Goal: Task Accomplishment & Management: Manage account settings

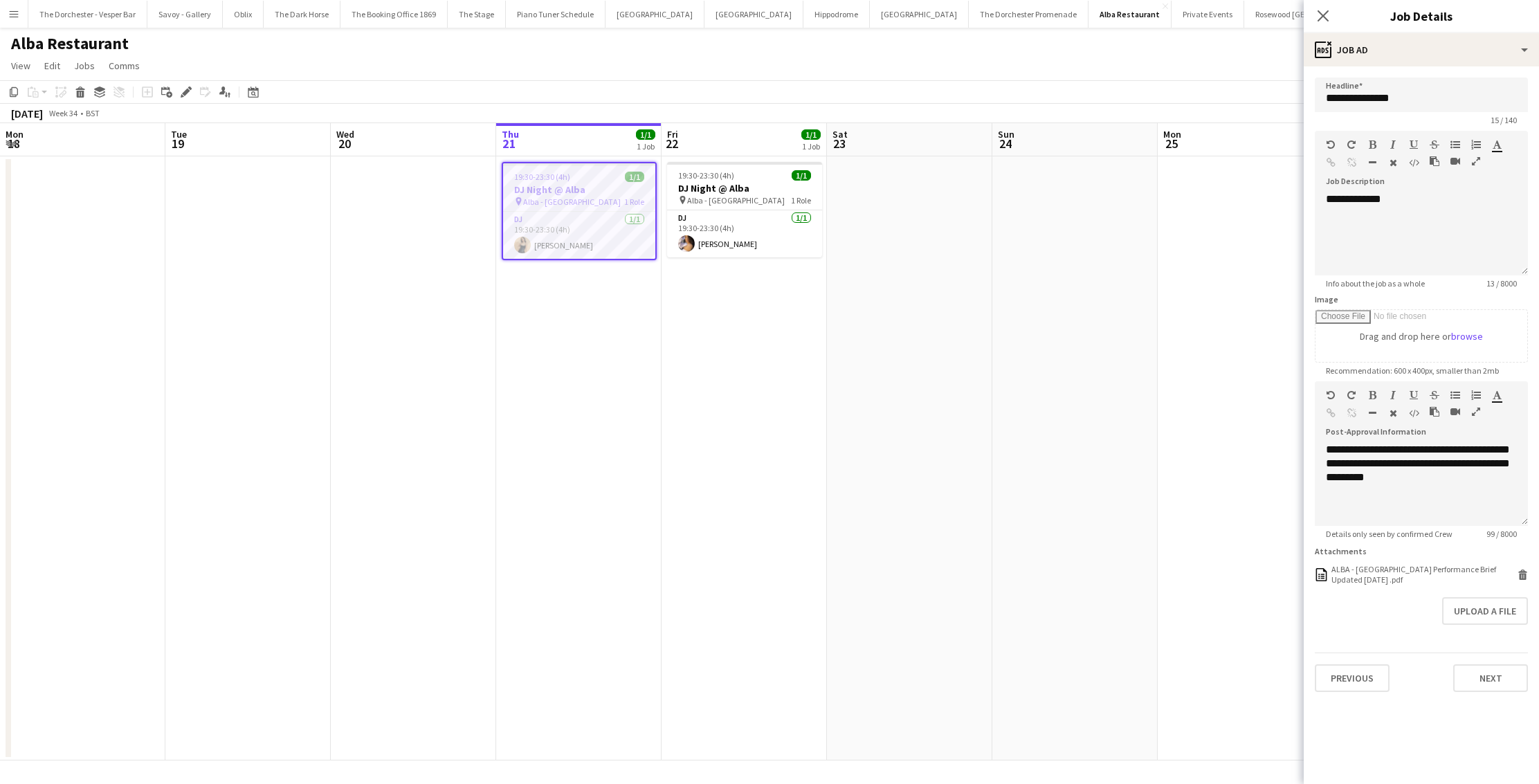
scroll to position [0, 330]
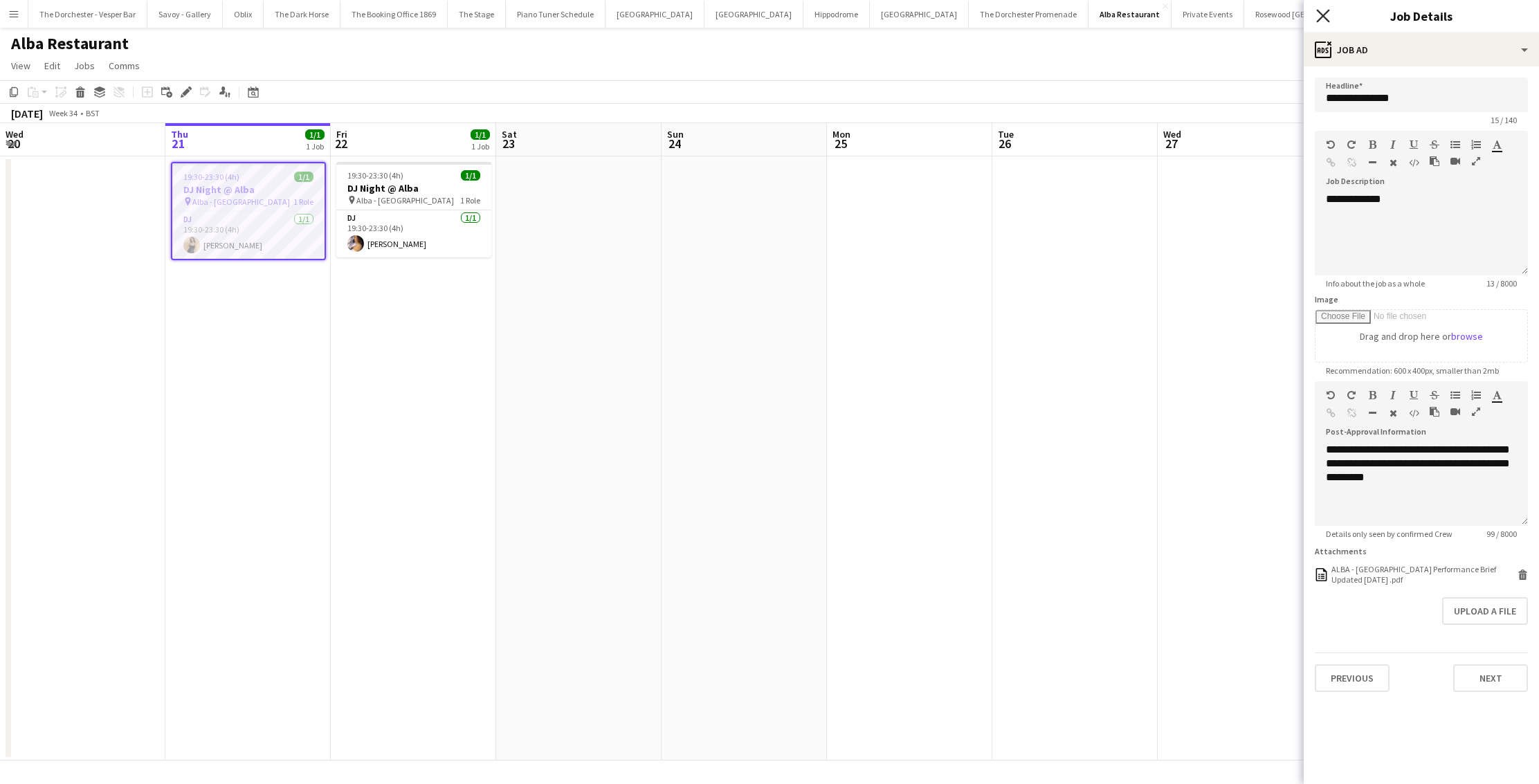
click at [1325, 16] on icon "Close pop-in" at bounding box center [1323, 16] width 13 height 13
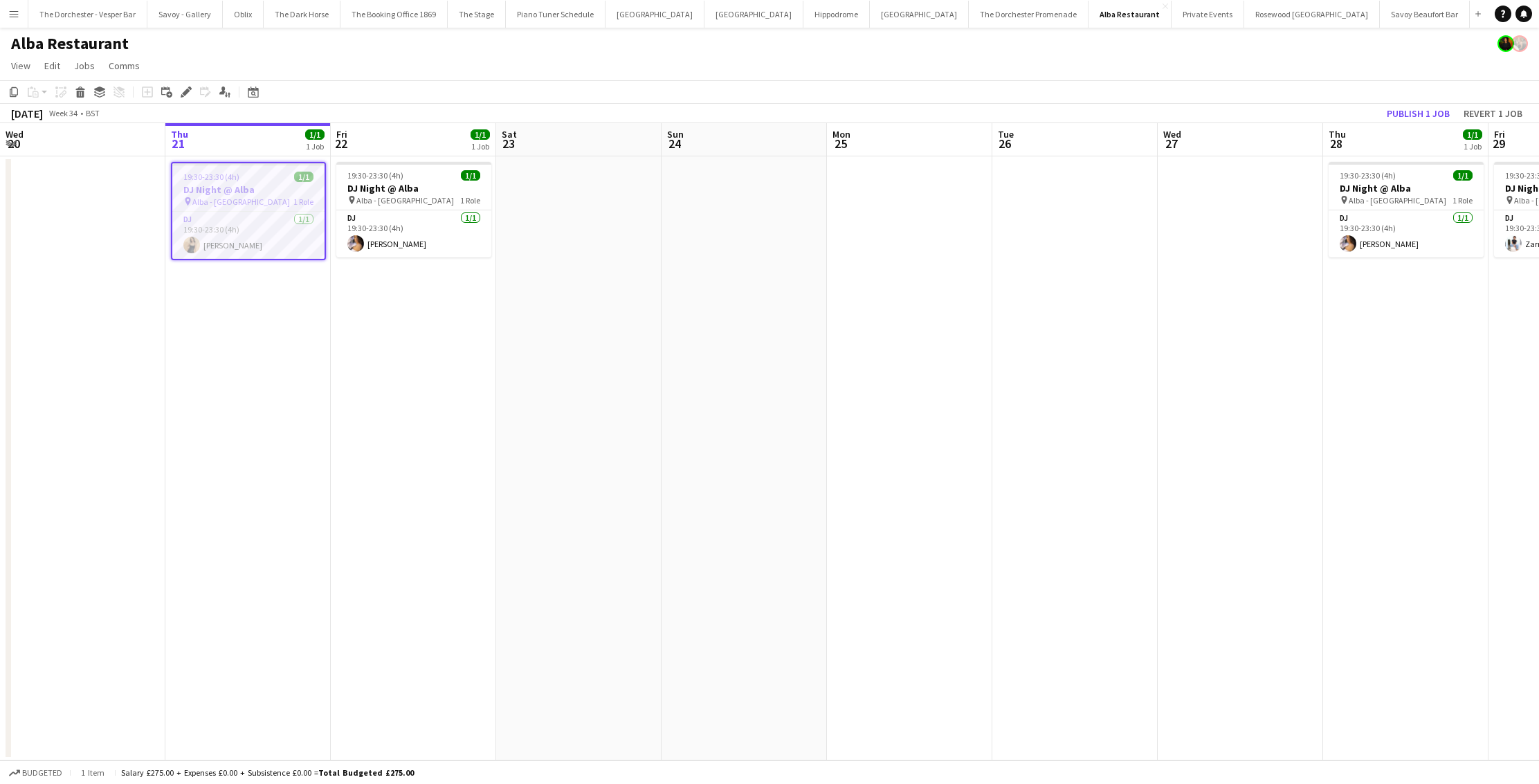
click at [318, 328] on app-date-cell "19:30-23:30 (4h) 1/1 DJ Night @ [GEOGRAPHIC_DATA] pin Alba - Knightsbridge 1 Ro…" at bounding box center [248, 459] width 165 height 604
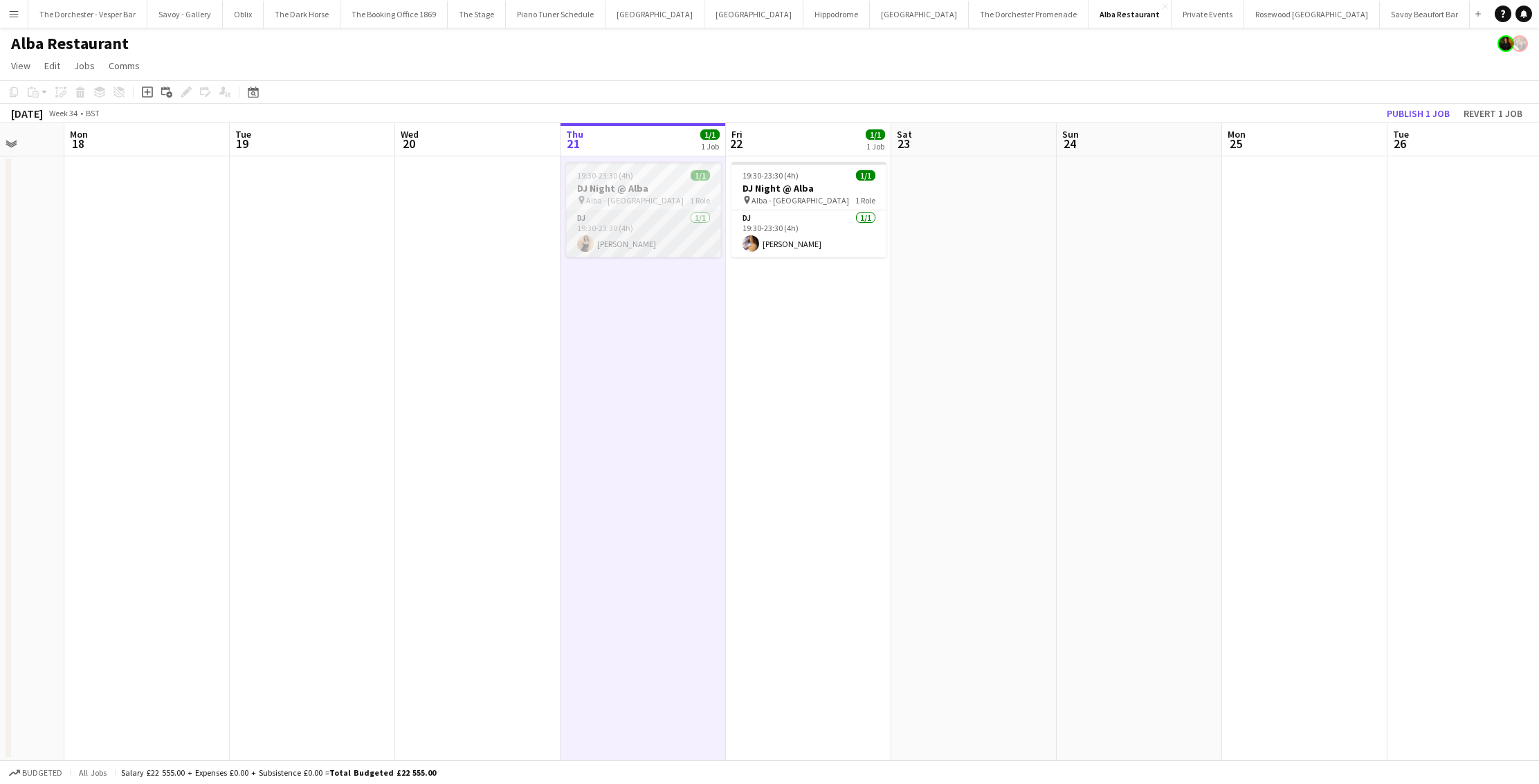
scroll to position [0, 593]
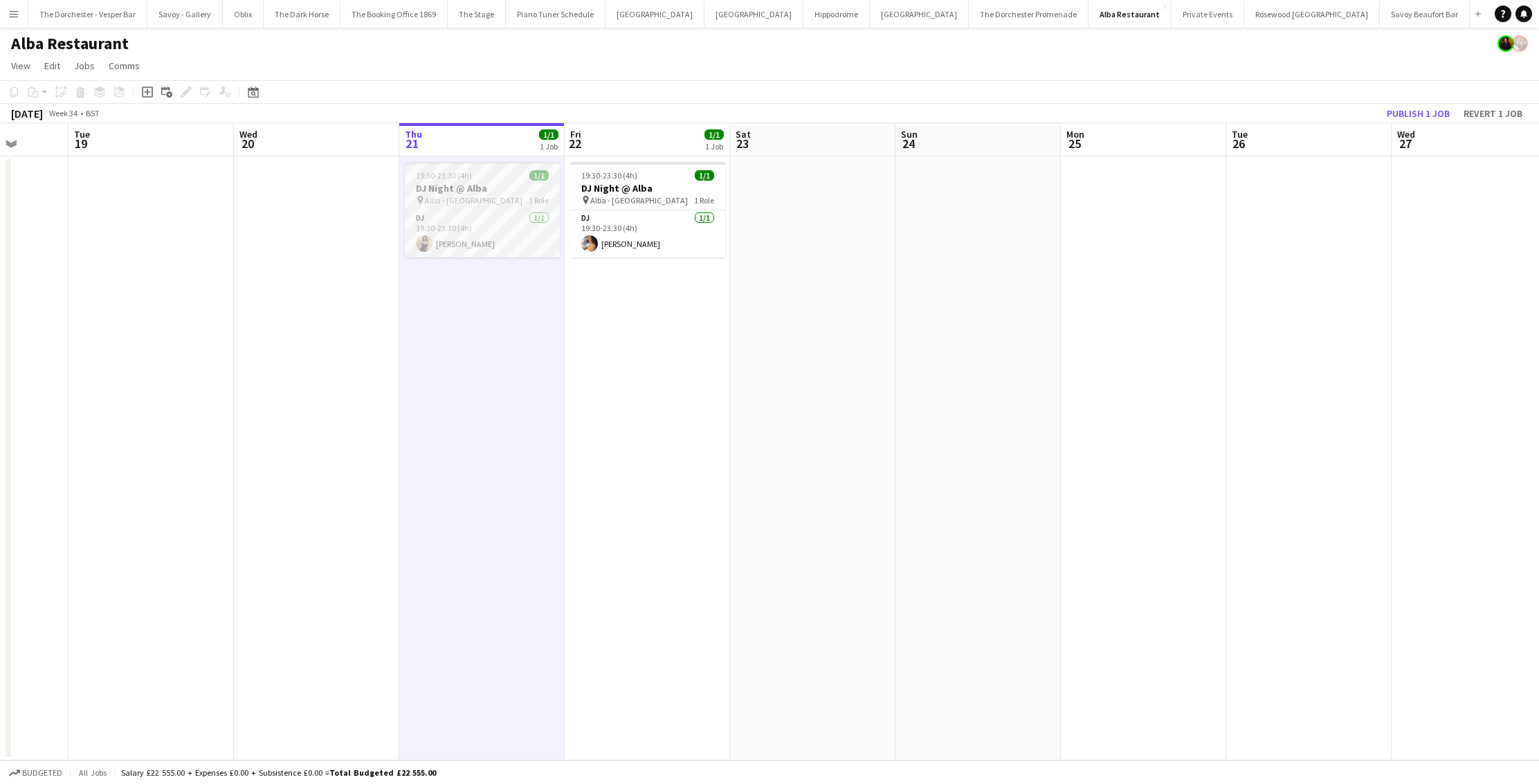
click at [503, 193] on h3 "DJ Night @ Alba" at bounding box center [482, 188] width 155 height 12
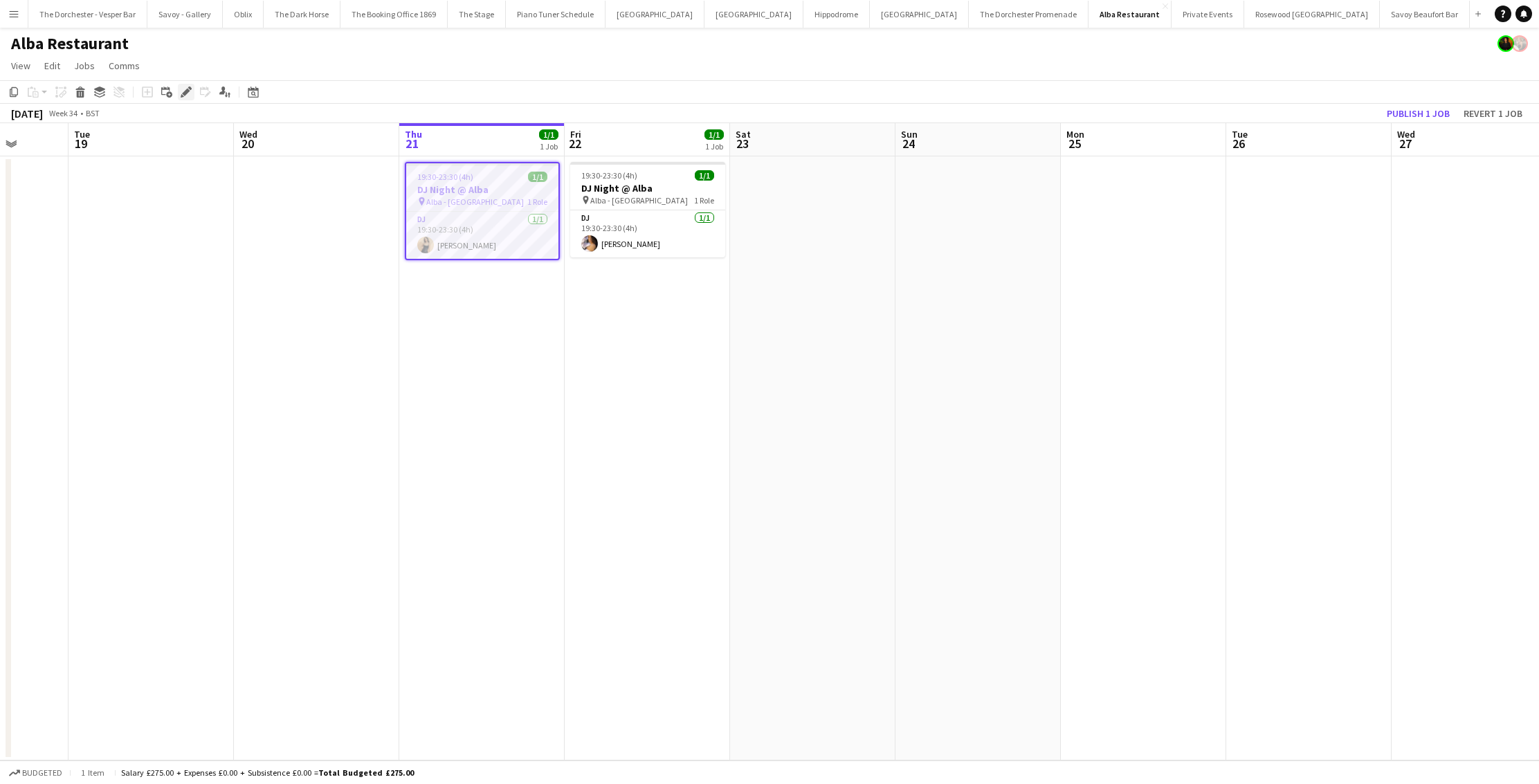
click at [184, 92] on icon at bounding box center [186, 92] width 8 height 8
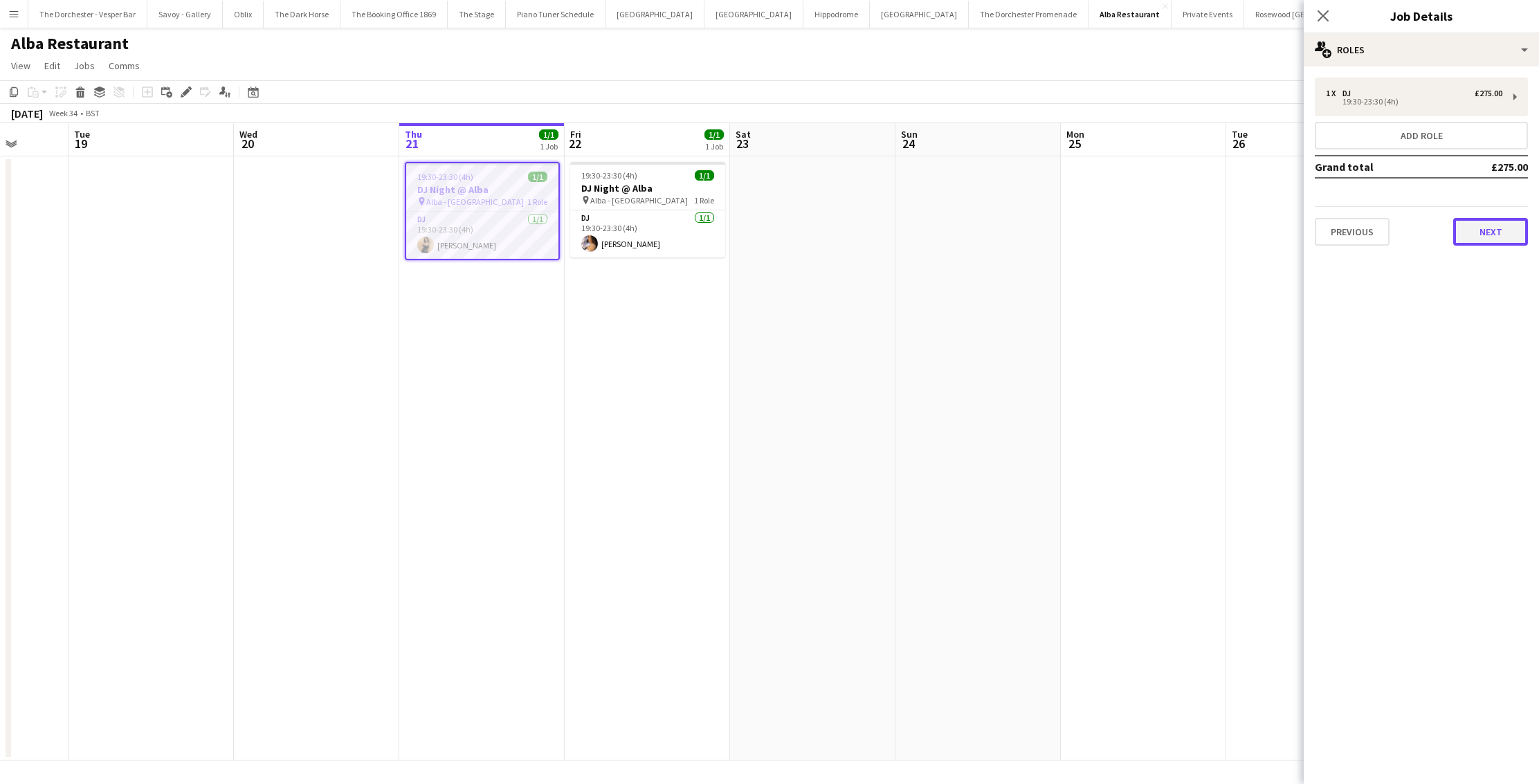
click at [1468, 228] on button "Next" at bounding box center [1491, 231] width 75 height 28
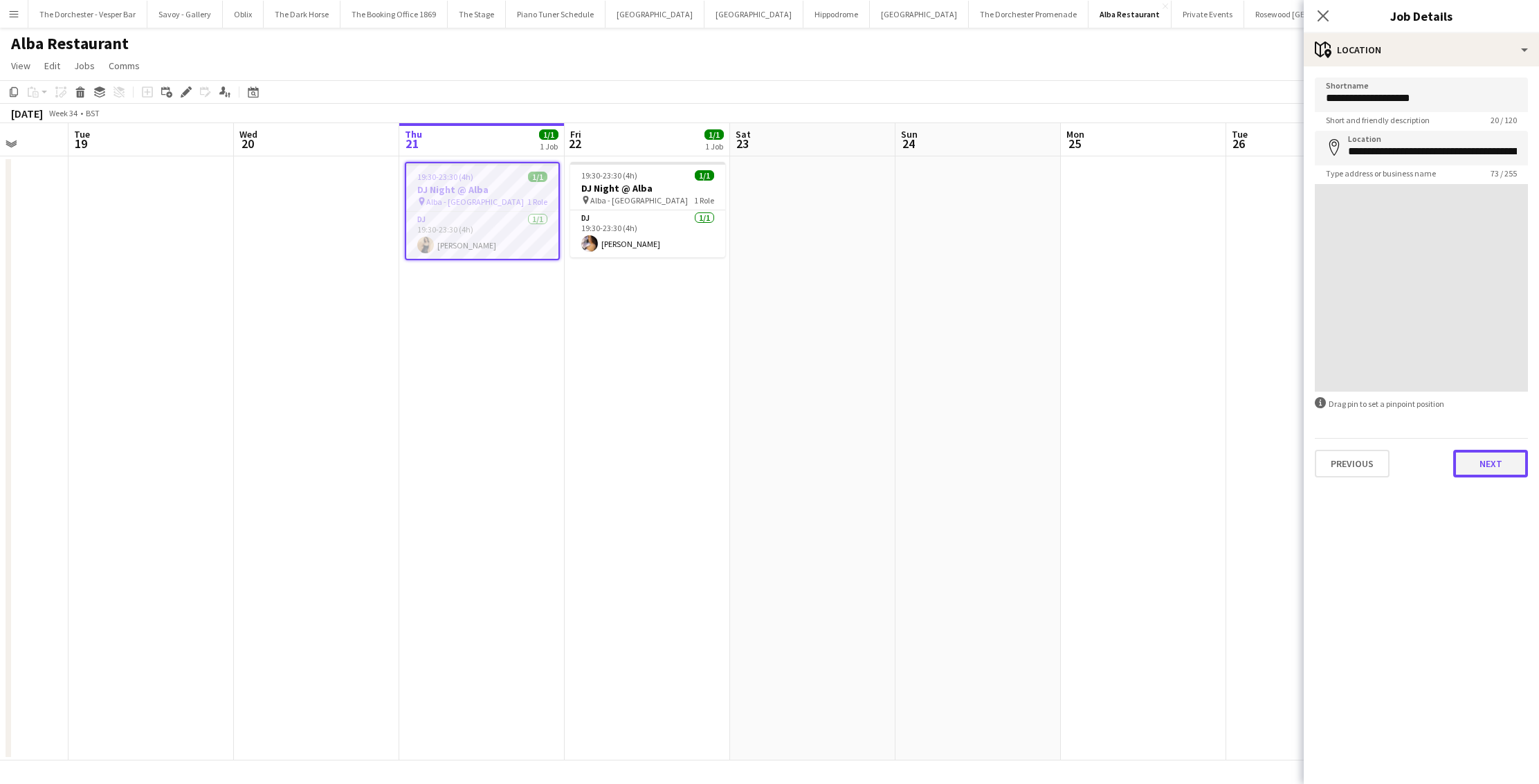
click at [1485, 461] on button "Next" at bounding box center [1491, 464] width 75 height 28
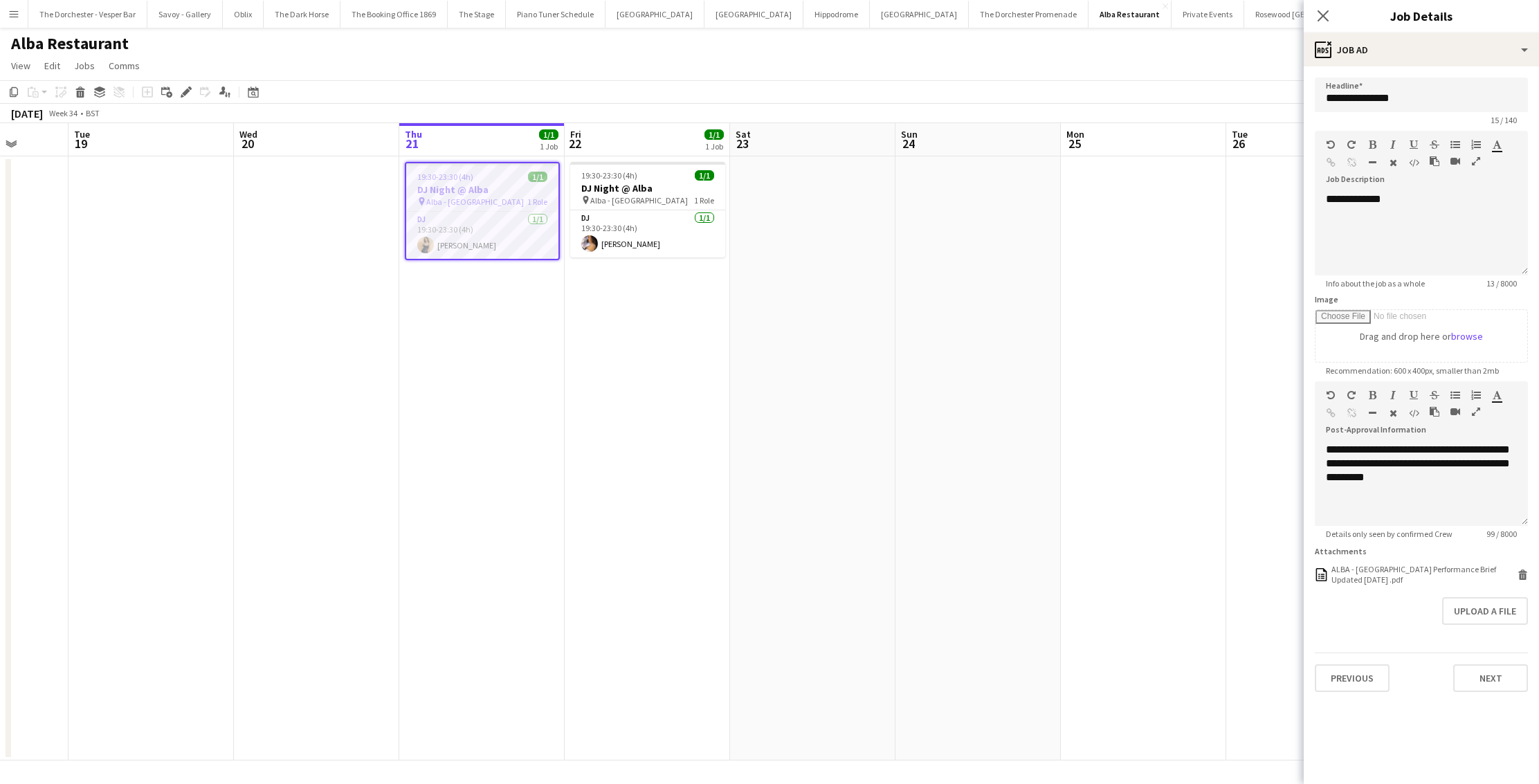
click at [1529, 577] on form "**********" at bounding box center [1421, 385] width 235 height 615
click at [1525, 575] on icon at bounding box center [1523, 576] width 7 height 6
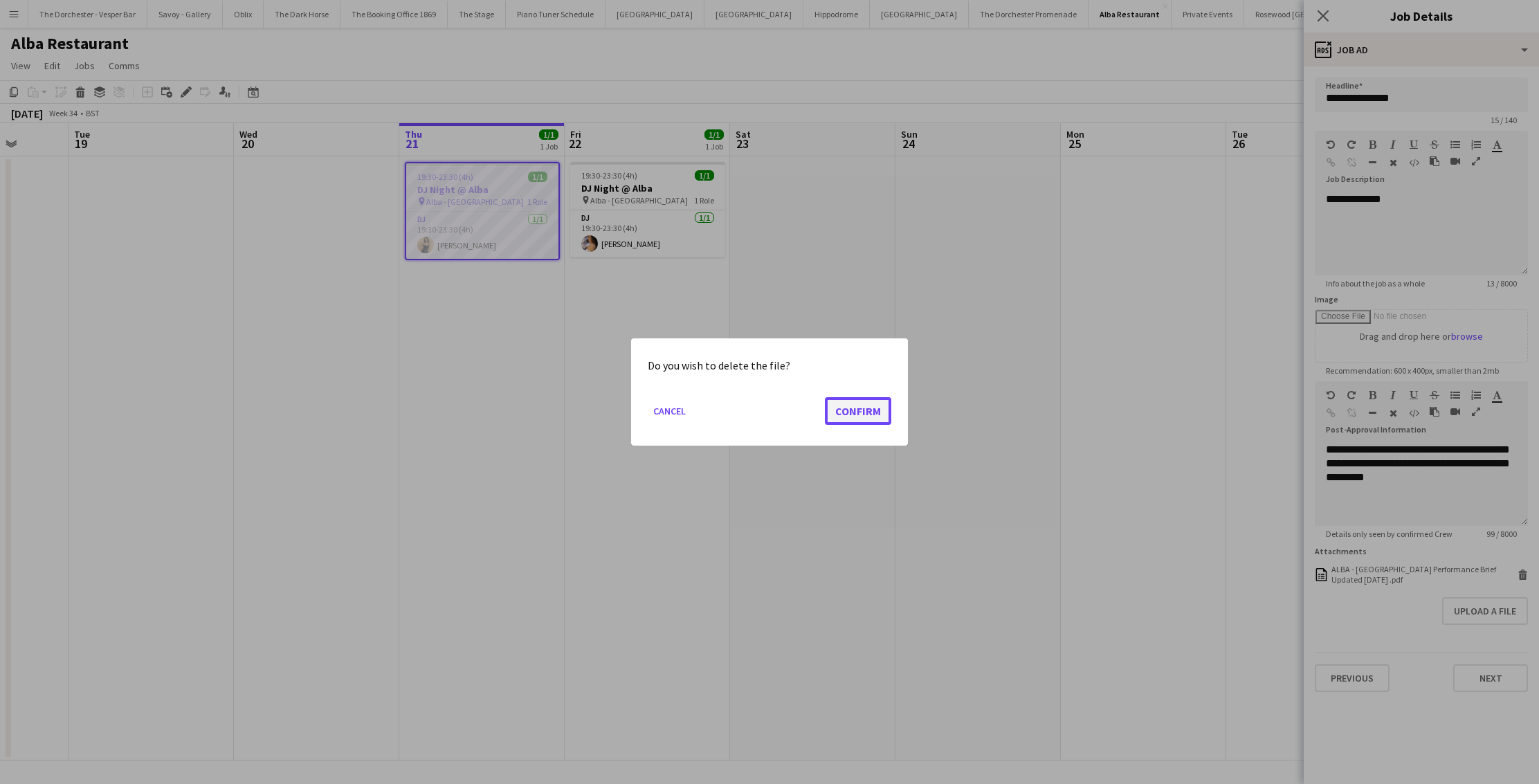
click at [866, 405] on button "Confirm" at bounding box center [857, 411] width 66 height 28
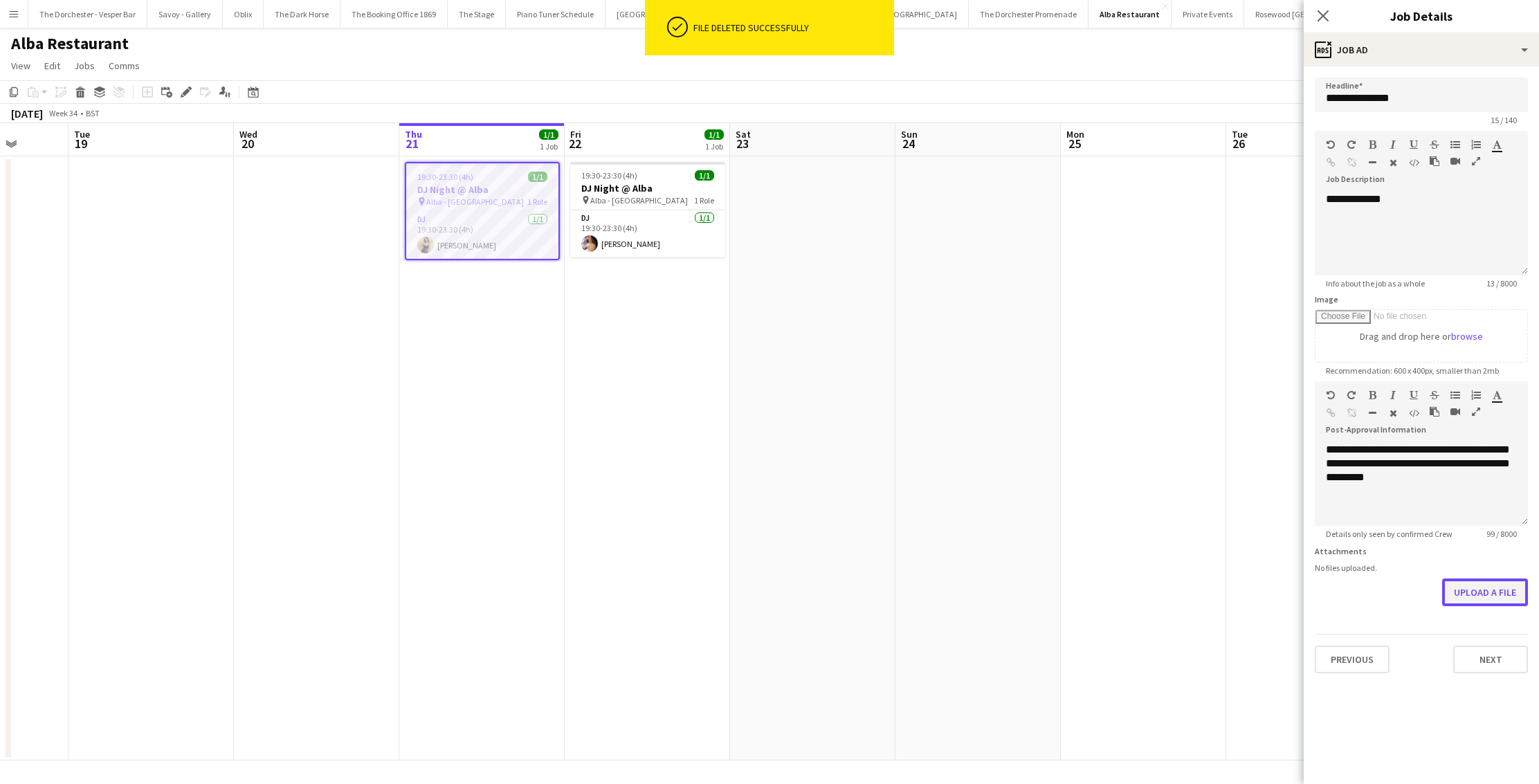
click at [1471, 598] on button "Upload a file" at bounding box center [1485, 592] width 85 height 28
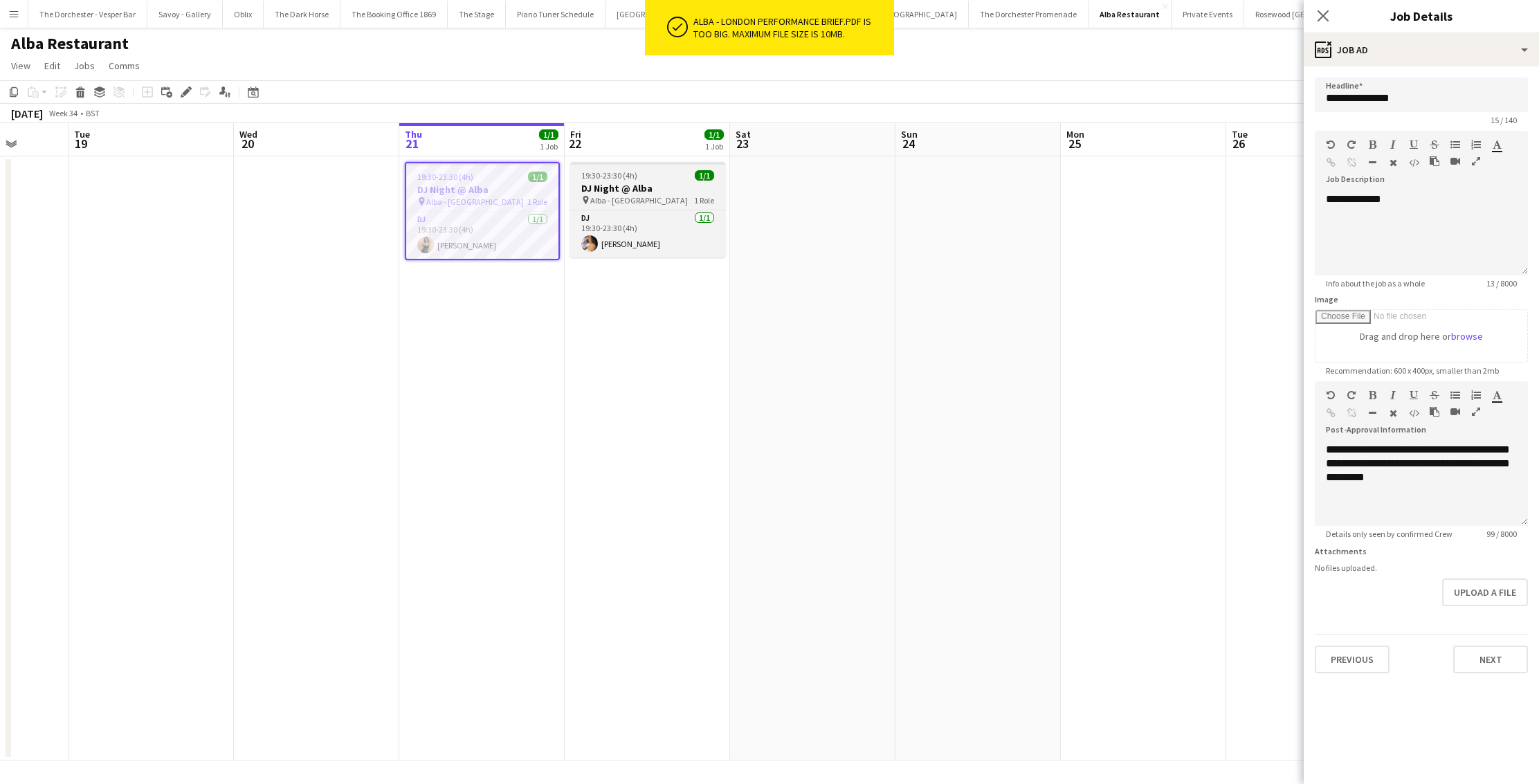
click at [687, 189] on h3 "DJ Night @ Alba" at bounding box center [648, 188] width 155 height 12
type input "**********"
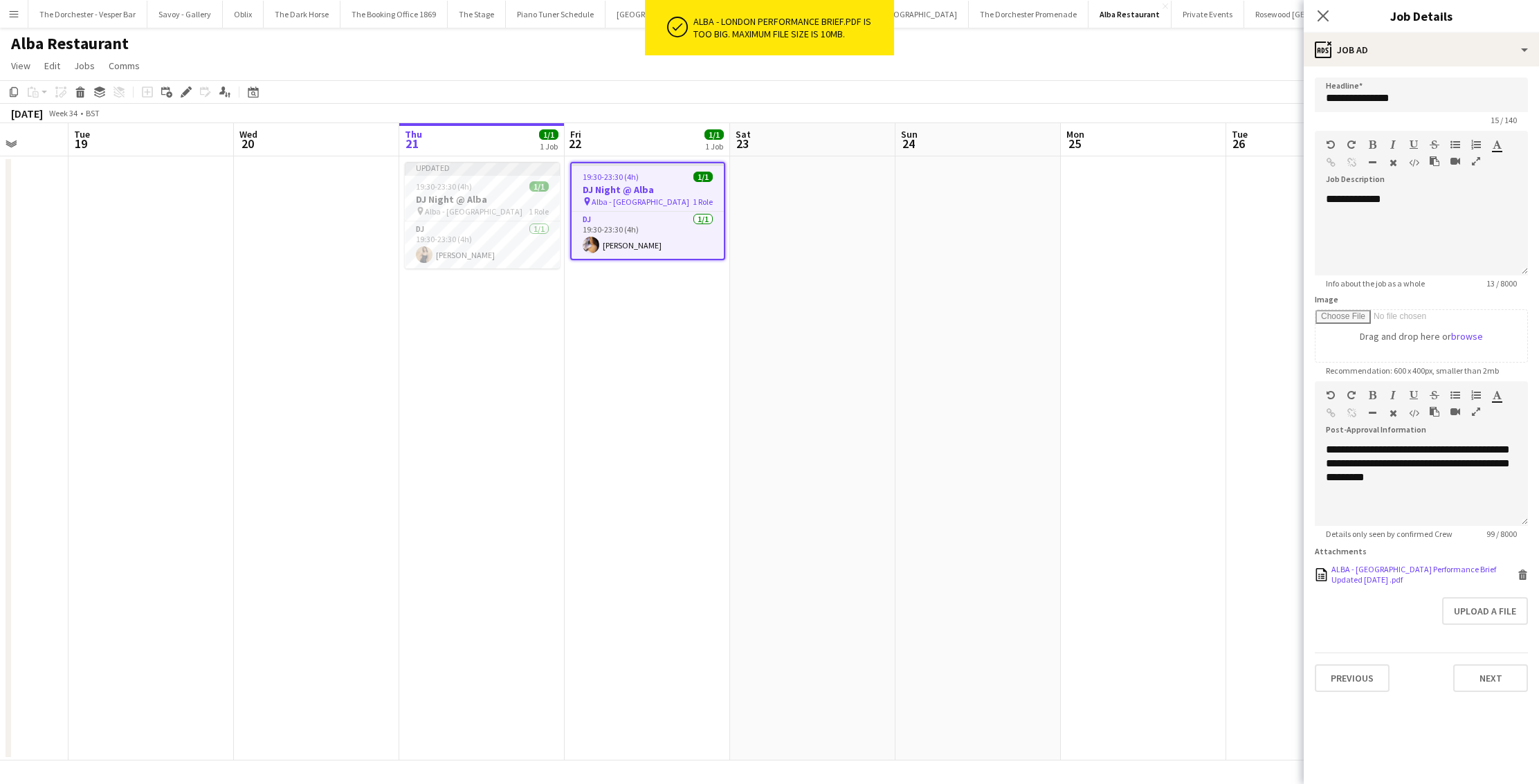
click at [1522, 575] on icon at bounding box center [1523, 576] width 7 height 6
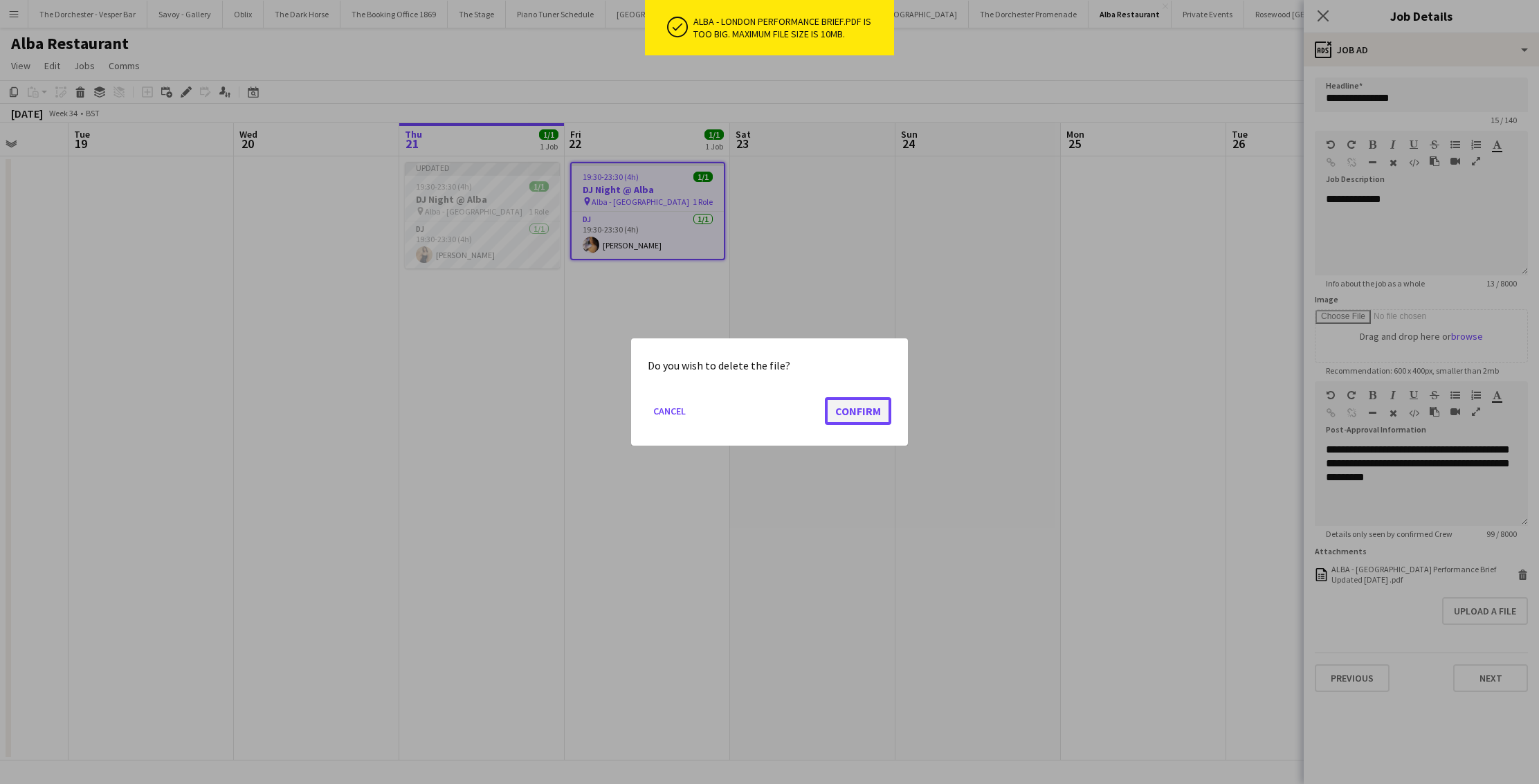
click at [871, 415] on button "Confirm" at bounding box center [857, 411] width 66 height 28
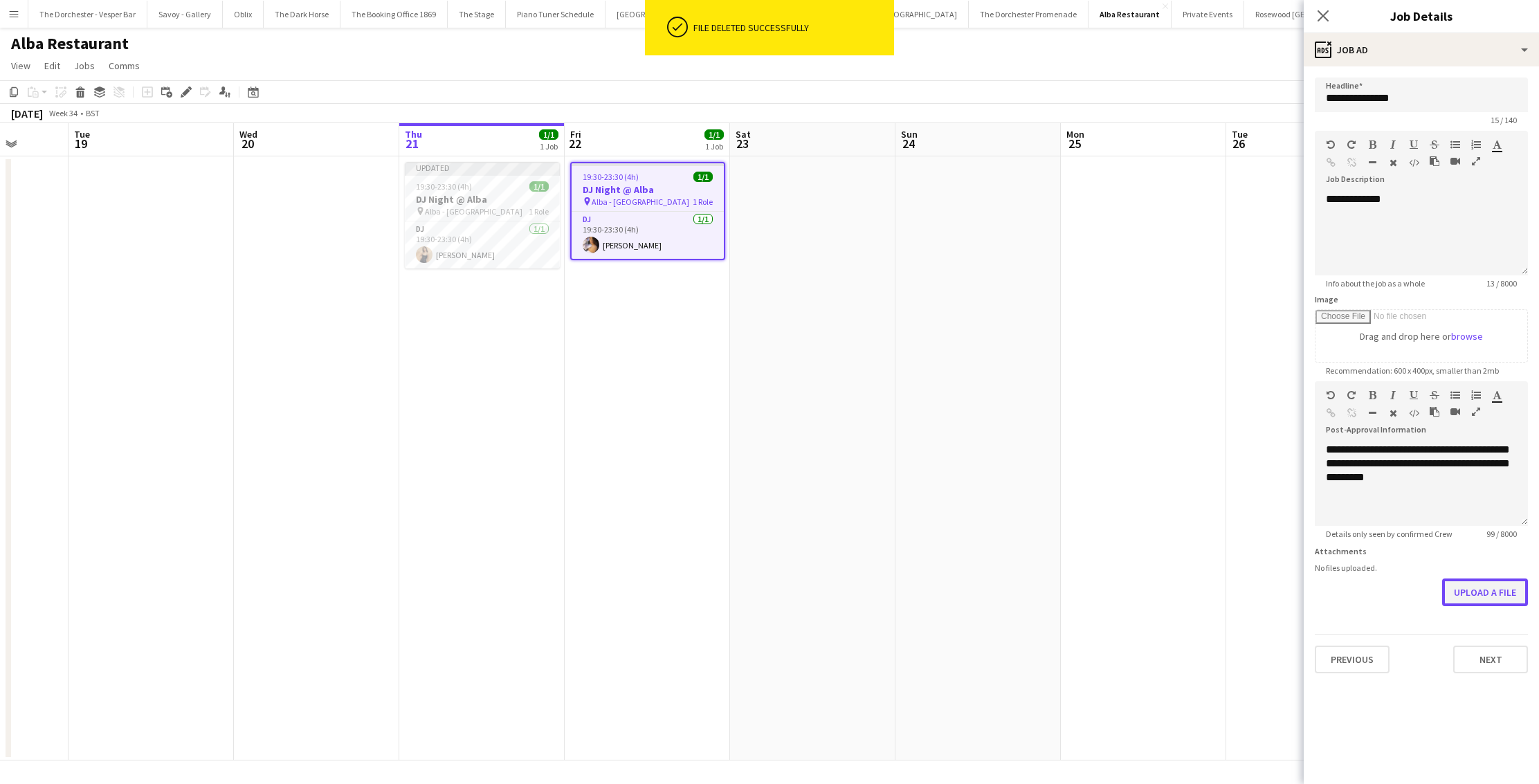
click at [1470, 590] on button "Upload a file" at bounding box center [1485, 592] width 85 height 28
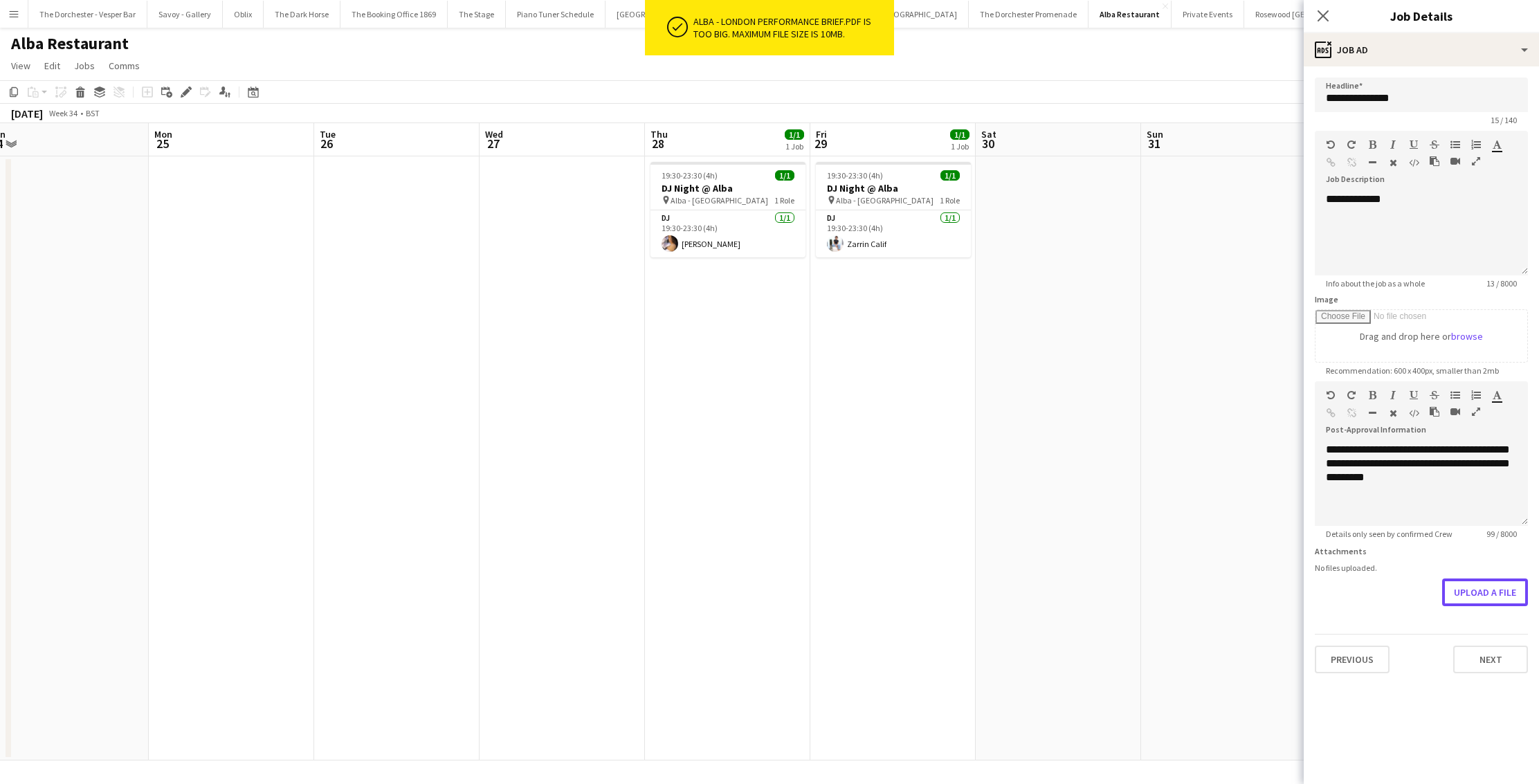
scroll to position [0, 649]
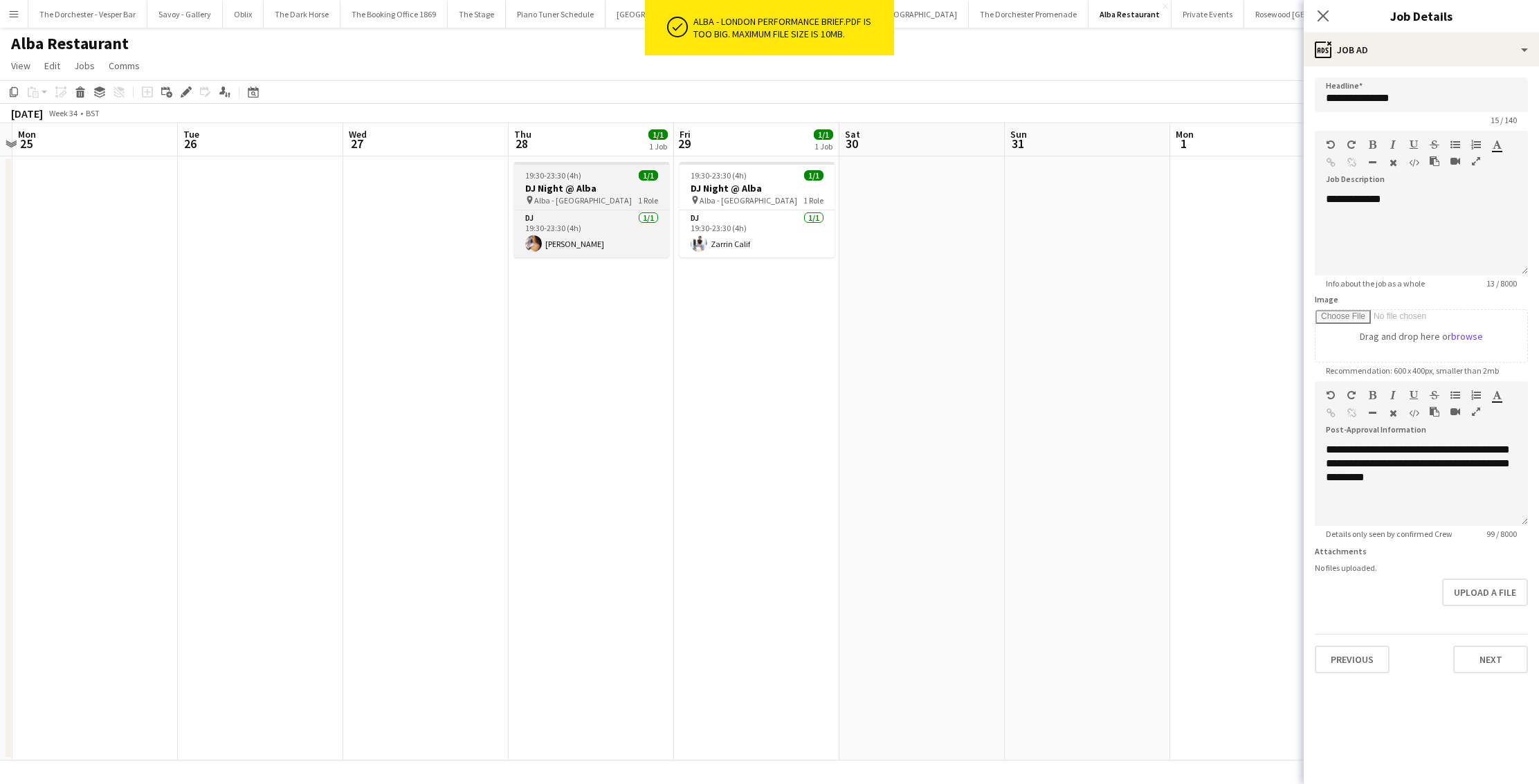
click at [611, 180] on div "19:30-23:30 (4h) 1/1" at bounding box center [592, 175] width 155 height 11
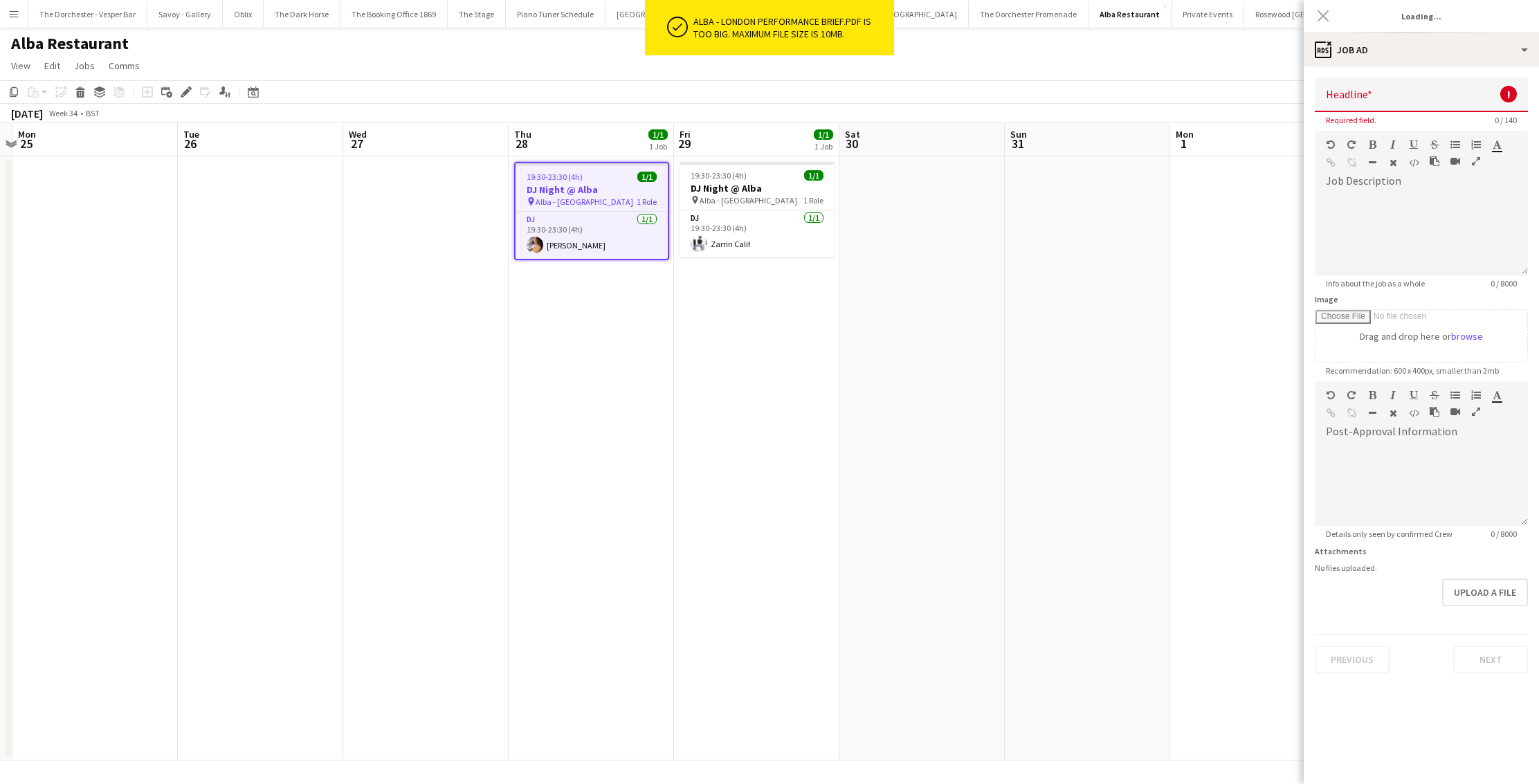
type input "**********"
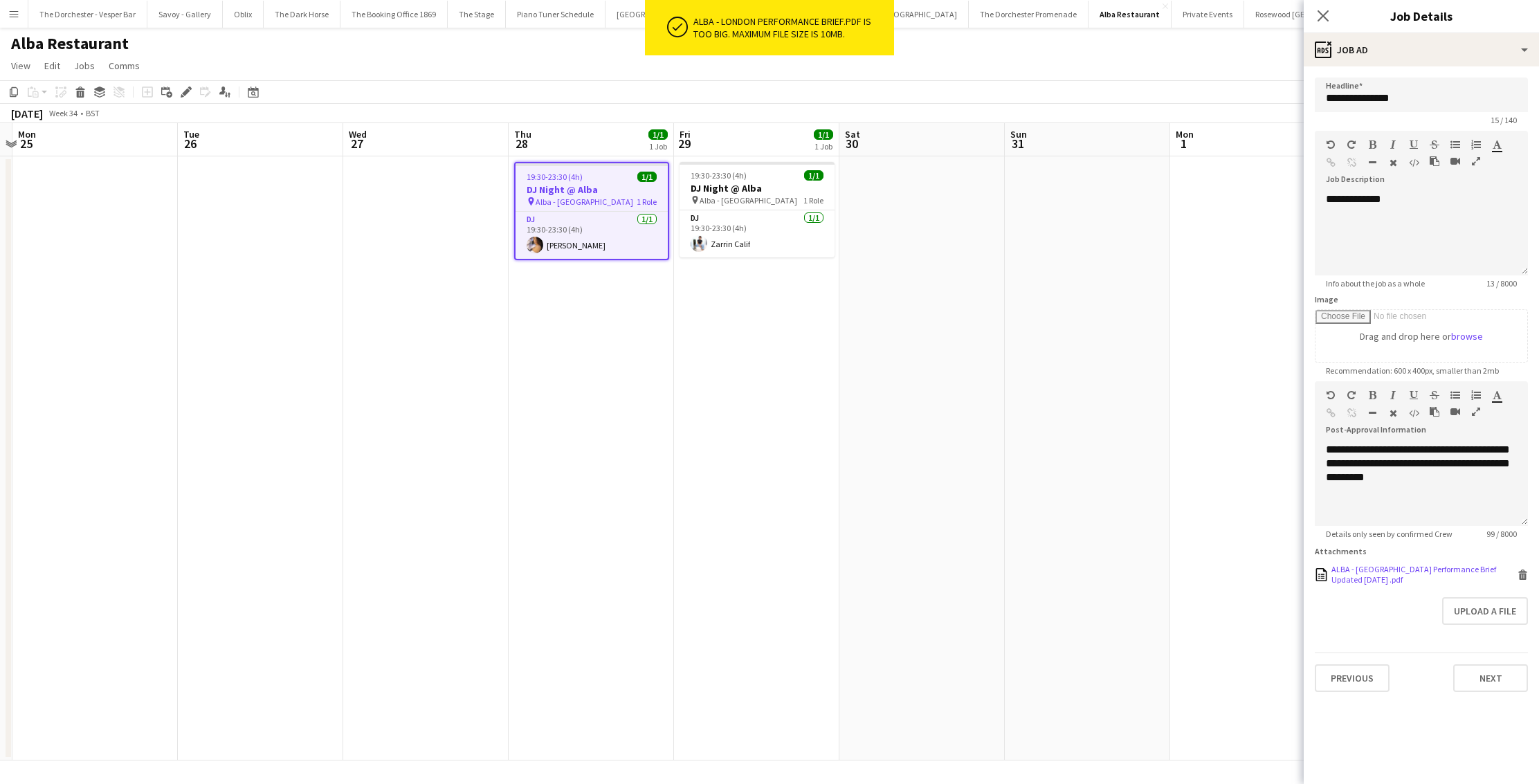
click at [1522, 575] on icon at bounding box center [1523, 576] width 7 height 6
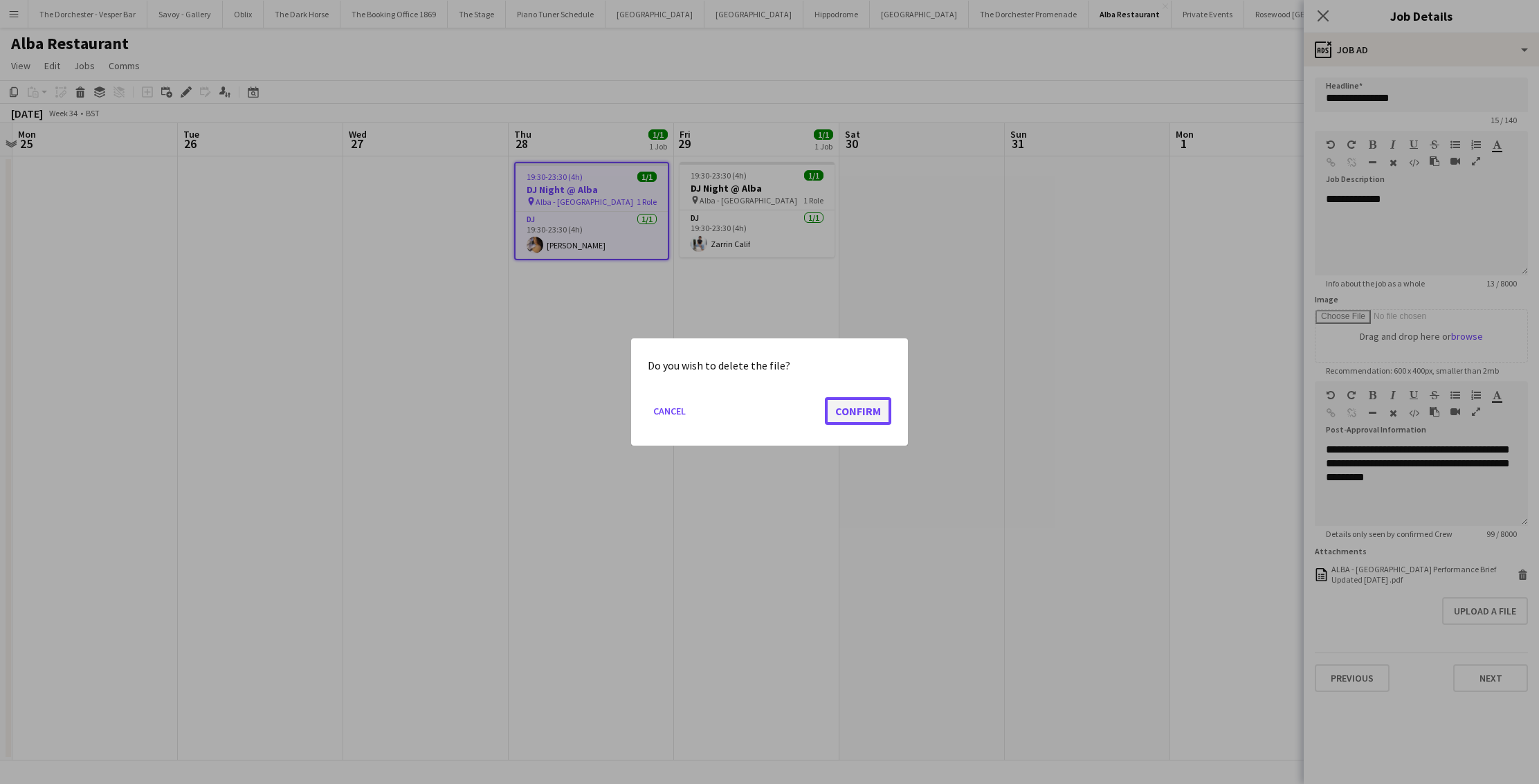
click at [885, 404] on button "Confirm" at bounding box center [857, 411] width 66 height 28
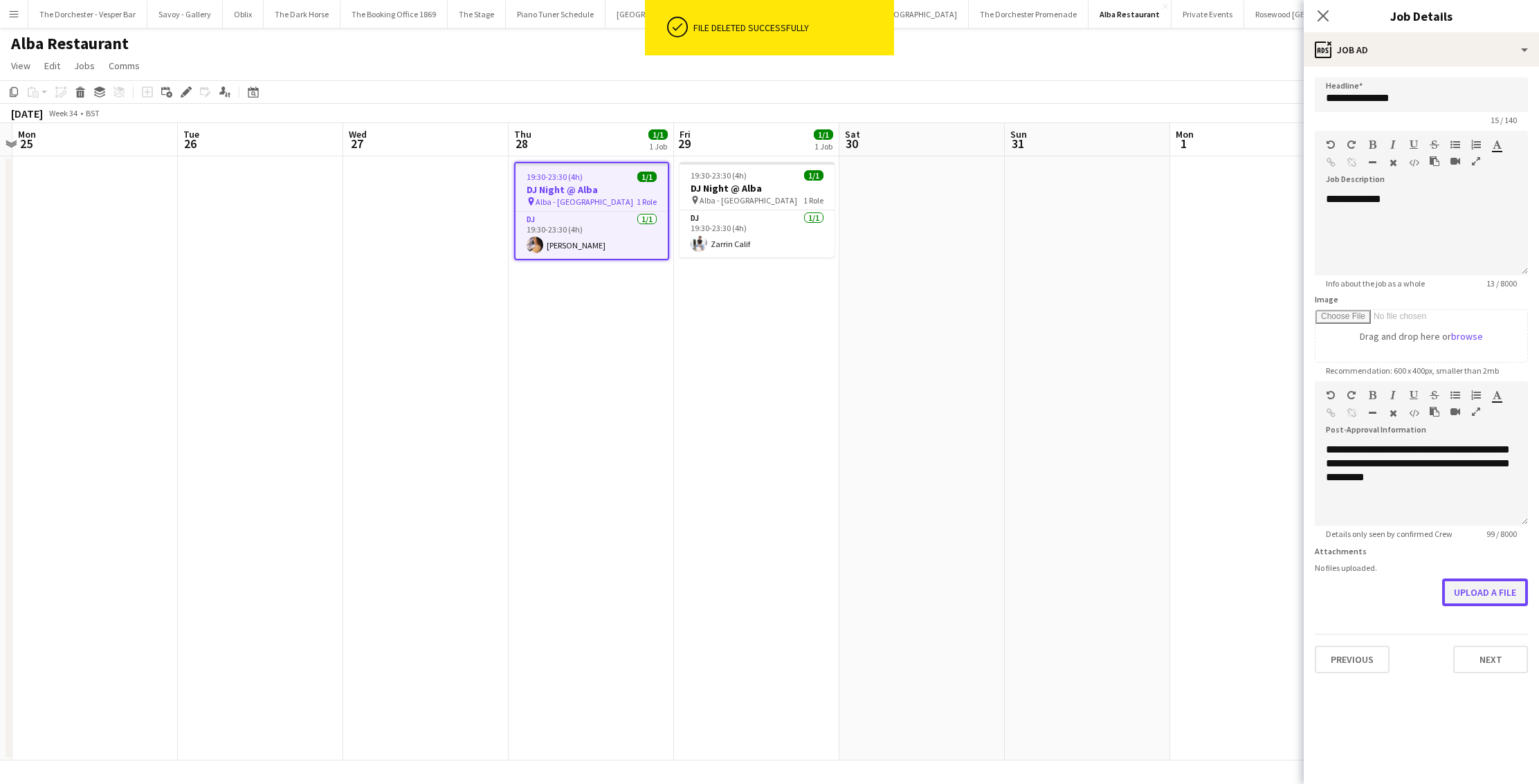
click at [1455, 580] on button "Upload a file" at bounding box center [1485, 592] width 85 height 28
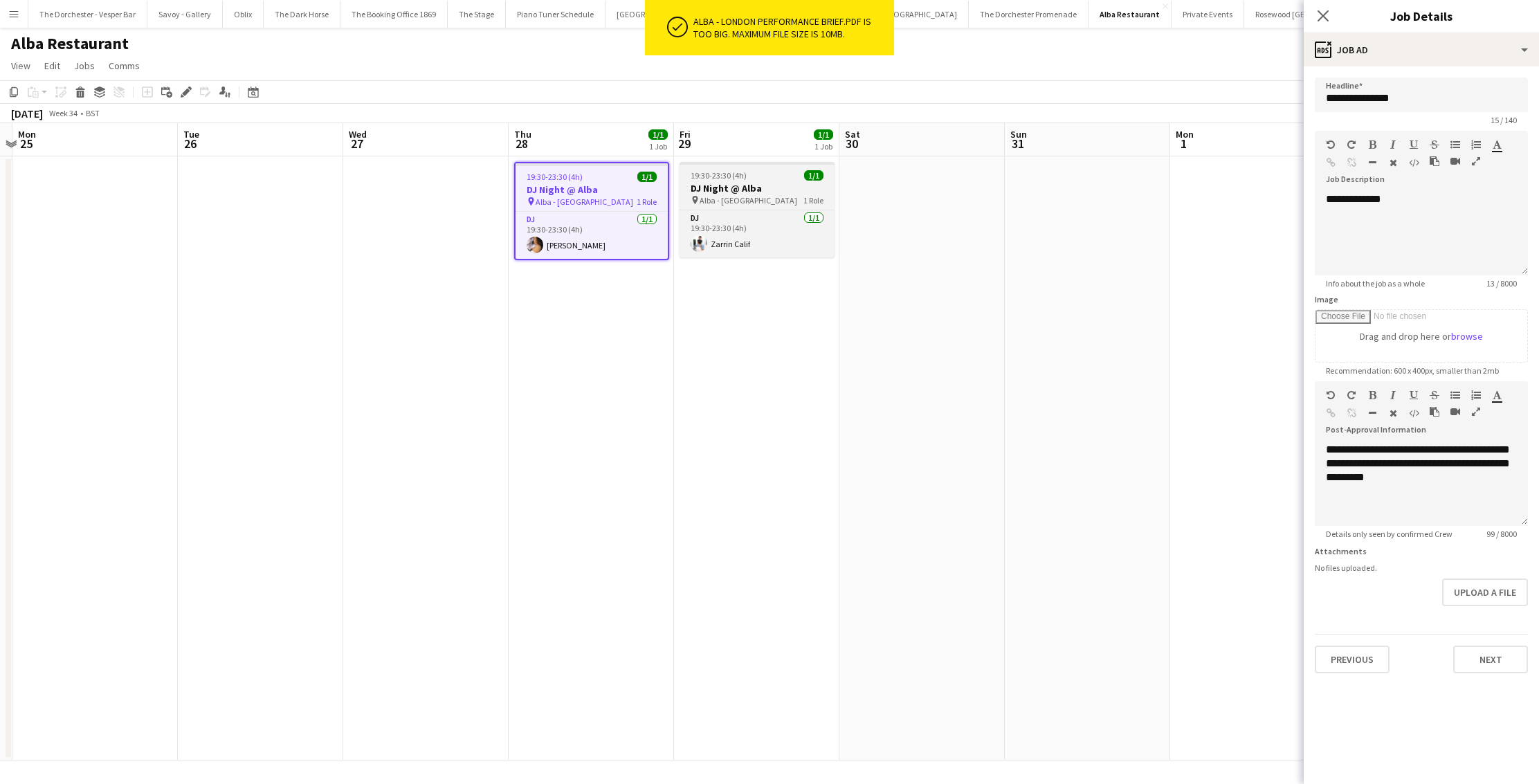
click at [781, 185] on h3 "DJ Night @ Alba" at bounding box center [757, 188] width 155 height 12
type input "**********"
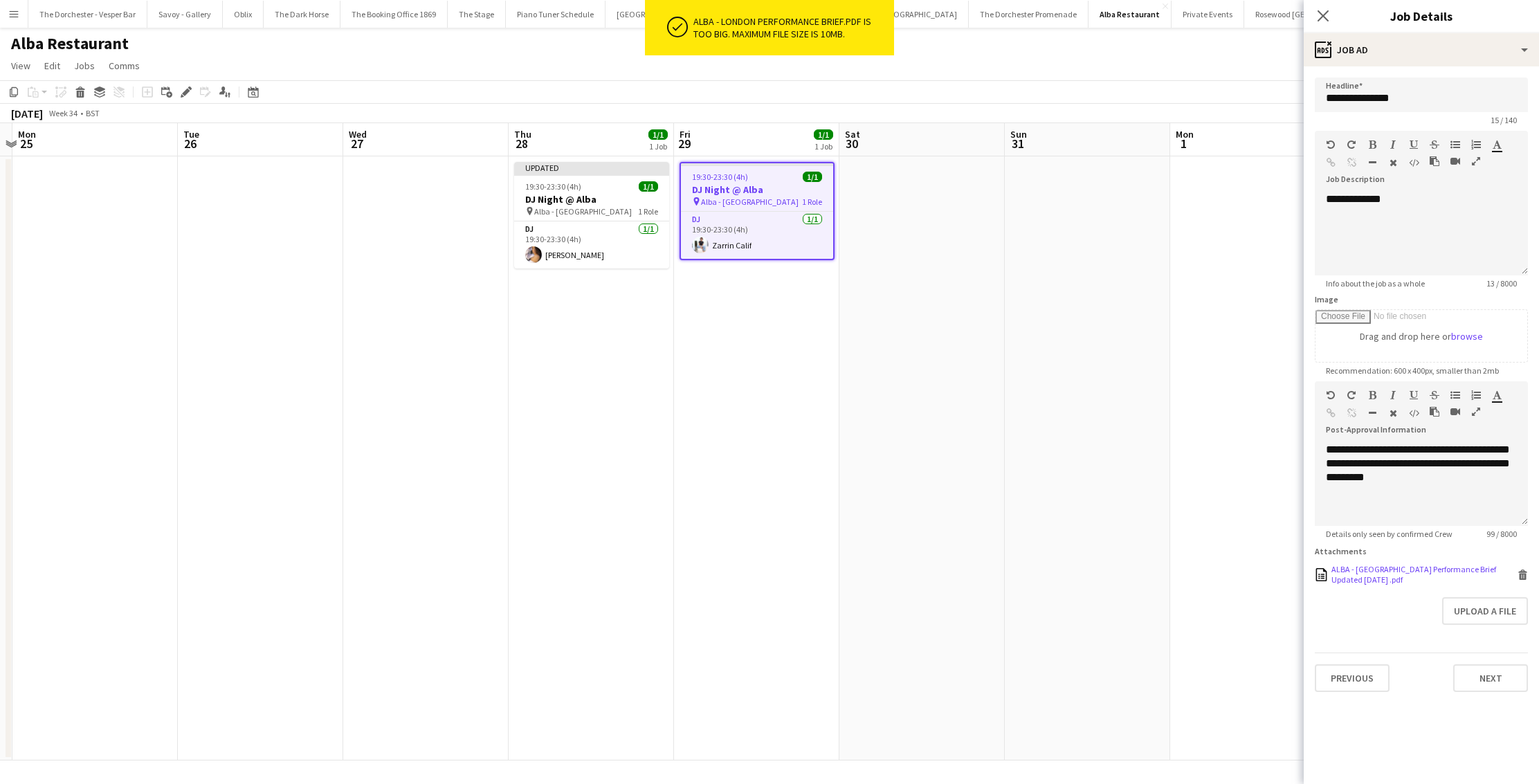
click at [1525, 575] on icon at bounding box center [1523, 576] width 7 height 6
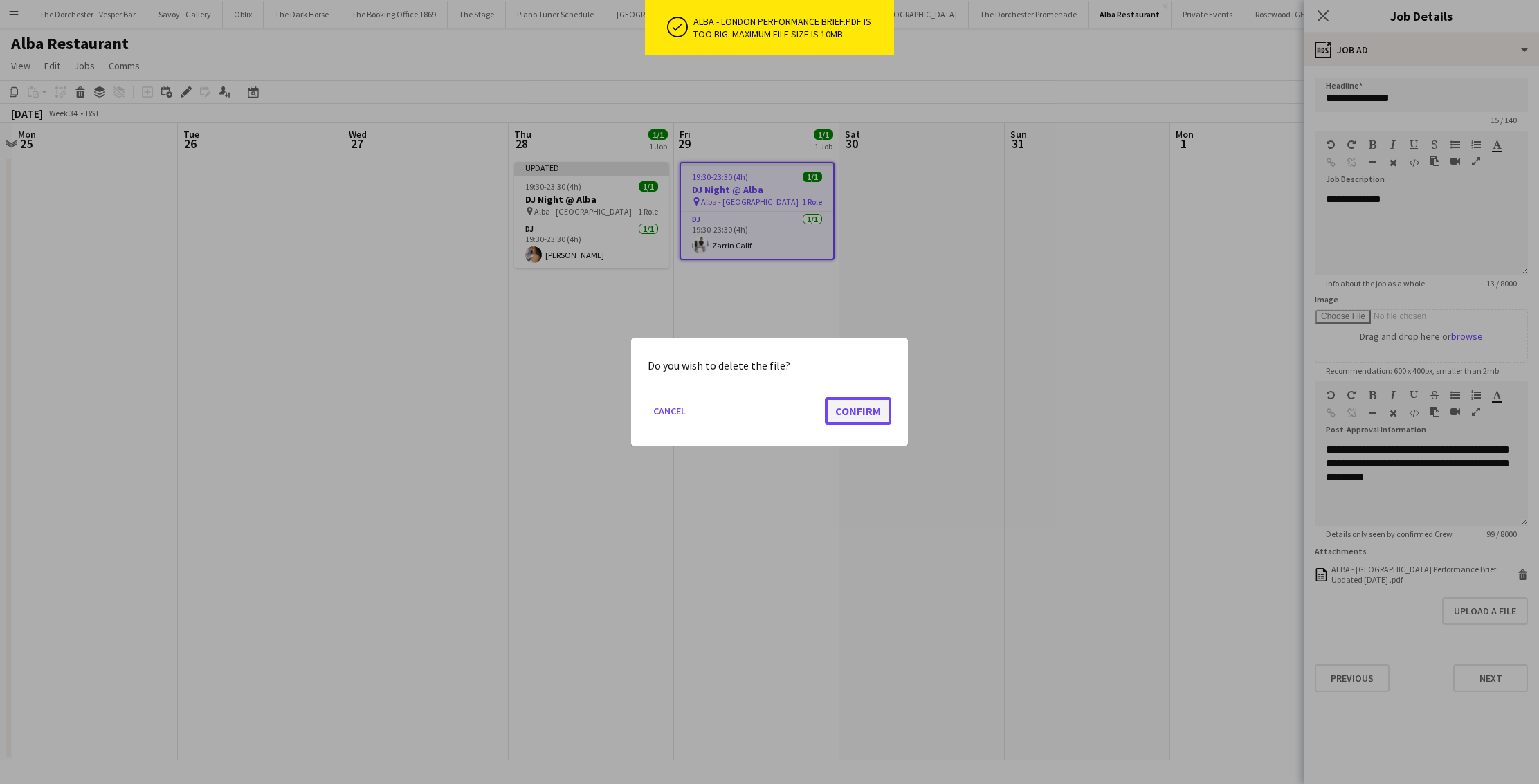
click at [877, 410] on button "Confirm" at bounding box center [857, 411] width 66 height 28
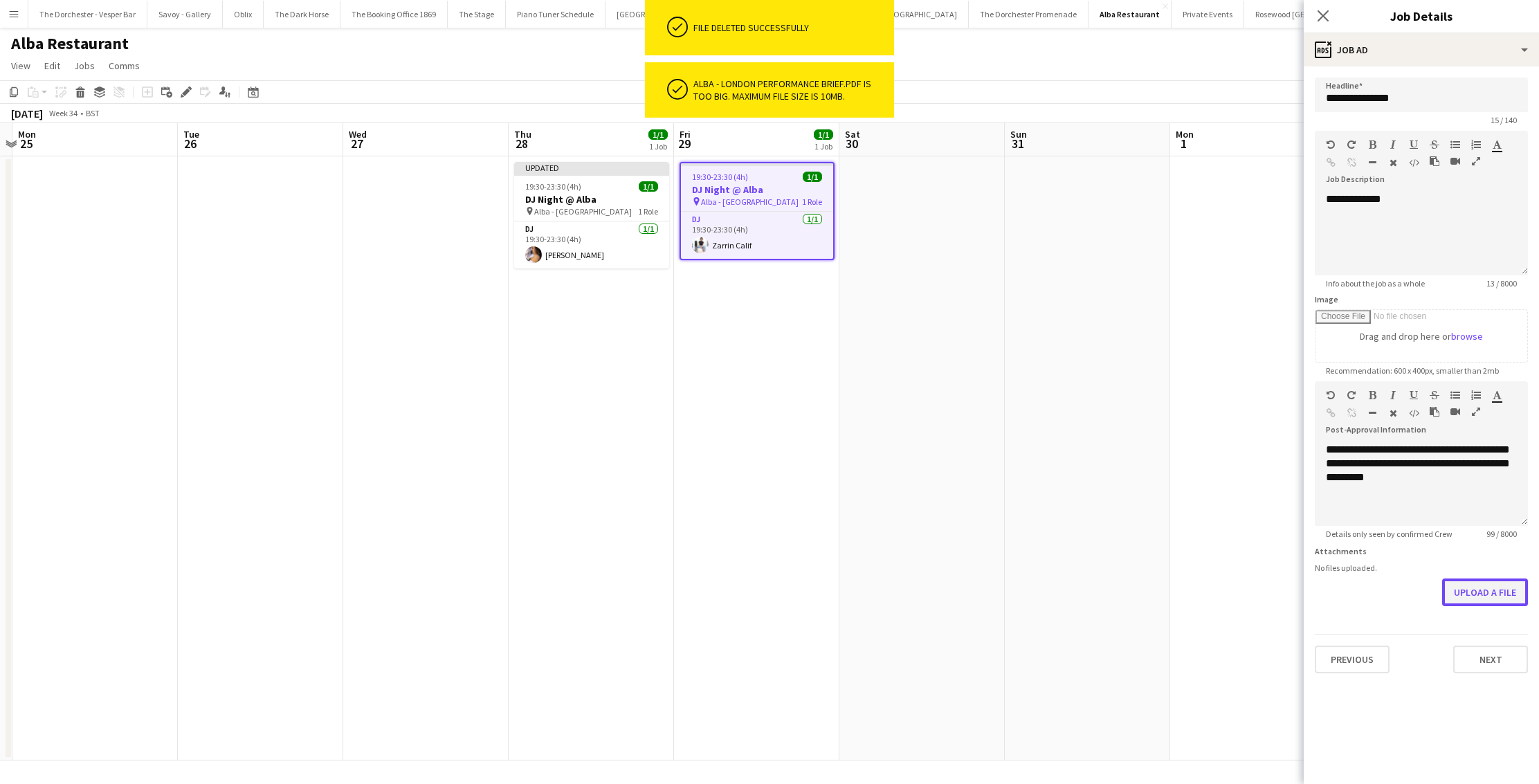
click at [1467, 595] on button "Upload a file" at bounding box center [1485, 592] width 85 height 28
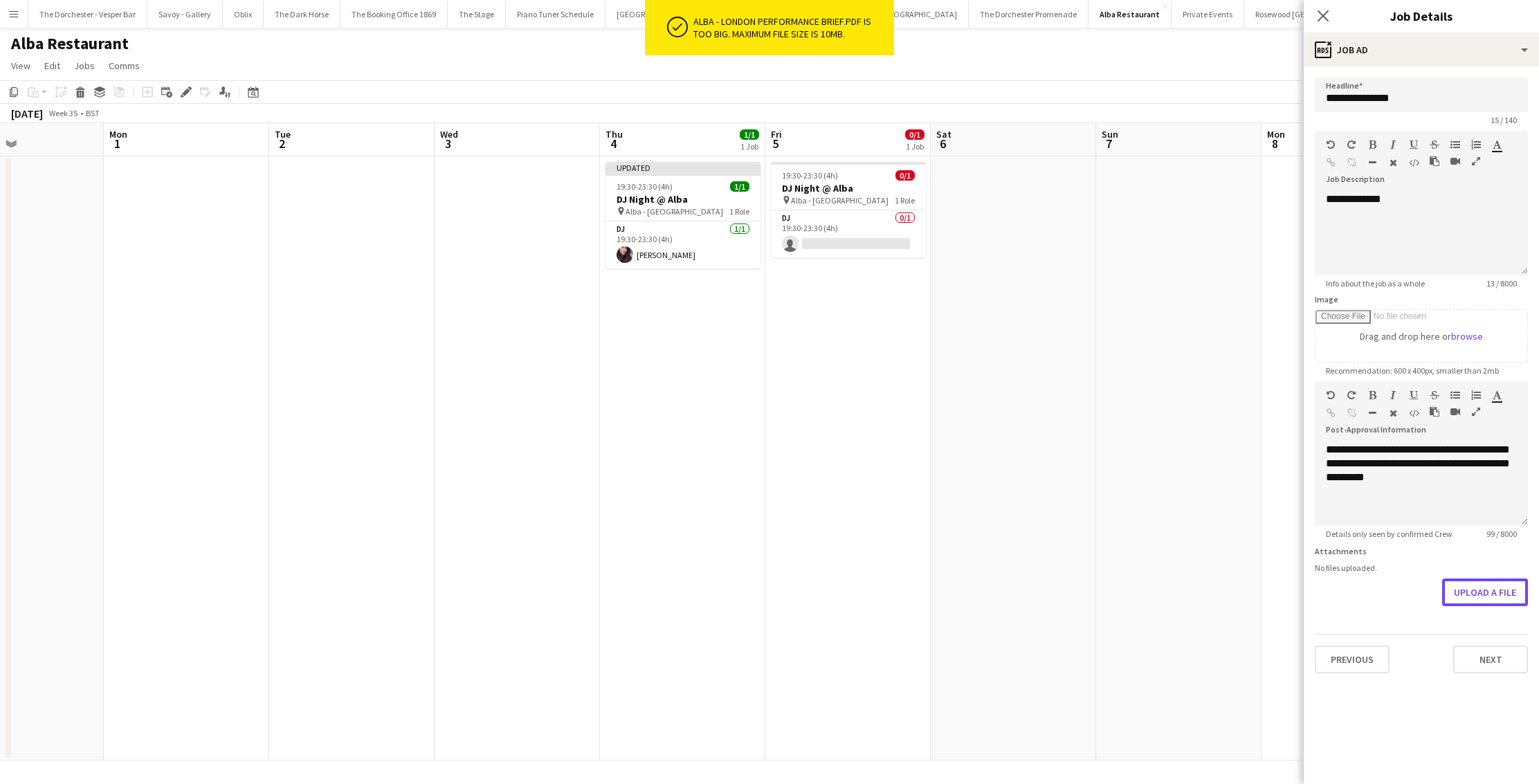
scroll to position [0, 403]
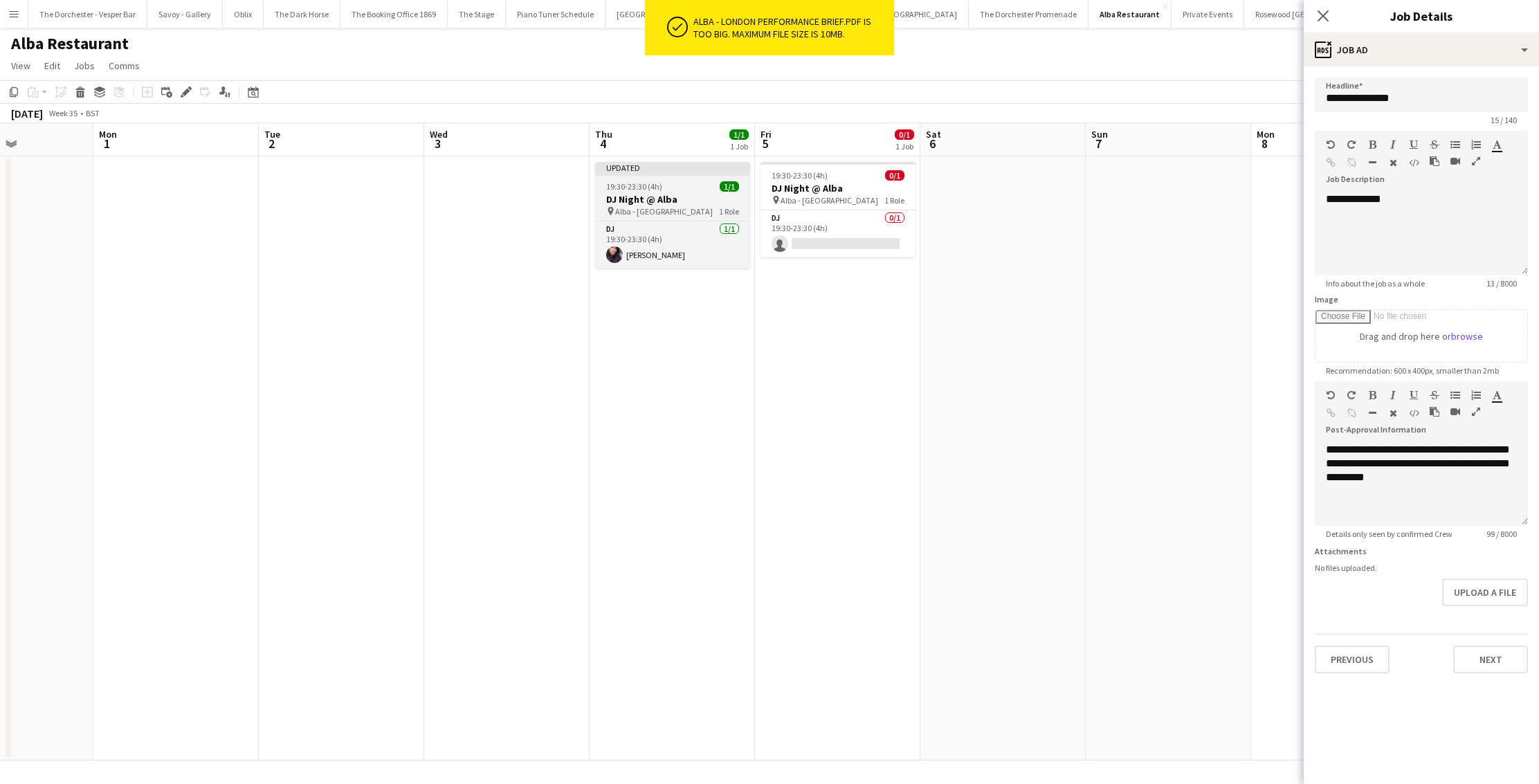
click at [699, 186] on div "19:30-23:30 (4h) 1/1" at bounding box center [673, 187] width 155 height 11
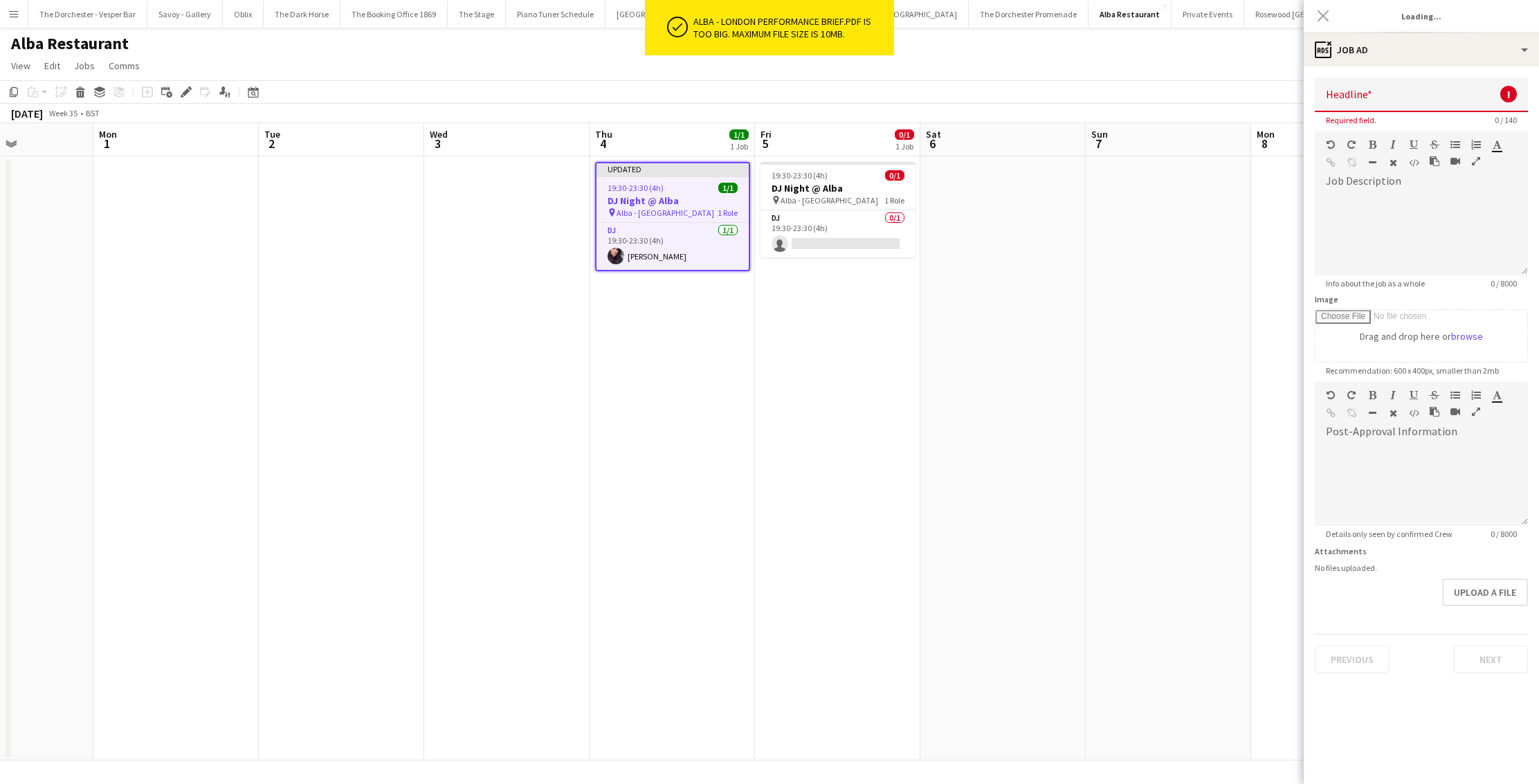
type input "**********"
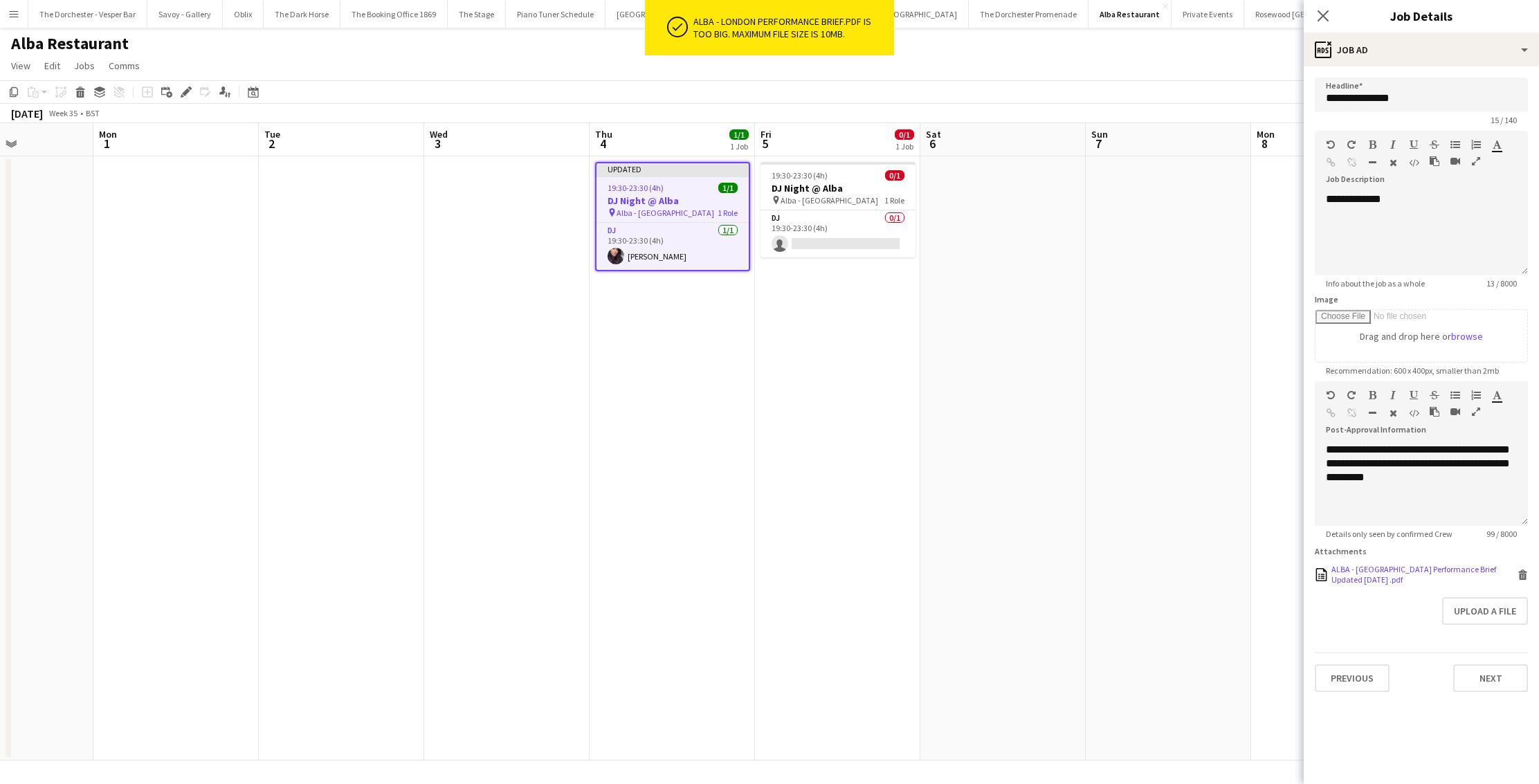
click at [1527, 577] on icon "Delete" at bounding box center [1523, 575] width 11 height 11
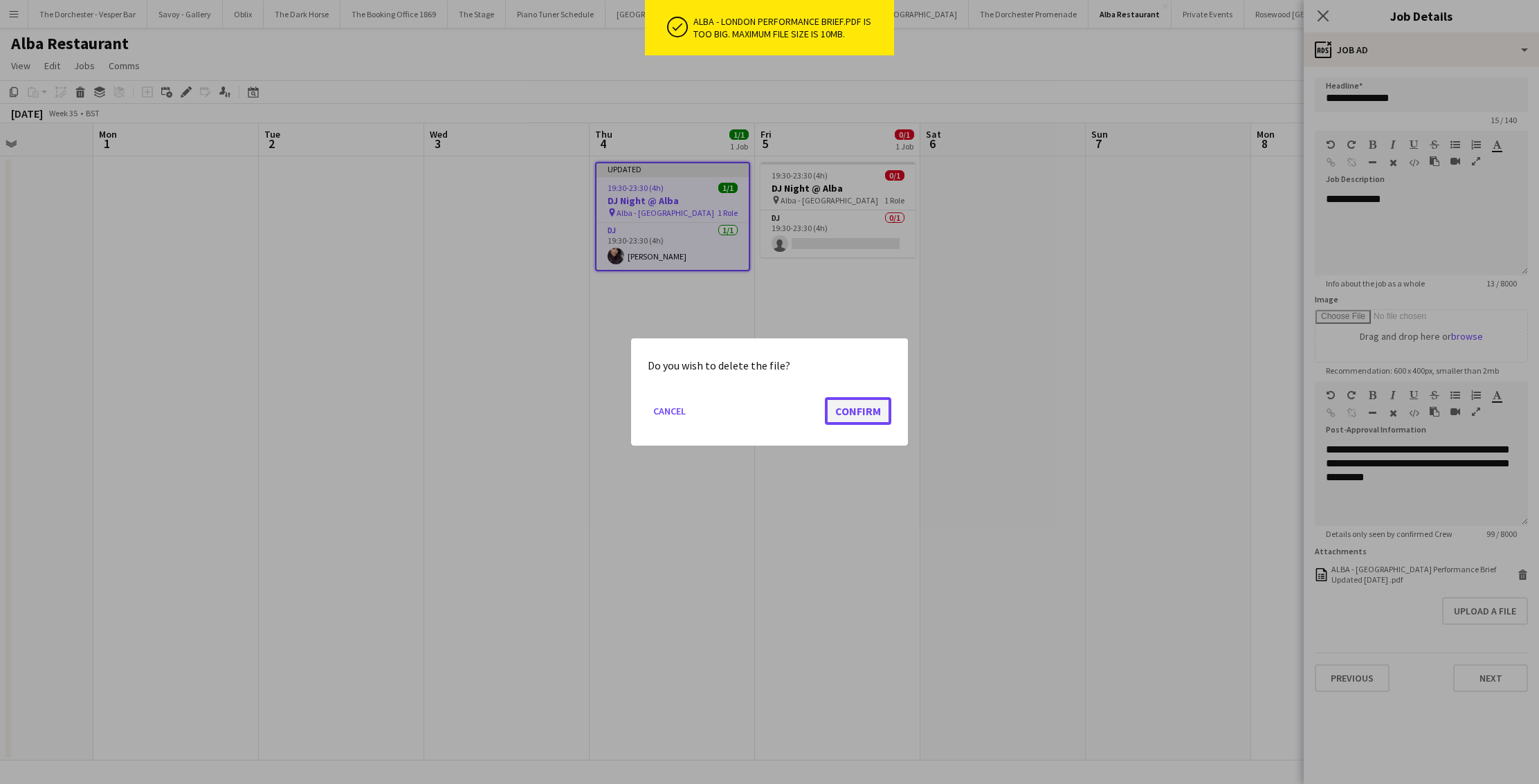
click at [848, 412] on button "Confirm" at bounding box center [857, 411] width 66 height 28
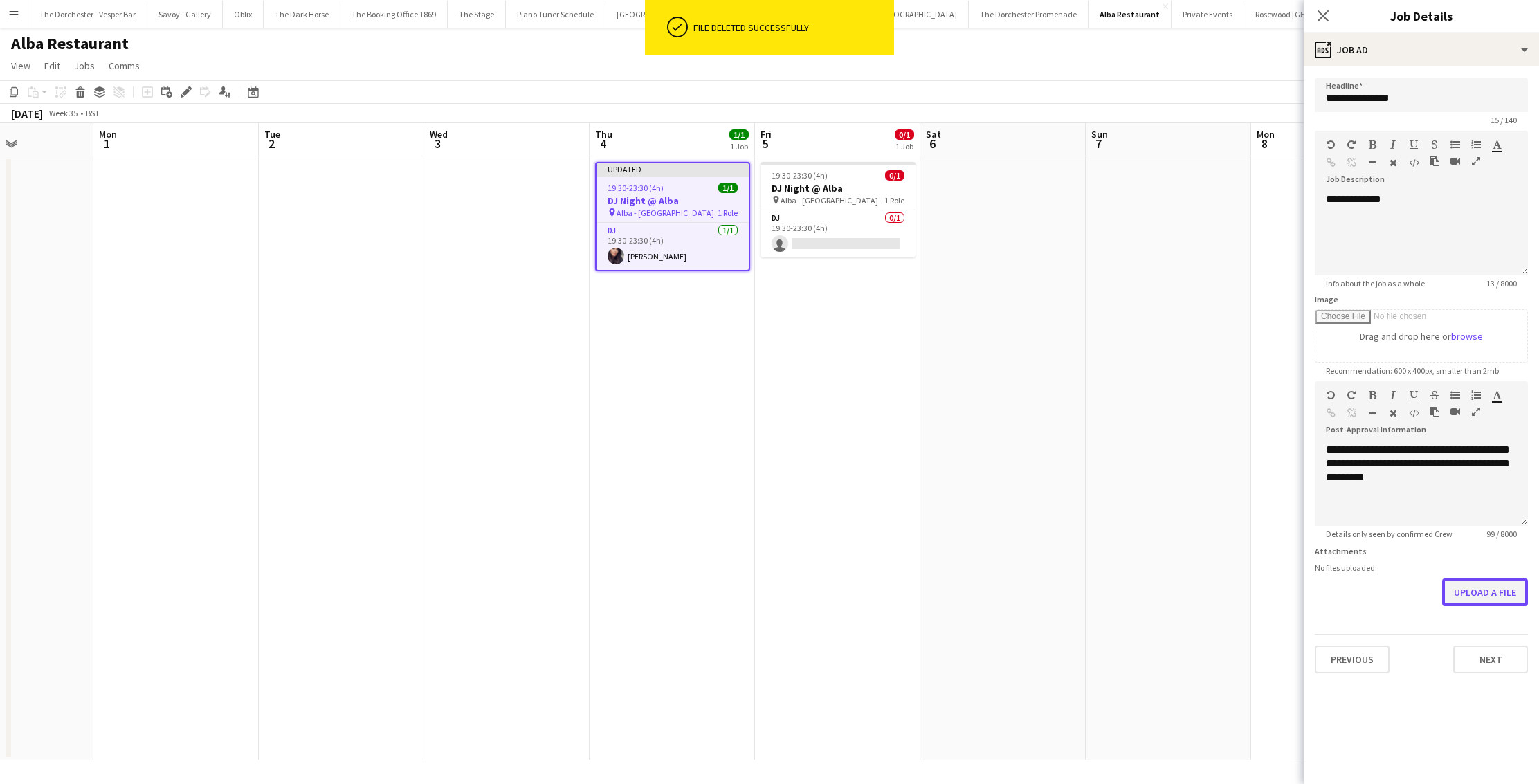
click at [1471, 585] on button "Upload a file" at bounding box center [1485, 592] width 85 height 28
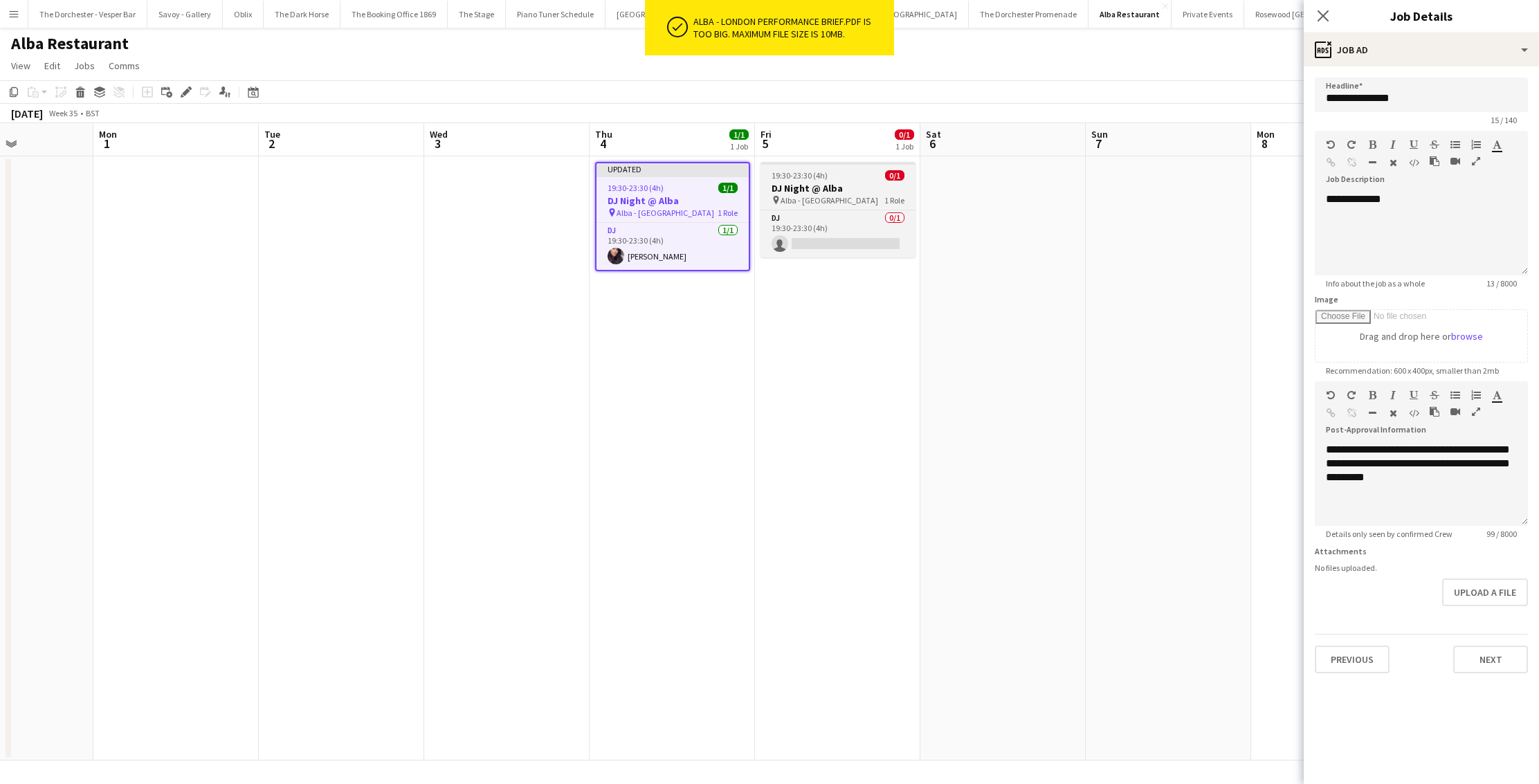
click at [857, 192] on h3 "DJ Night @ Alba" at bounding box center [838, 188] width 155 height 12
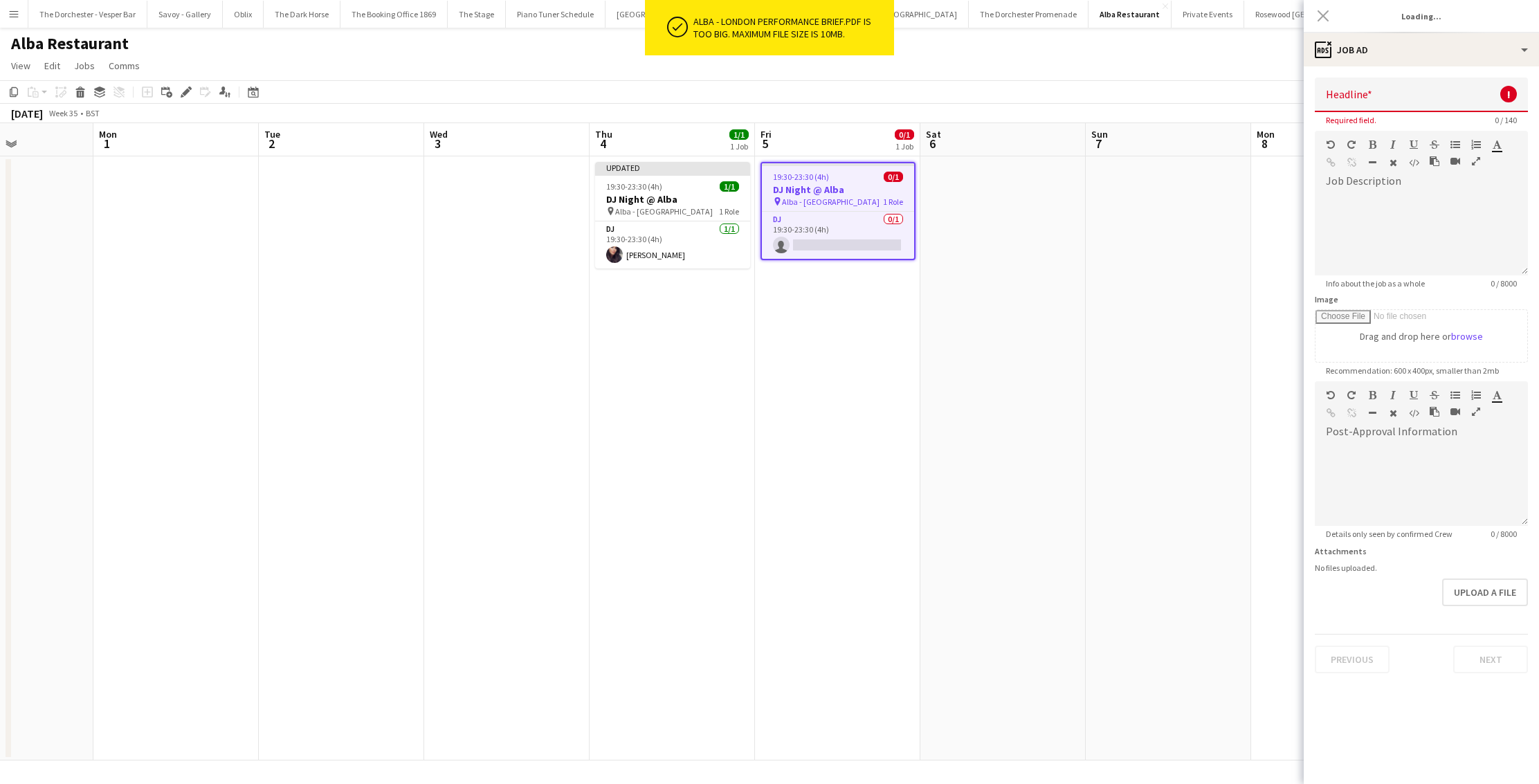
type input "**********"
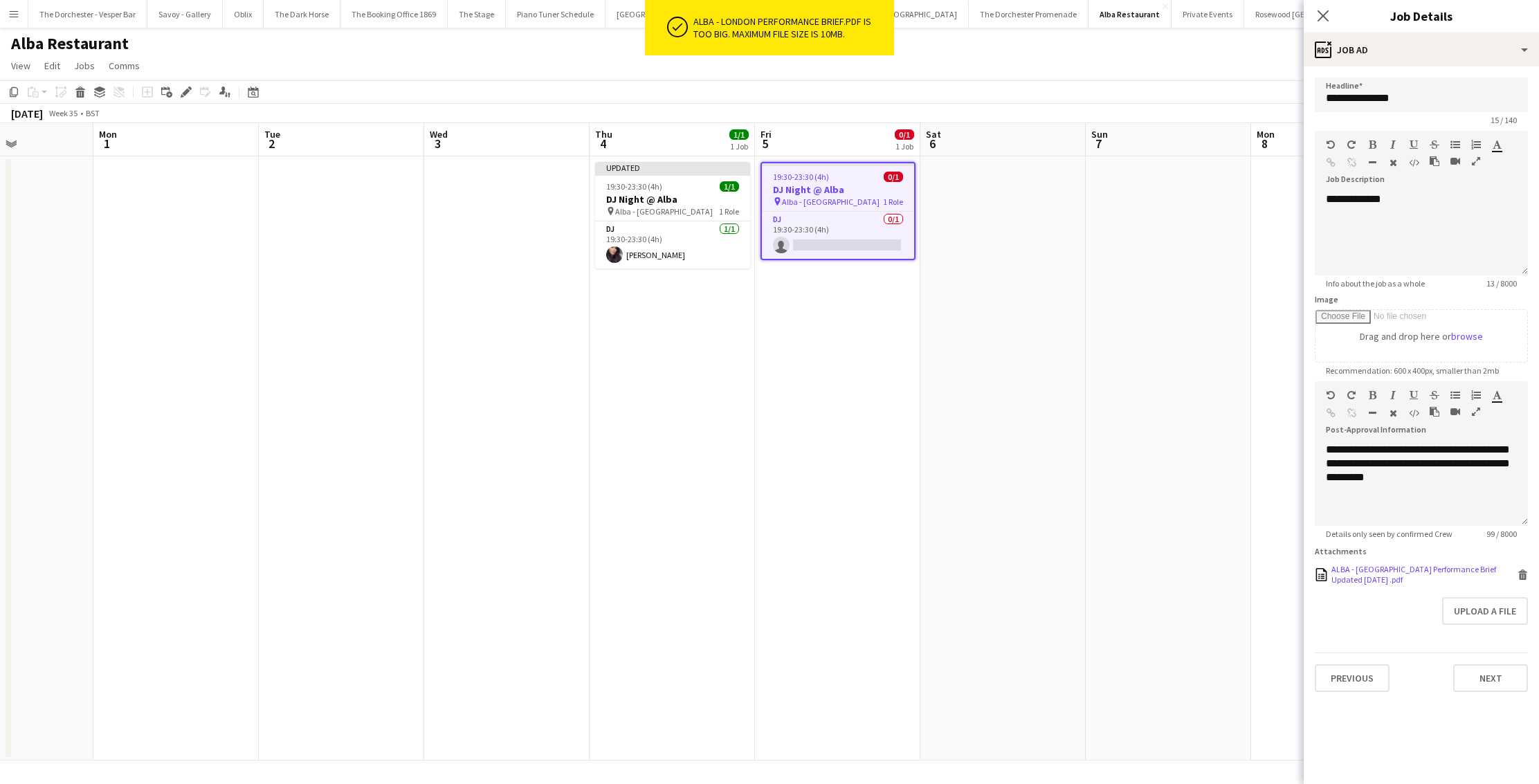
click at [1525, 575] on icon at bounding box center [1523, 576] width 7 height 6
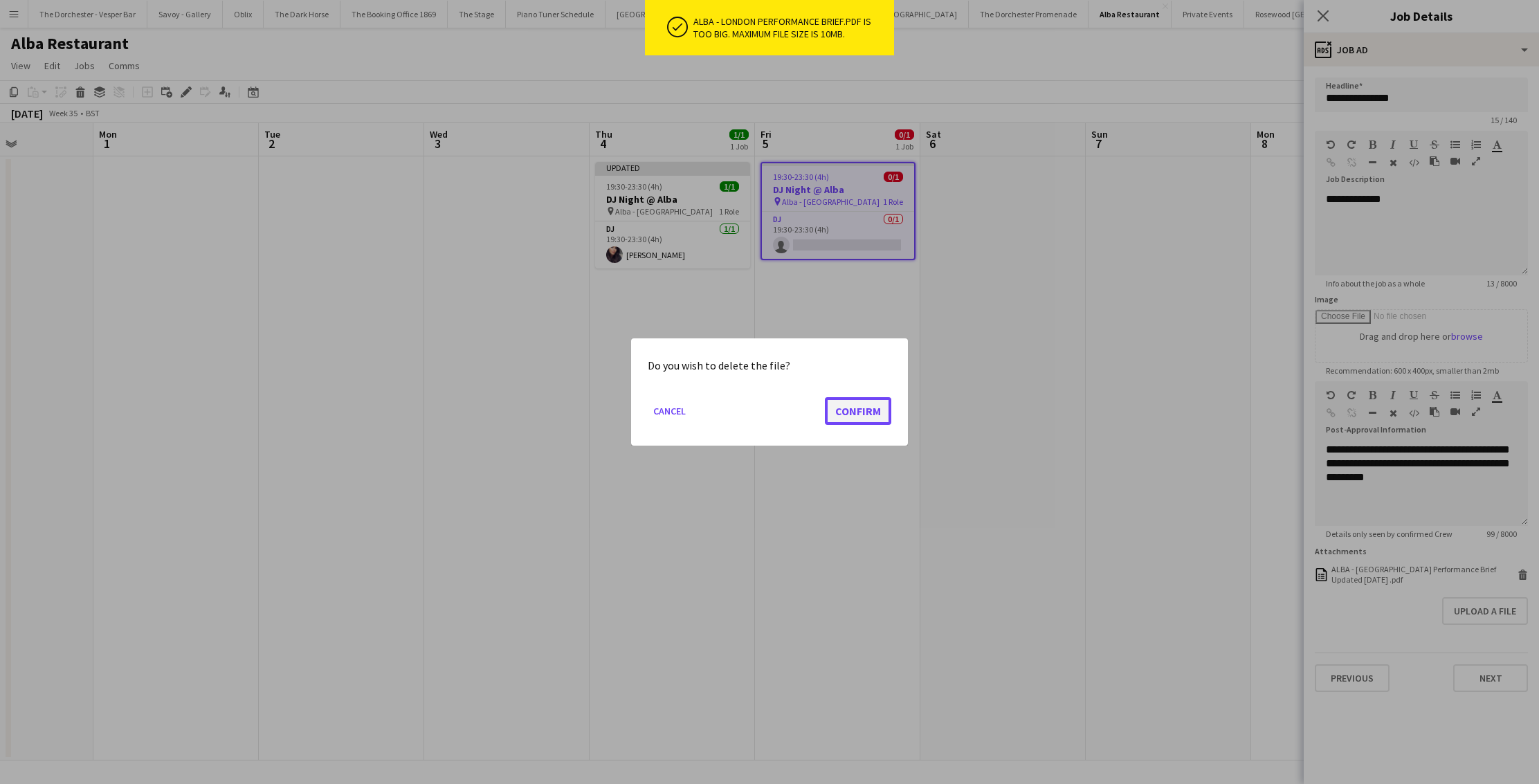
click at [845, 403] on button "Confirm" at bounding box center [857, 411] width 66 height 28
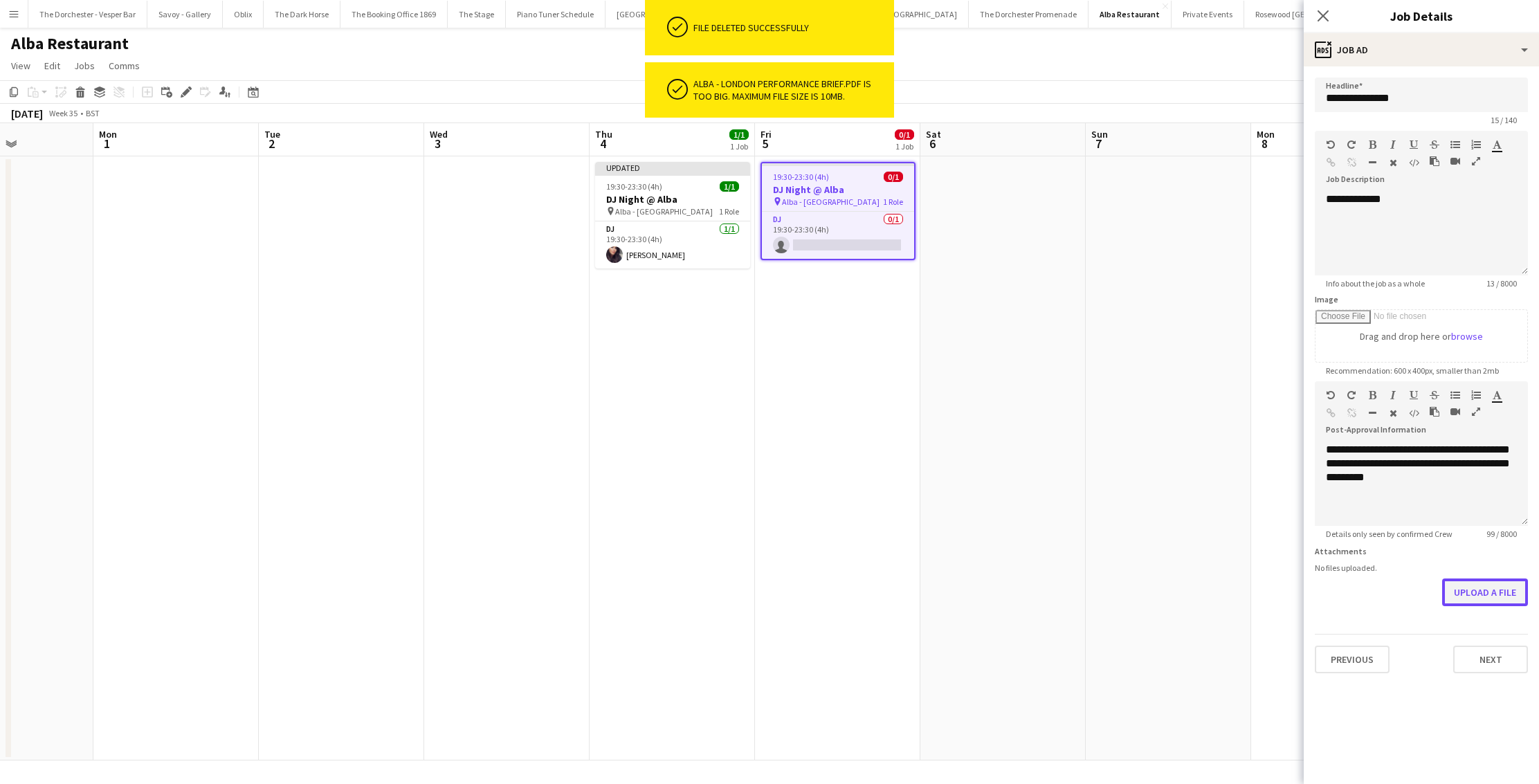
click at [1472, 602] on button "Upload a file" at bounding box center [1485, 592] width 85 height 28
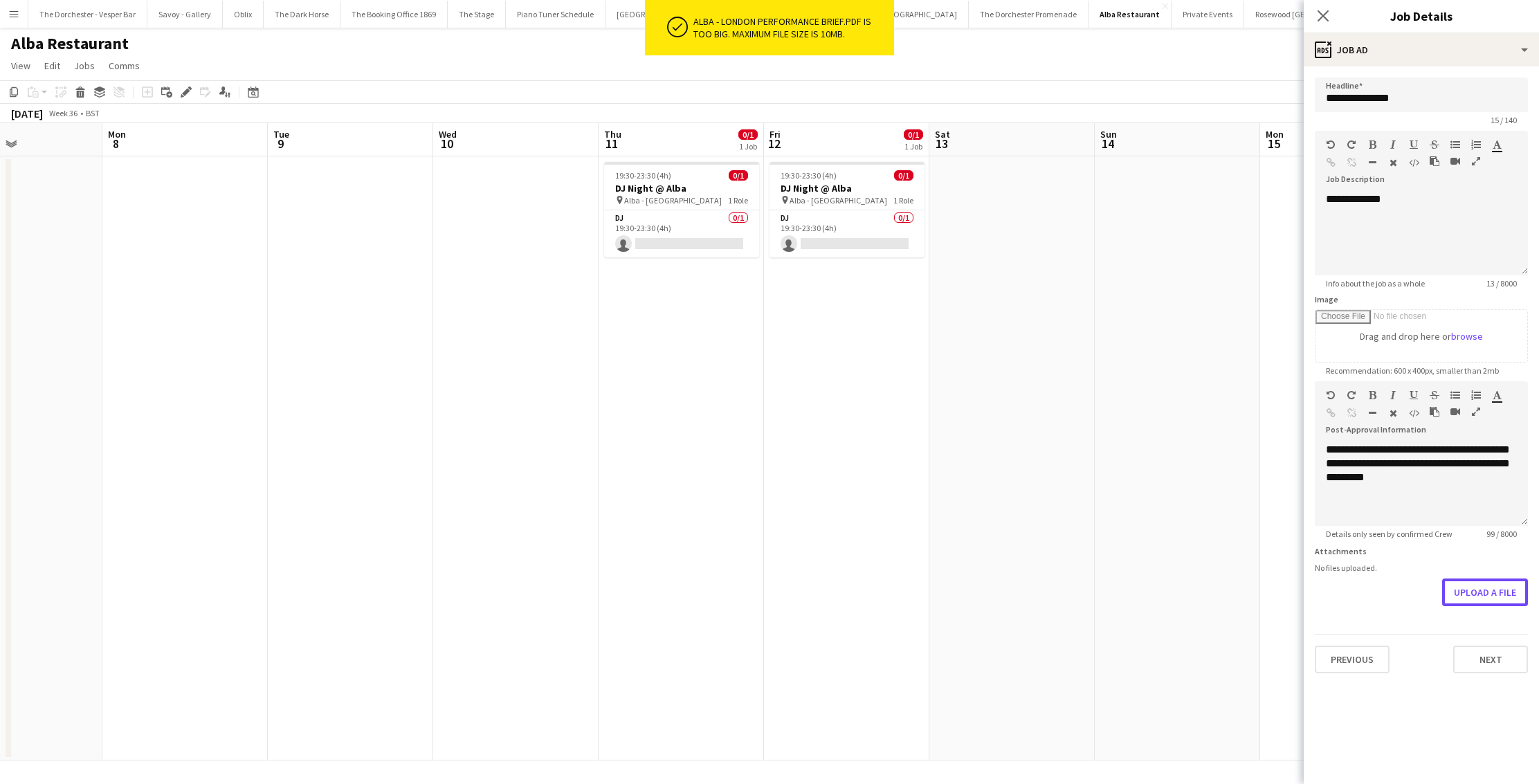
scroll to position [0, 553]
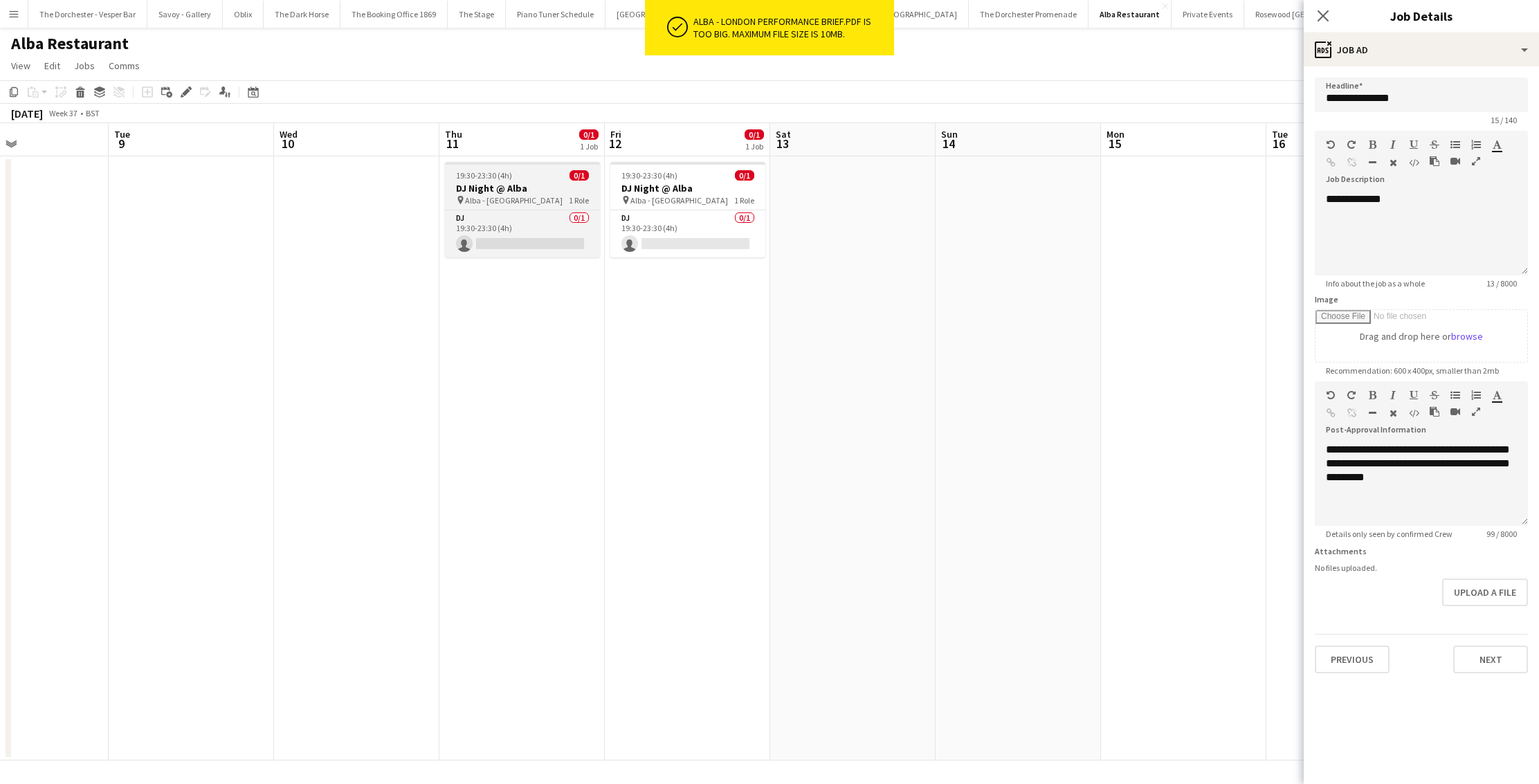
click at [551, 171] on div "19:30-23:30 (4h) 0/1" at bounding box center [523, 175] width 155 height 11
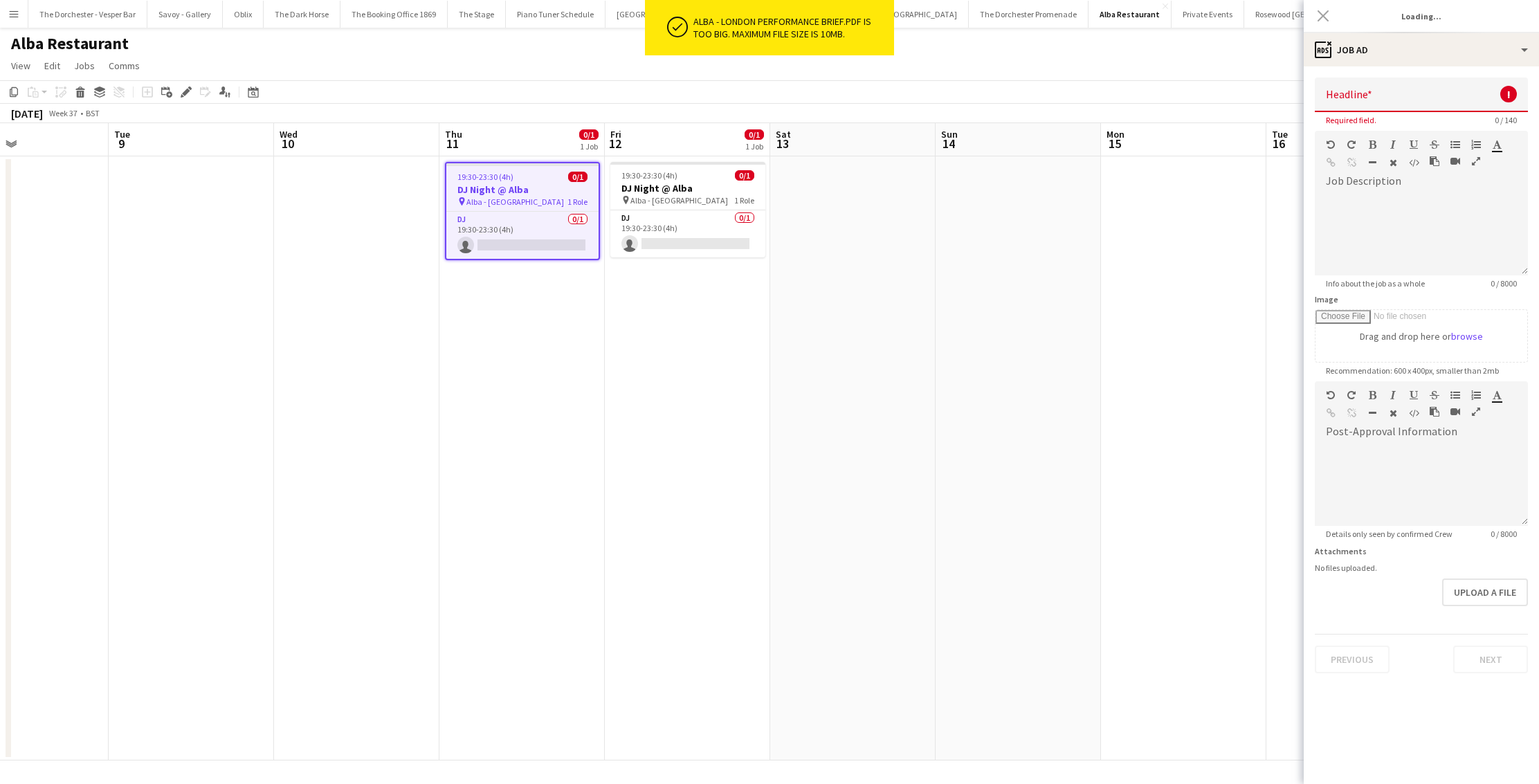
type input "**********"
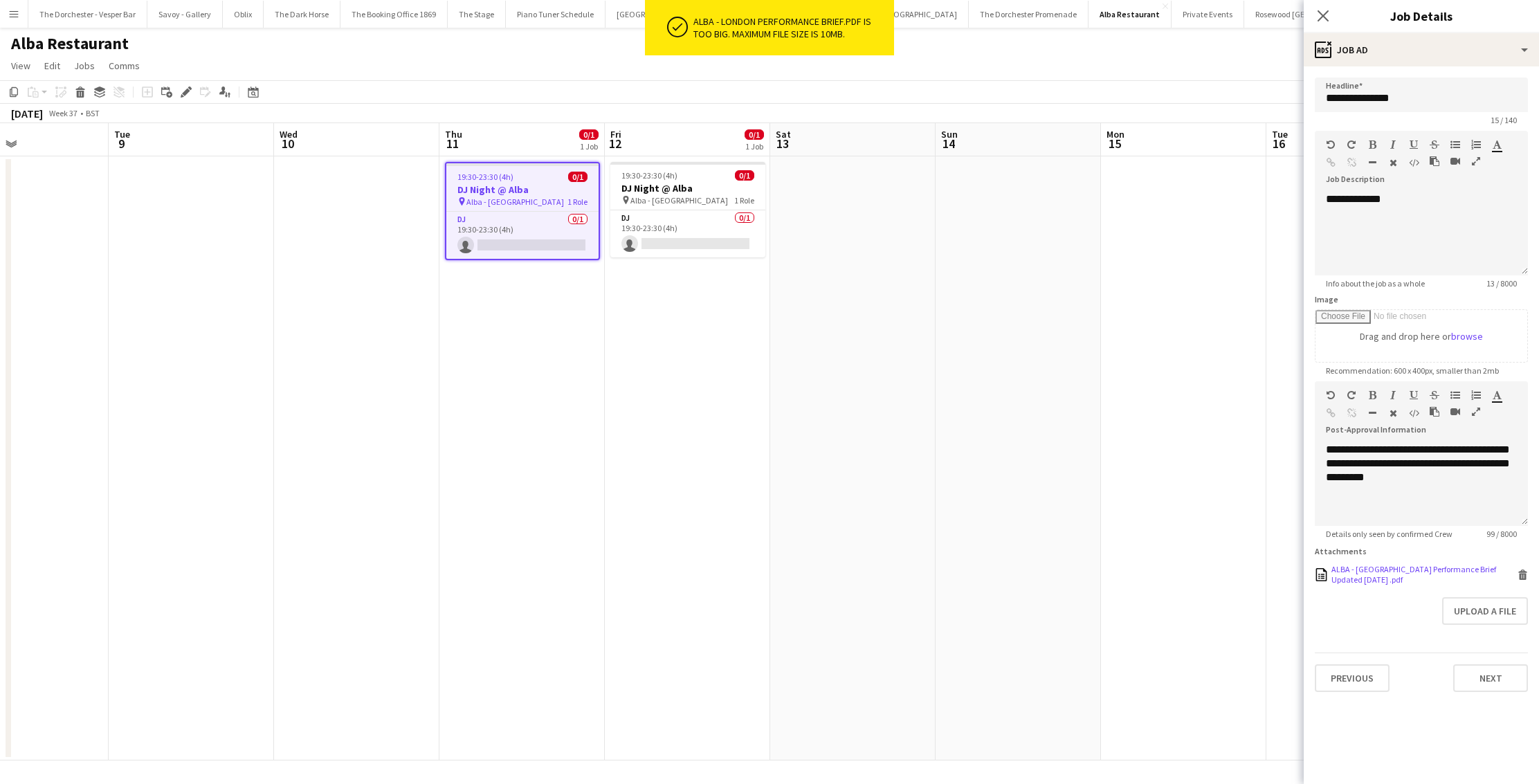
click at [1525, 575] on icon at bounding box center [1523, 576] width 7 height 6
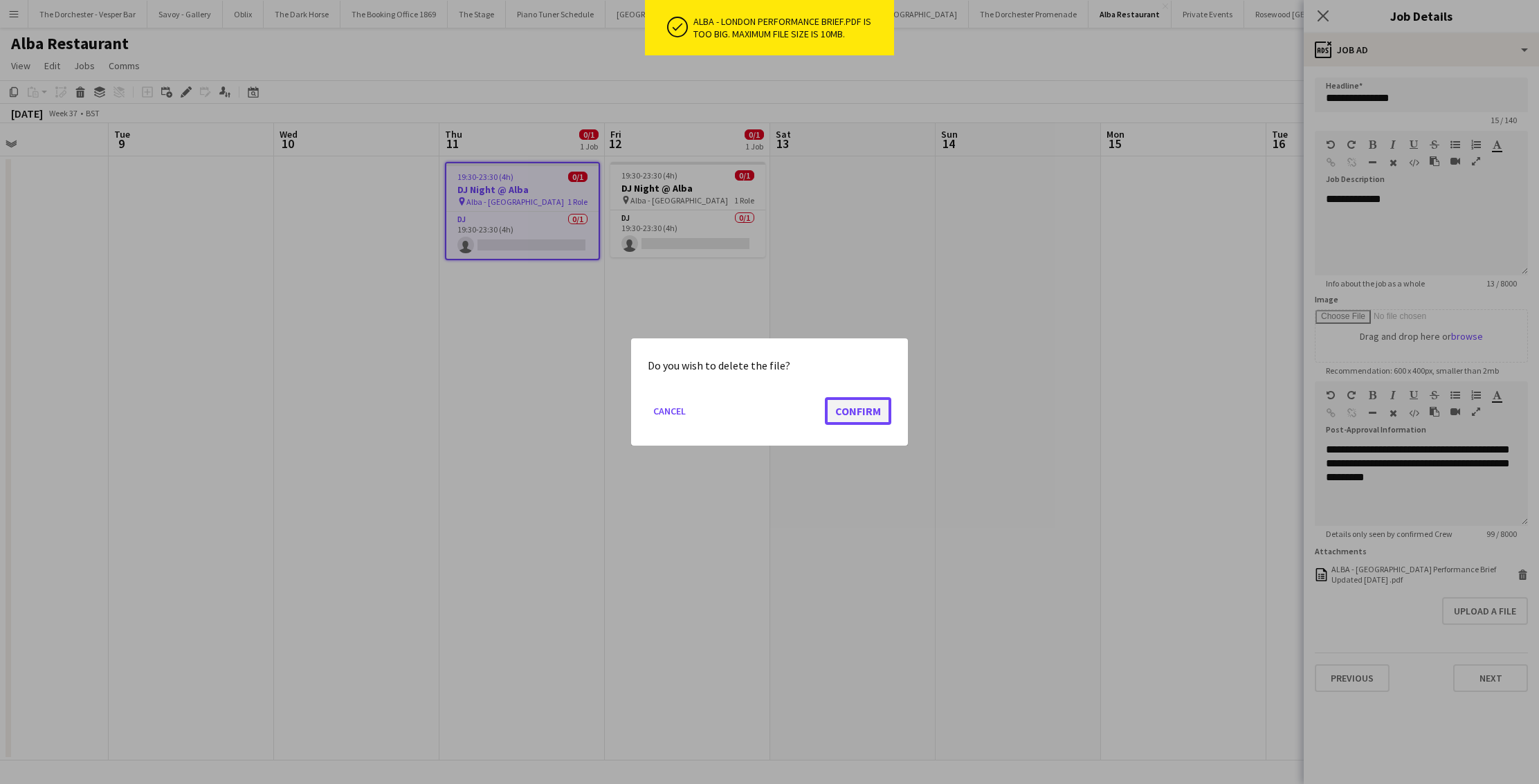
click at [865, 404] on button "Confirm" at bounding box center [857, 411] width 66 height 28
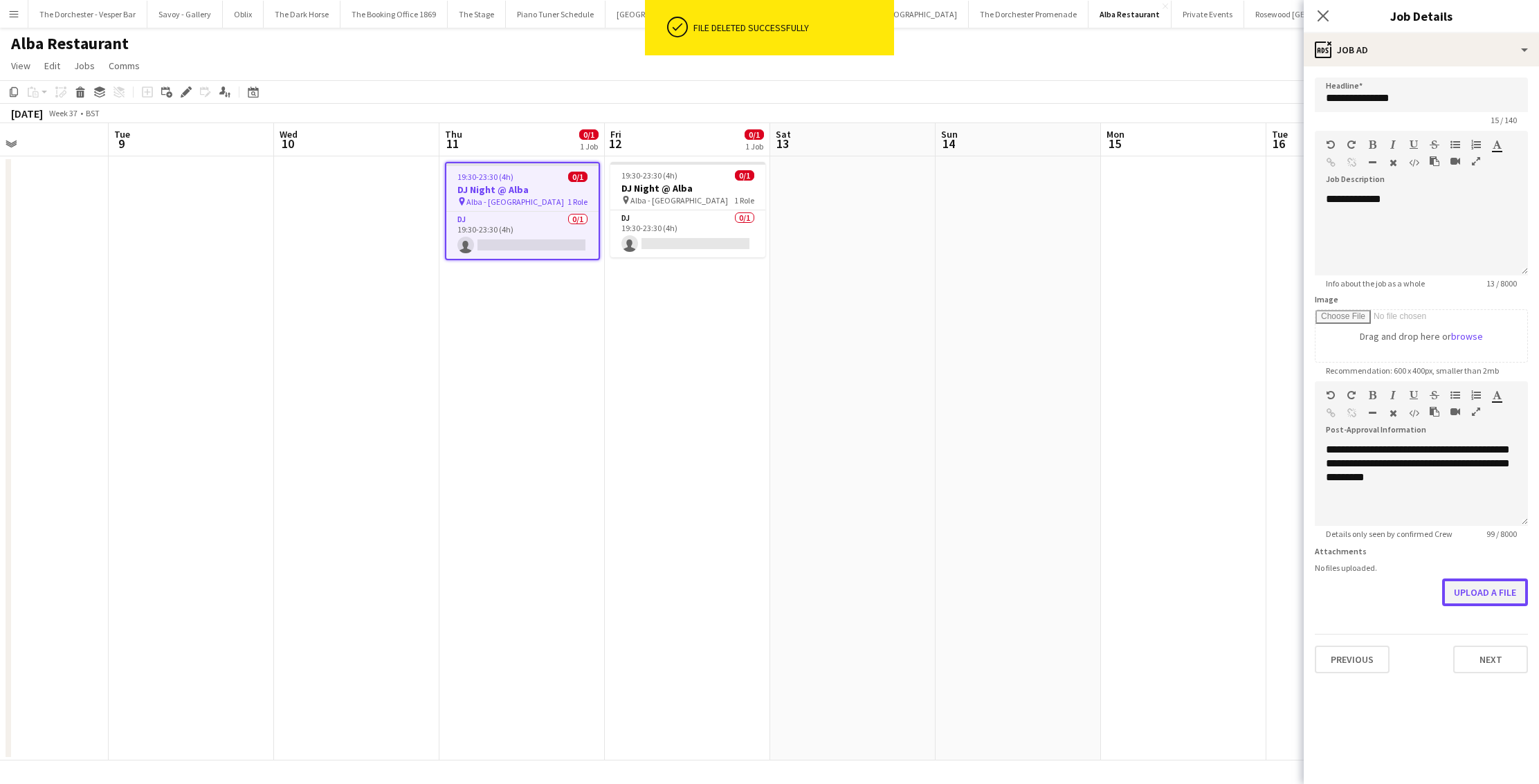
click at [1467, 590] on button "Upload a file" at bounding box center [1485, 592] width 85 height 28
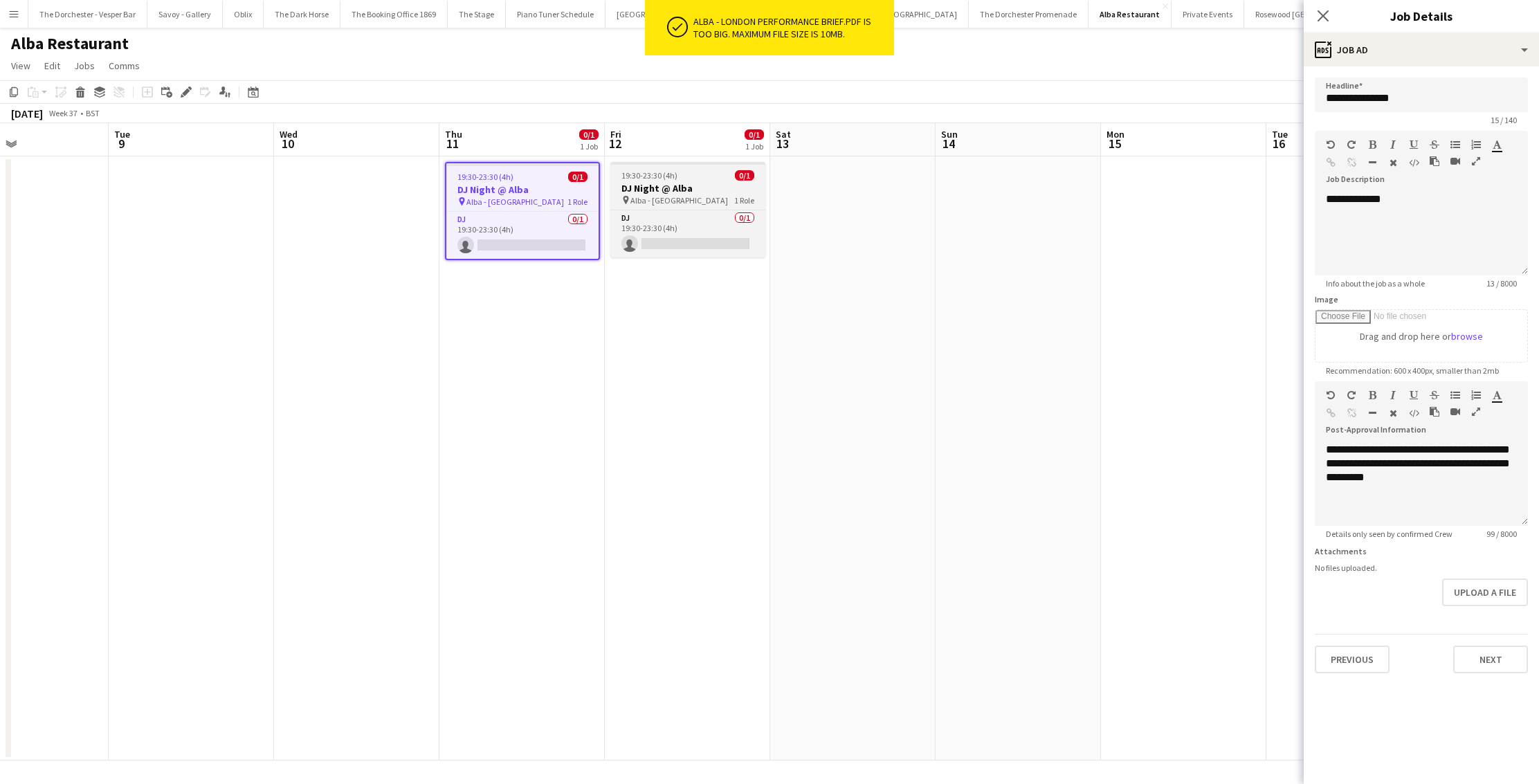
click at [689, 177] on div "19:30-23:30 (4h) 0/1" at bounding box center [688, 175] width 155 height 11
type input "**********"
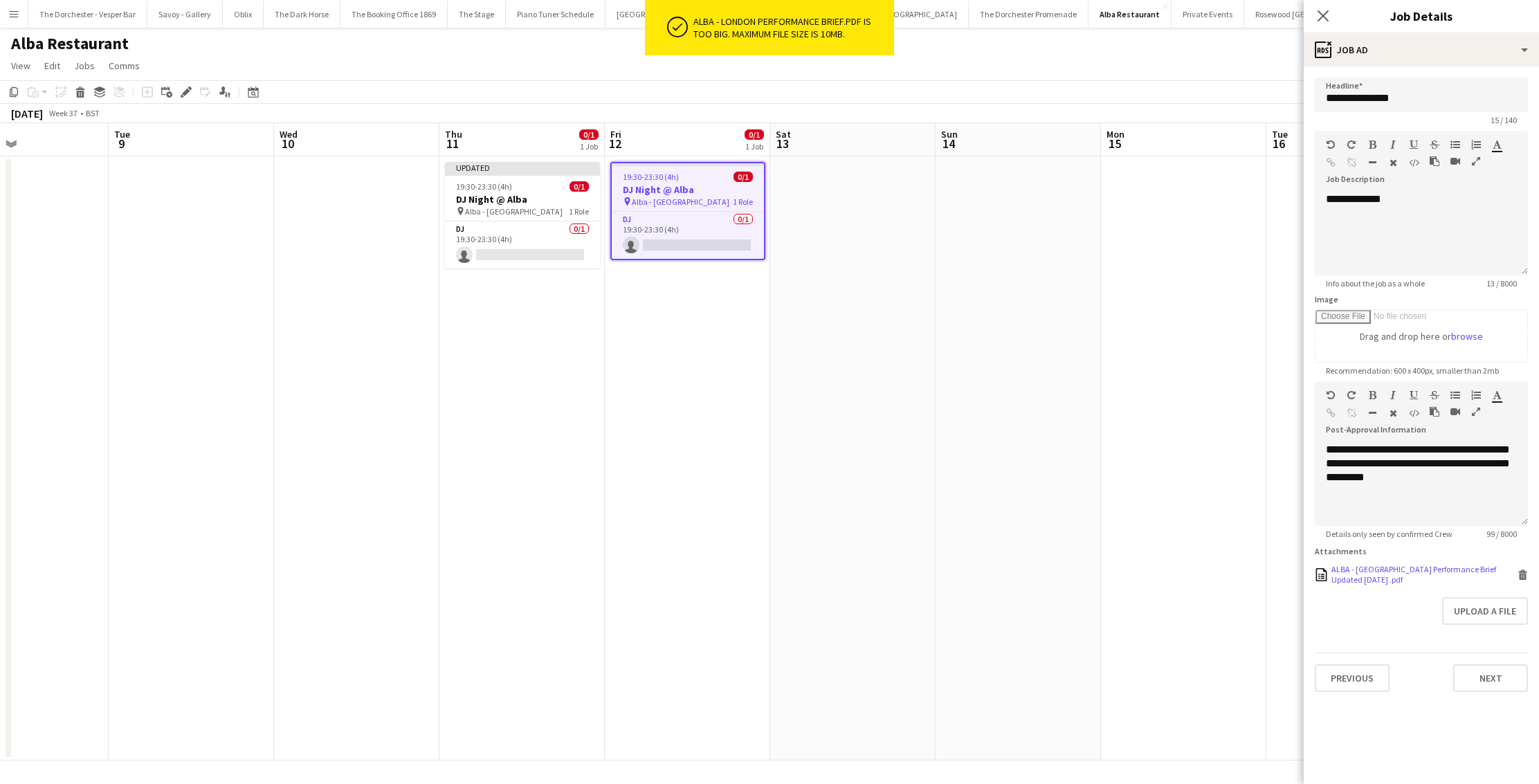
click at [1516, 575] on div "ALBA - [GEOGRAPHIC_DATA] Performance Brief Updated [DATE] .pdf ALBA - London Pe…" at bounding box center [1421, 574] width 213 height 21
click at [1521, 572] on icon at bounding box center [1523, 571] width 9 height 4
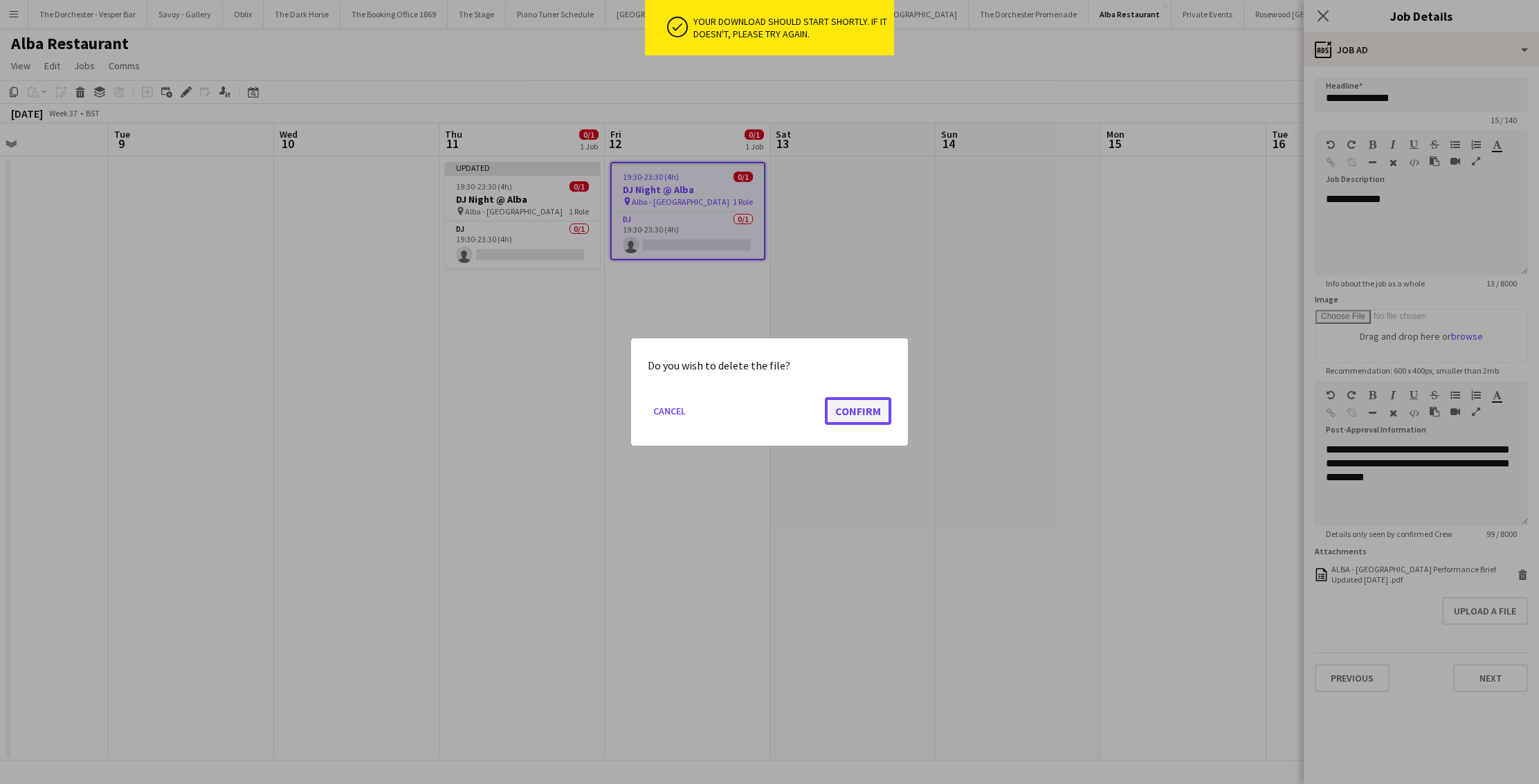
click at [842, 409] on button "Confirm" at bounding box center [857, 411] width 66 height 28
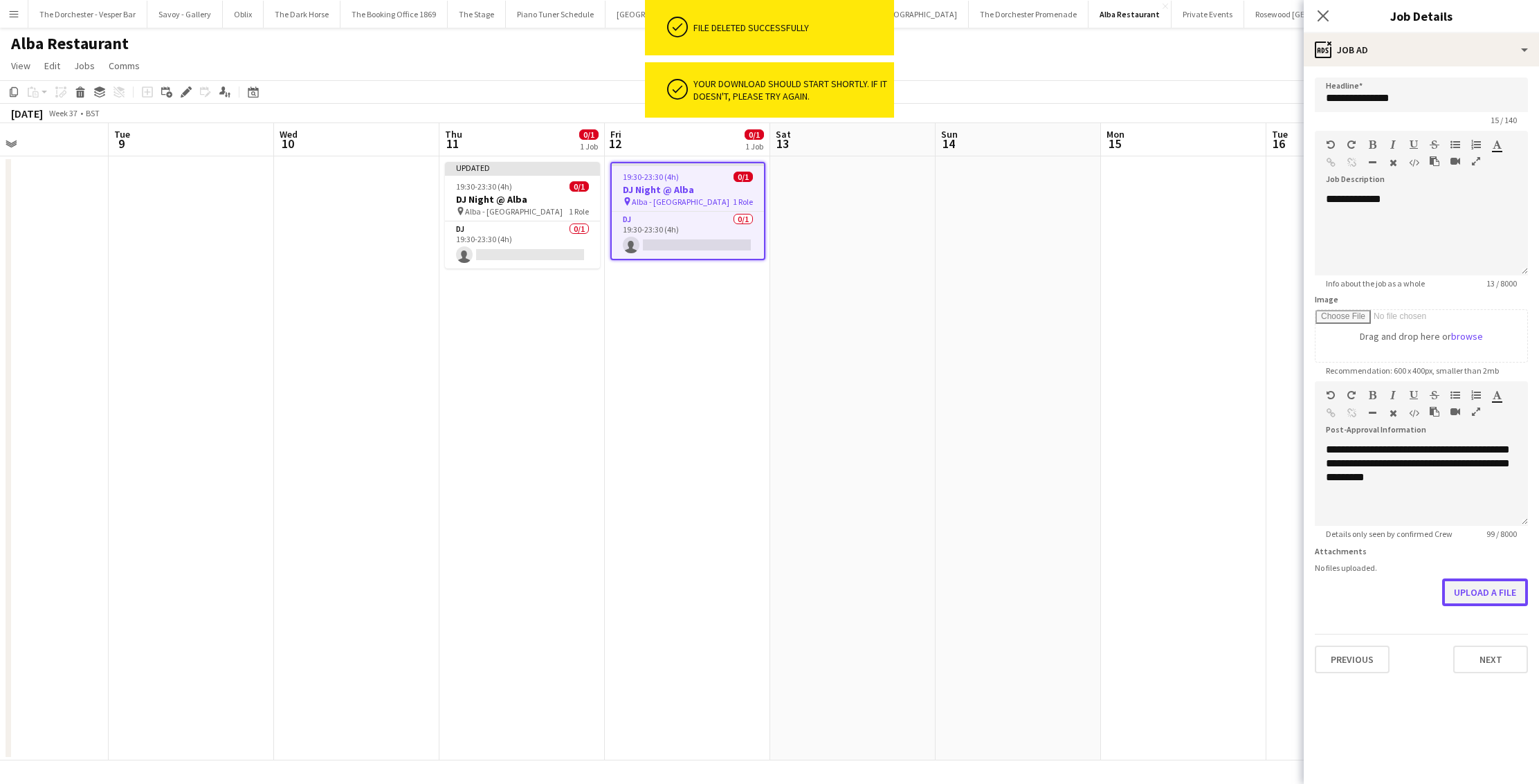
click at [1492, 600] on button "Upload a file" at bounding box center [1485, 592] width 85 height 28
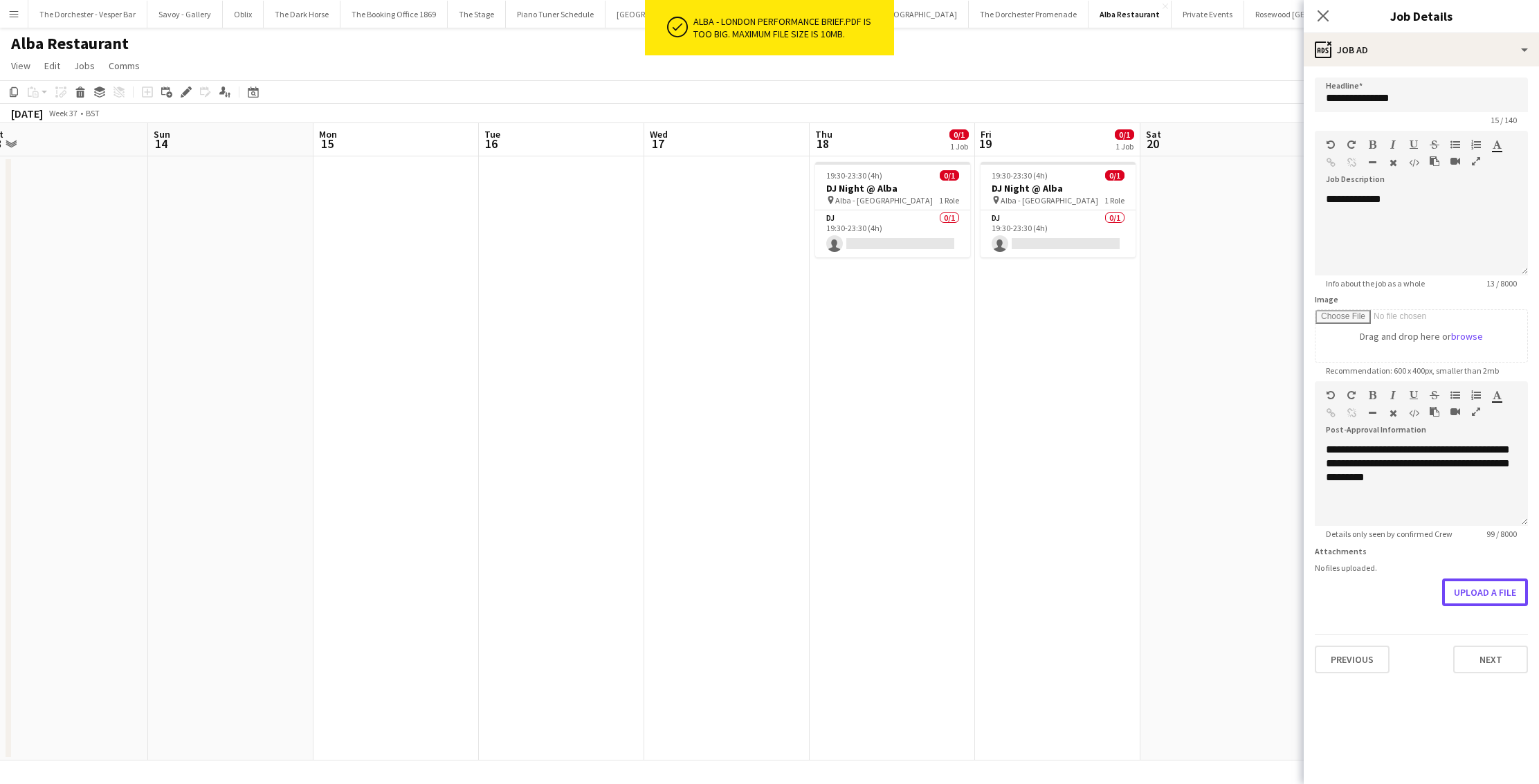
scroll to position [0, 600]
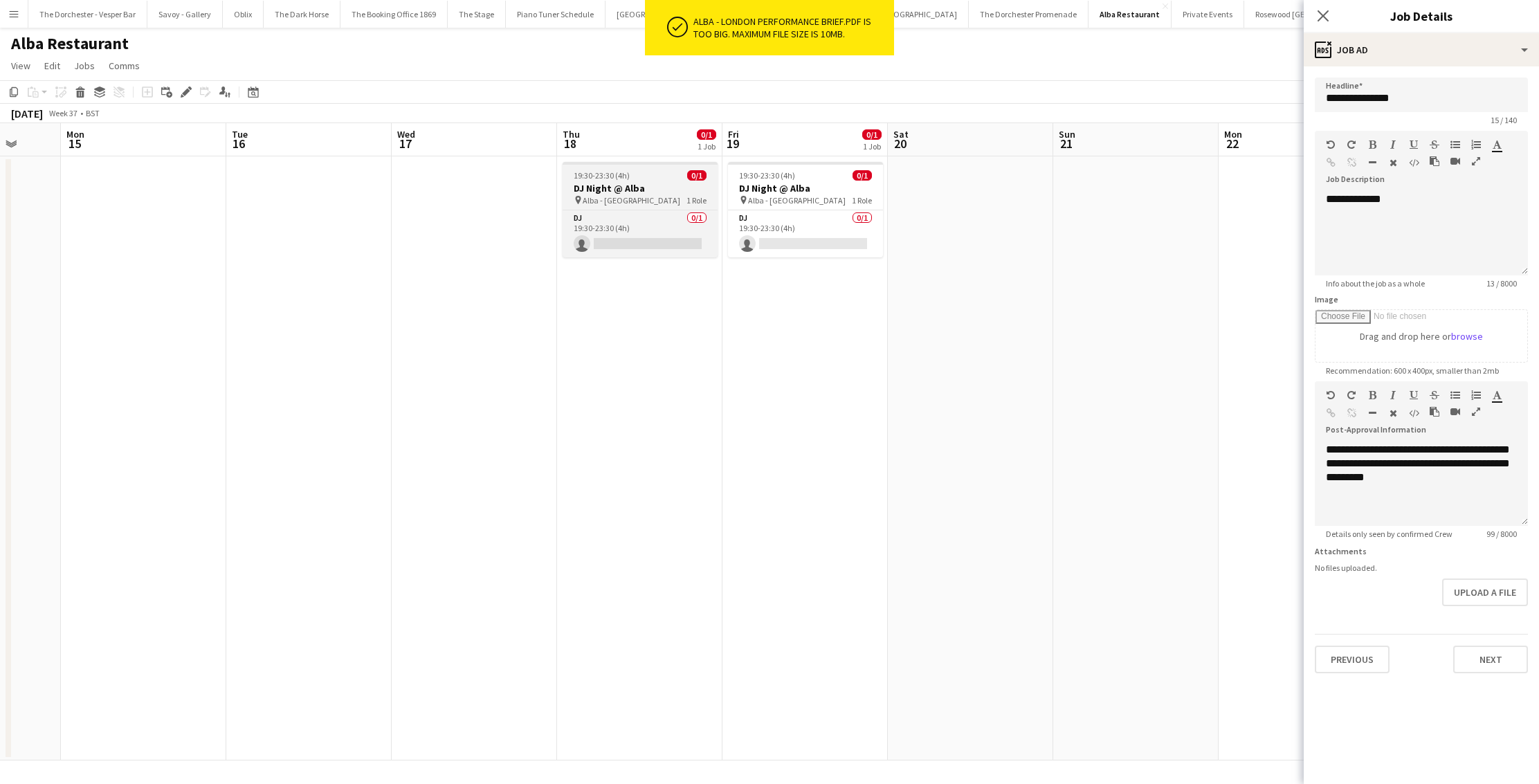
click at [672, 194] on h3 "DJ Night @ Alba" at bounding box center [640, 188] width 155 height 12
type input "**********"
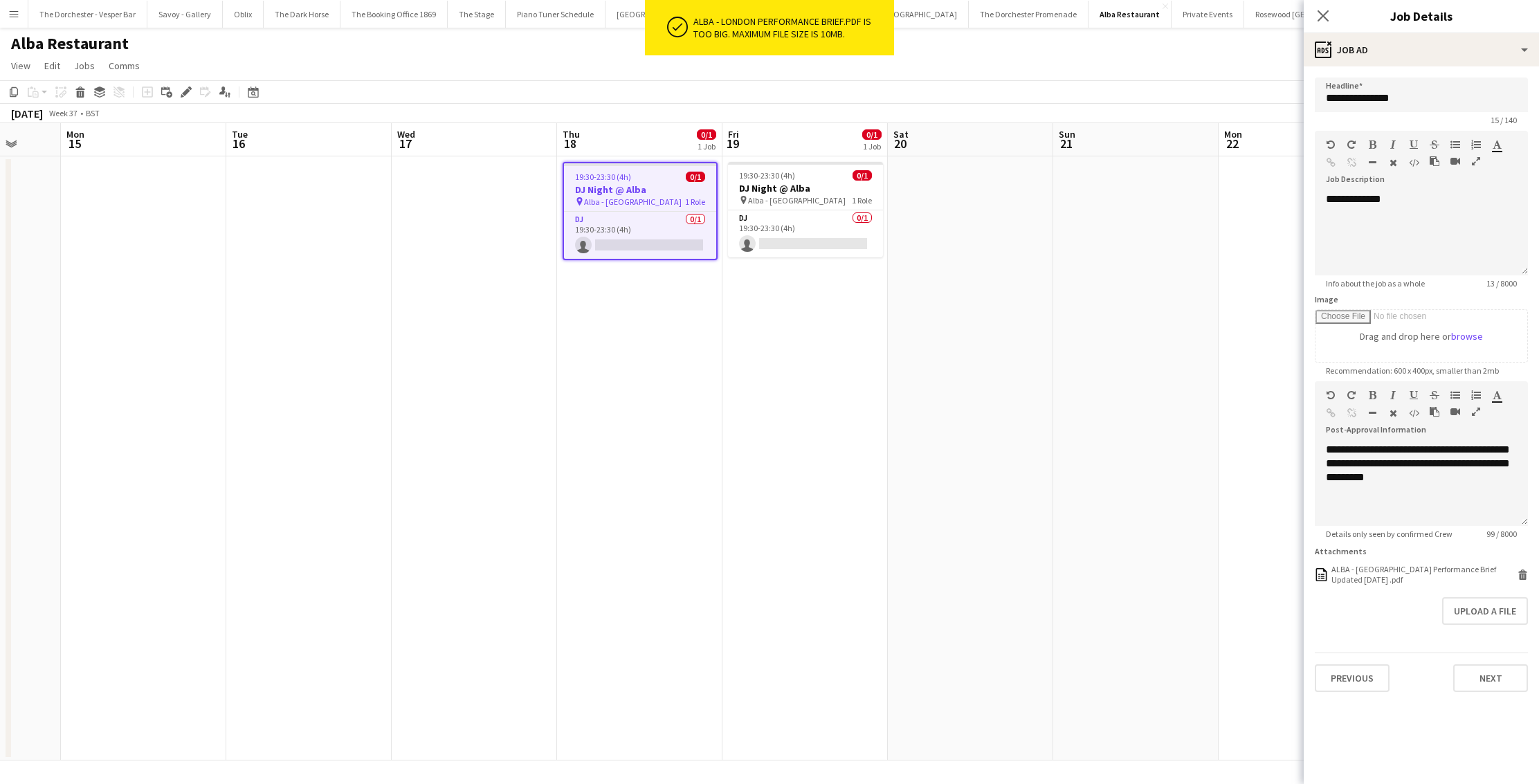
click at [1528, 576] on form "**********" at bounding box center [1421, 385] width 235 height 615
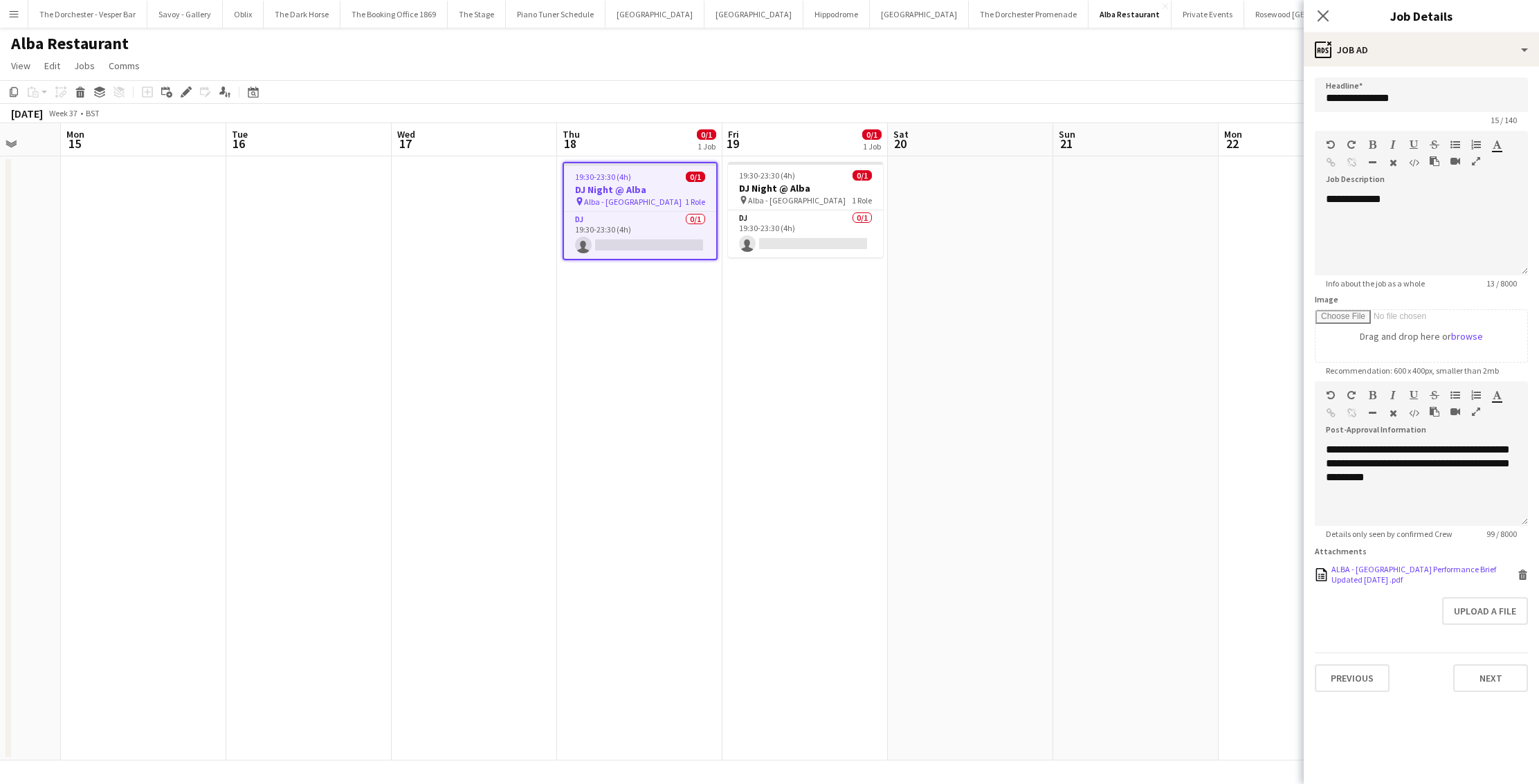
click at [1523, 574] on icon at bounding box center [1523, 576] width 7 height 6
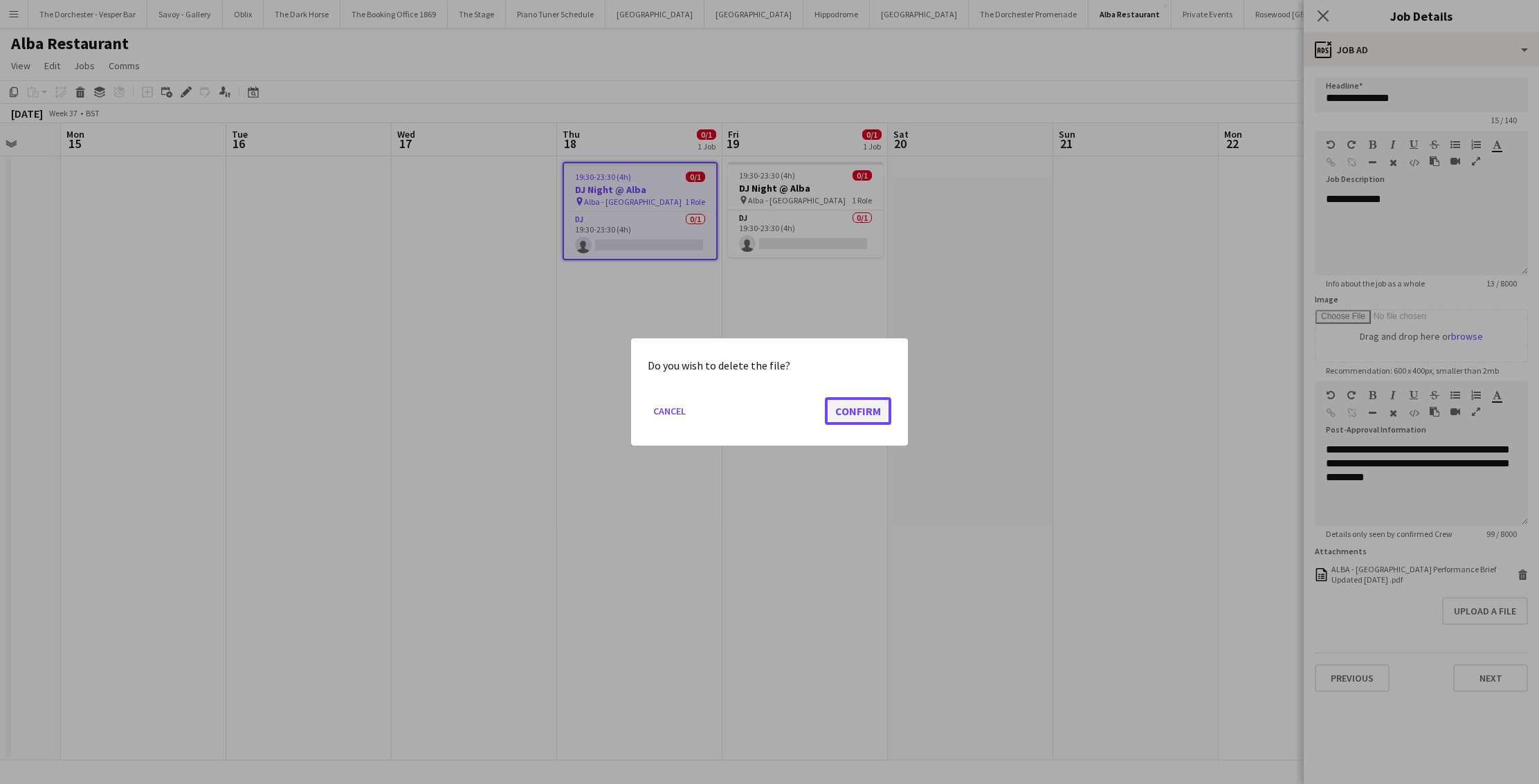
click at [875, 407] on button "Confirm" at bounding box center [857, 411] width 66 height 28
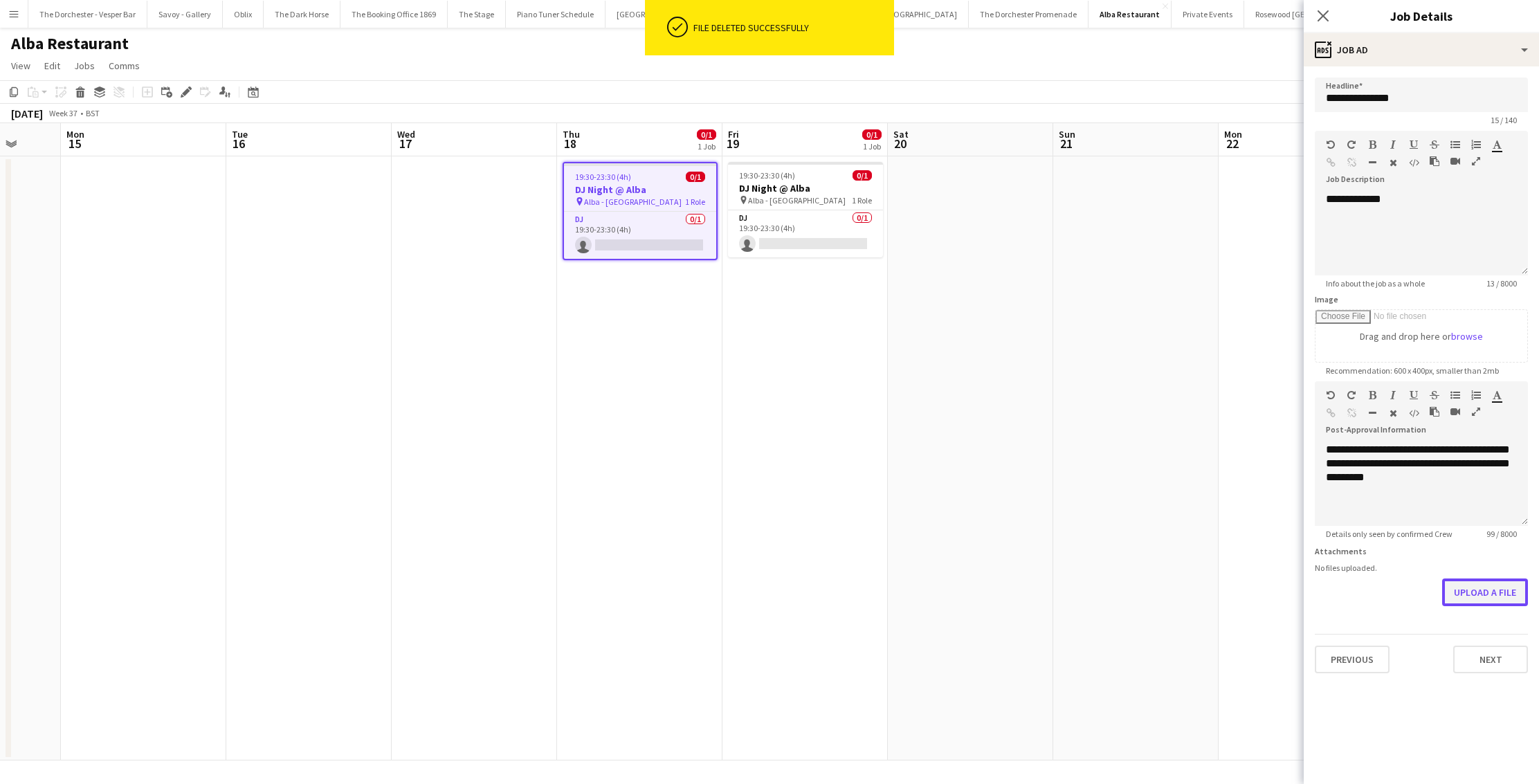
click at [1477, 596] on button "Upload a file" at bounding box center [1485, 592] width 85 height 28
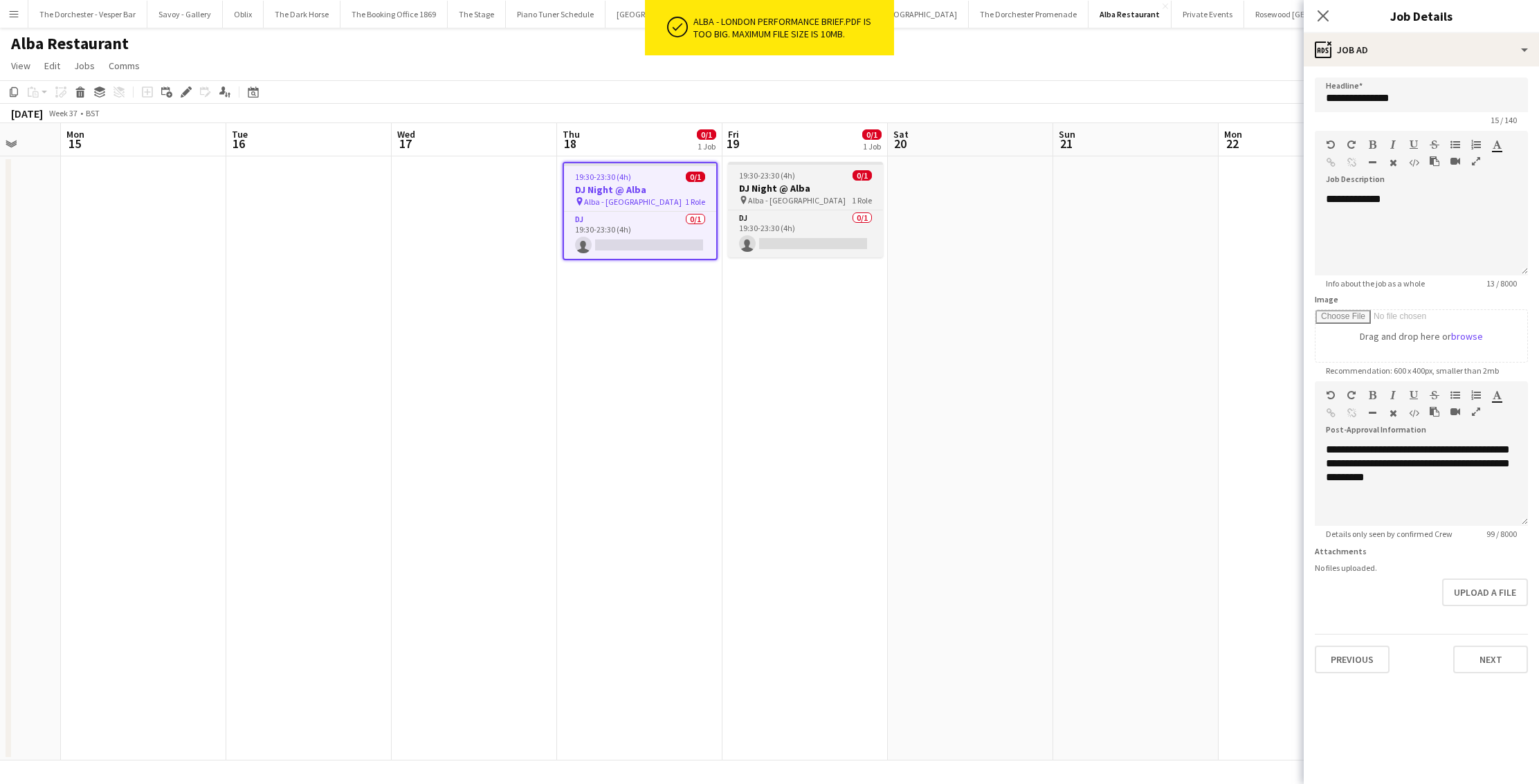
click at [832, 193] on h3 "DJ Night @ Alba" at bounding box center [805, 188] width 155 height 12
type input "**********"
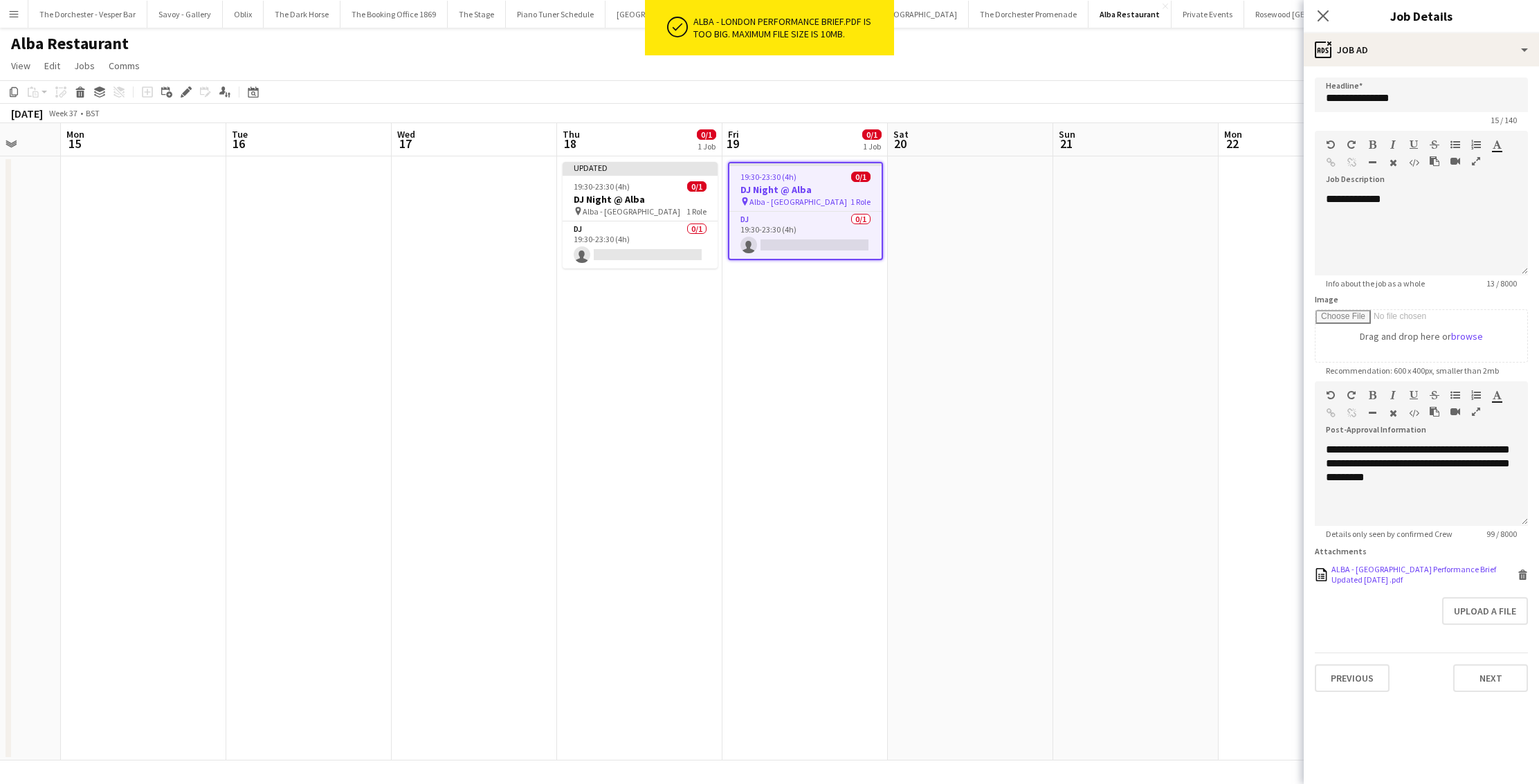
click at [1523, 576] on icon at bounding box center [1523, 576] width 7 height 6
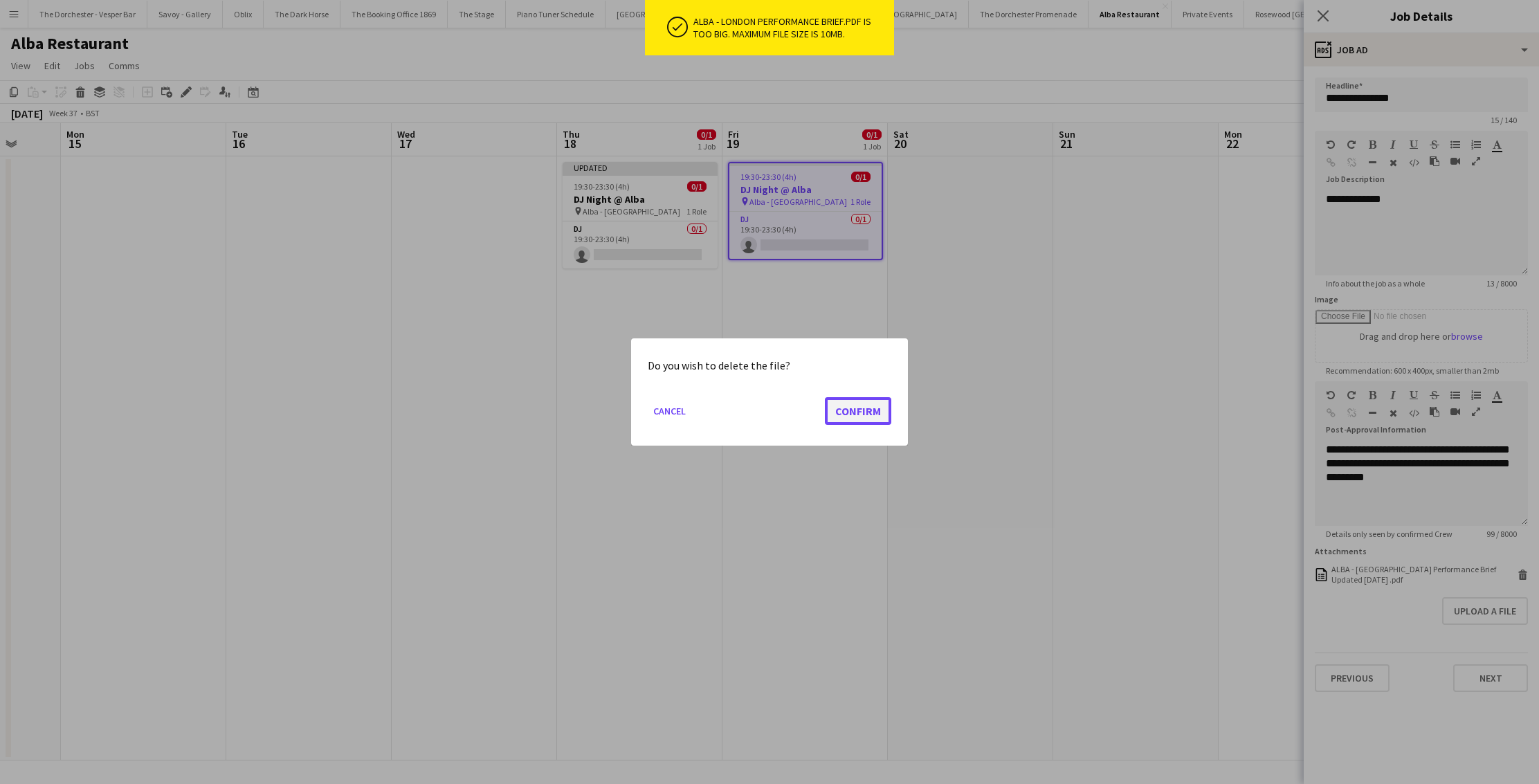
click at [870, 412] on button "Confirm" at bounding box center [857, 411] width 66 height 28
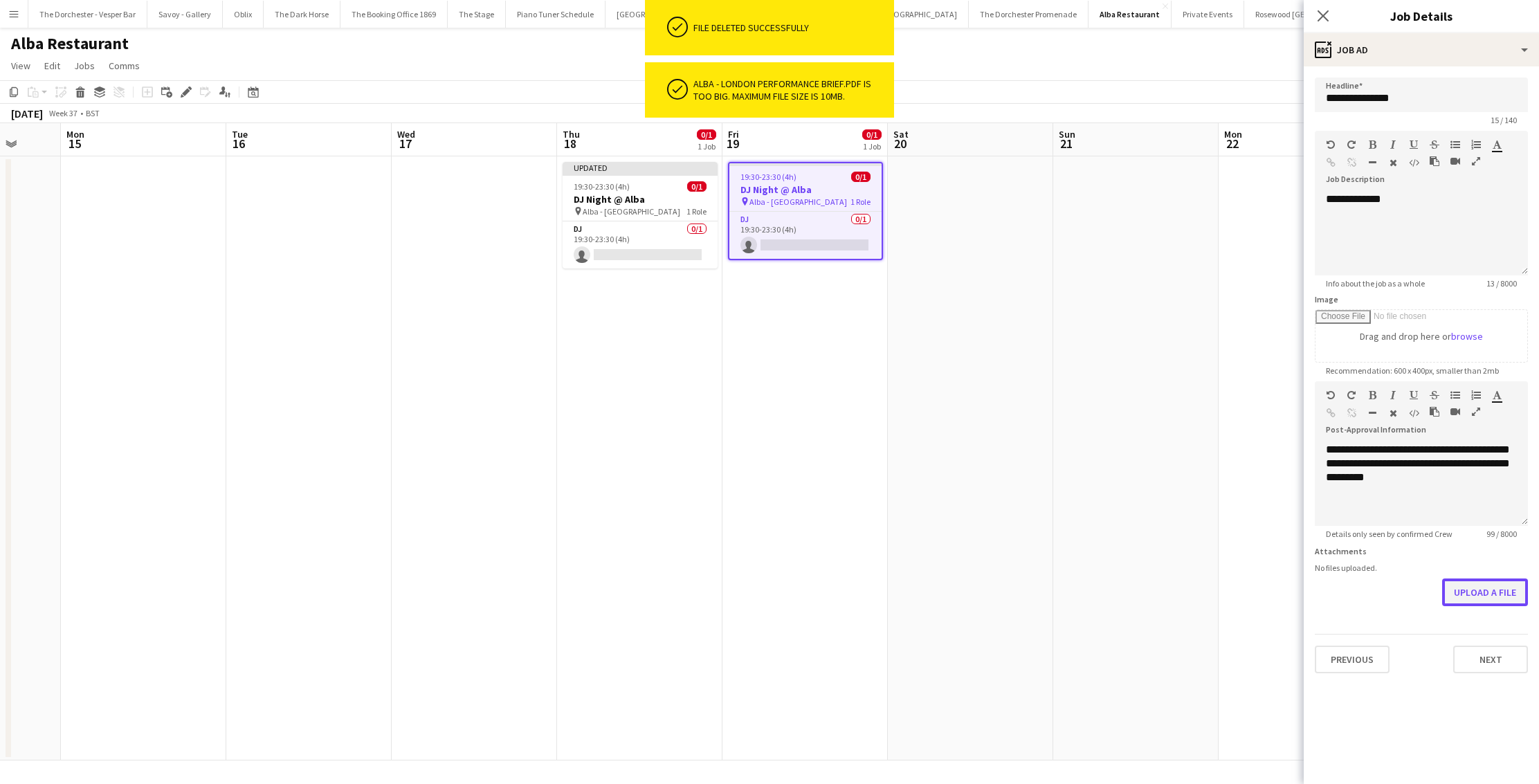
click at [1458, 592] on button "Upload a file" at bounding box center [1485, 592] width 85 height 28
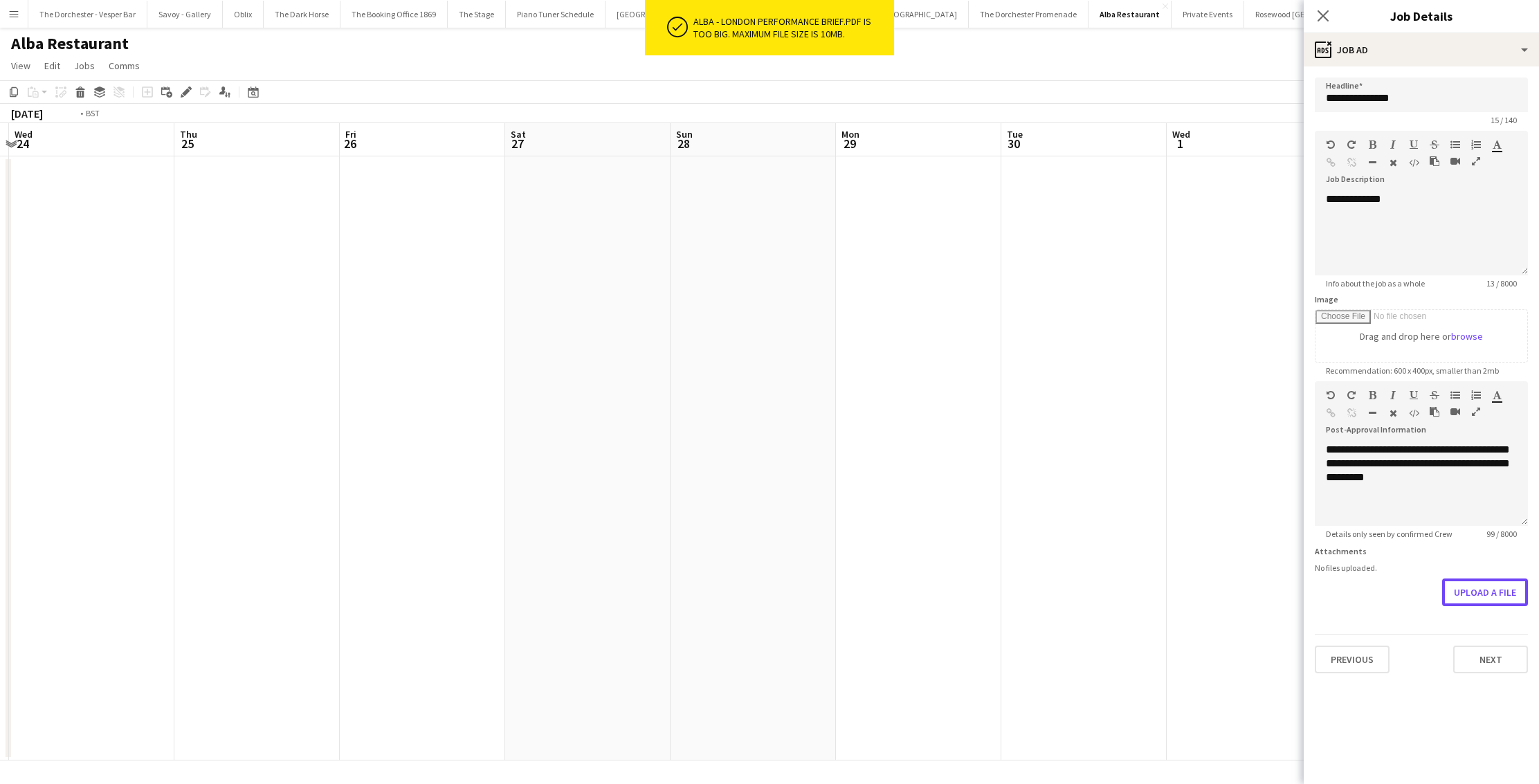
scroll to position [0, 279]
click at [1323, 16] on icon at bounding box center [1323, 16] width 13 height 13
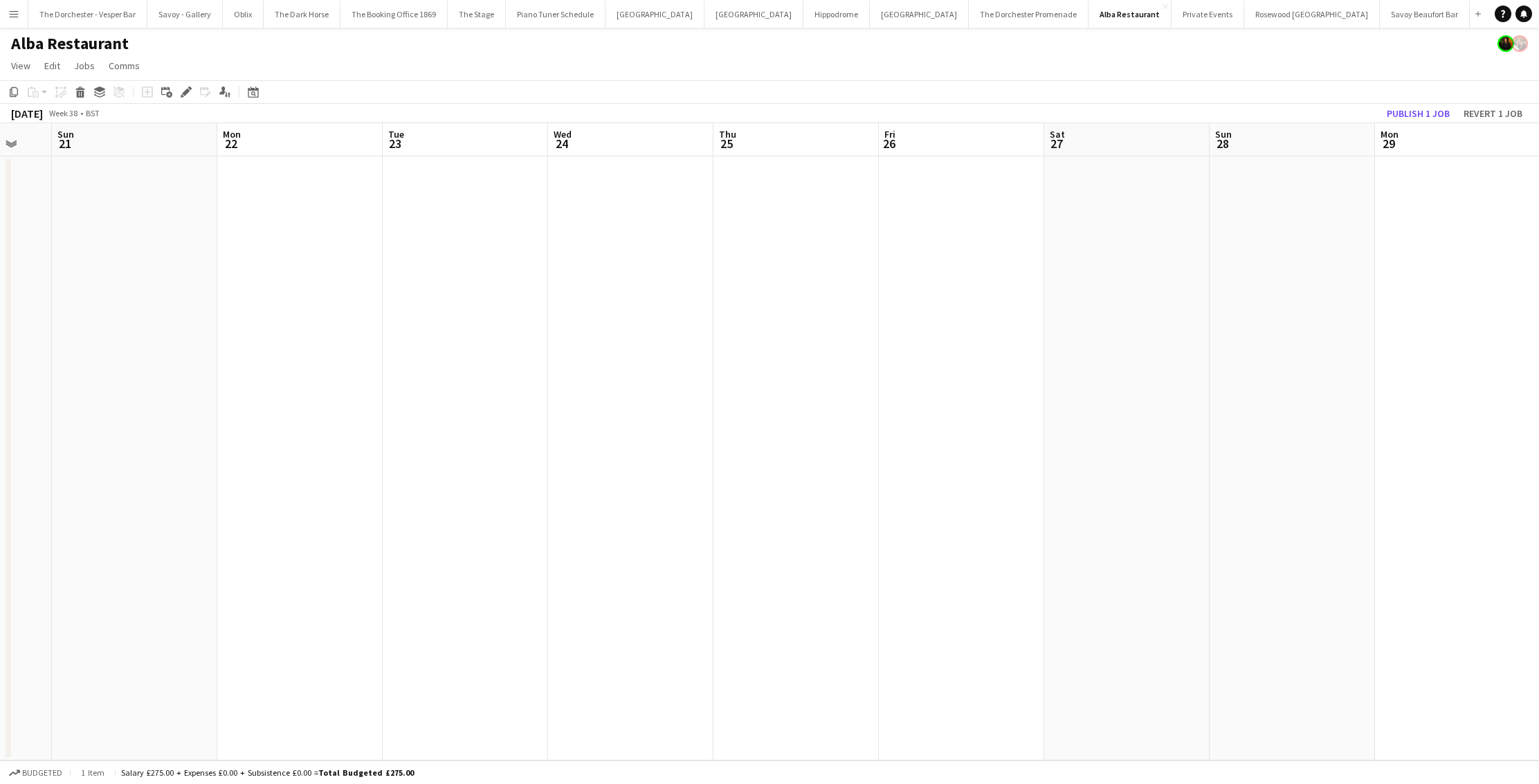
click at [1398, 167] on app-date-cell at bounding box center [1458, 459] width 165 height 604
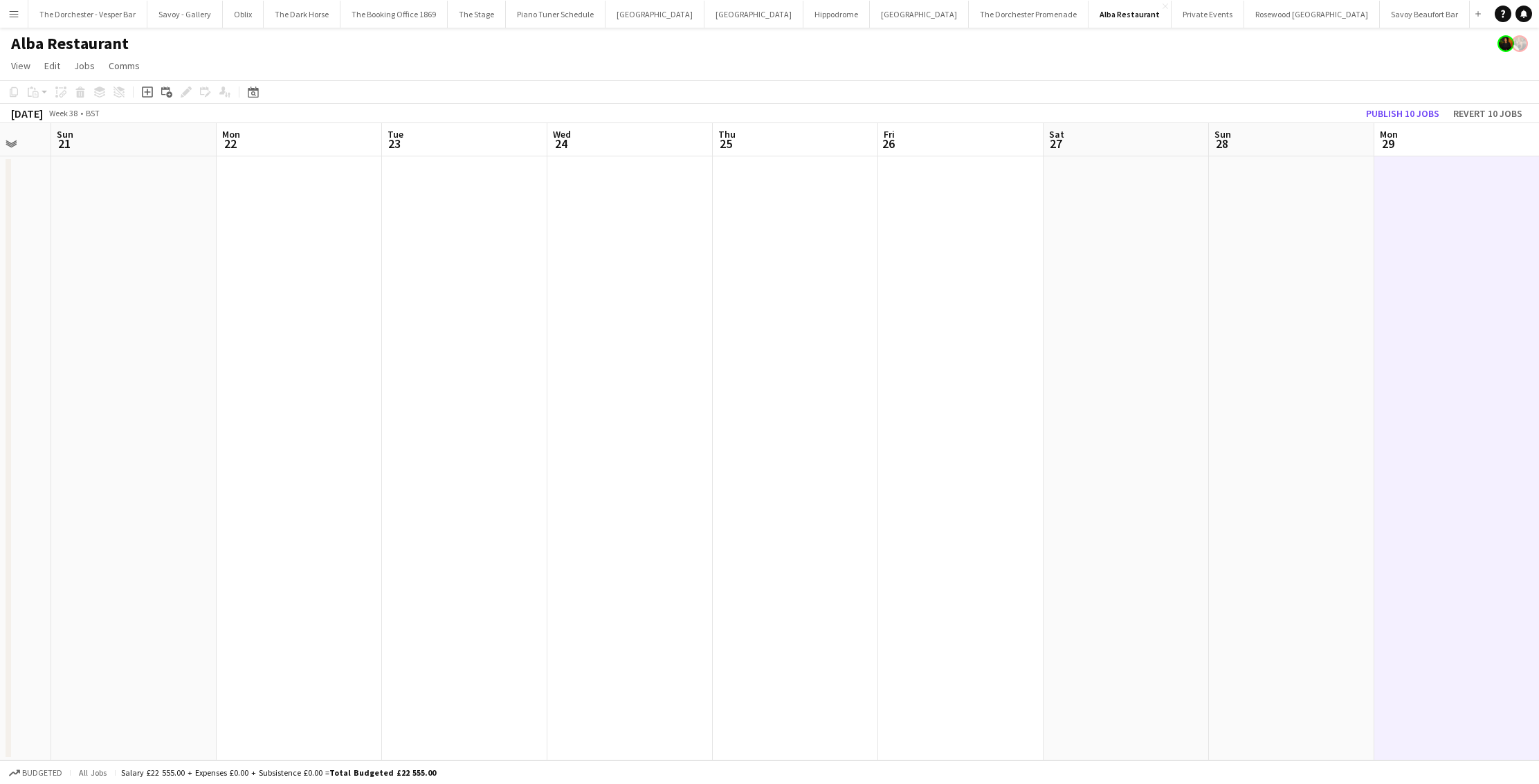
click at [1398, 167] on app-date-cell at bounding box center [1457, 459] width 165 height 604
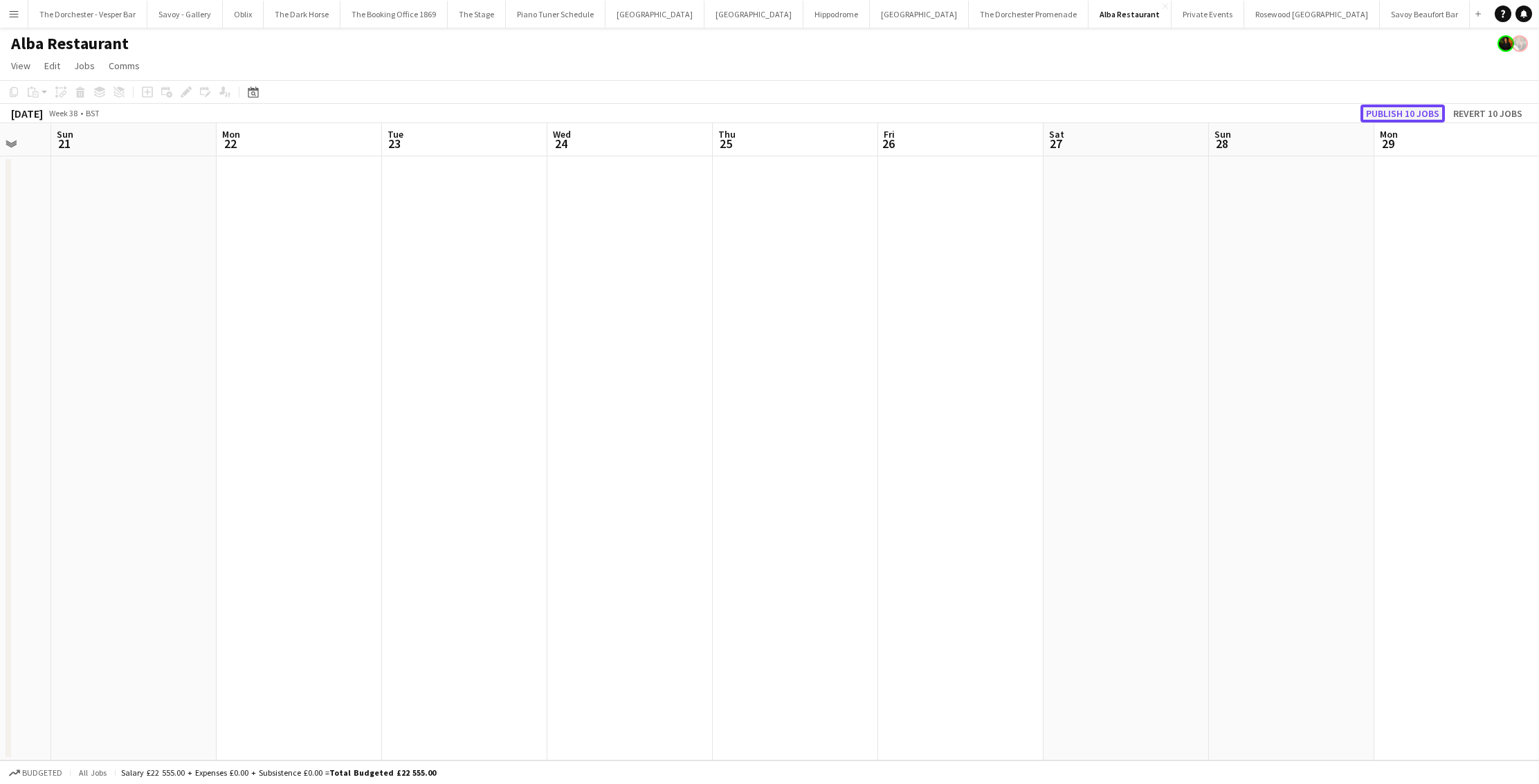
click at [1421, 120] on button "Publish 10 jobs" at bounding box center [1402, 113] width 85 height 18
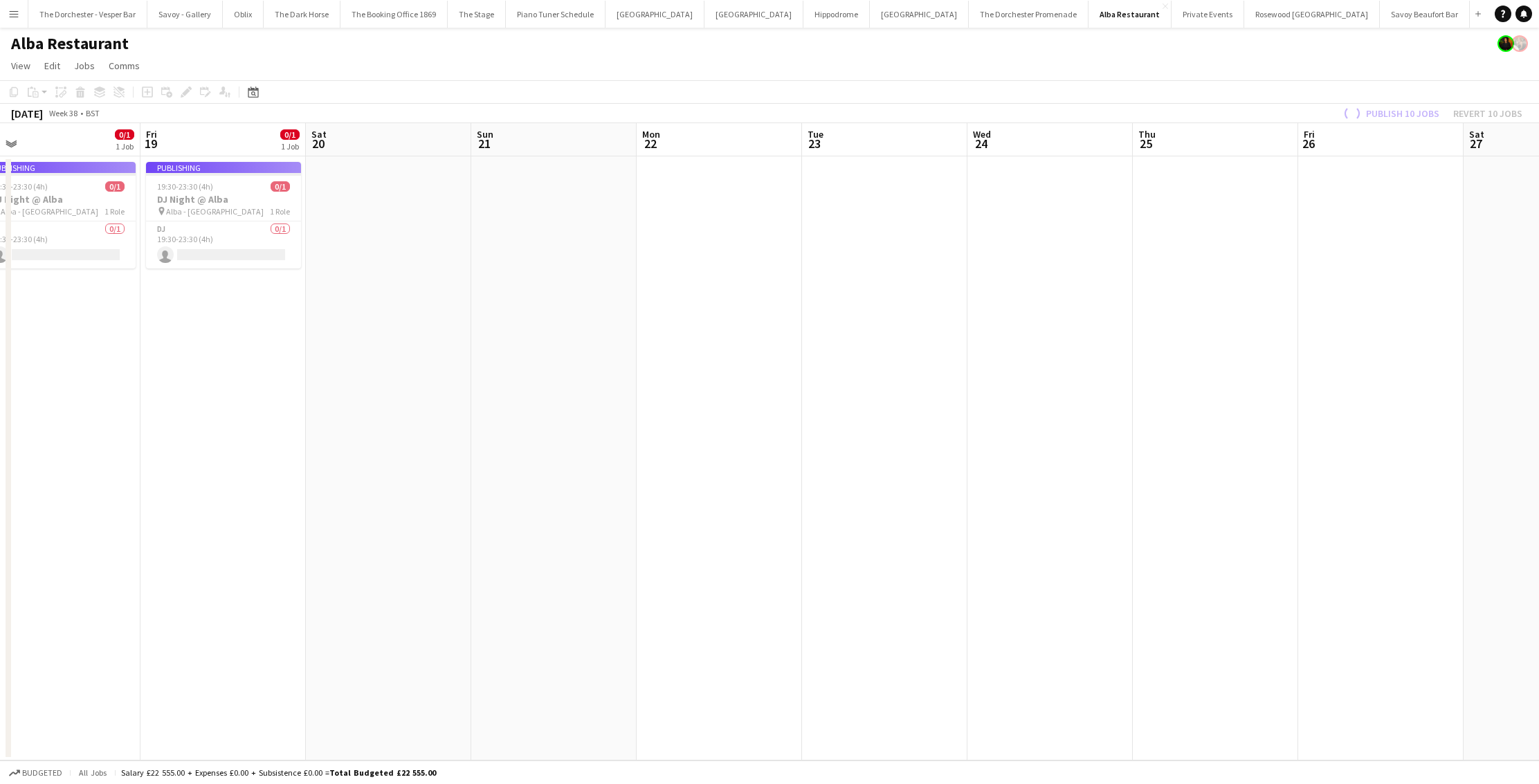
scroll to position [0, 442]
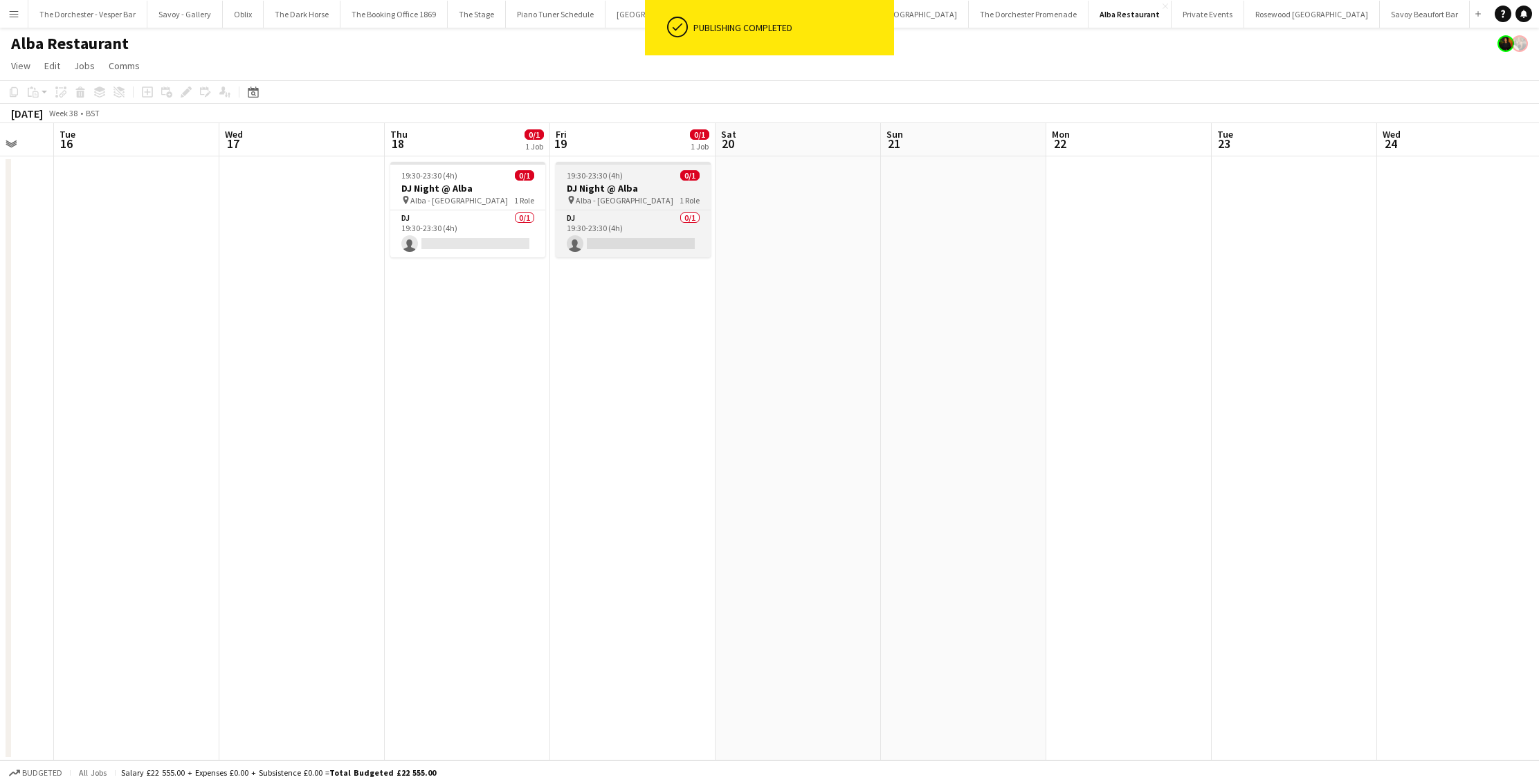
click at [622, 192] on h3 "DJ Night @ Alba" at bounding box center [633, 188] width 155 height 12
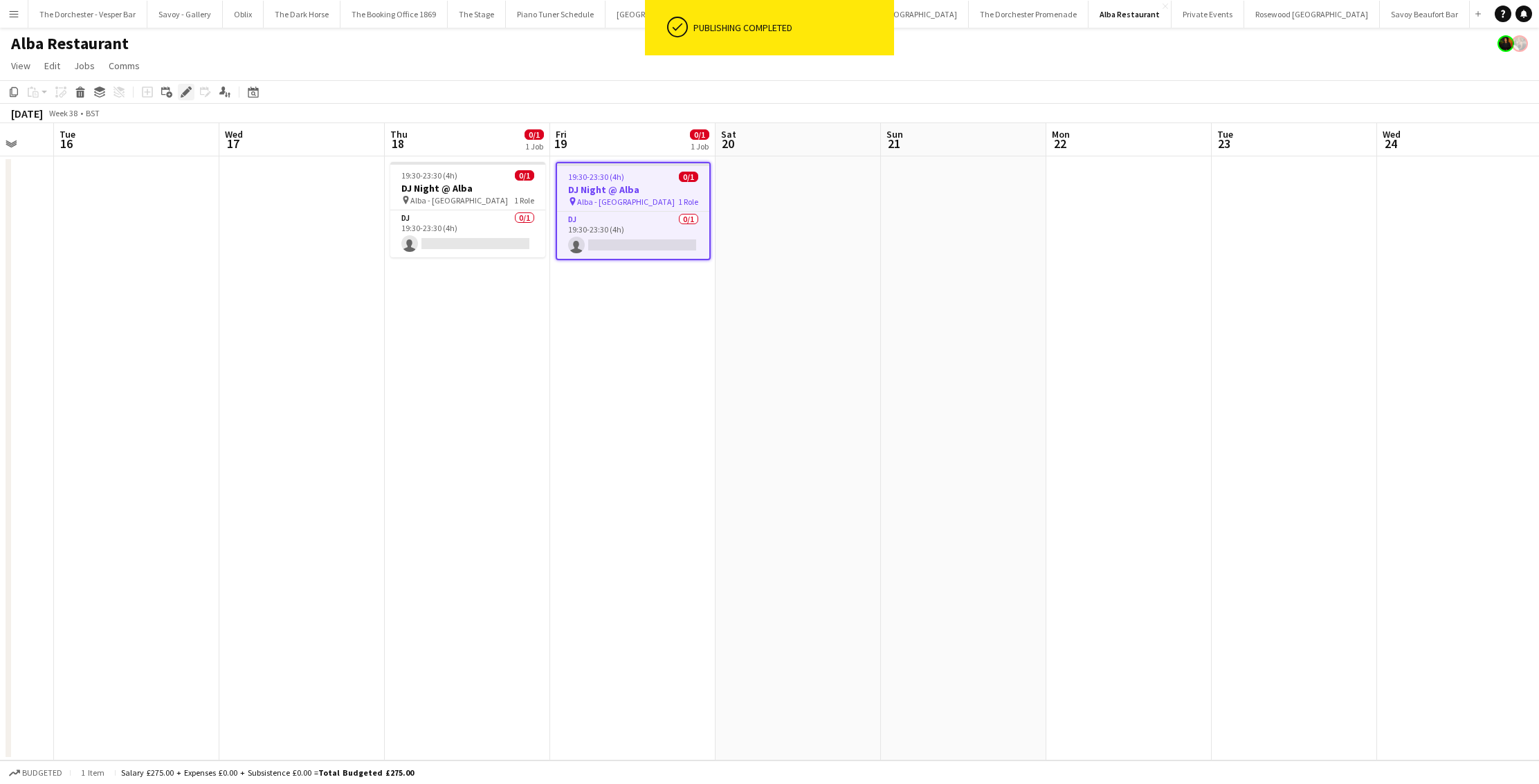
click at [191, 89] on icon "Edit" at bounding box center [187, 92] width 11 height 11
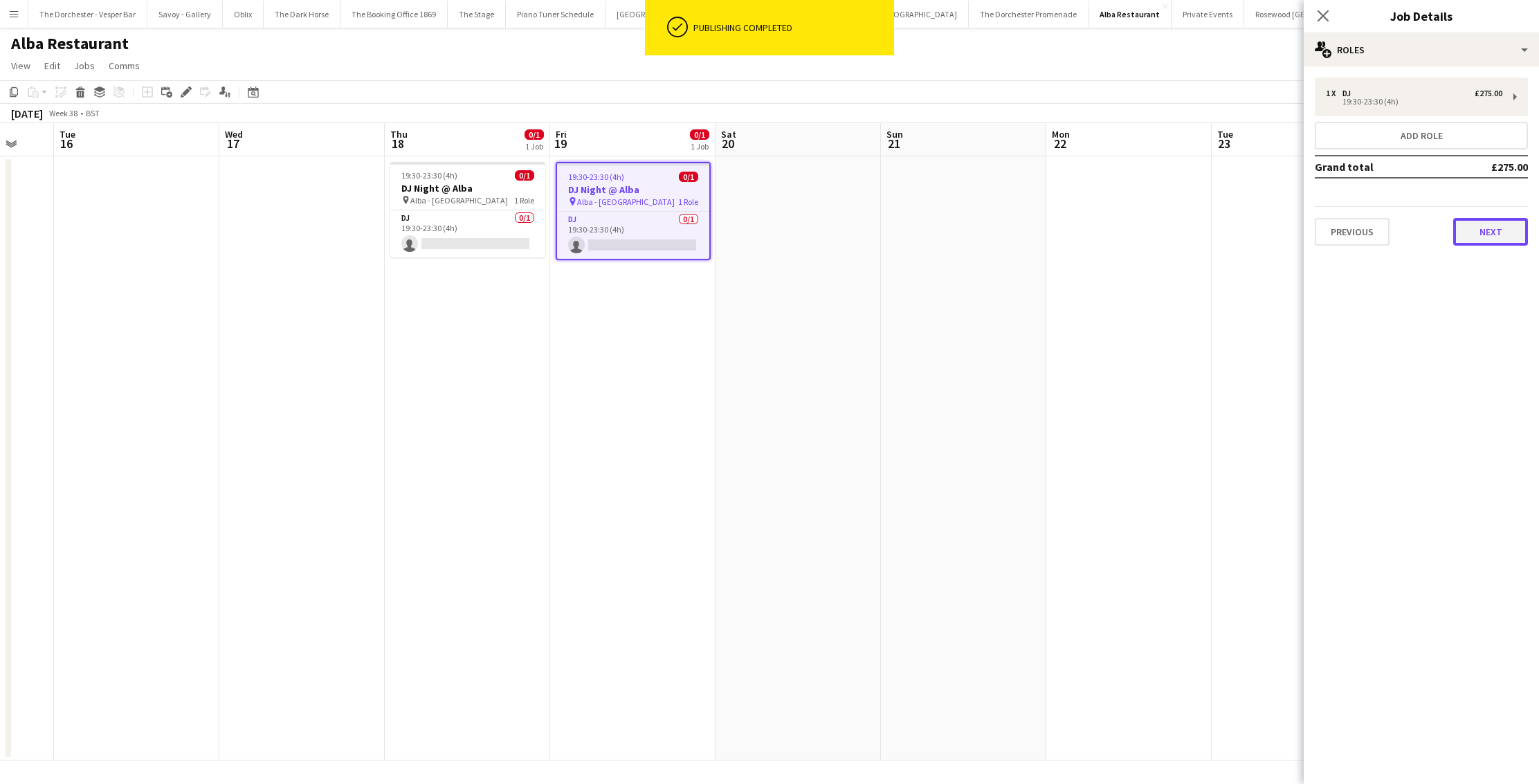
click at [1508, 241] on button "Next" at bounding box center [1491, 231] width 75 height 28
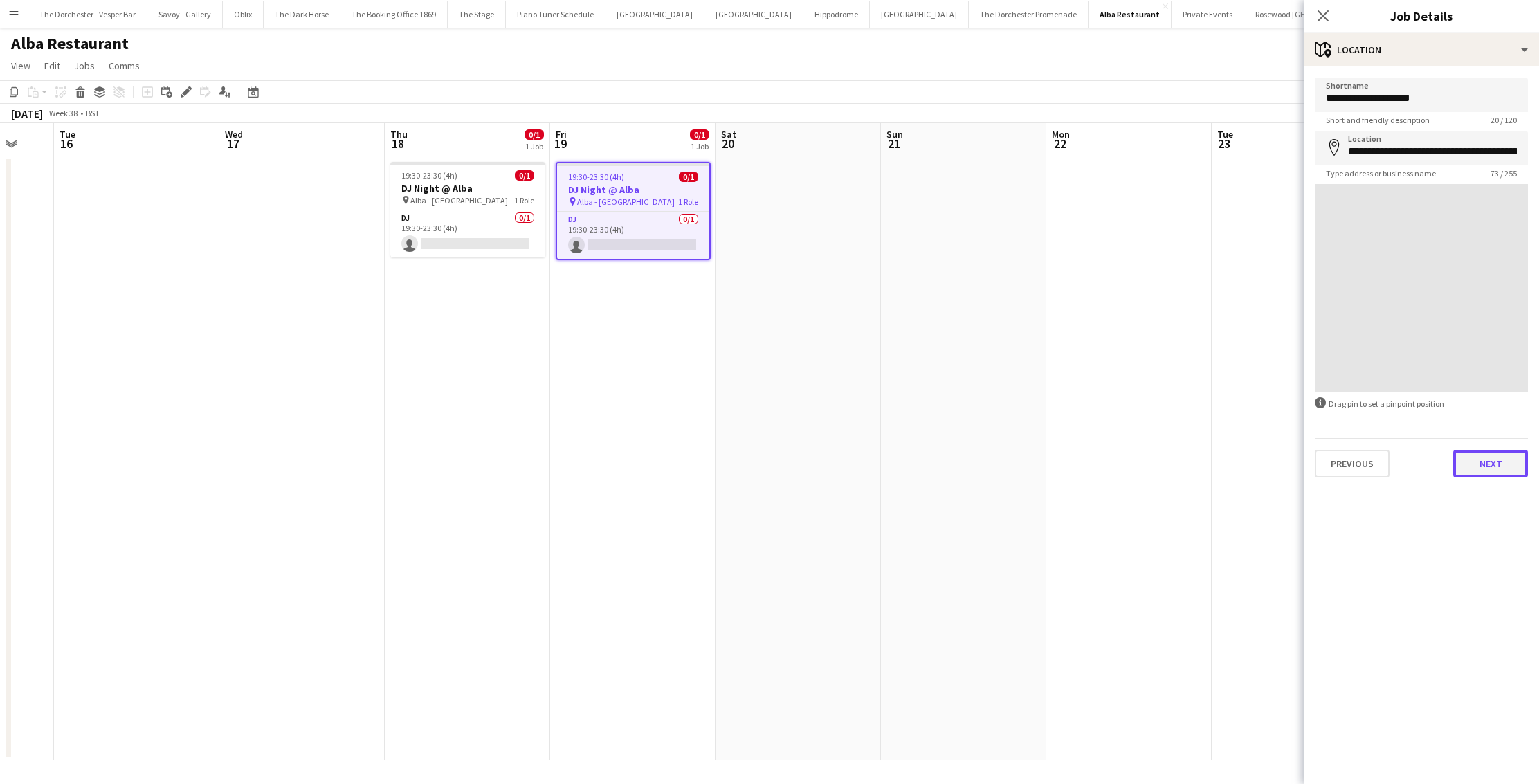
click at [1487, 465] on button "Next" at bounding box center [1491, 464] width 75 height 28
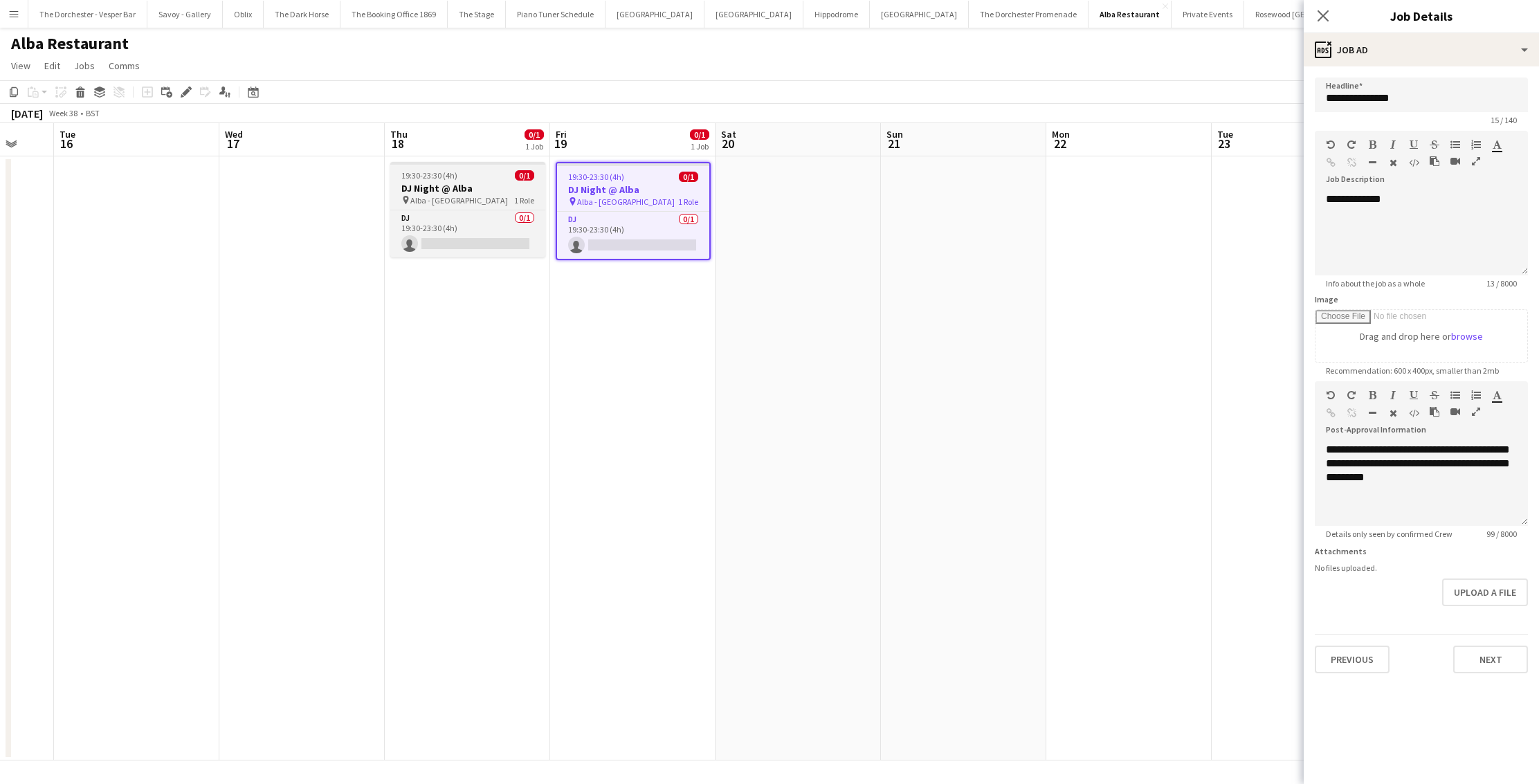
click at [475, 182] on h3 "DJ Night @ Alba" at bounding box center [468, 188] width 155 height 12
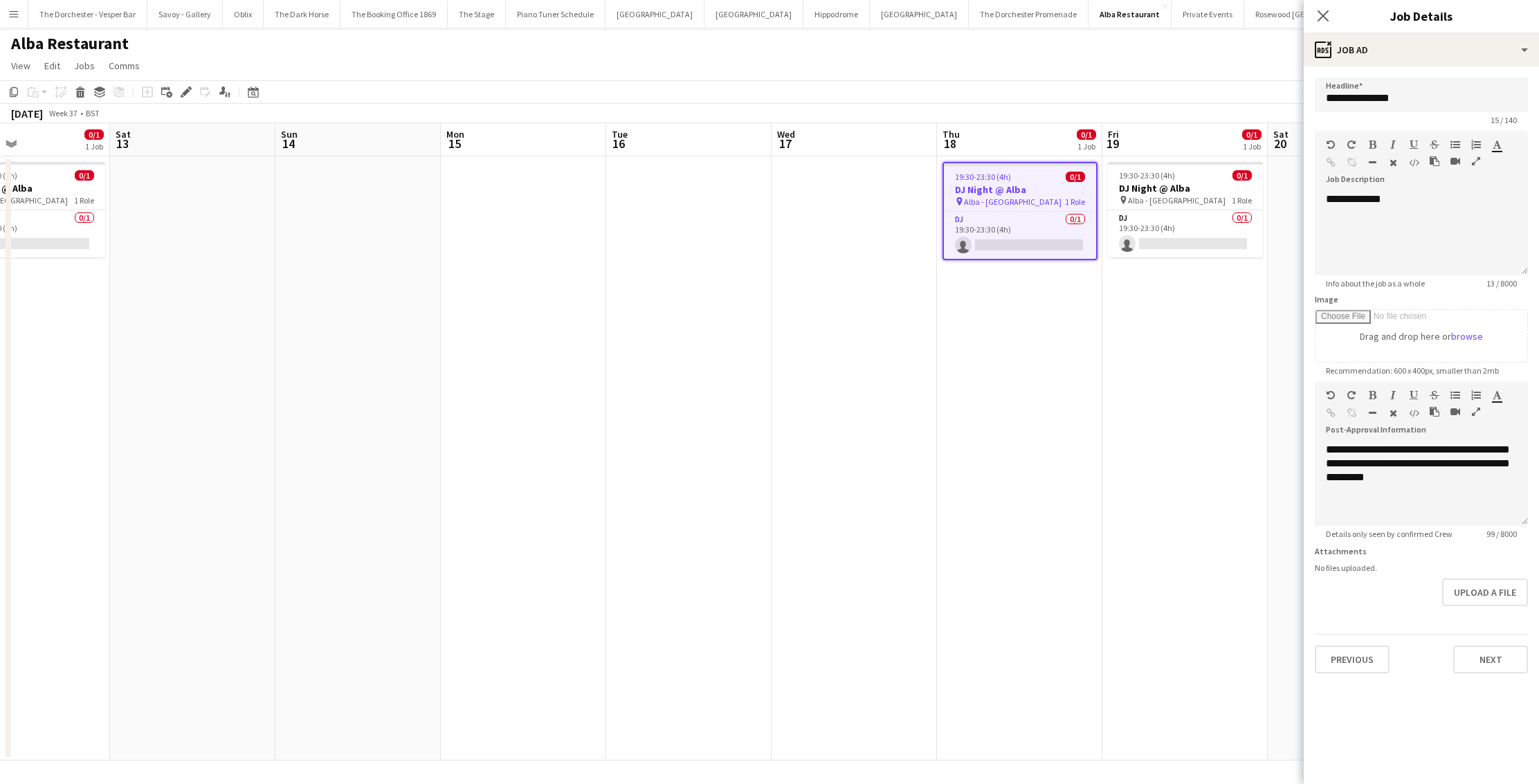
scroll to position [0, 377]
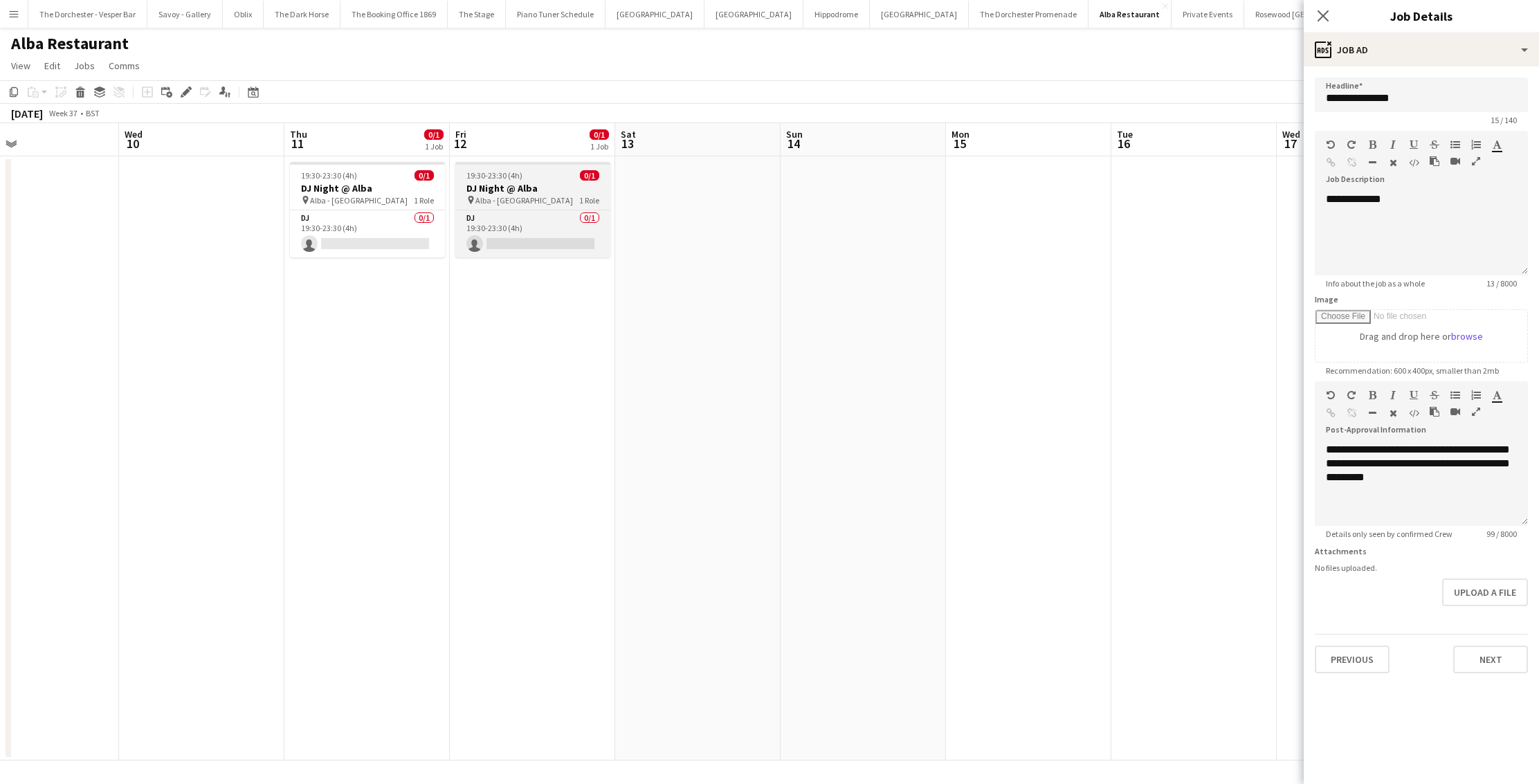
click at [546, 177] on div "19:30-23:30 (4h) 0/1" at bounding box center [533, 175] width 155 height 11
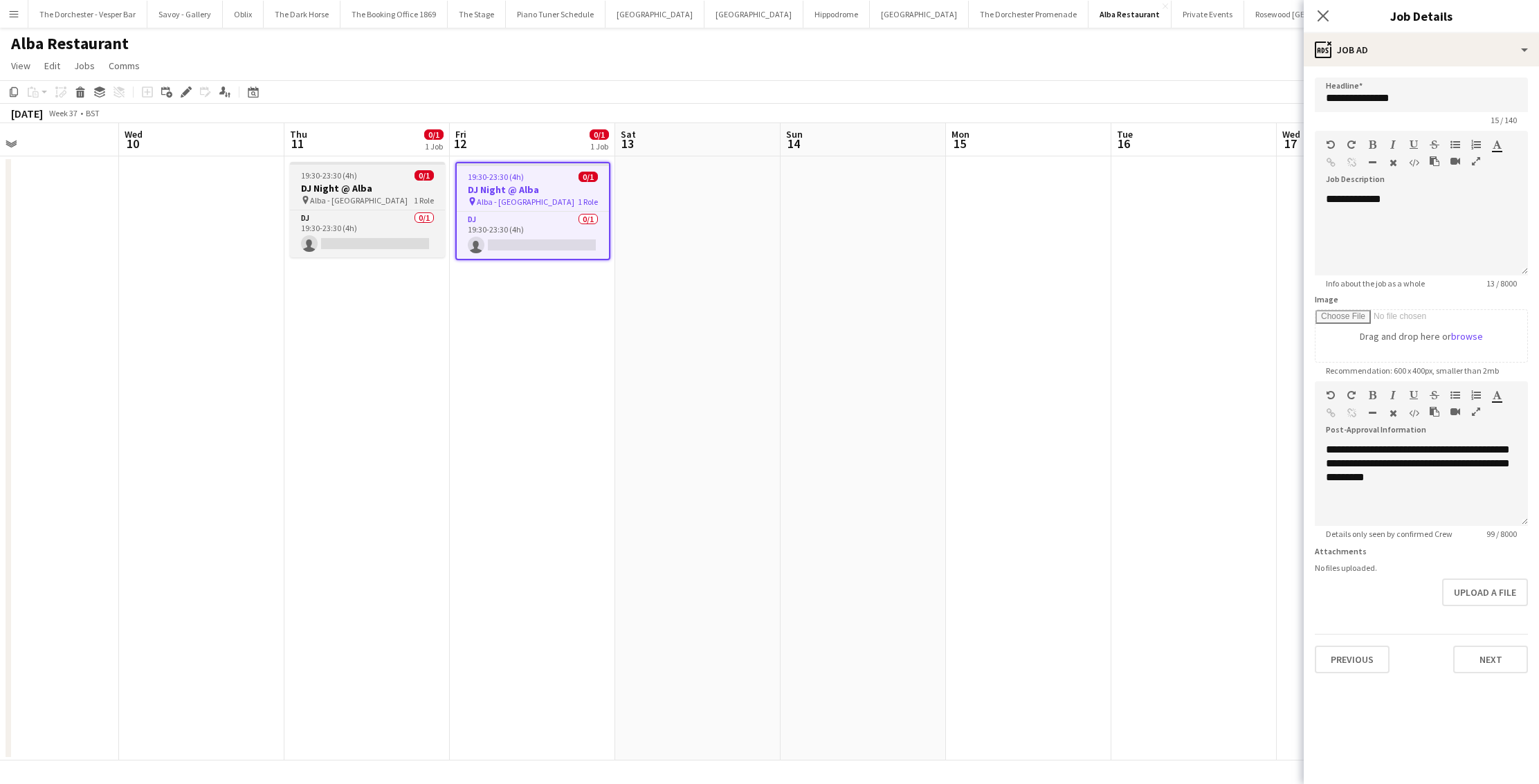
click at [400, 179] on div "19:30-23:30 (4h) 0/1" at bounding box center [367, 175] width 155 height 11
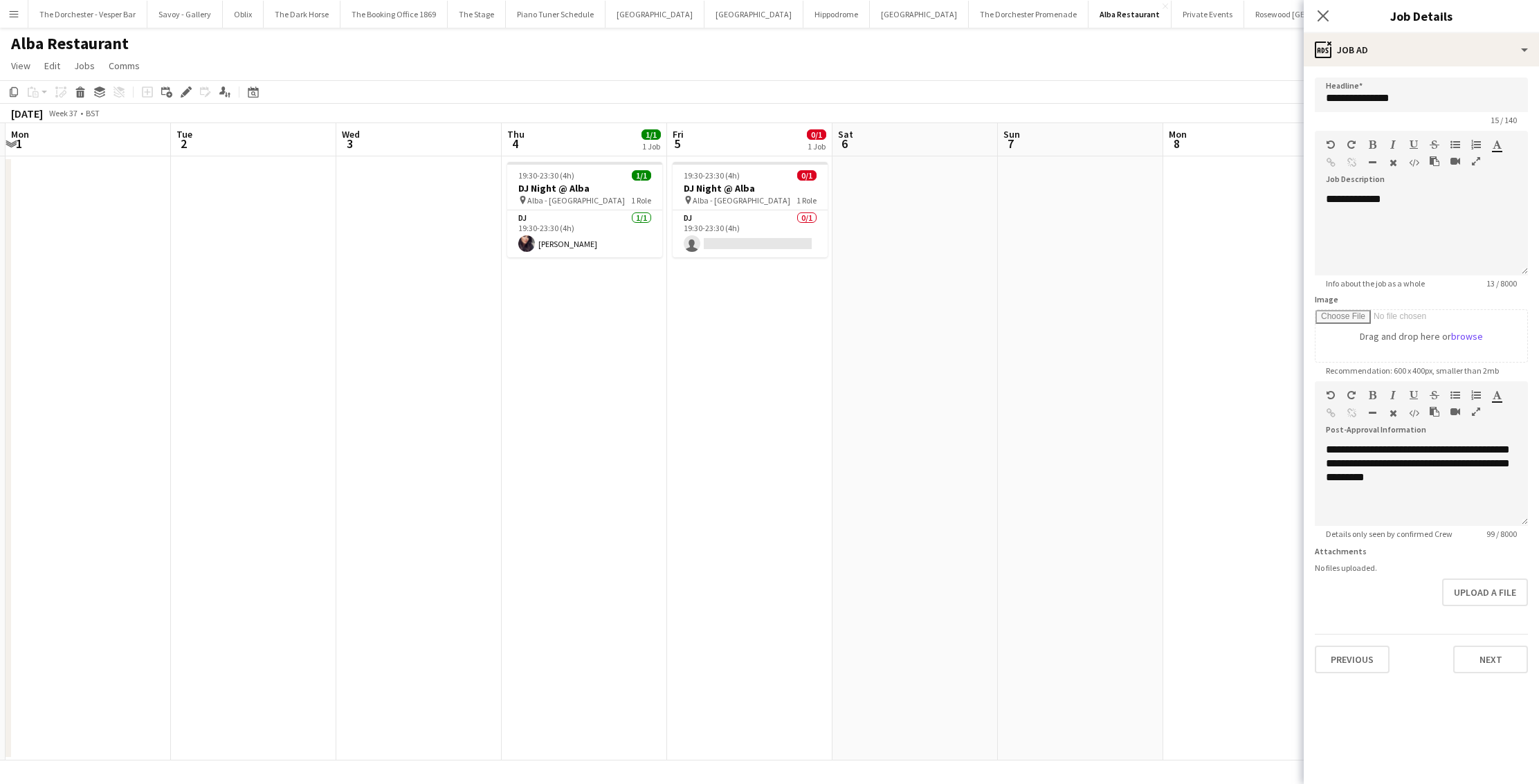
scroll to position [0, 298]
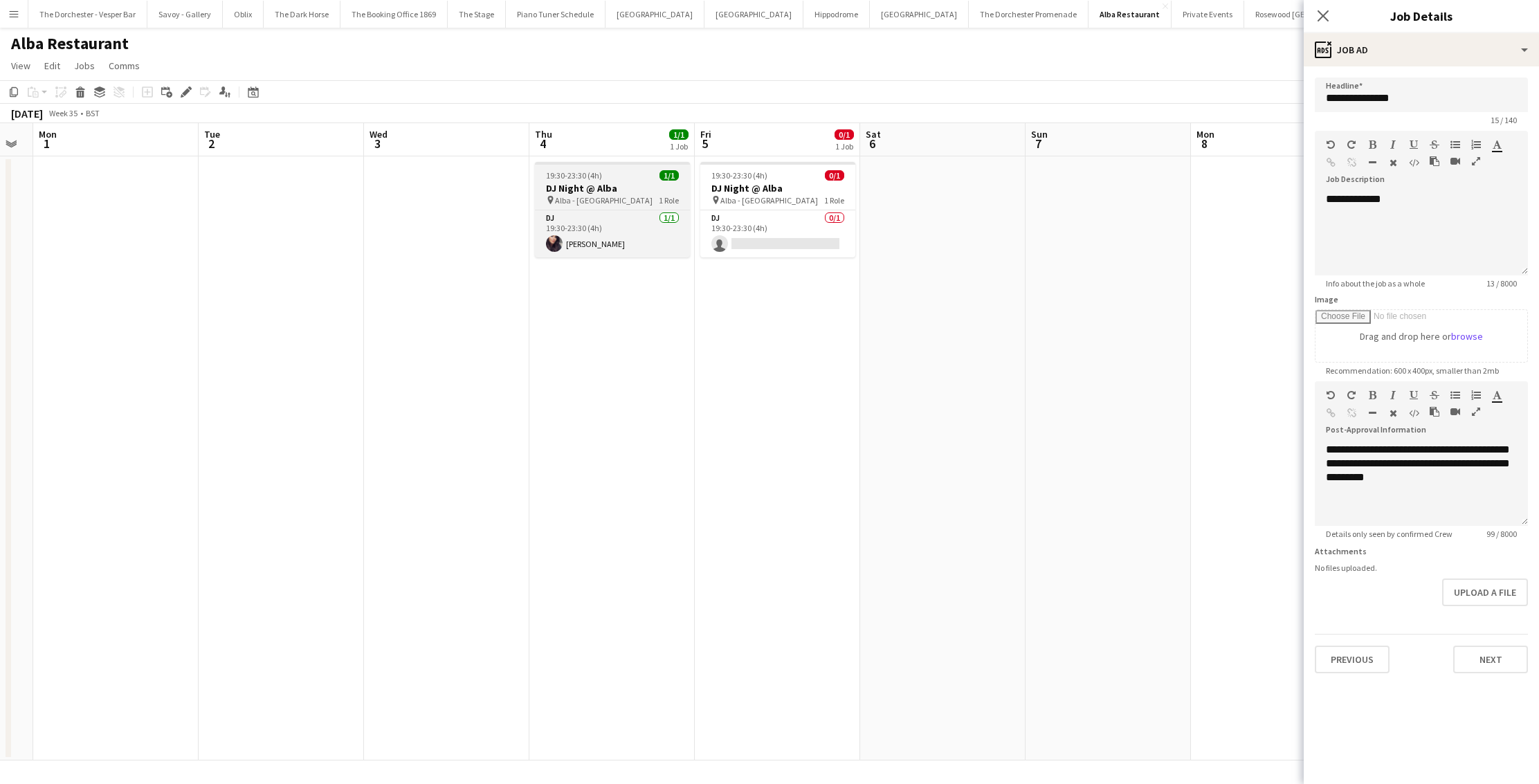
click at [605, 184] on h3 "DJ Night @ Alba" at bounding box center [612, 188] width 155 height 12
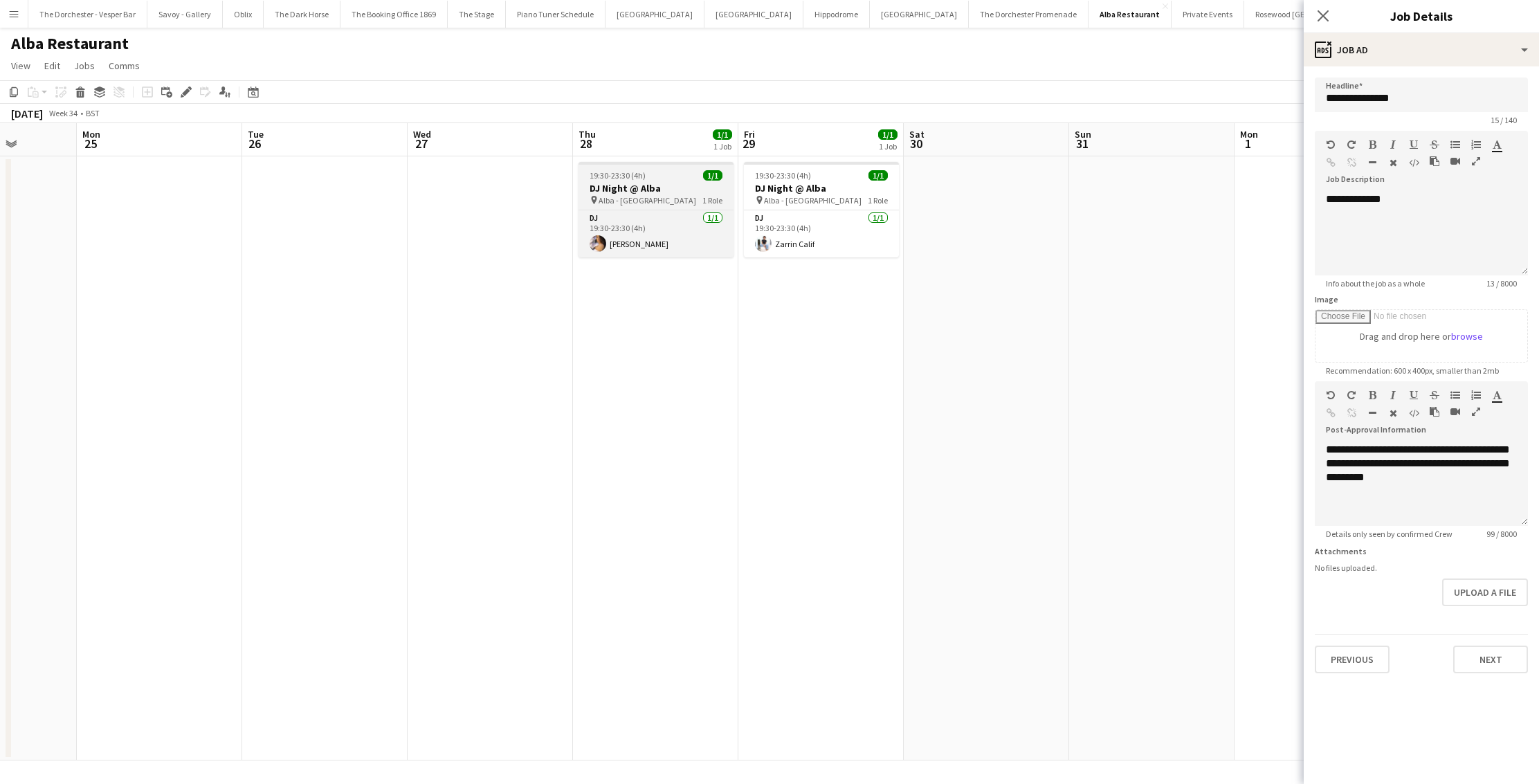
click at [681, 187] on h3 "DJ Night @ Alba" at bounding box center [656, 188] width 155 height 12
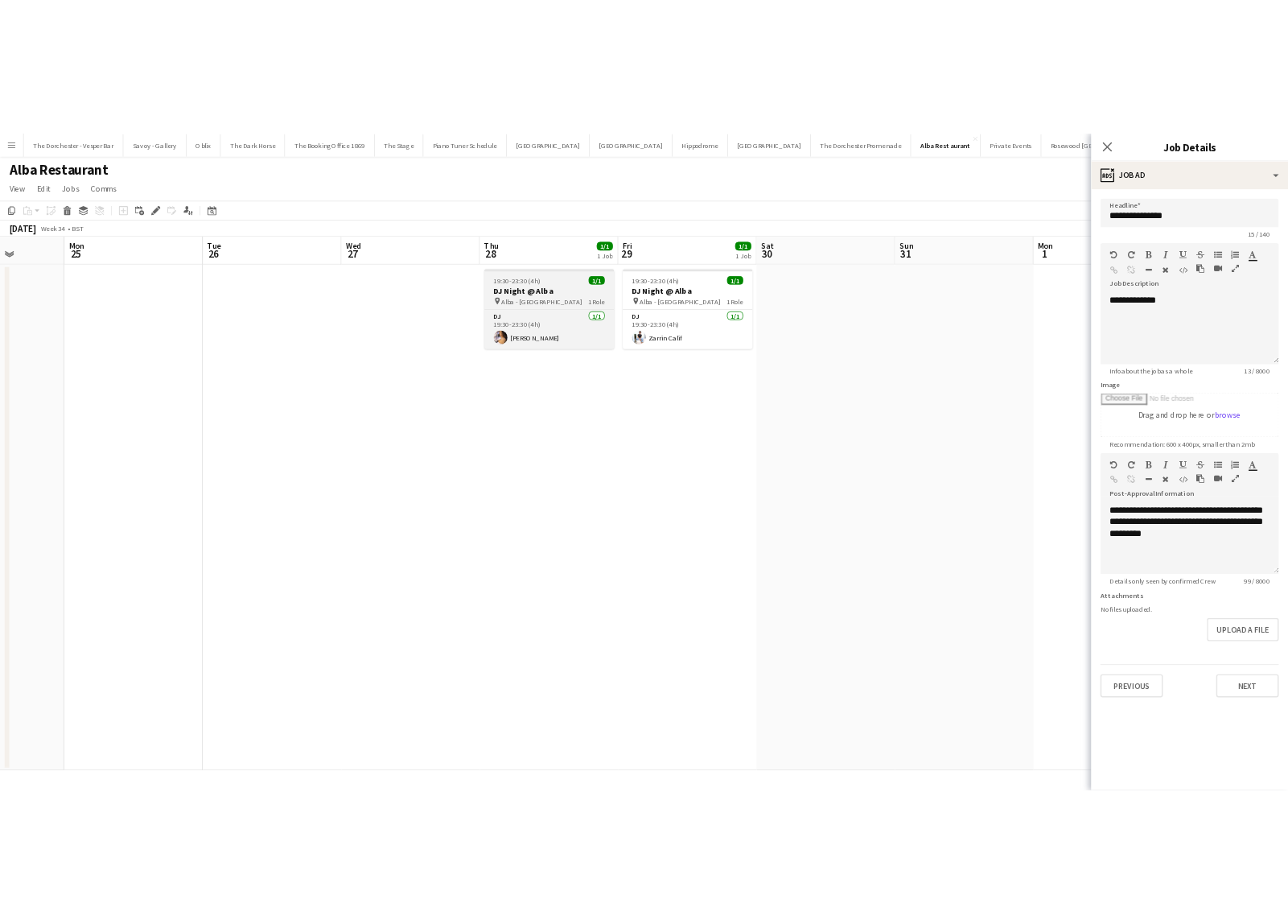
scroll to position [0, 488]
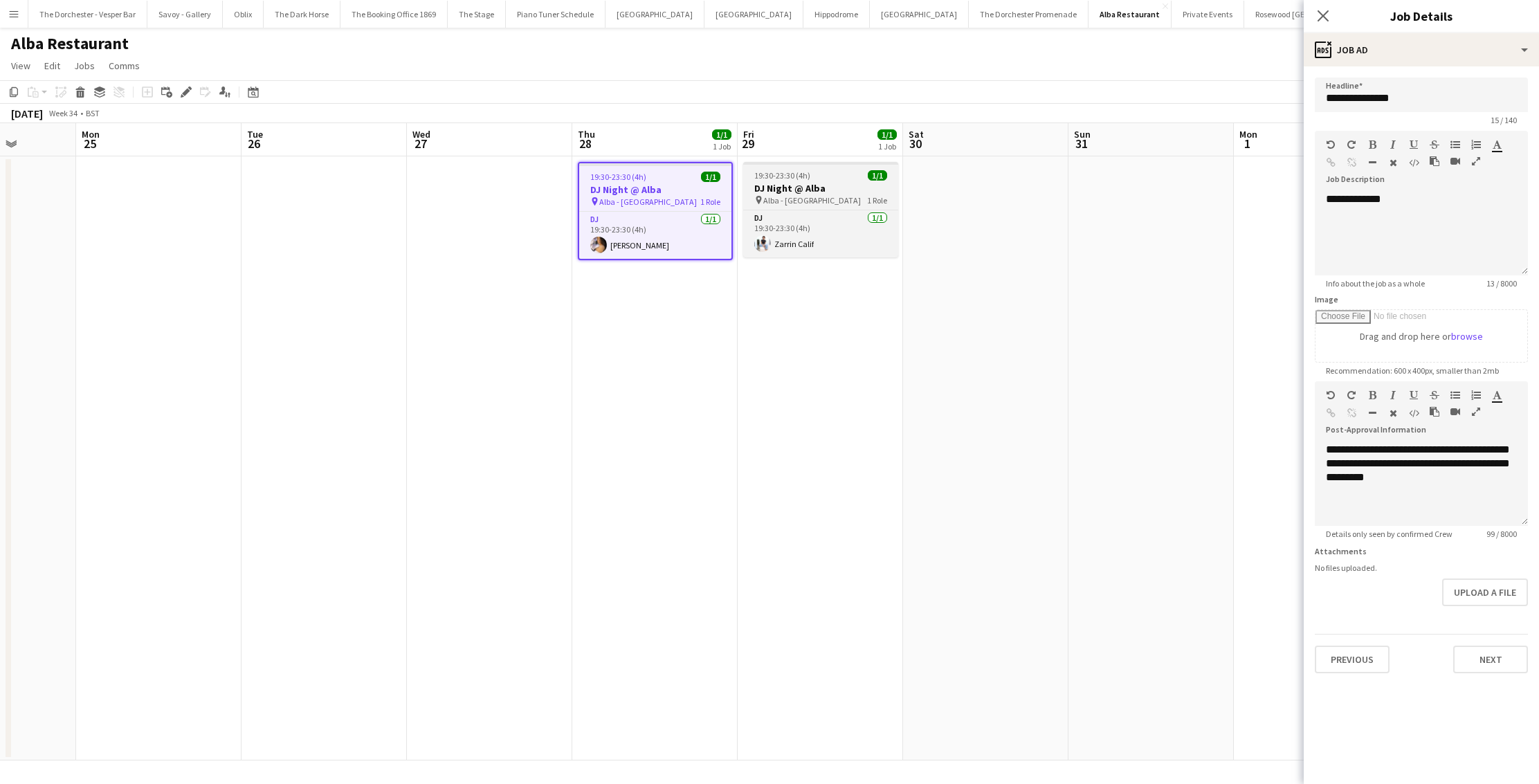
click at [798, 199] on span "Alba - [GEOGRAPHIC_DATA]" at bounding box center [812, 200] width 98 height 11
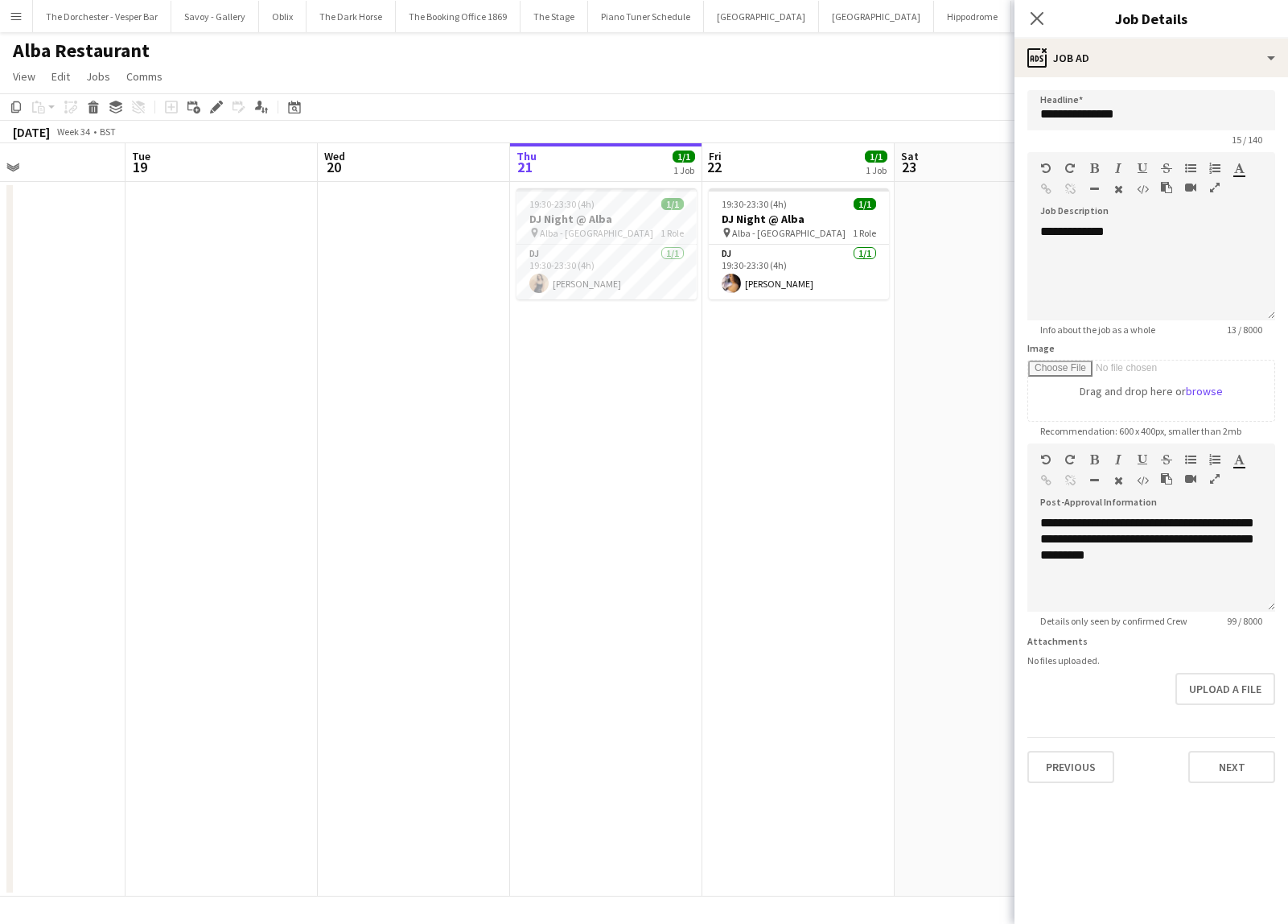
scroll to position [0, 647]
click at [630, 214] on h3 "DJ Night @ Alba" at bounding box center [603, 219] width 180 height 14
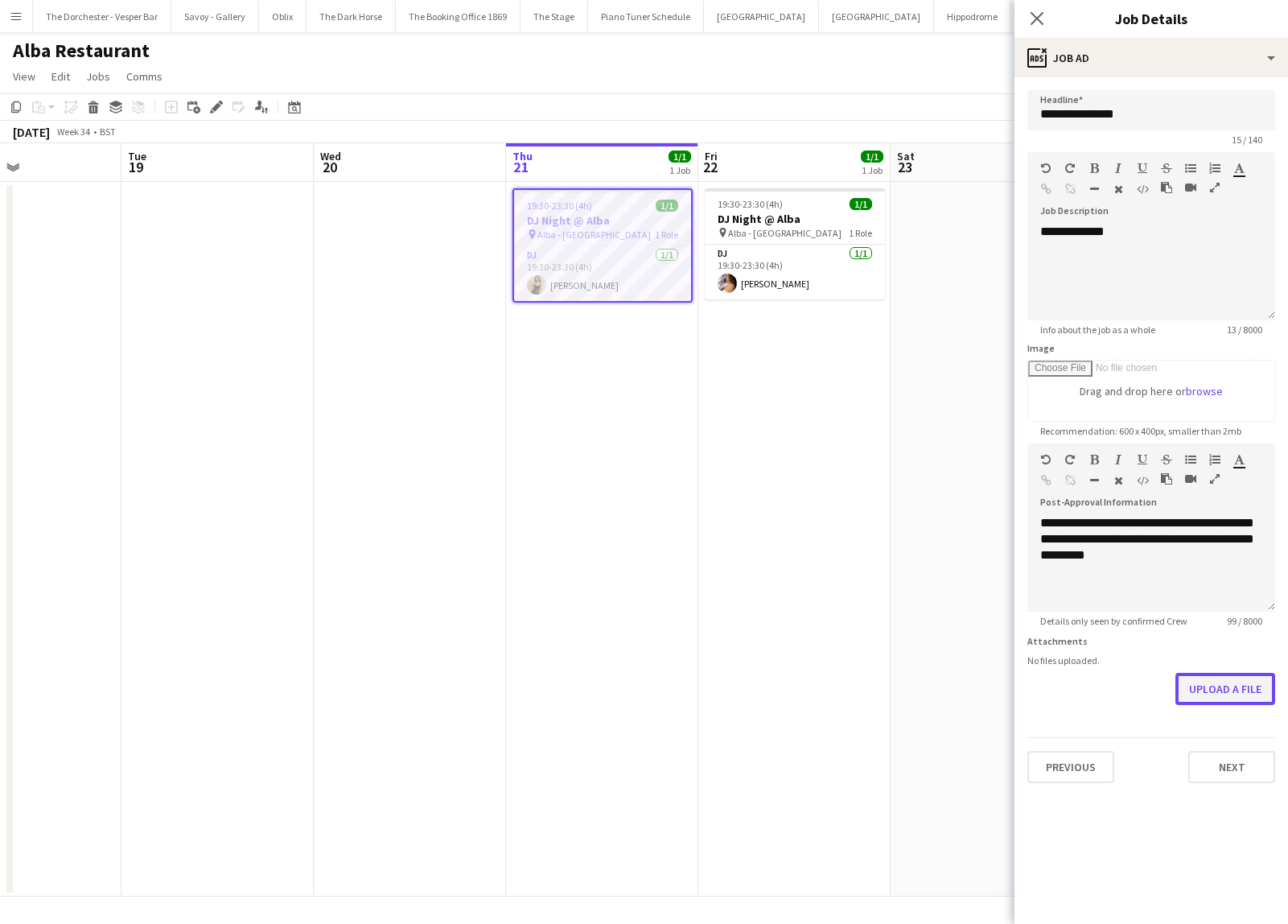
click at [1233, 692] on button "Upload a file" at bounding box center [1225, 688] width 99 height 32
click at [1184, 689] on button "Upload a file" at bounding box center [1225, 688] width 99 height 32
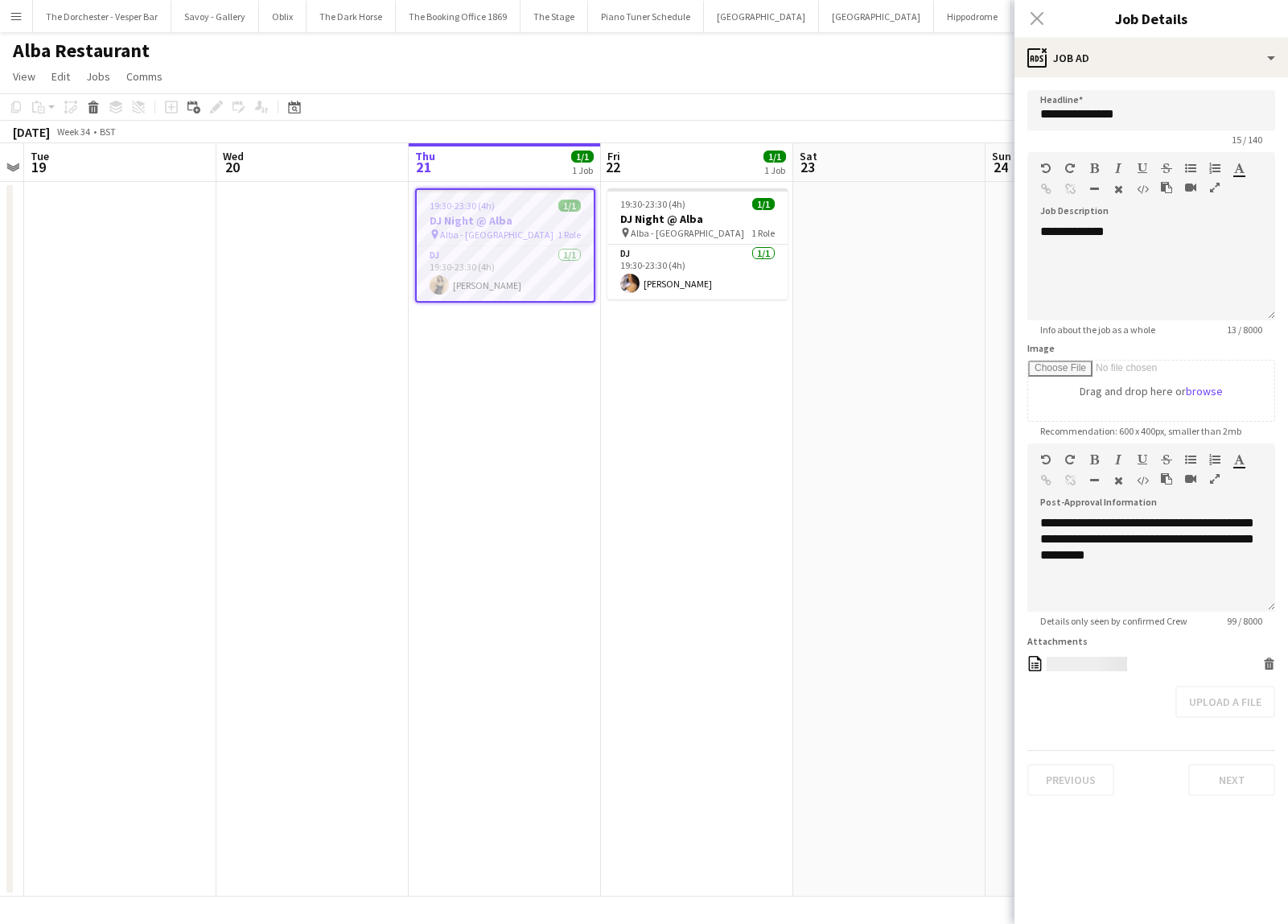
scroll to position [0, 554]
click at [731, 214] on h3 "DJ Night @ Alba" at bounding box center [697, 219] width 180 height 14
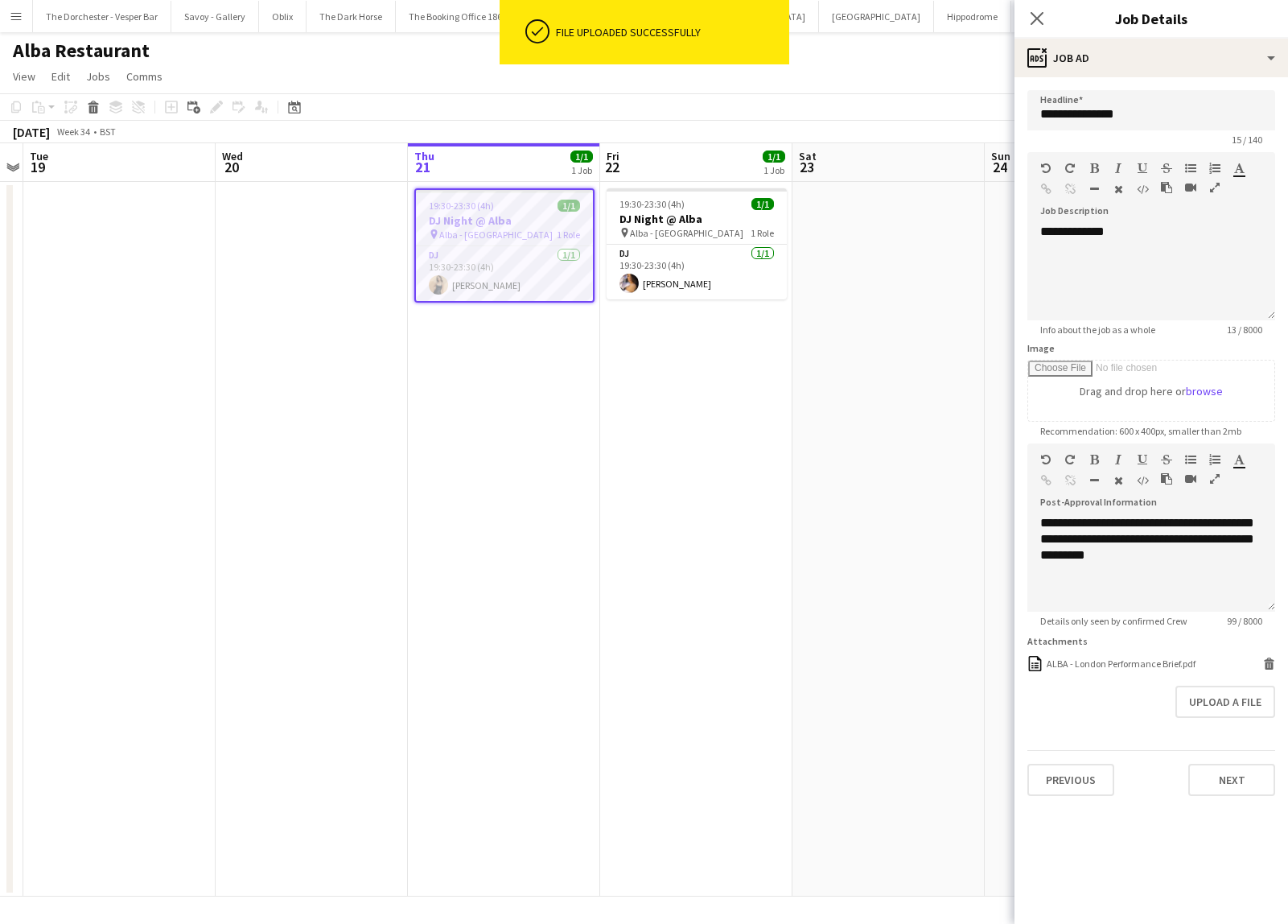
click at [715, 229] on div "pin Alba - [GEOGRAPHIC_DATA] 1 Role" at bounding box center [697, 233] width 180 height 13
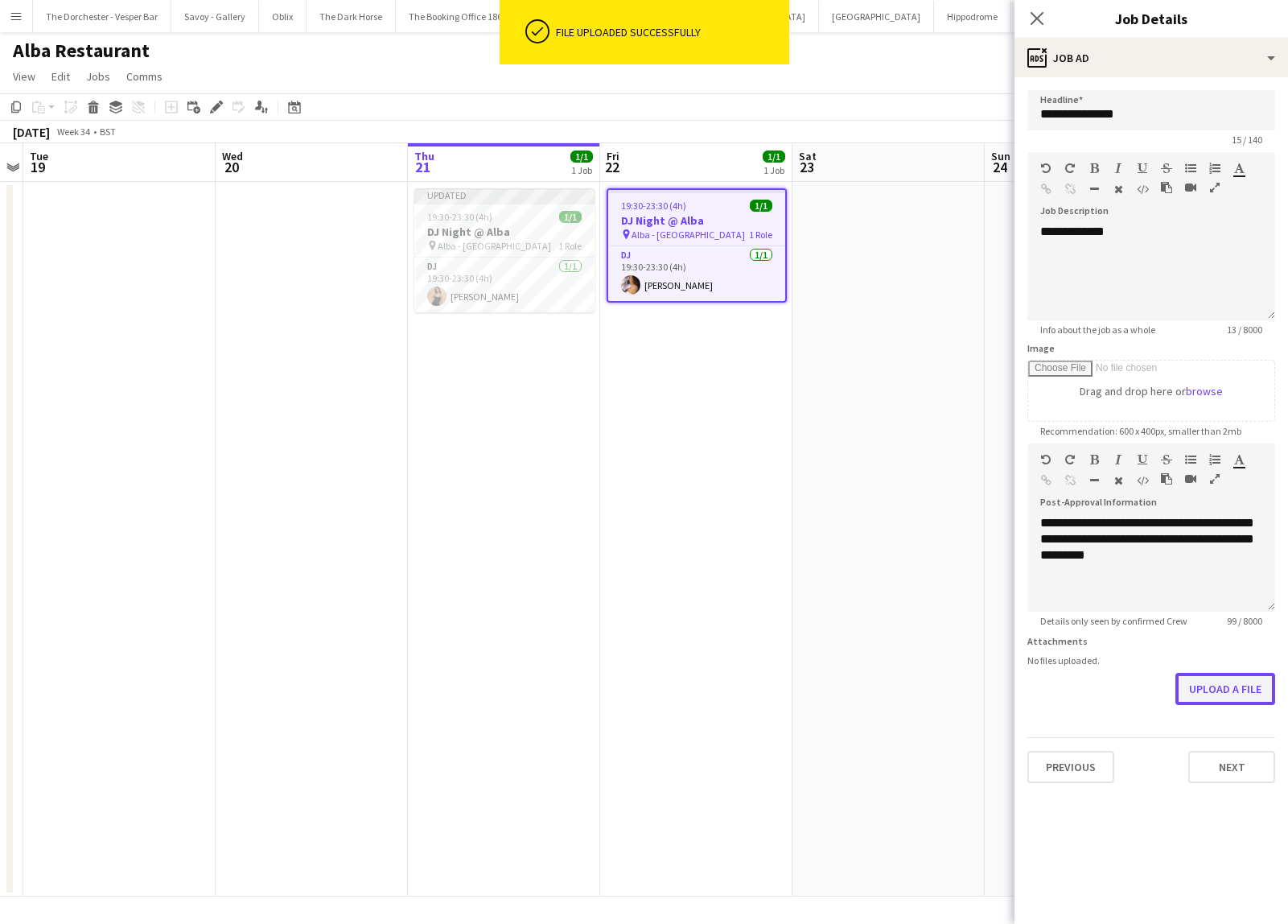
click at [1247, 695] on button "Upload a file" at bounding box center [1225, 688] width 99 height 32
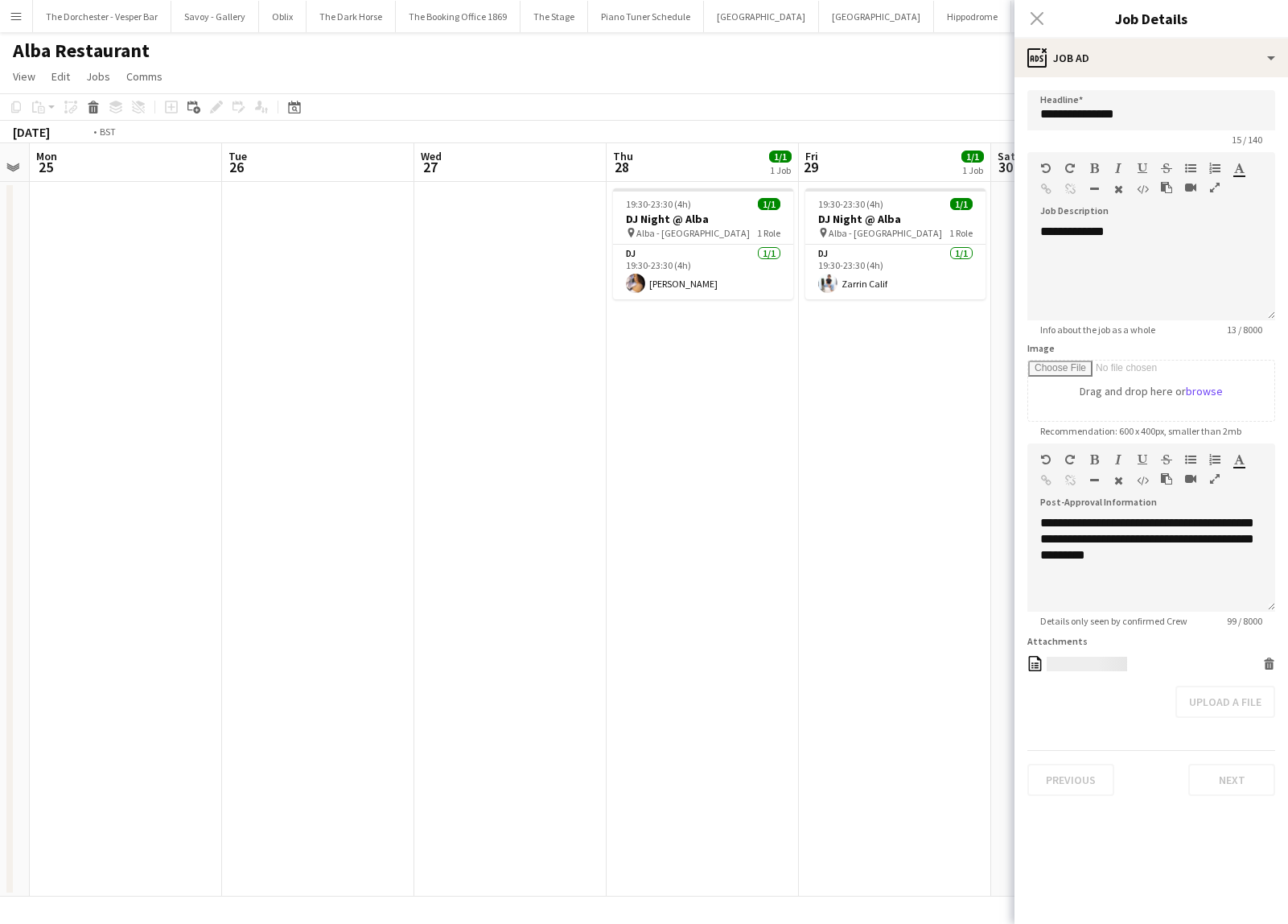
scroll to position [0, 510]
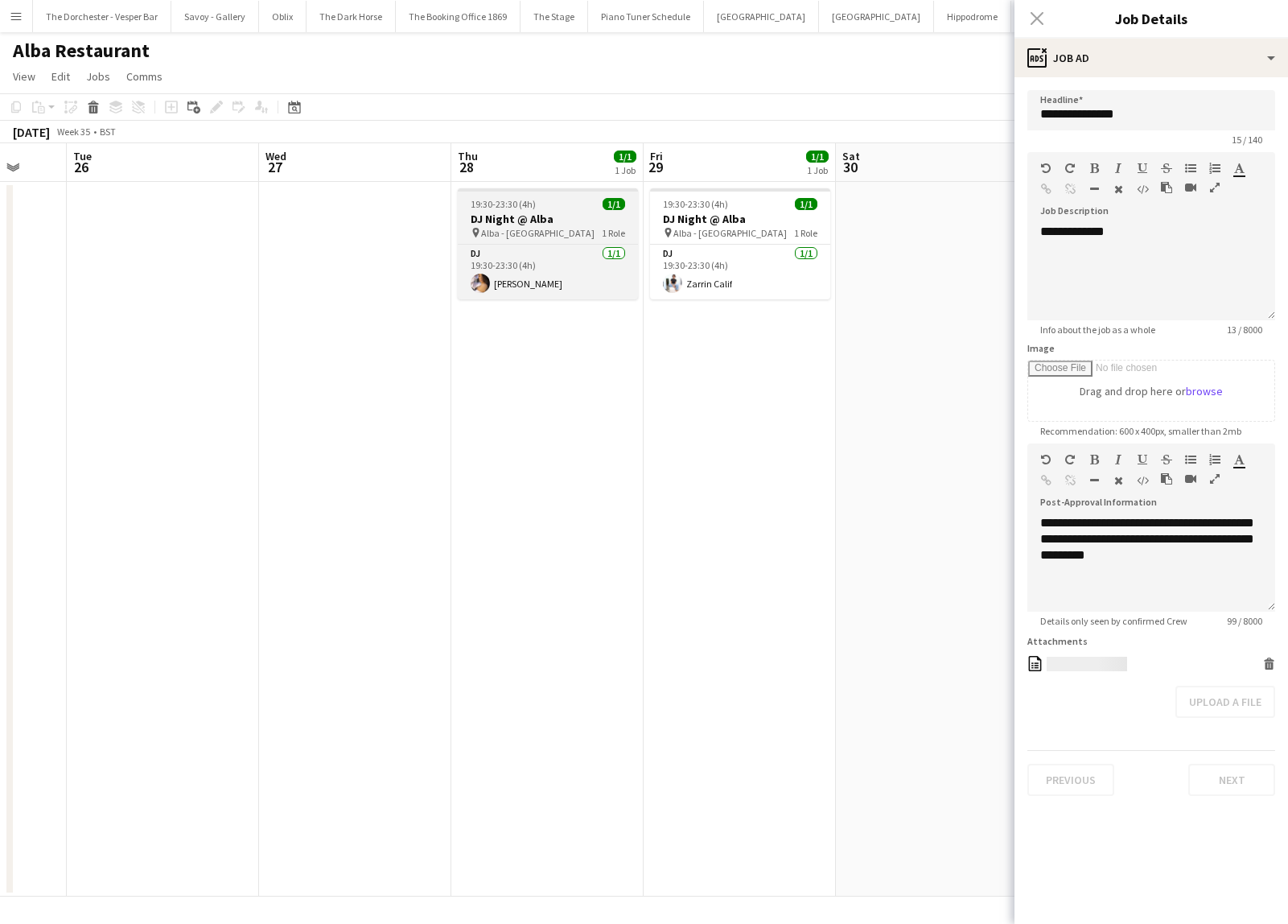
click at [572, 214] on h3 "DJ Night @ Alba" at bounding box center [548, 219] width 180 height 14
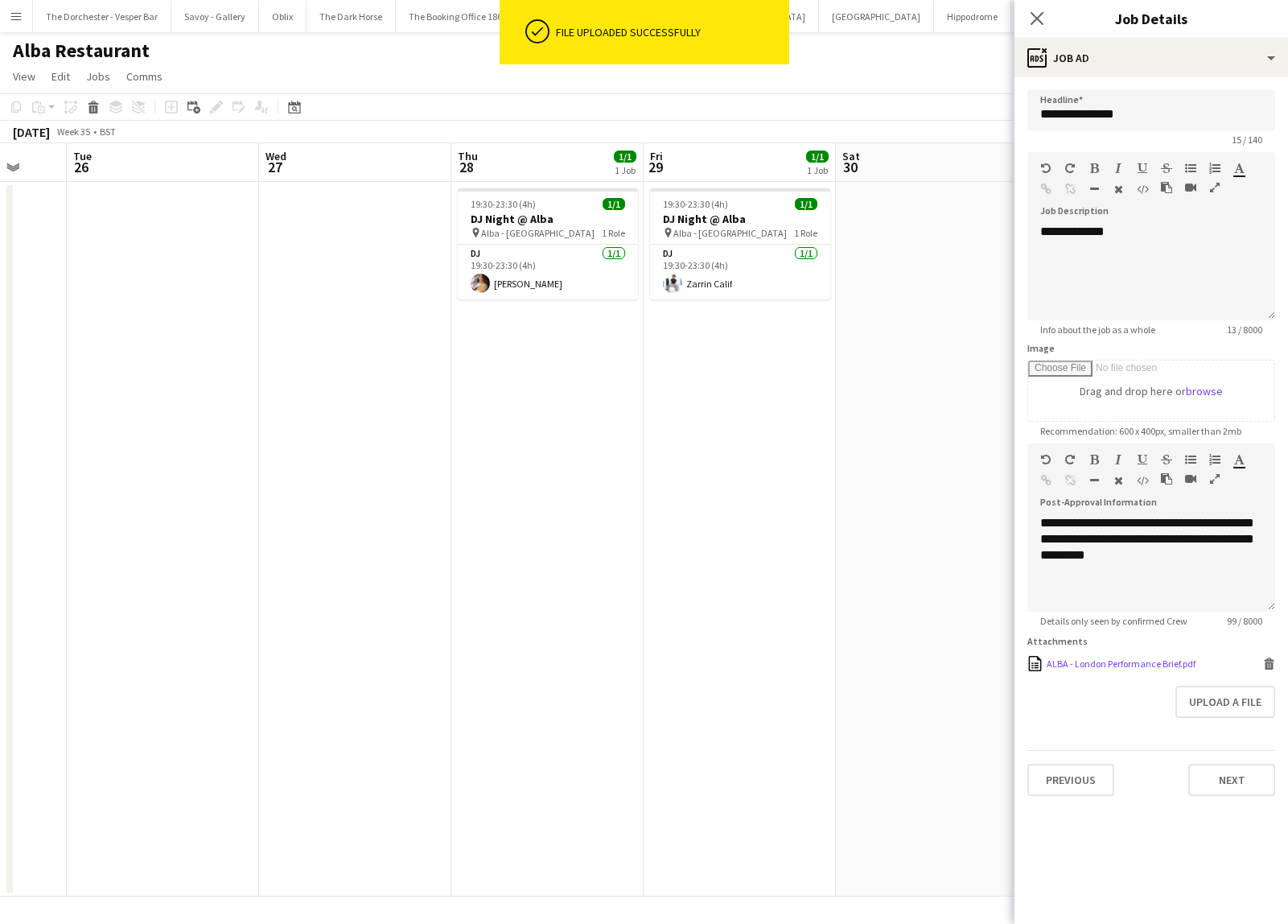
click at [1265, 664] on icon "Delete" at bounding box center [1269, 663] width 12 height 12
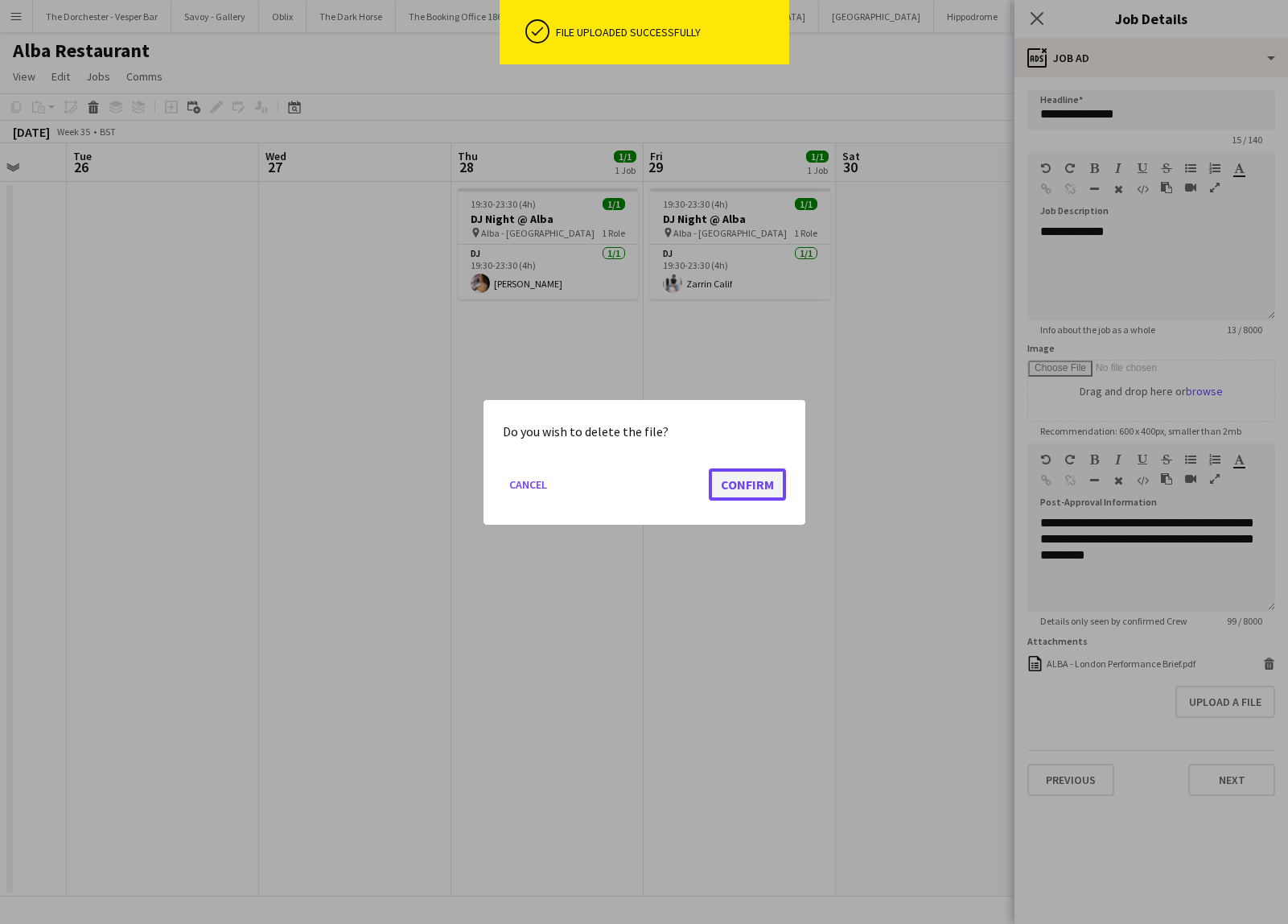
click at [766, 474] on button "Confirm" at bounding box center [747, 484] width 77 height 32
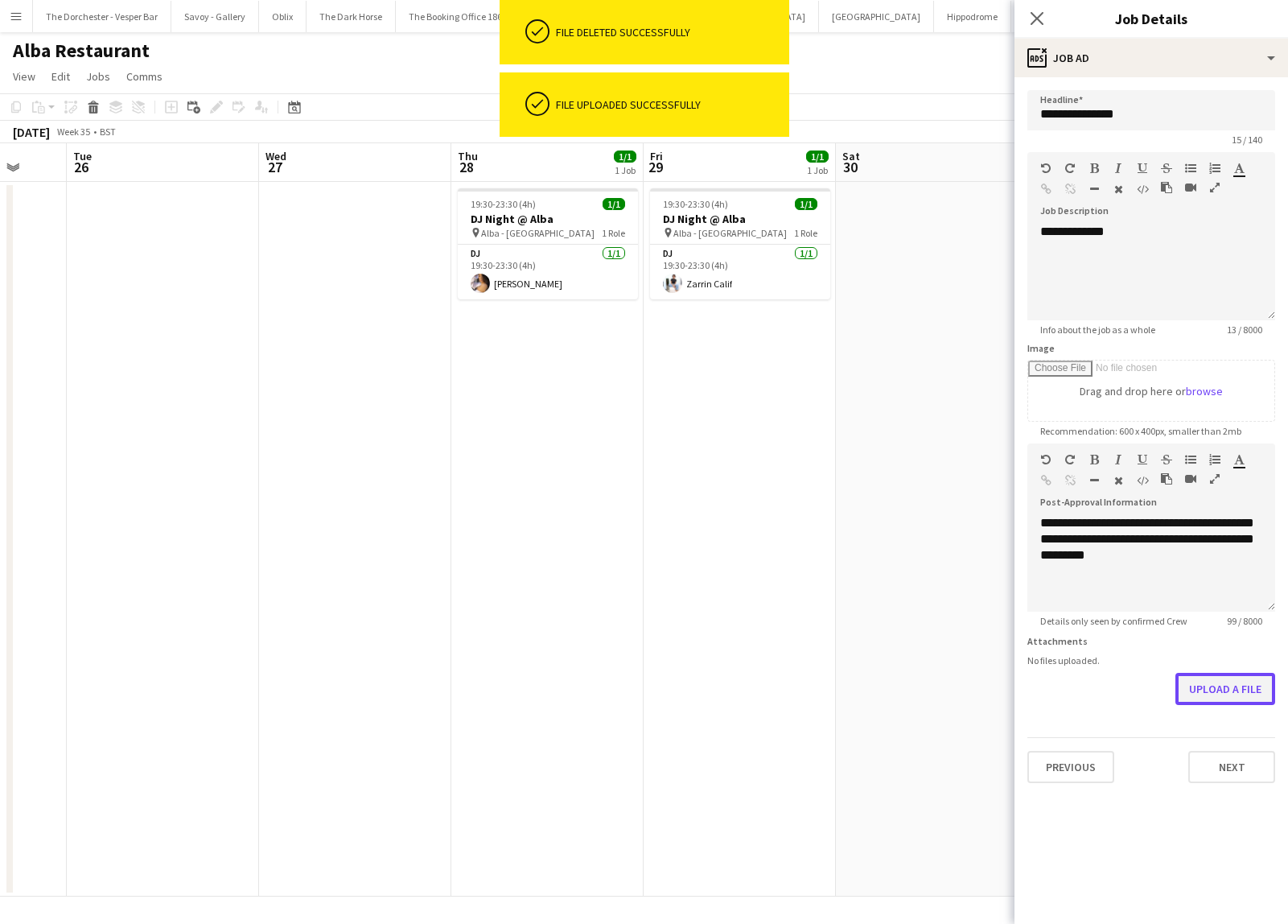
click at [1216, 685] on button "Upload a file" at bounding box center [1225, 688] width 99 height 32
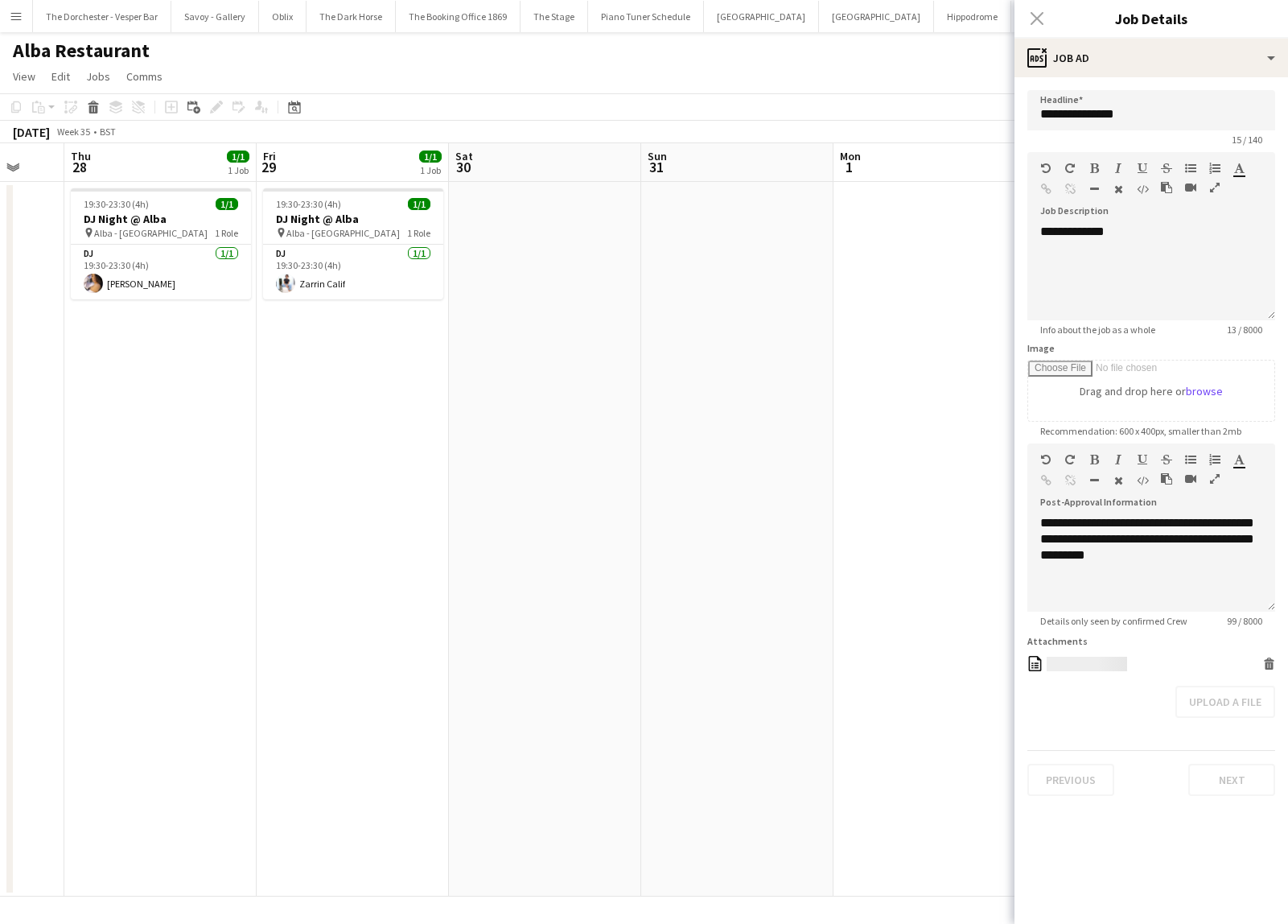
scroll to position [0, 540]
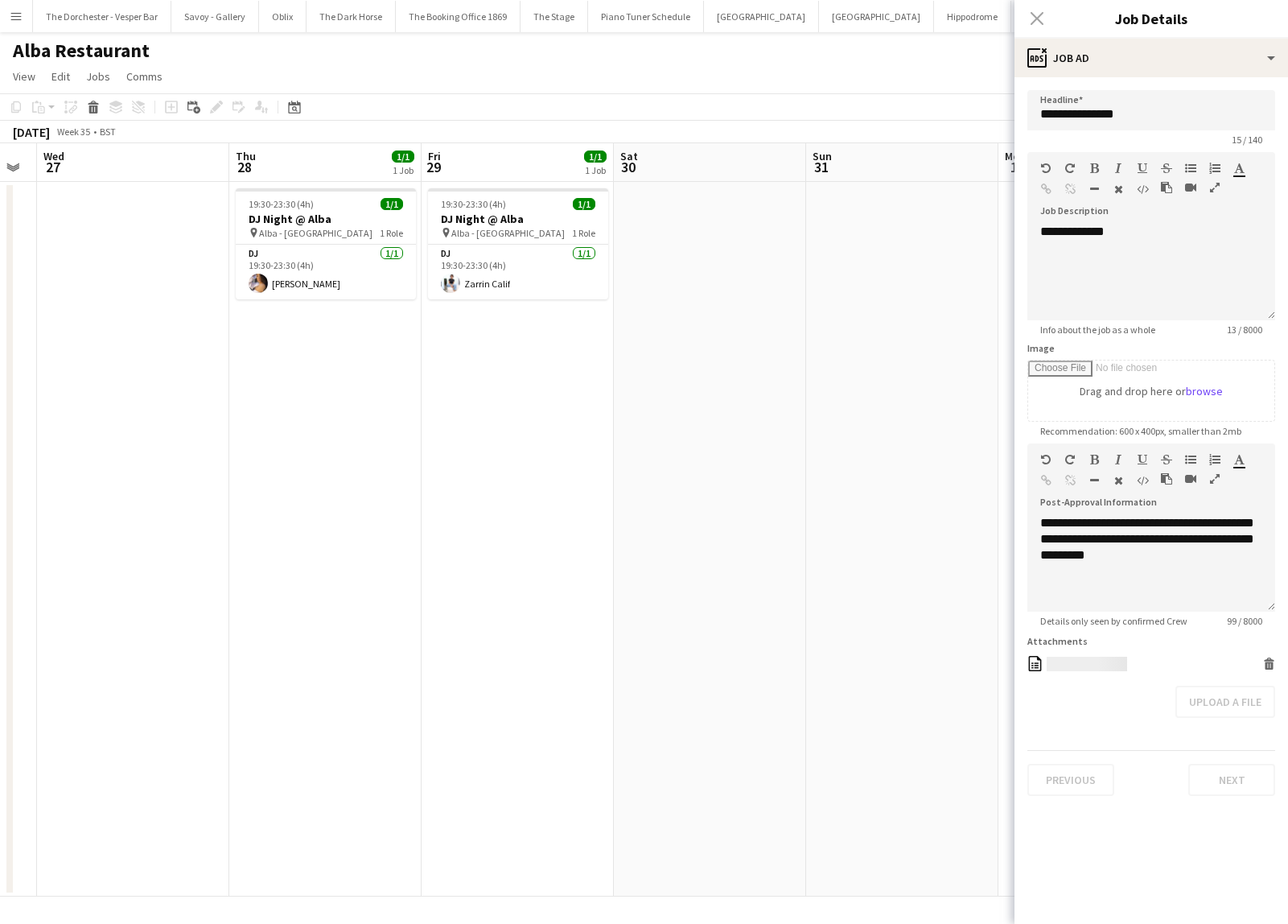
click at [681, 214] on app-date-cell at bounding box center [709, 539] width 192 height 715
click at [555, 187] on app-date-cell "19:30-23:30 (4h) 1/1 DJ Night @ [GEOGRAPHIC_DATA] pin Alba - Knightsbridge 1 Ro…" at bounding box center [517, 539] width 192 height 715
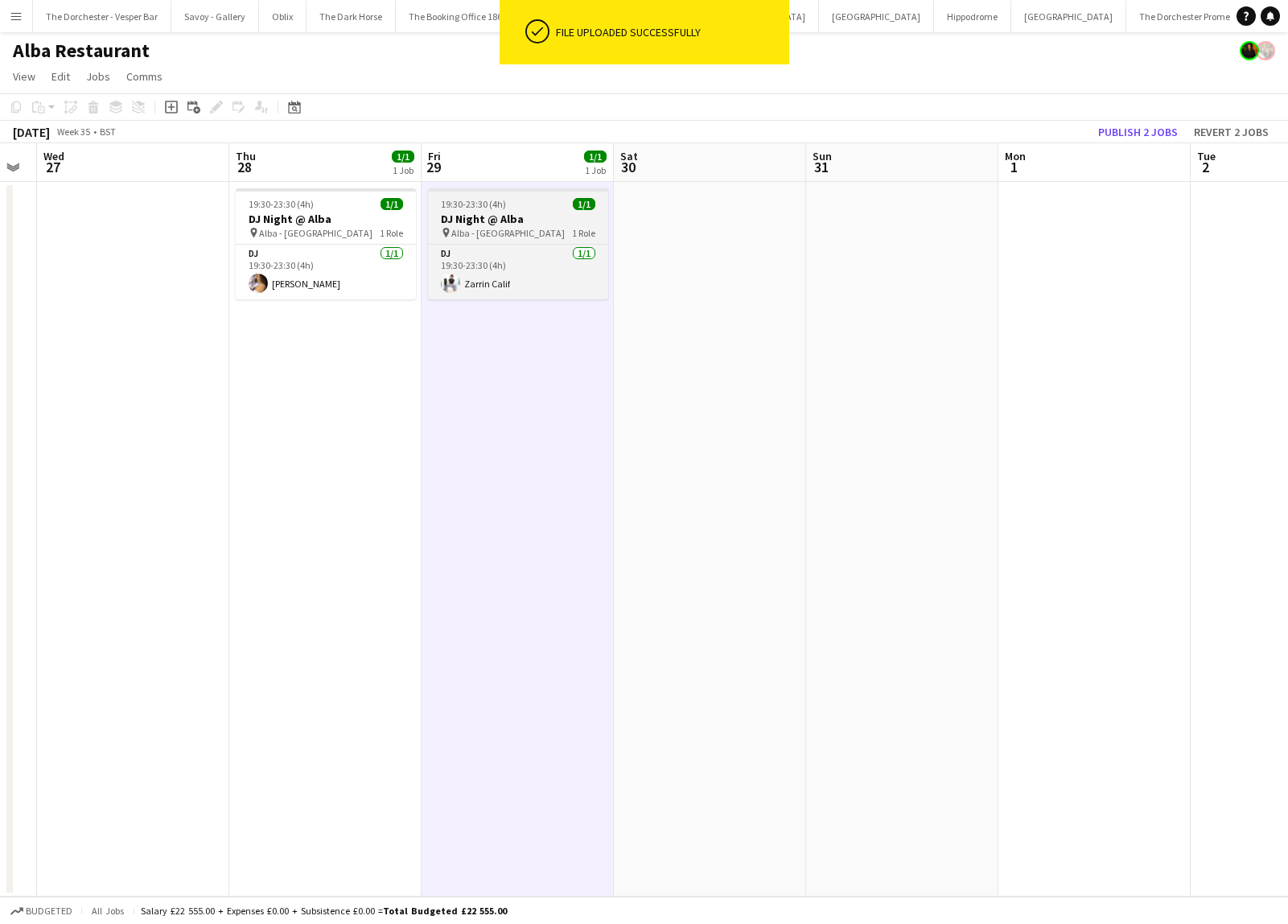
click at [553, 203] on div "19:30-23:30 (4h) 1/1" at bounding box center [518, 204] width 180 height 12
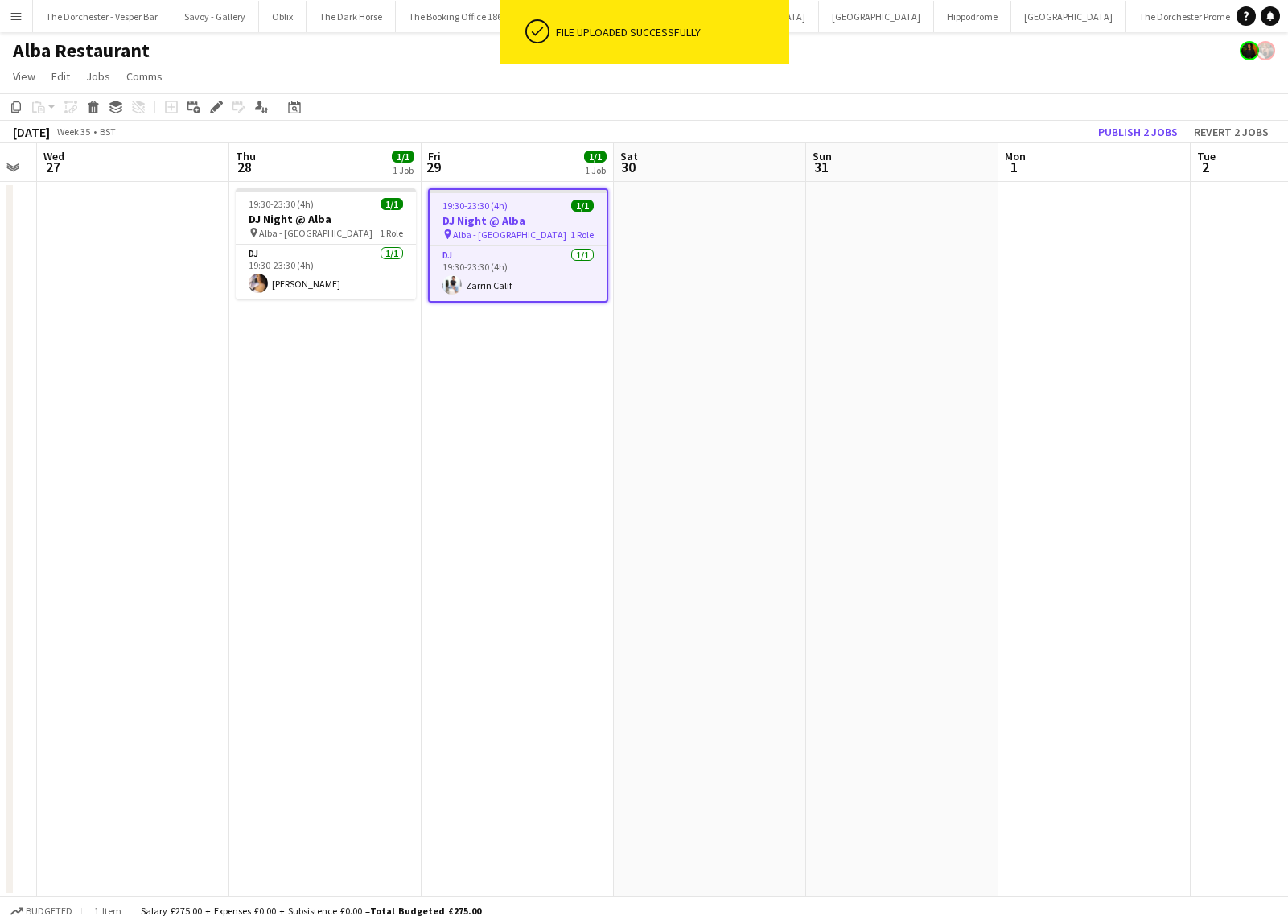
click at [707, 307] on app-date-cell at bounding box center [709, 539] width 192 height 715
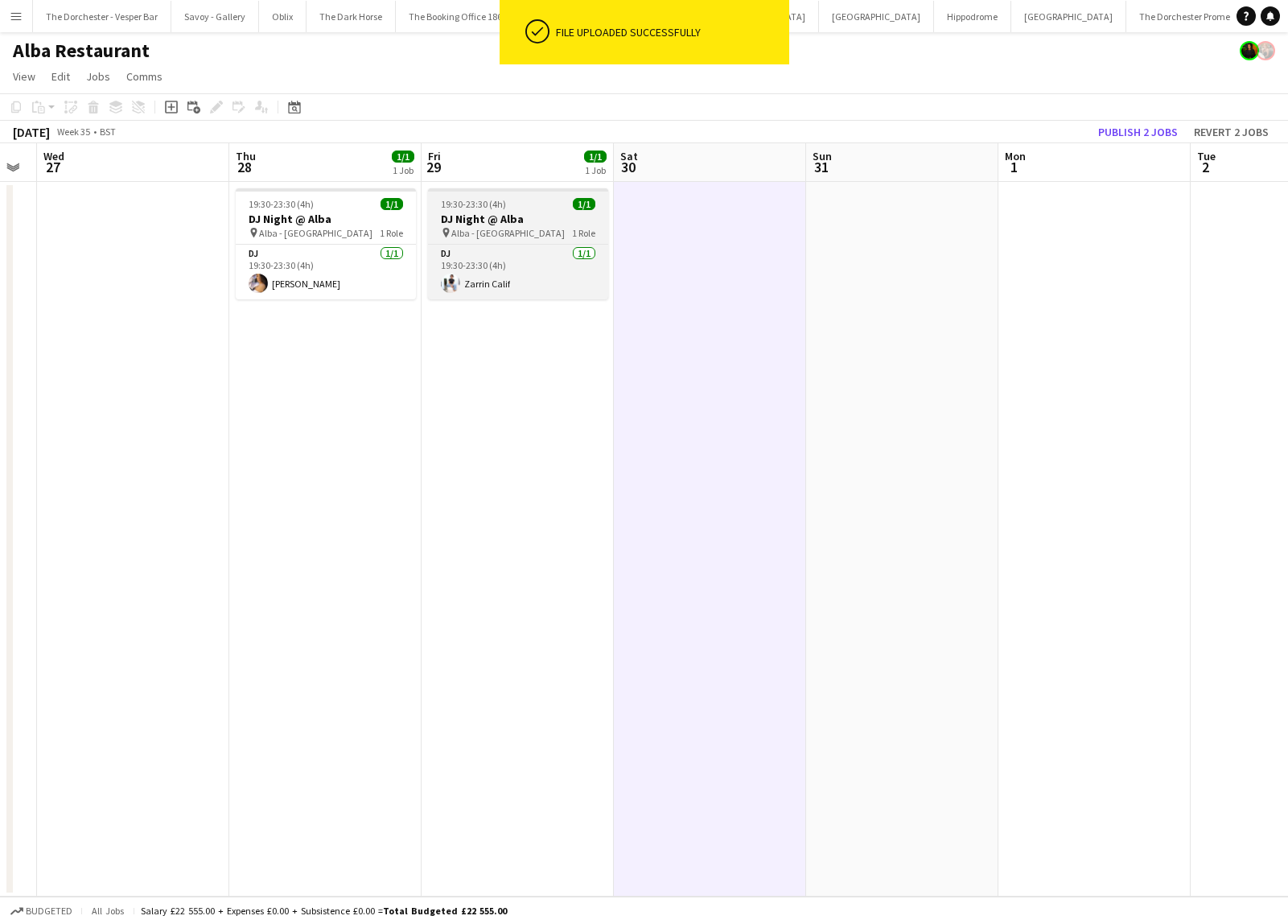
click at [536, 208] on div "19:30-23:30 (4h) 1/1" at bounding box center [518, 204] width 180 height 12
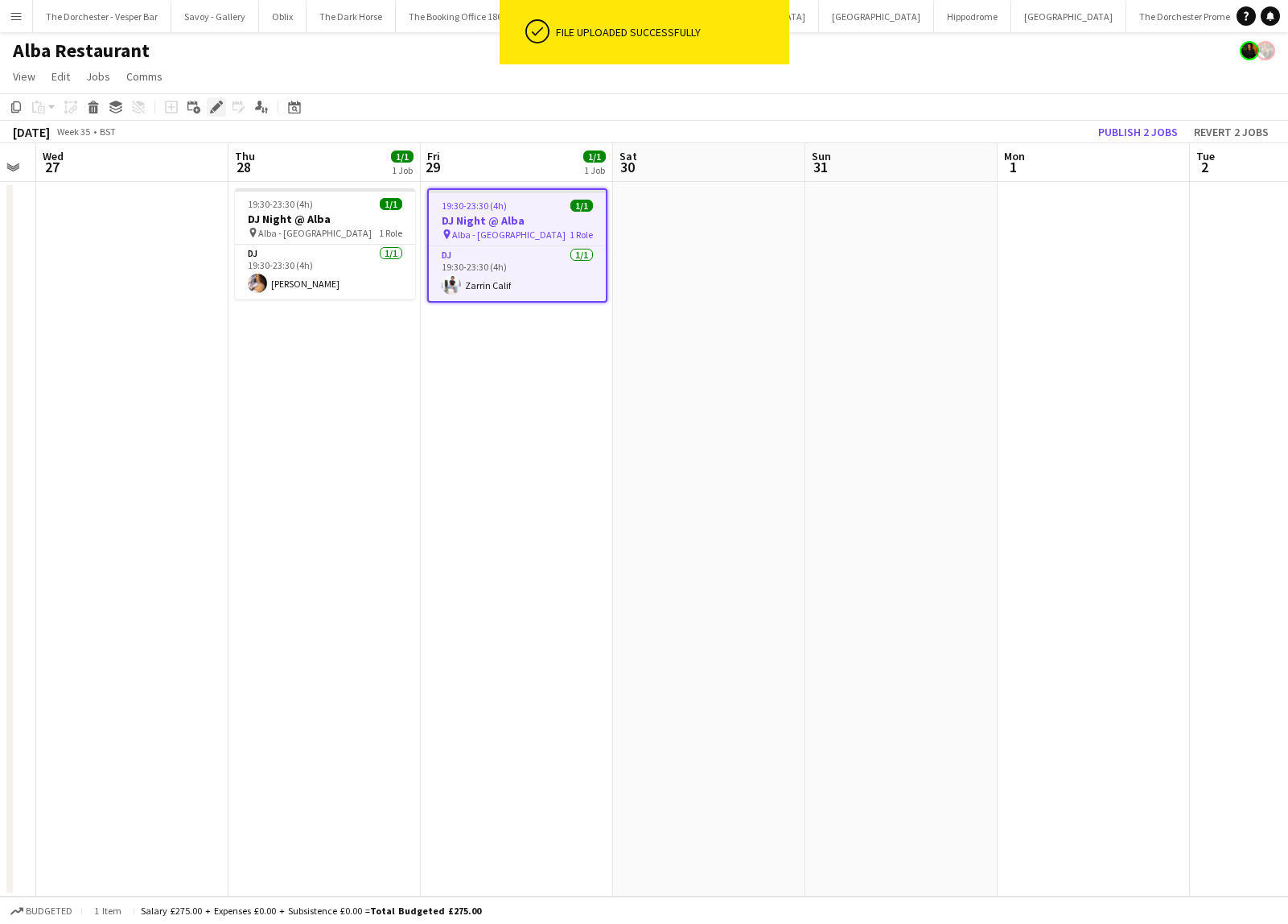
click at [210, 107] on icon "Edit" at bounding box center [217, 107] width 13 height 13
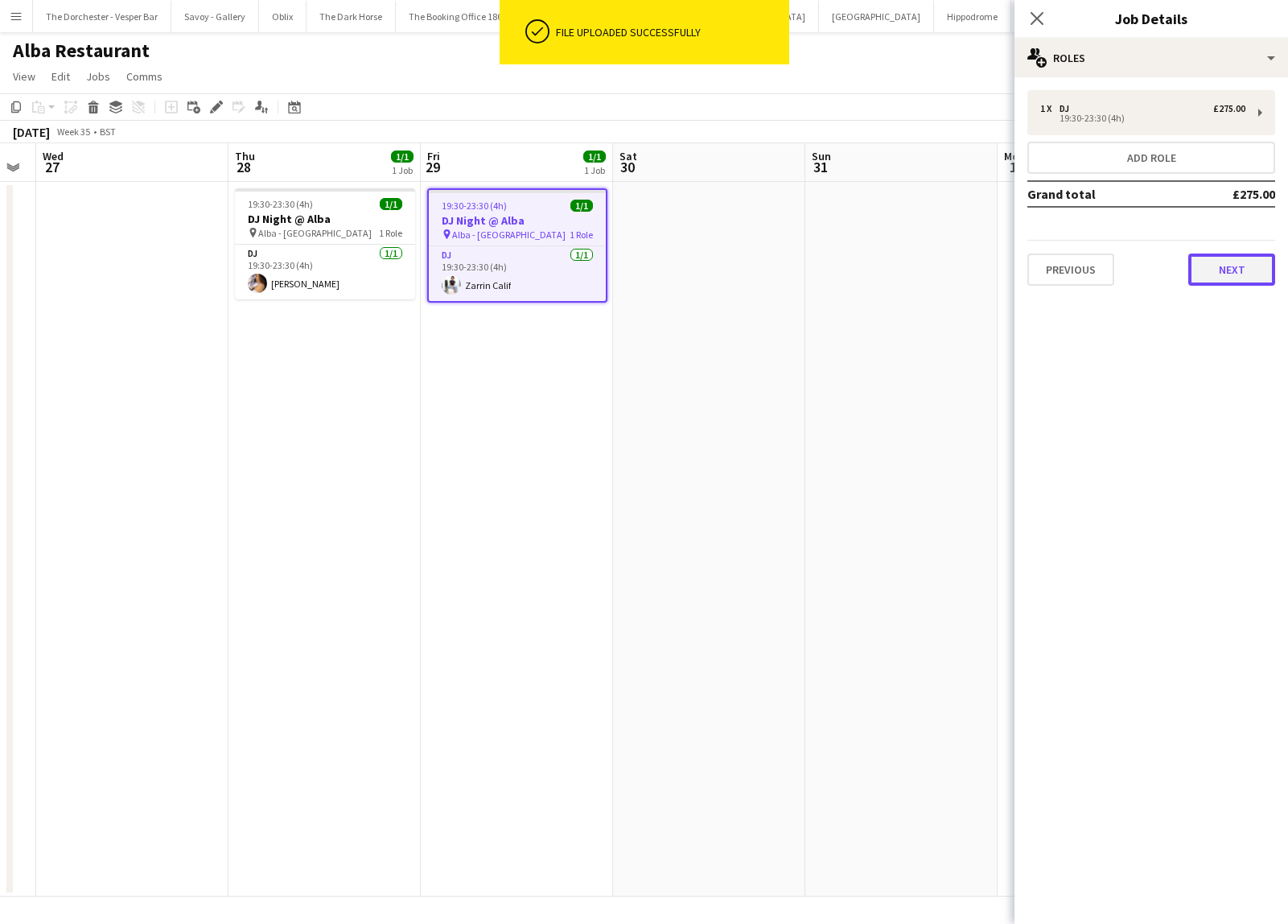
click at [1247, 267] on button "Next" at bounding box center [1231, 269] width 87 height 32
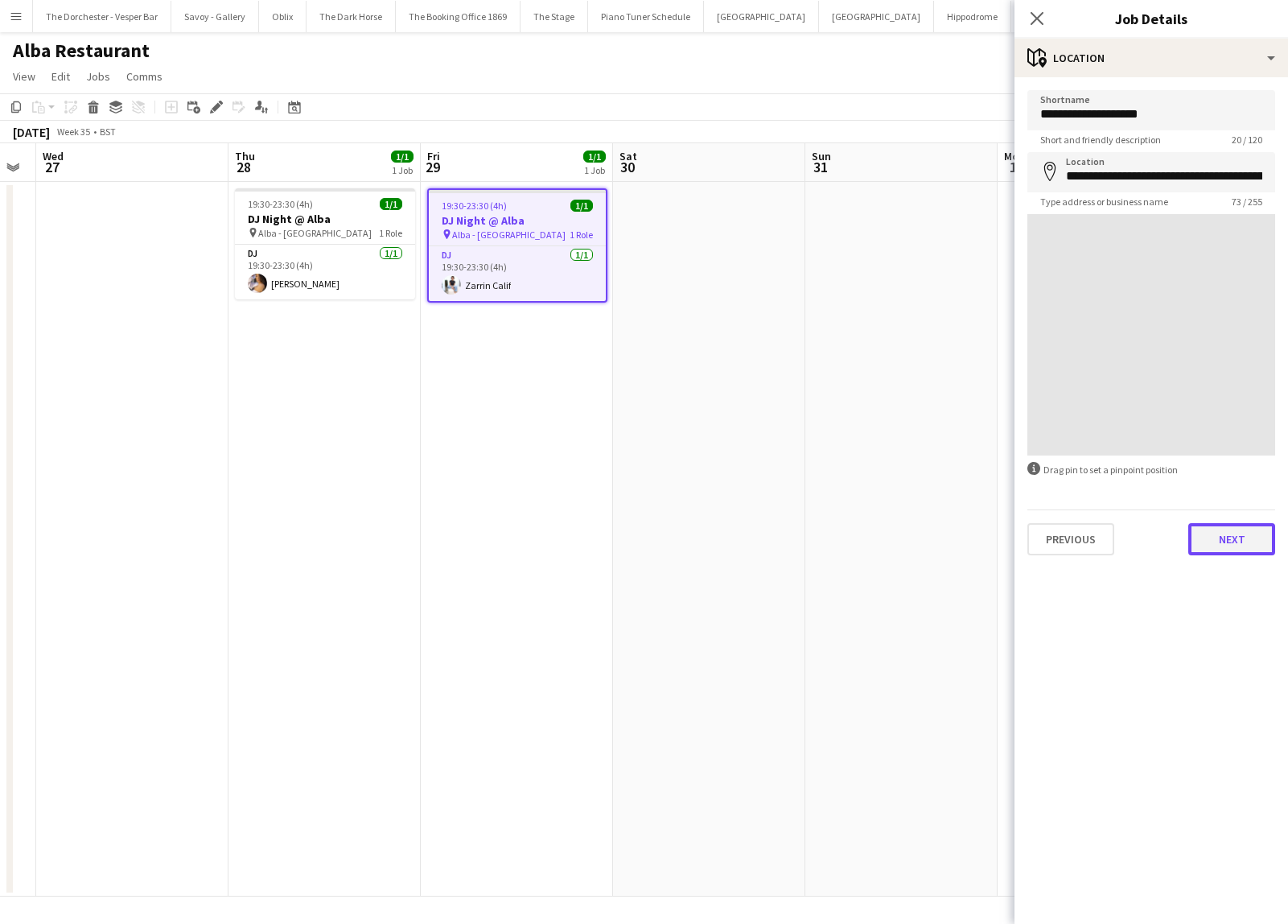
click at [1212, 532] on button "Next" at bounding box center [1231, 539] width 87 height 32
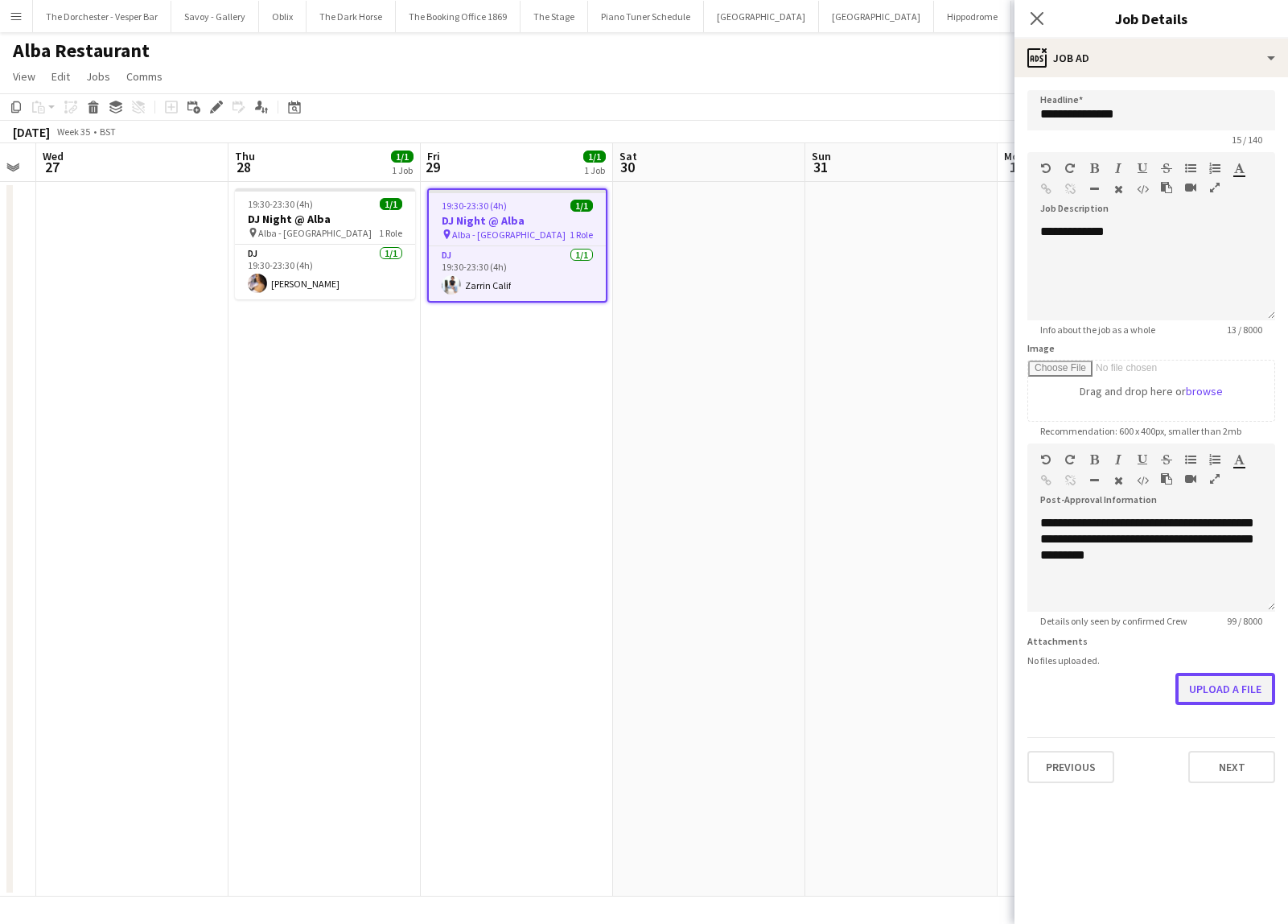
click at [1222, 686] on button "Upload a file" at bounding box center [1225, 688] width 99 height 32
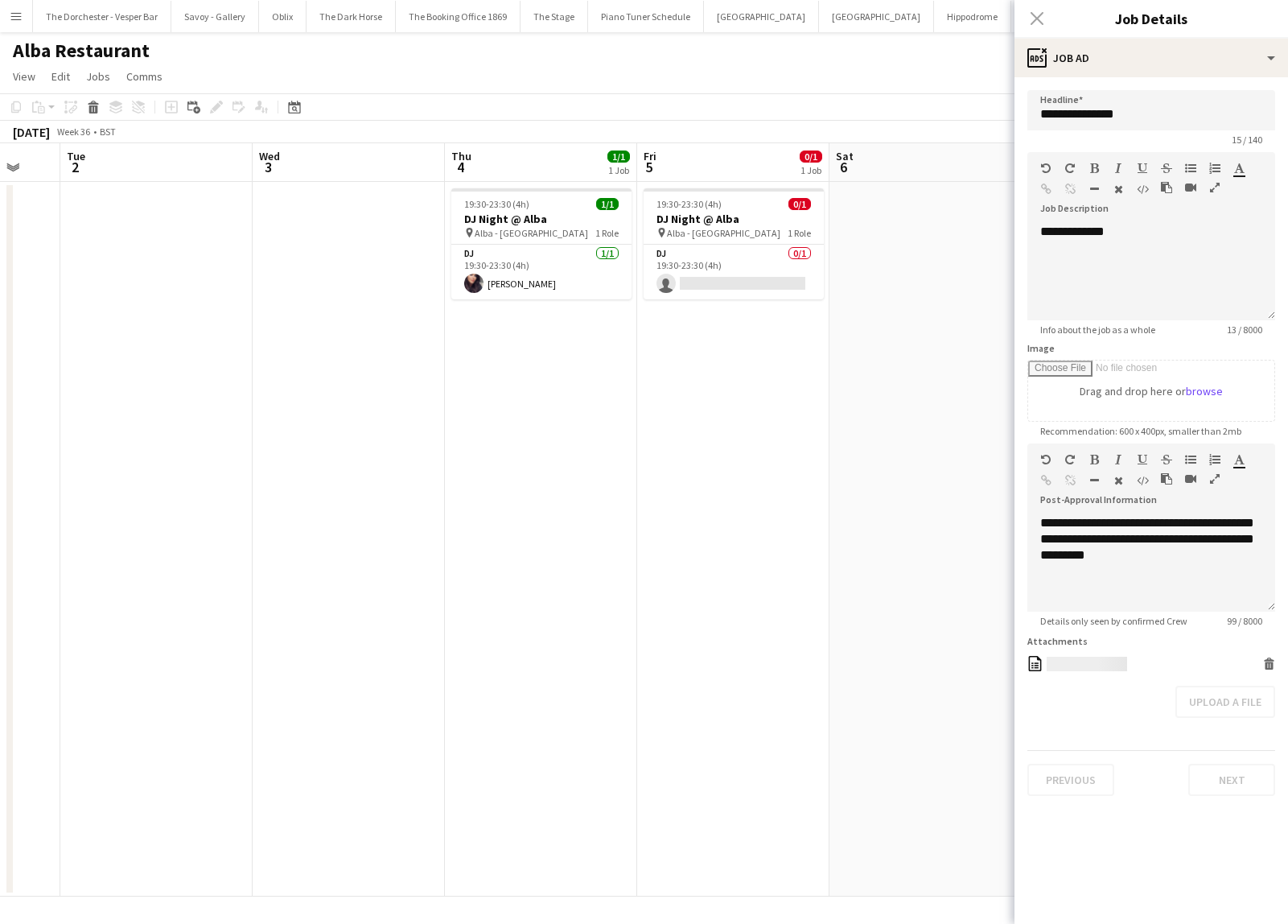
scroll to position [0, 611]
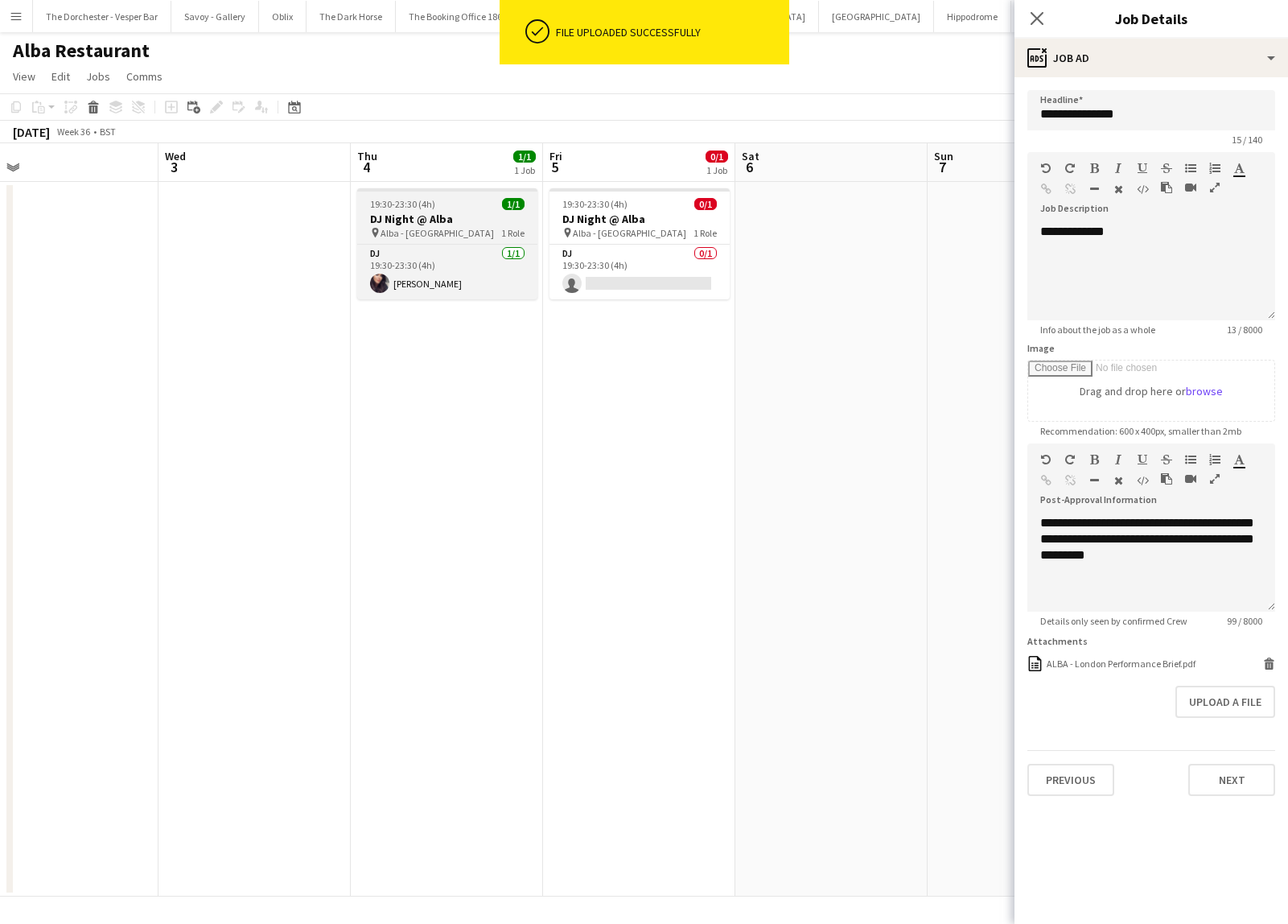
click at [478, 198] on div "19:30-23:30 (4h) 1/1" at bounding box center [447, 204] width 180 height 12
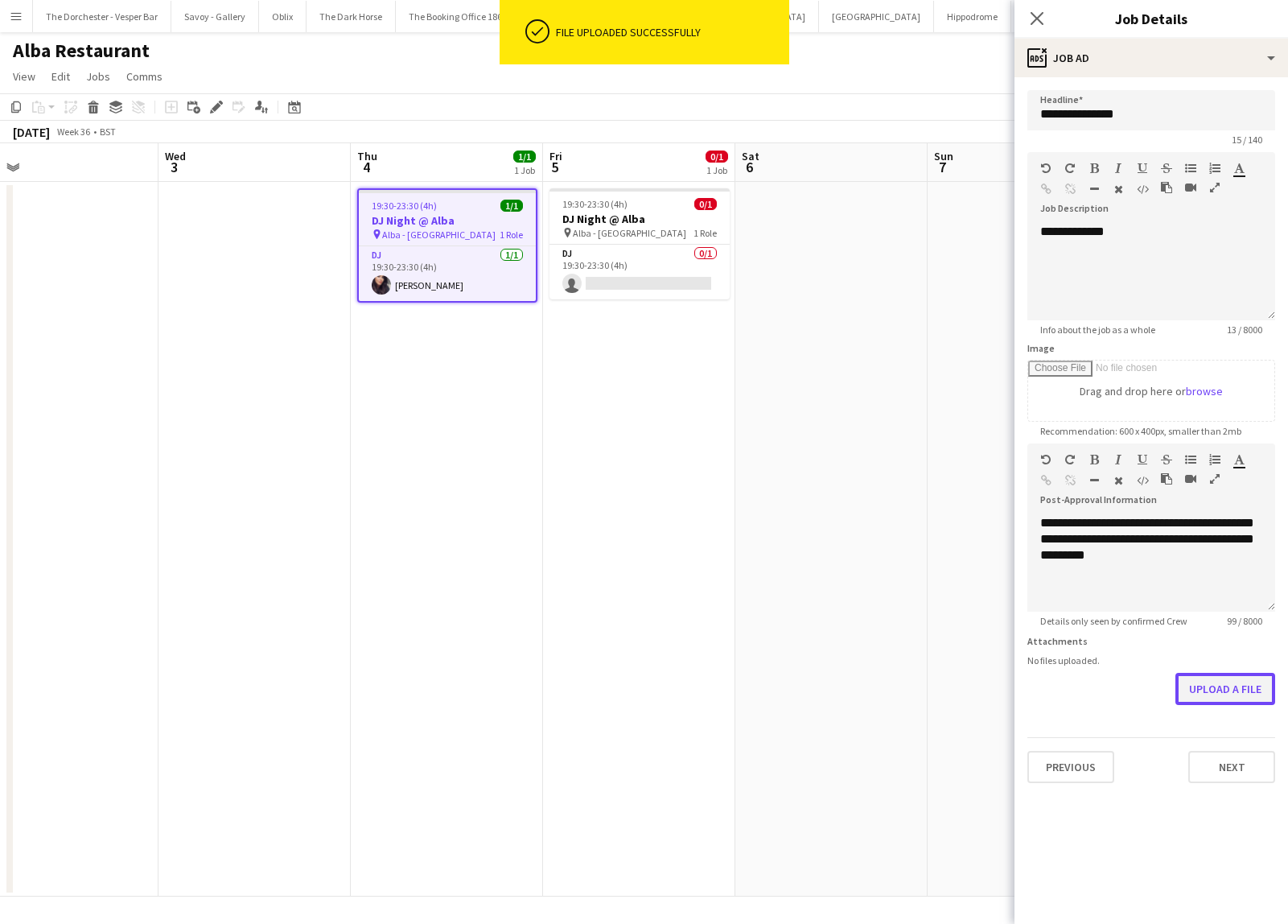
click at [1206, 693] on button "Upload a file" at bounding box center [1225, 688] width 99 height 32
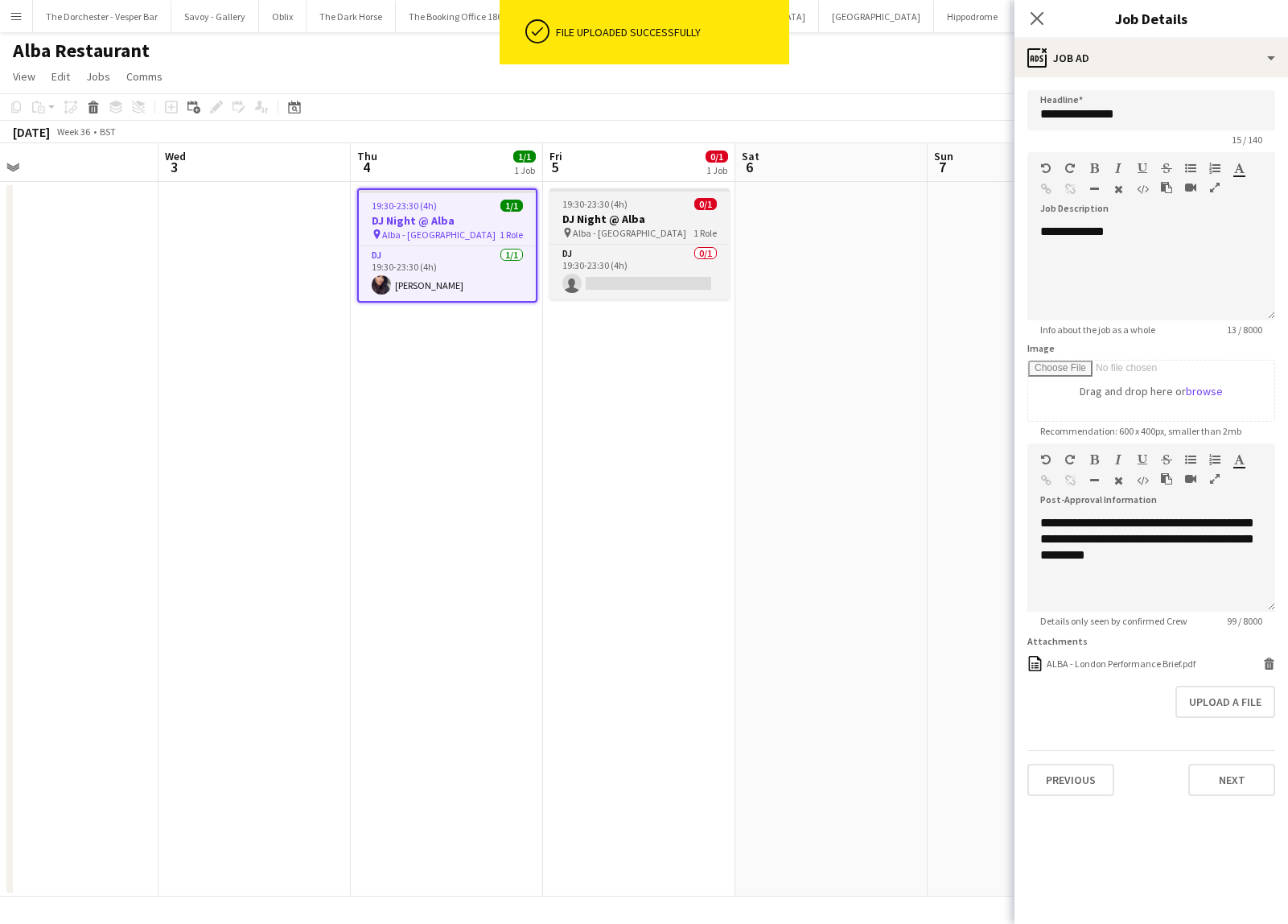
click at [654, 216] on h3 "DJ Night @ Alba" at bounding box center [640, 219] width 180 height 14
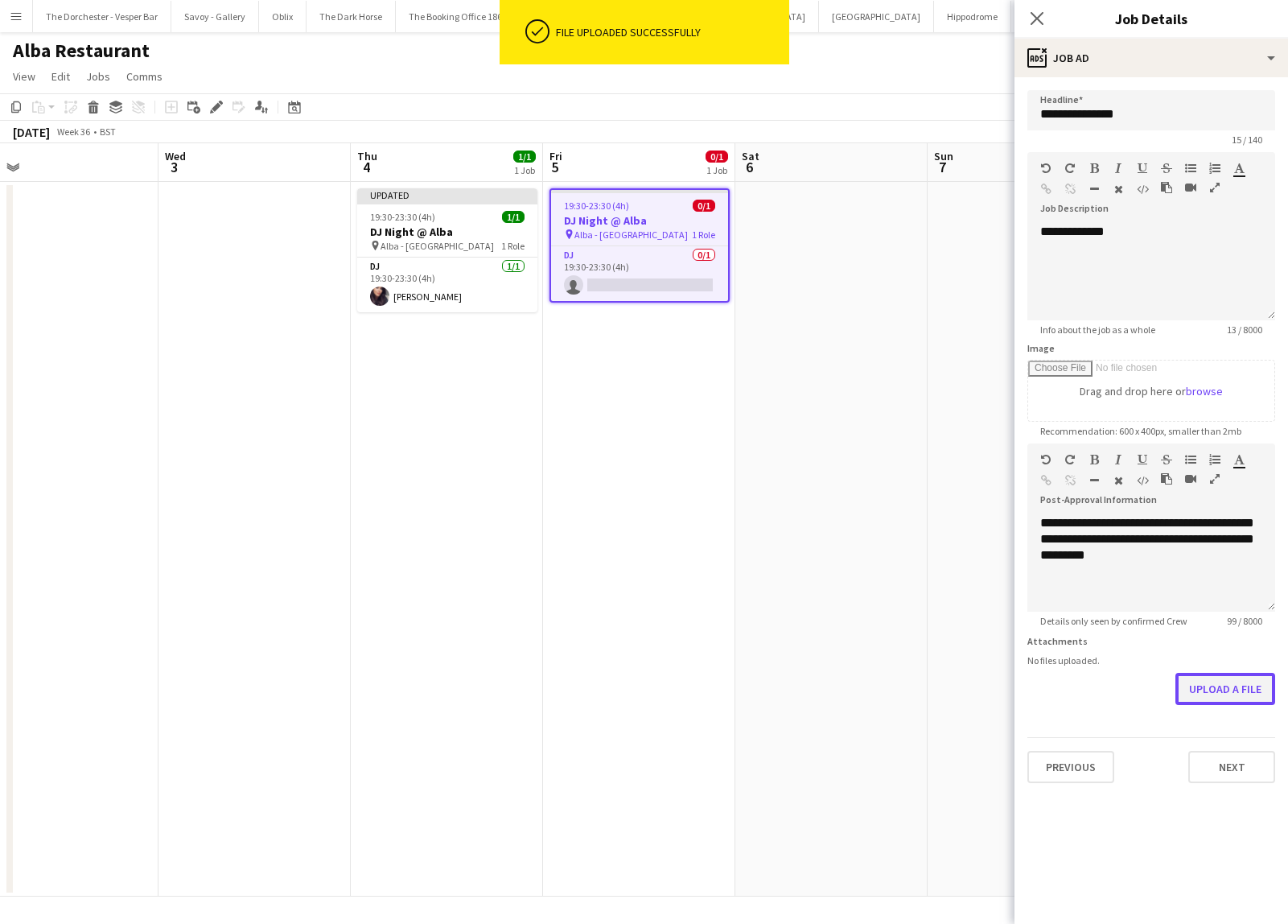
click at [1265, 682] on button "Upload a file" at bounding box center [1225, 688] width 99 height 32
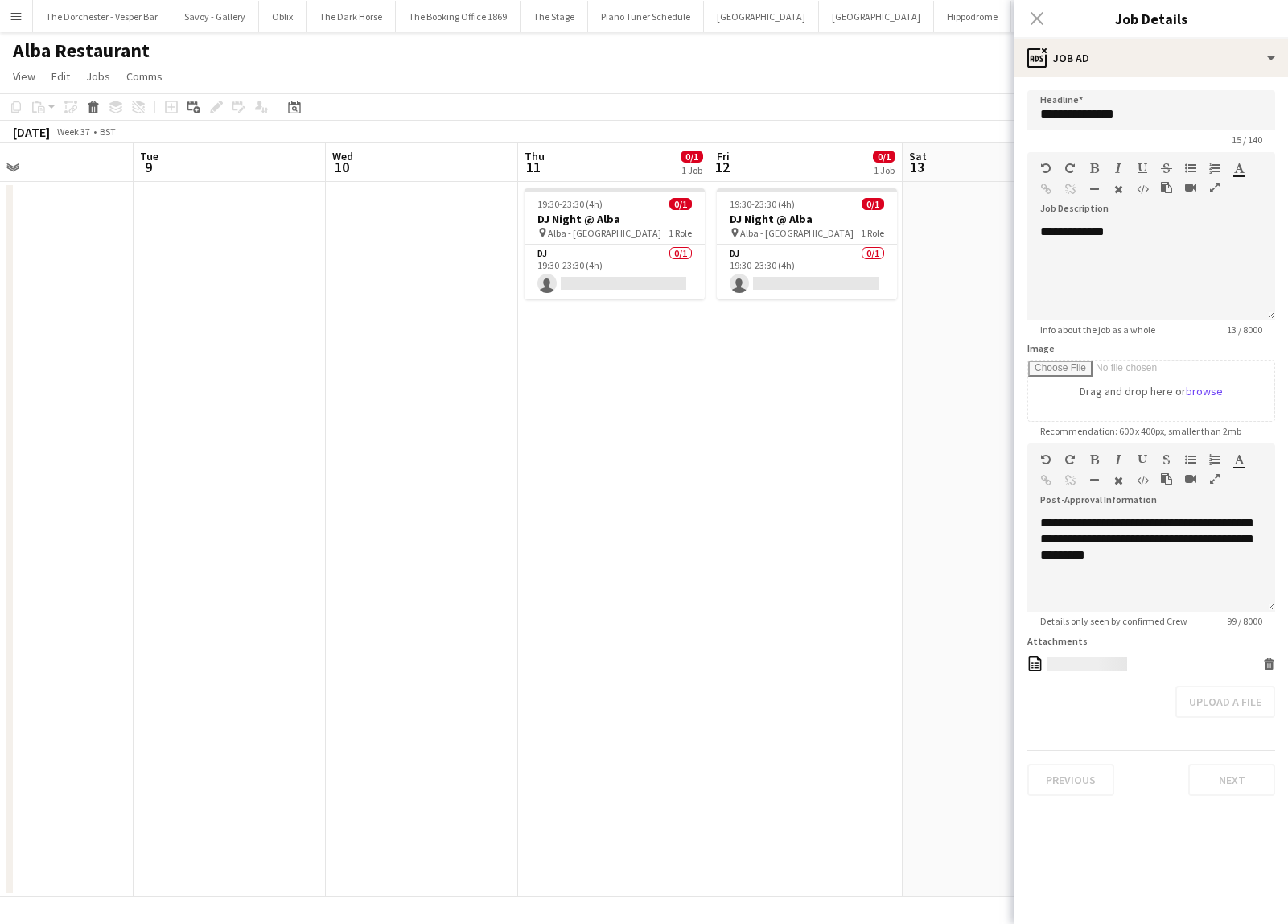
scroll to position [0, 653]
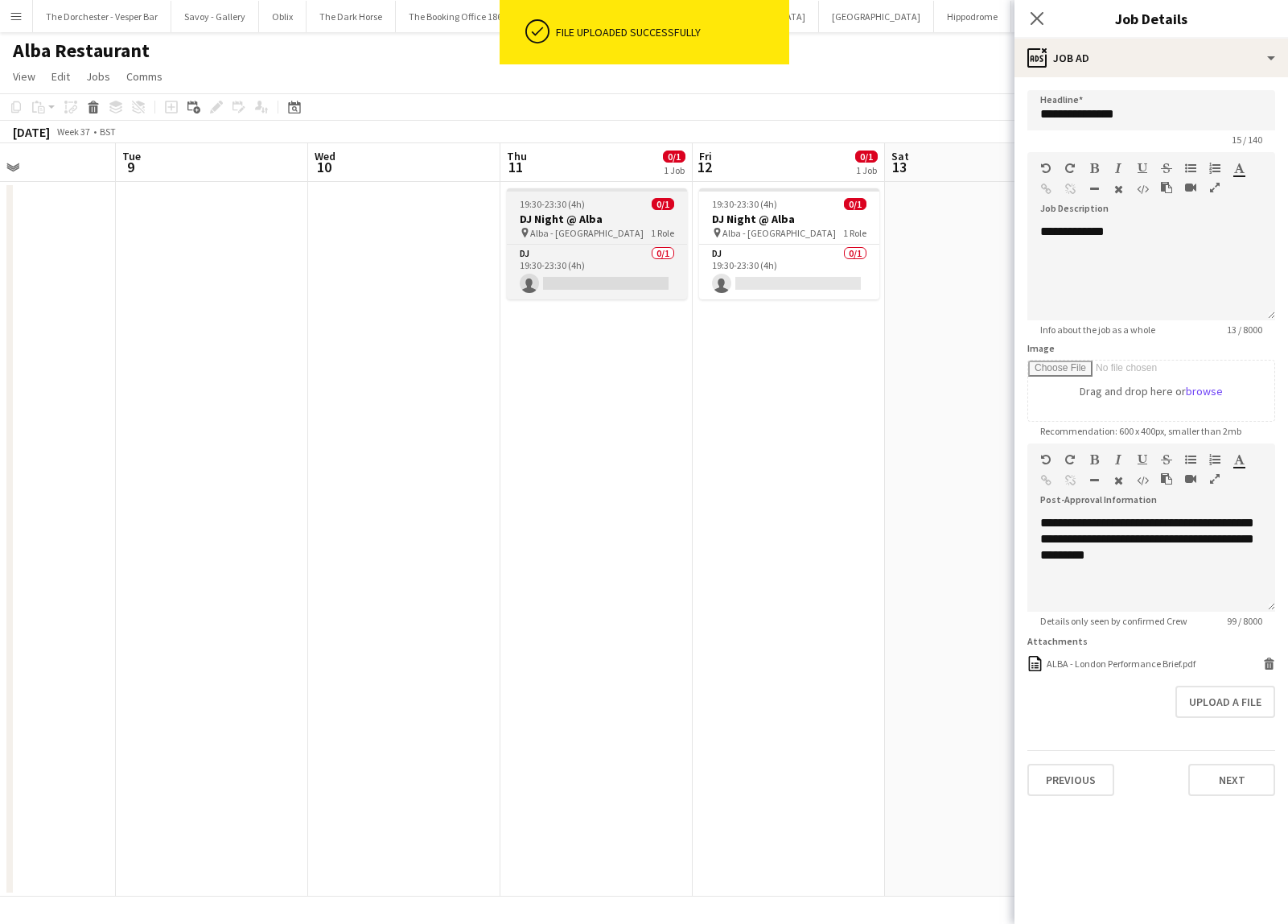
click at [630, 206] on div "19:30-23:30 (4h) 0/1" at bounding box center [597, 204] width 180 height 12
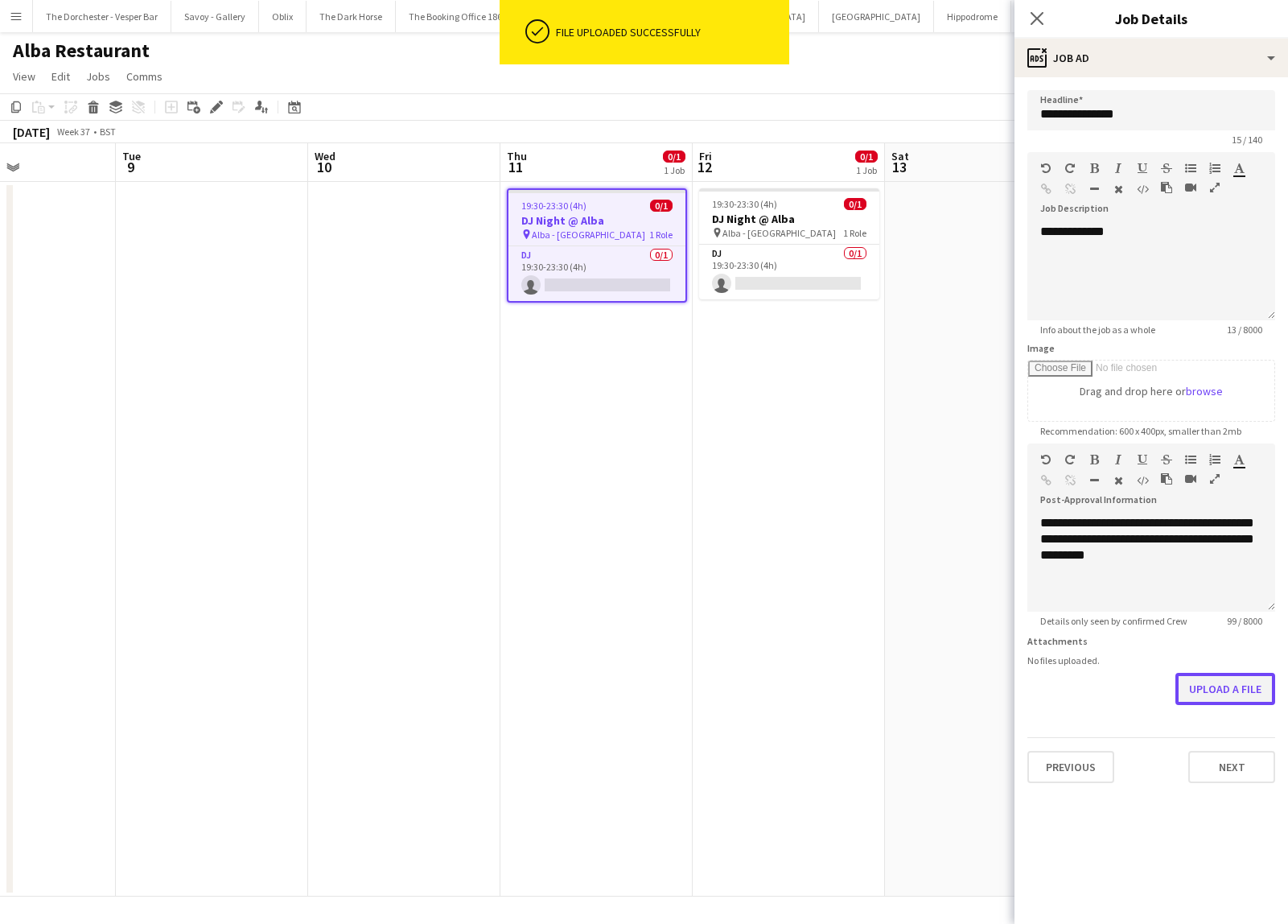
click at [1238, 687] on button "Upload a file" at bounding box center [1225, 688] width 99 height 32
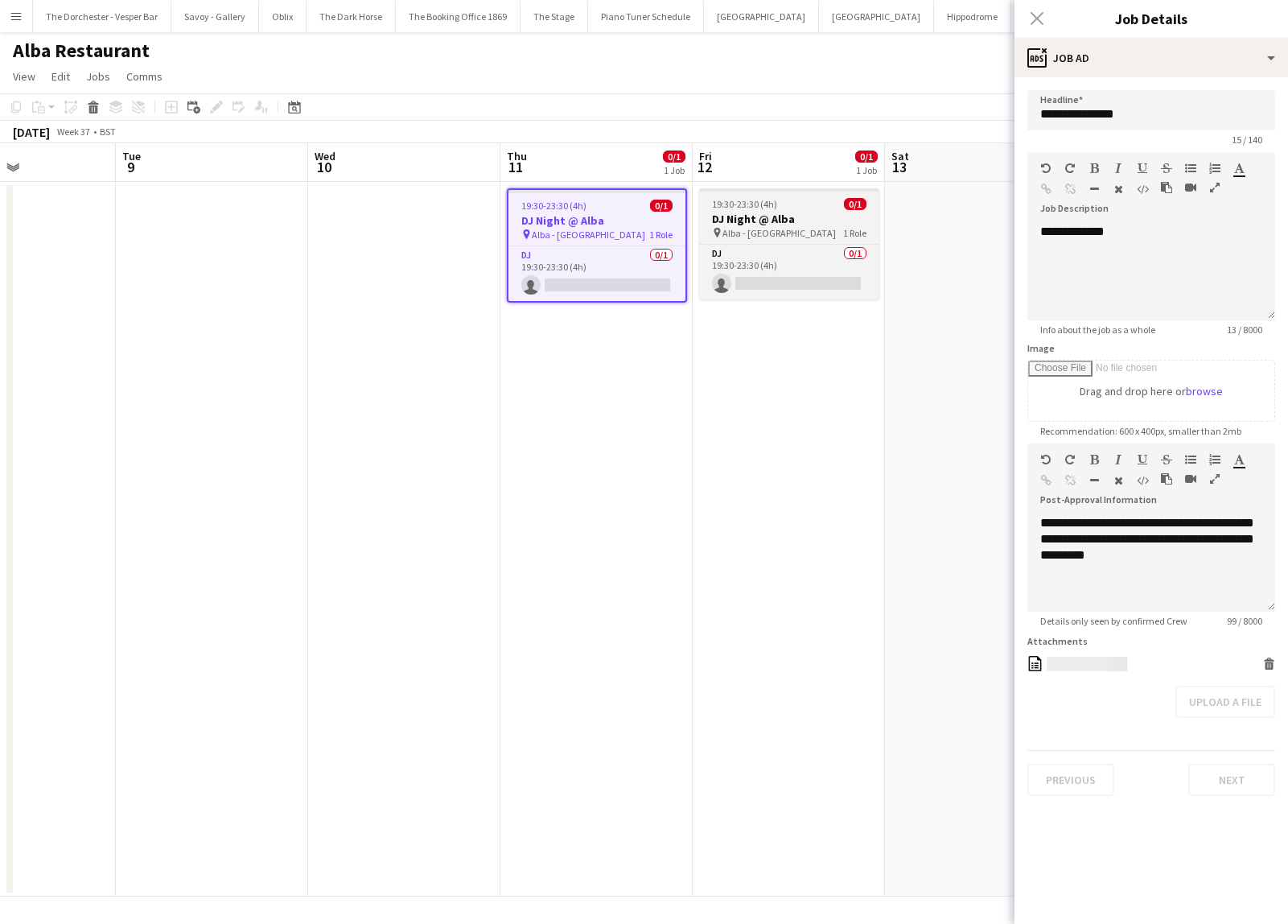
click at [816, 201] on div "19:30-23:30 (4h) 0/1" at bounding box center [789, 204] width 180 height 12
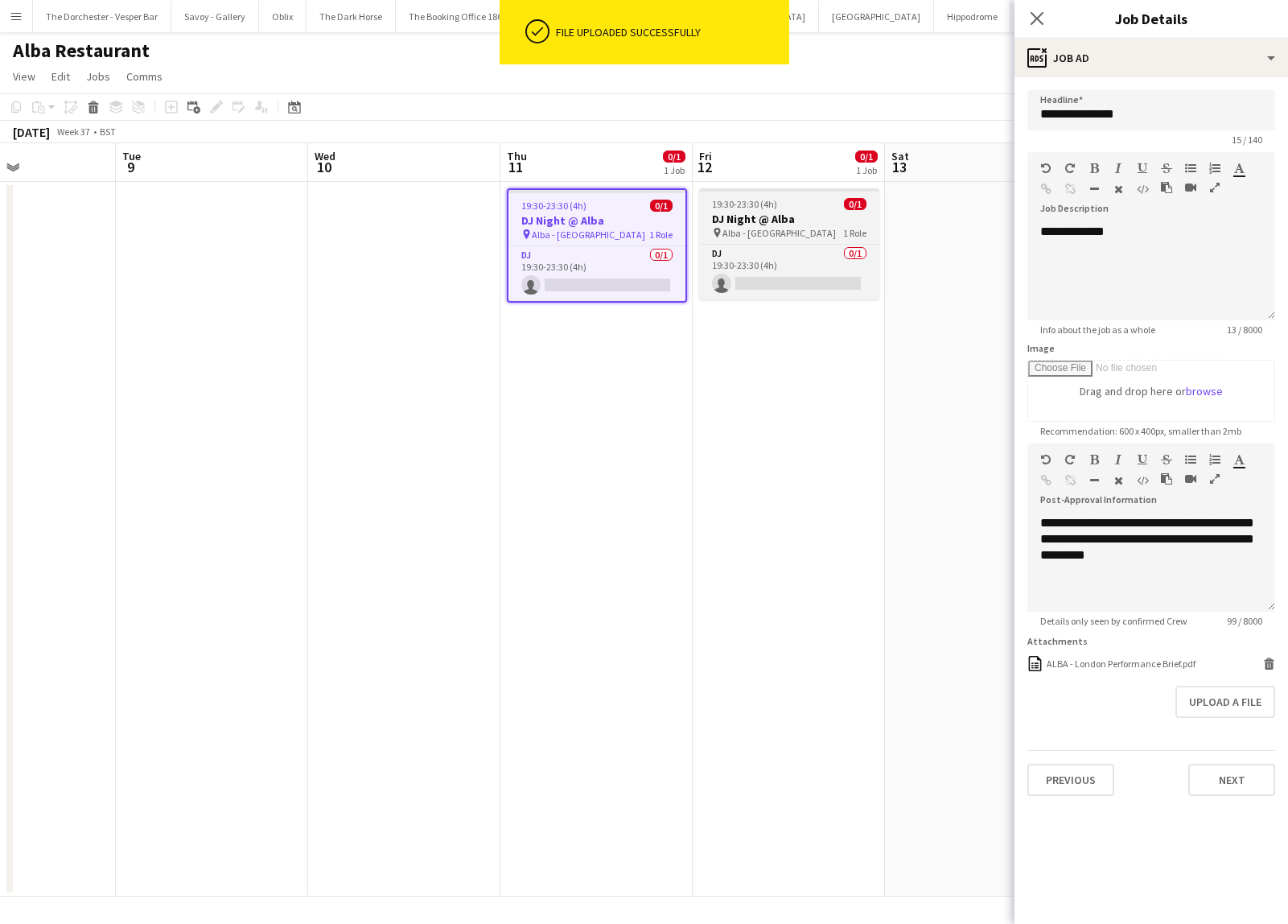
click at [834, 199] on div "19:30-23:30 (4h) 0/1" at bounding box center [789, 204] width 180 height 12
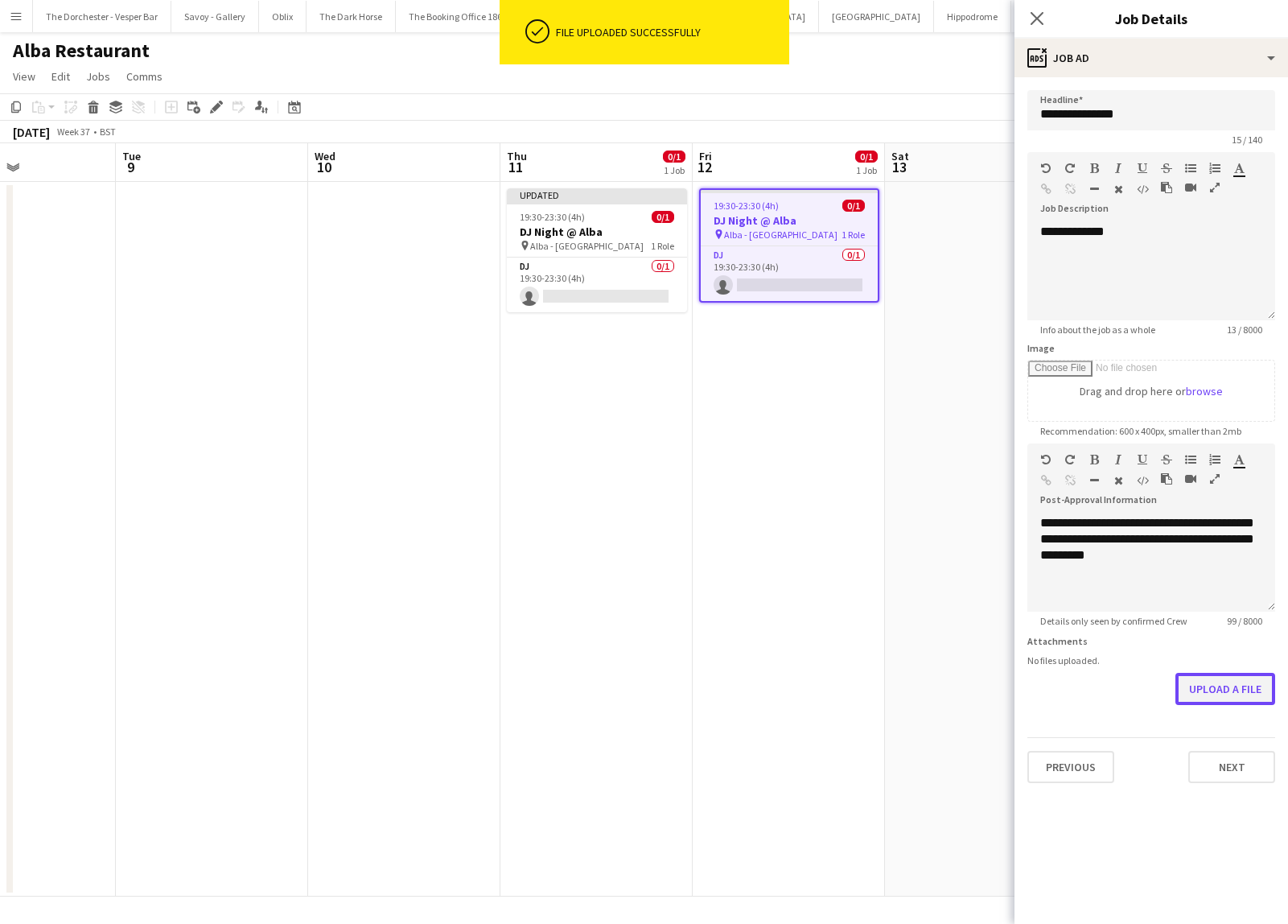
click at [1209, 681] on button "Upload a file" at bounding box center [1225, 688] width 99 height 32
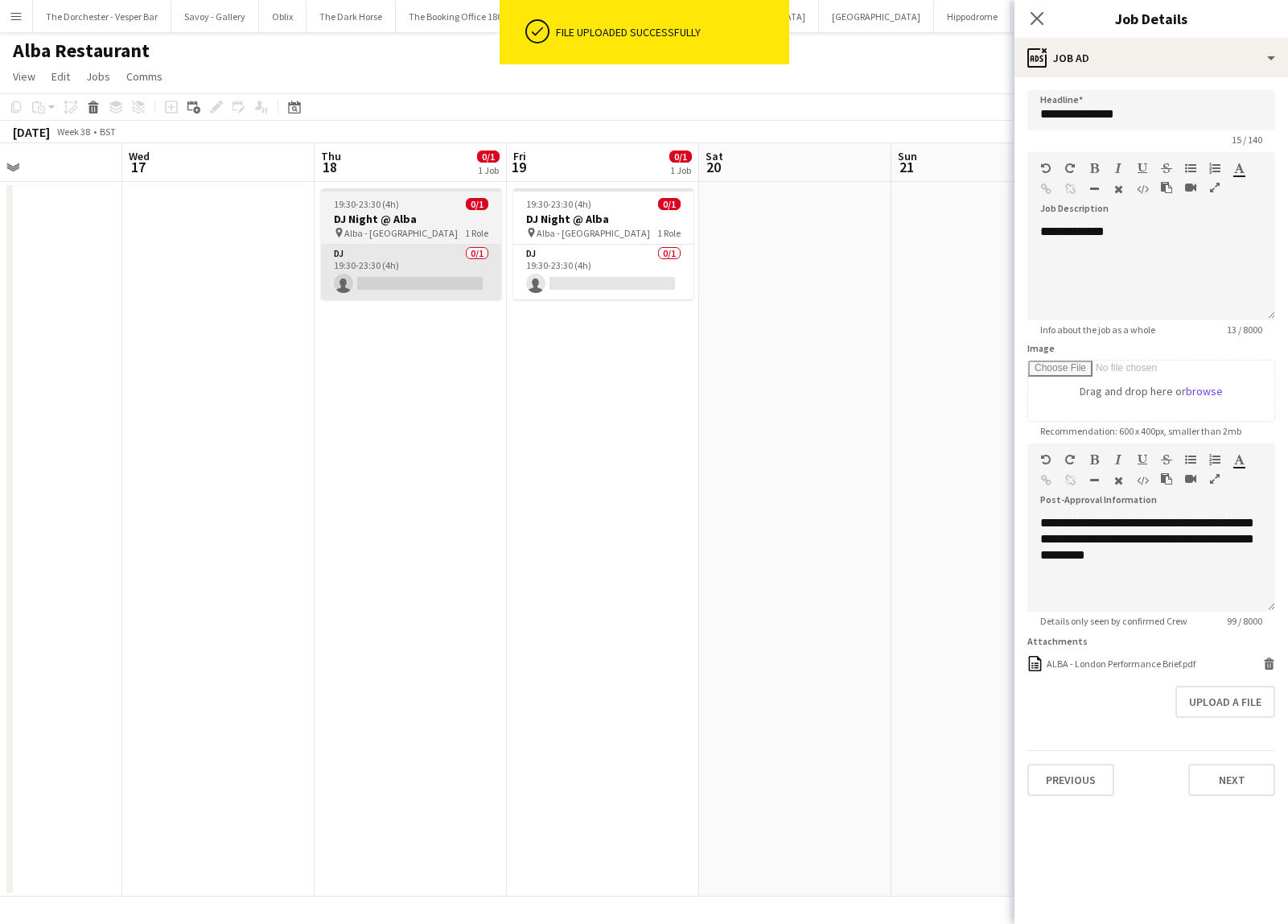
scroll to position [0, 664]
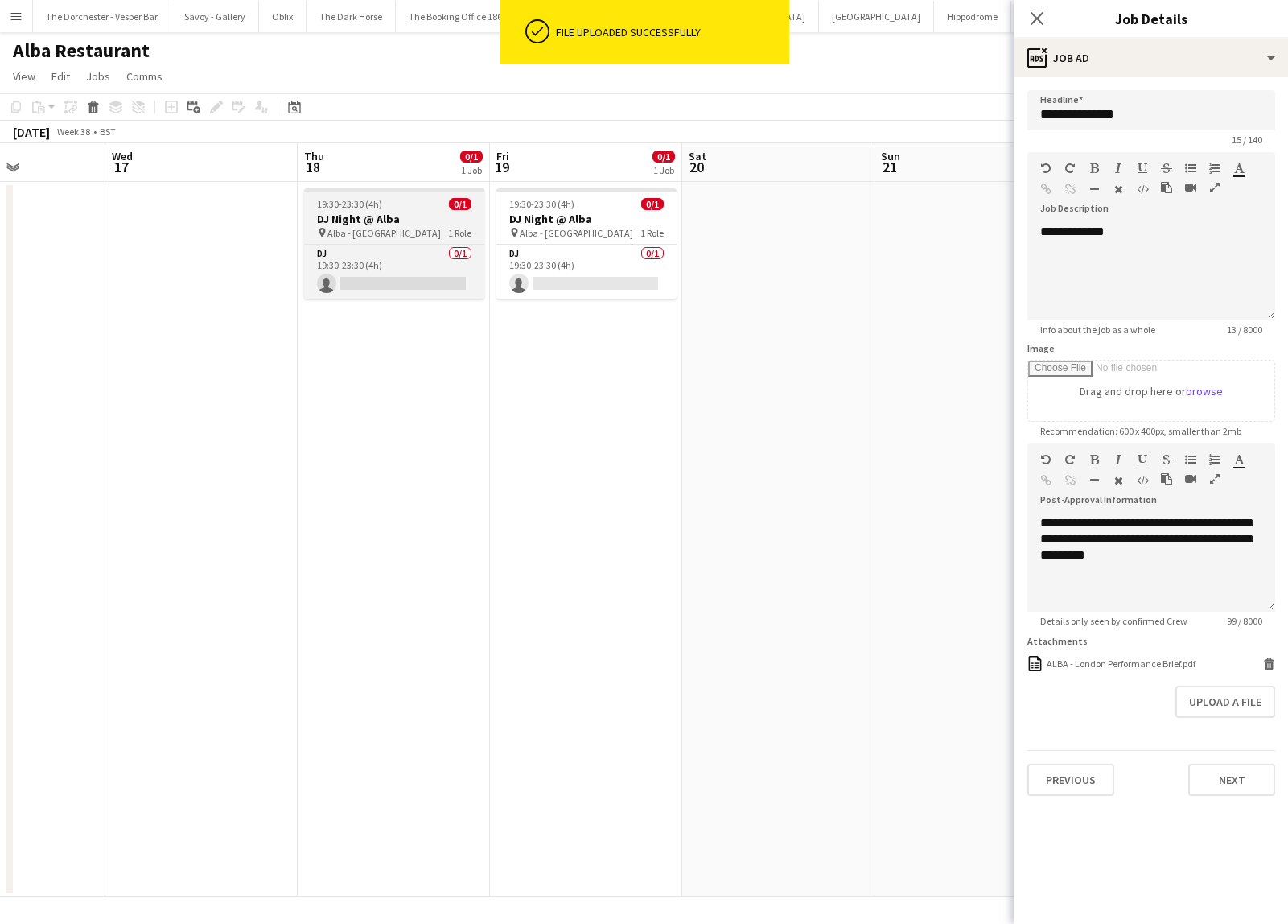
click at [432, 219] on h3 "DJ Night @ Alba" at bounding box center [394, 219] width 180 height 14
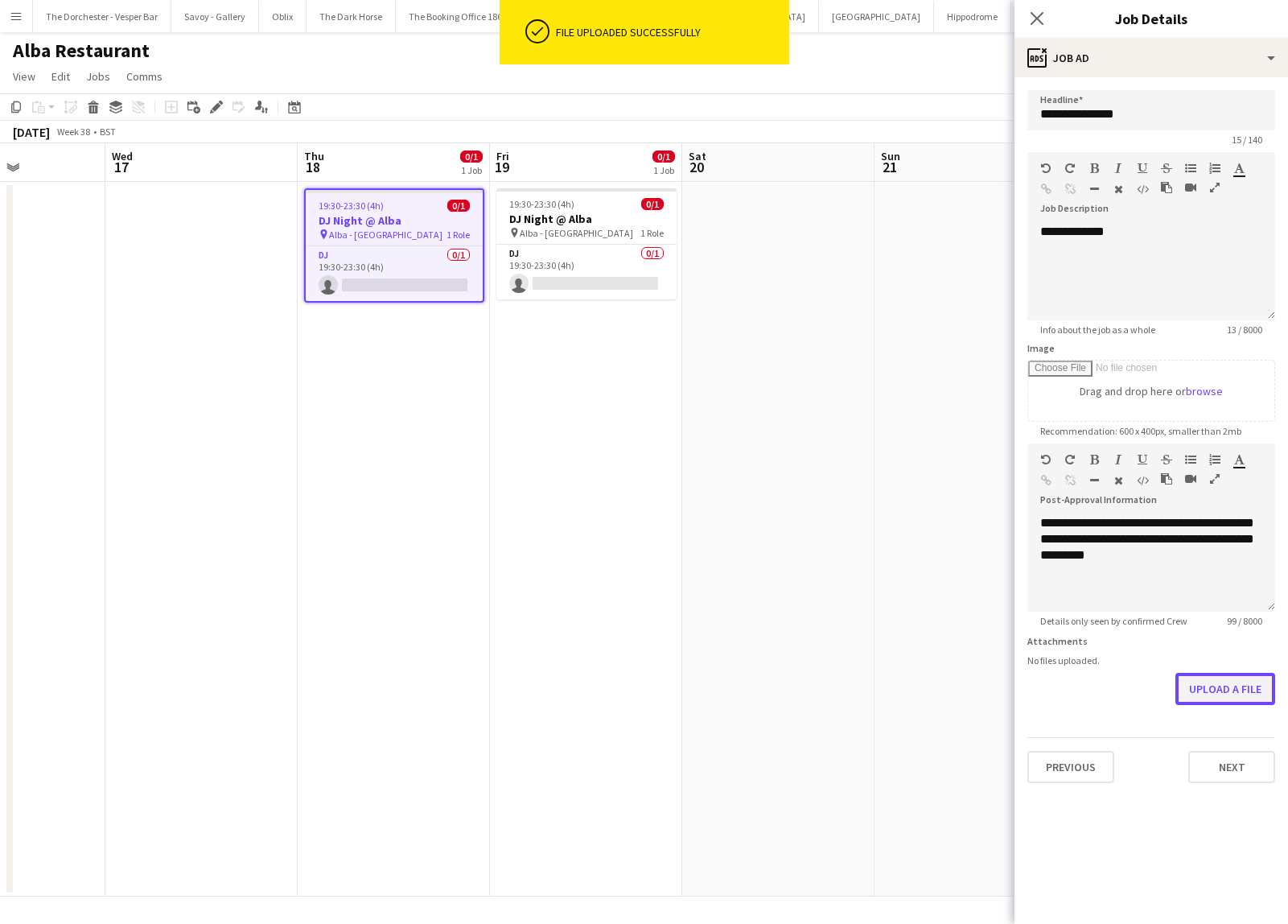
click at [1217, 683] on button "Upload a file" at bounding box center [1225, 688] width 99 height 32
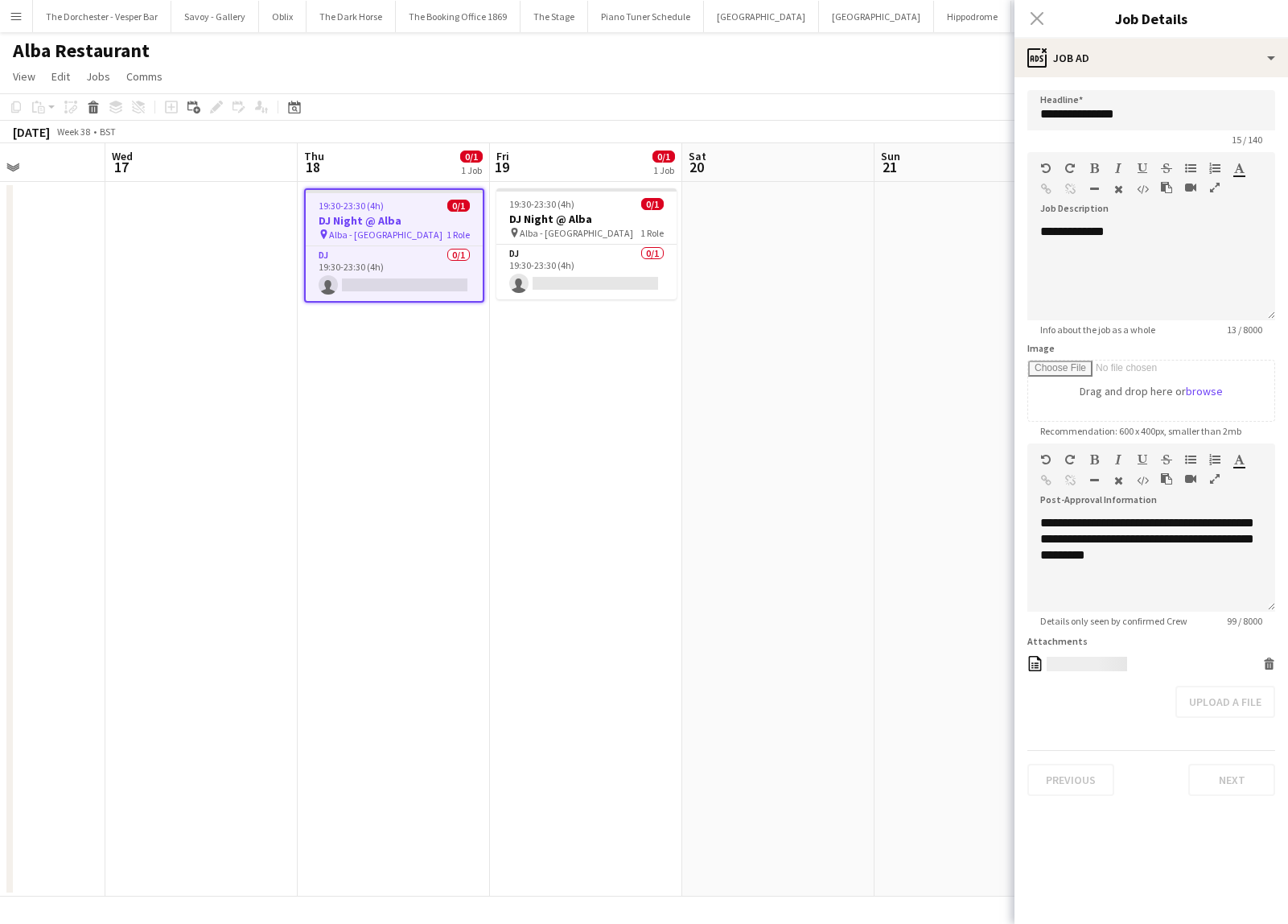
scroll to position [0, 685]
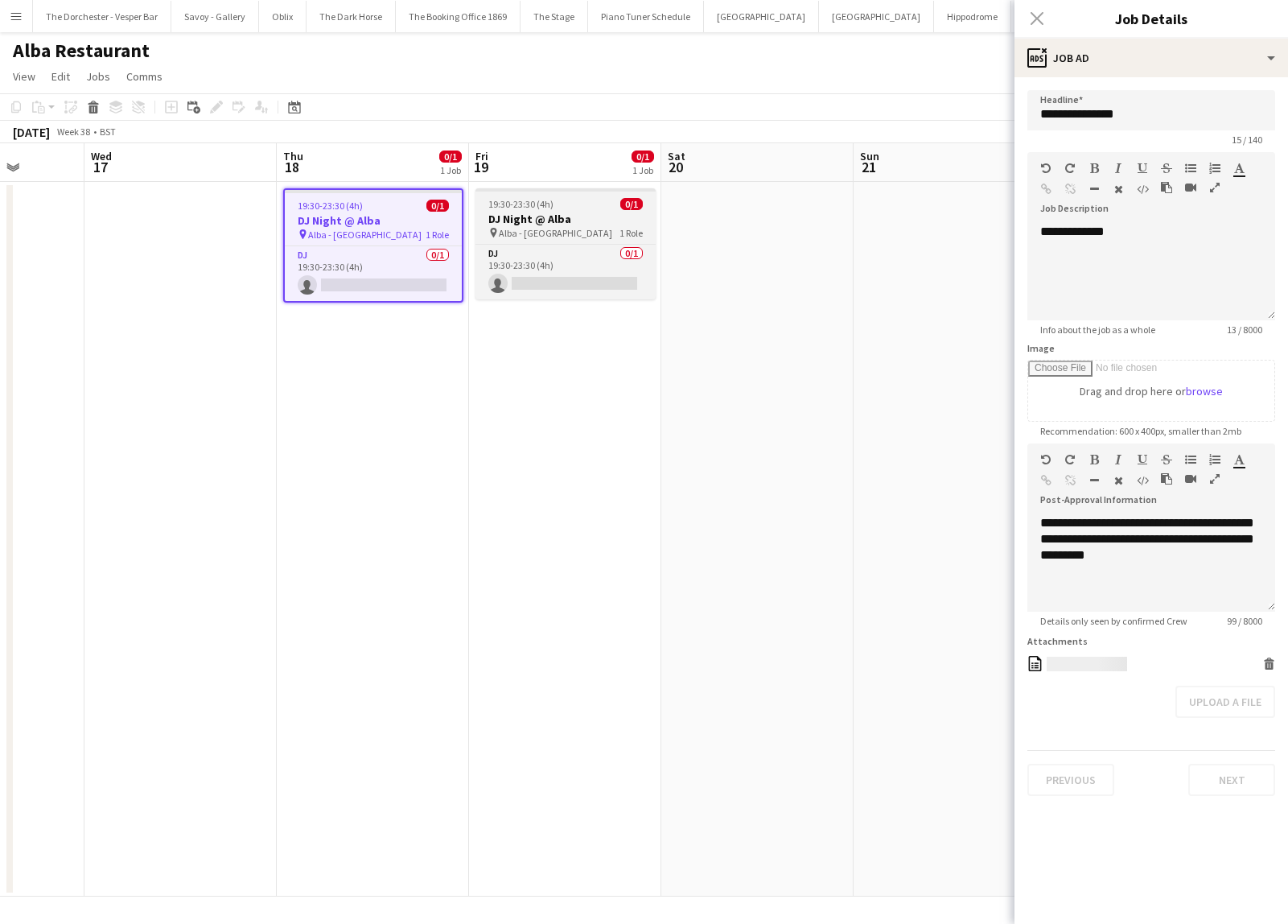
click at [596, 214] on h3 "DJ Night @ Alba" at bounding box center [565, 219] width 180 height 14
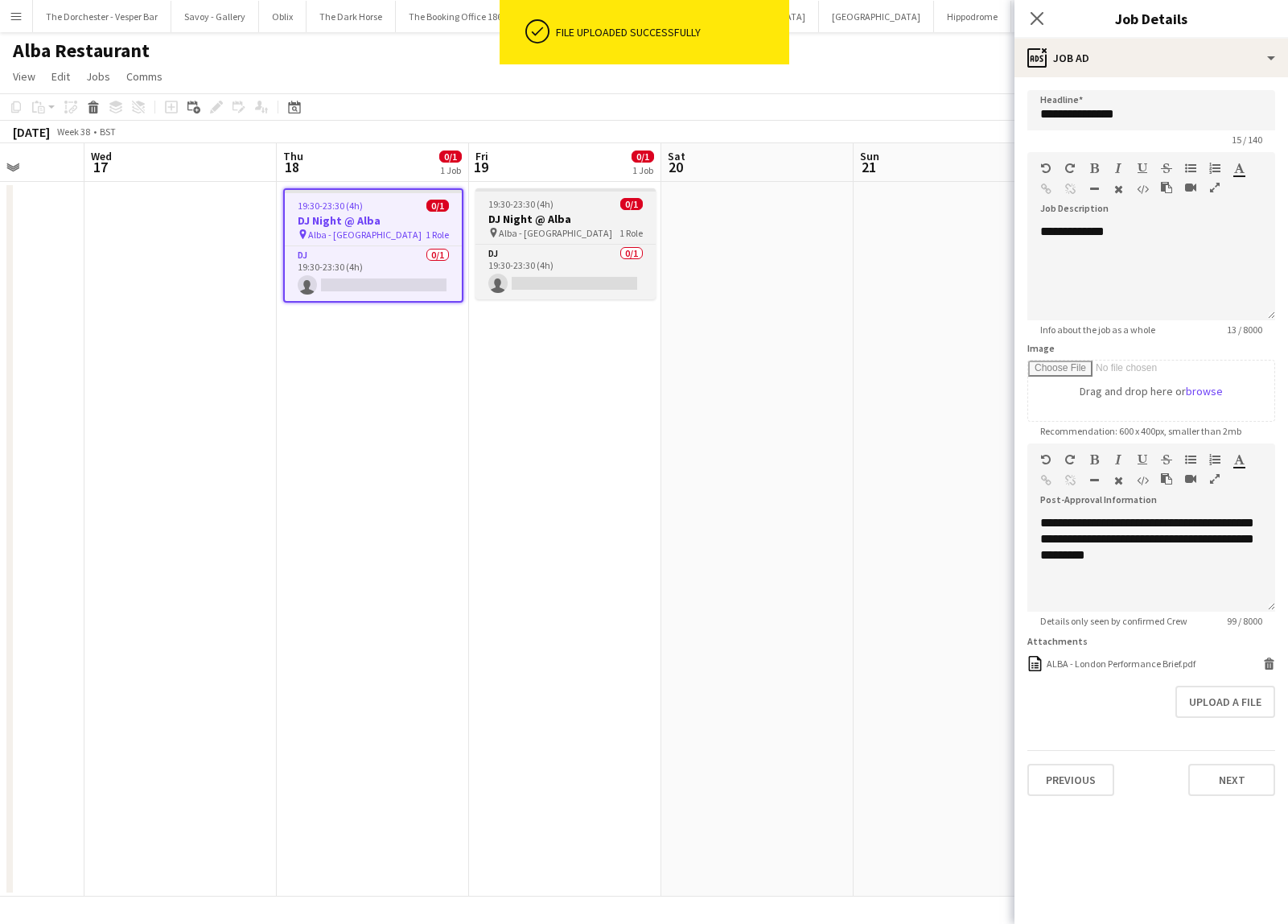
click at [608, 224] on h3 "DJ Night @ Alba" at bounding box center [565, 219] width 180 height 14
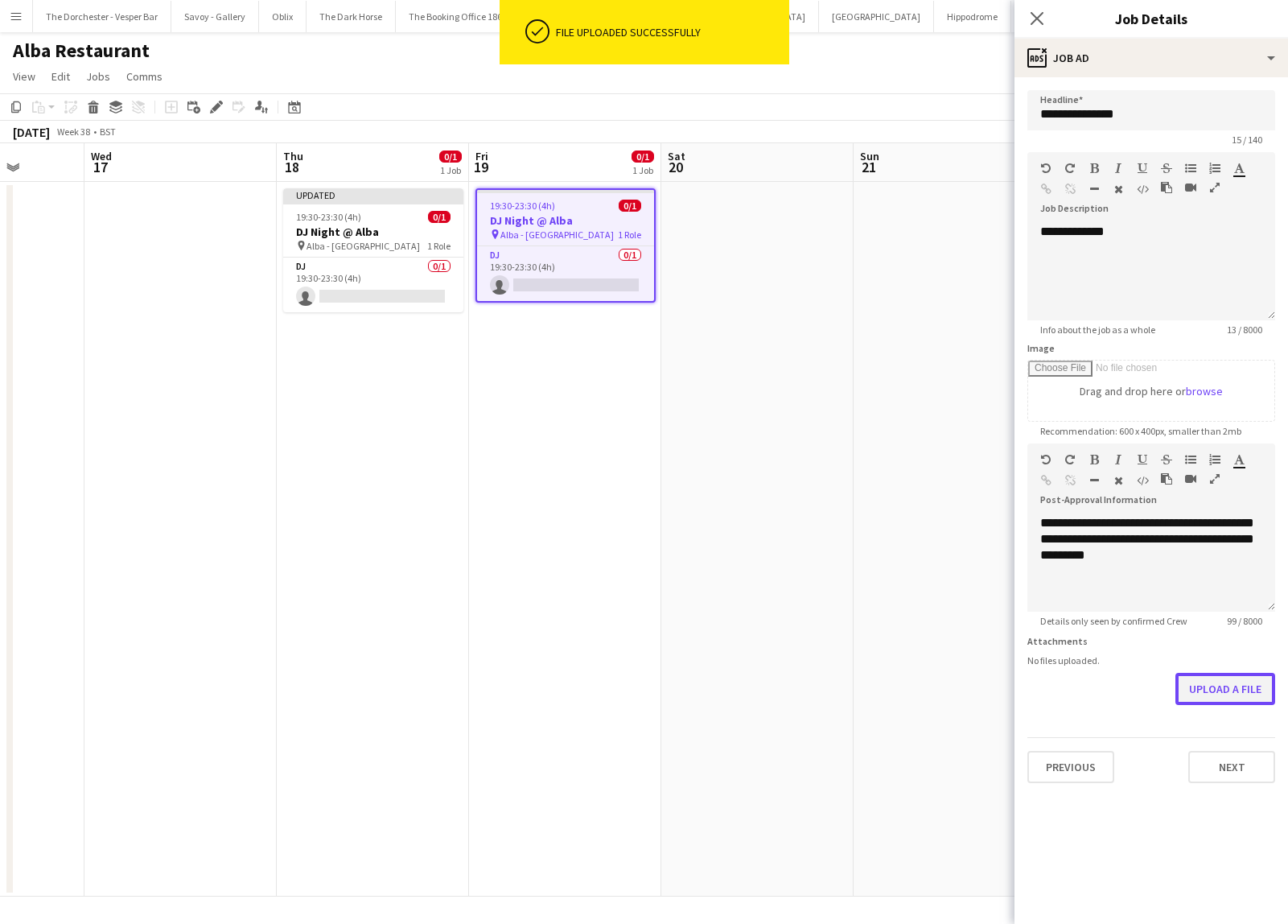
click at [1237, 685] on button "Upload a file" at bounding box center [1225, 688] width 99 height 32
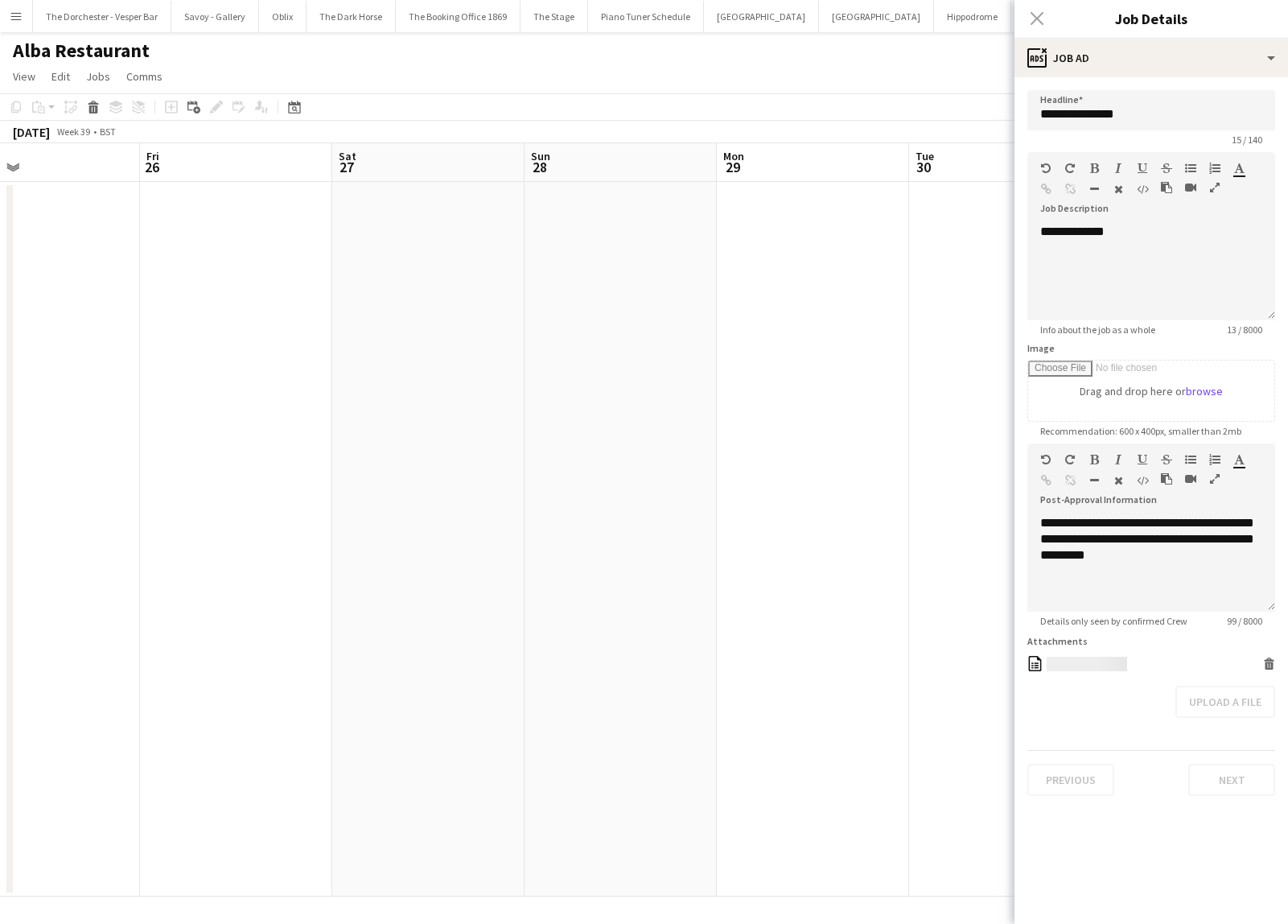
scroll to position [0, 682]
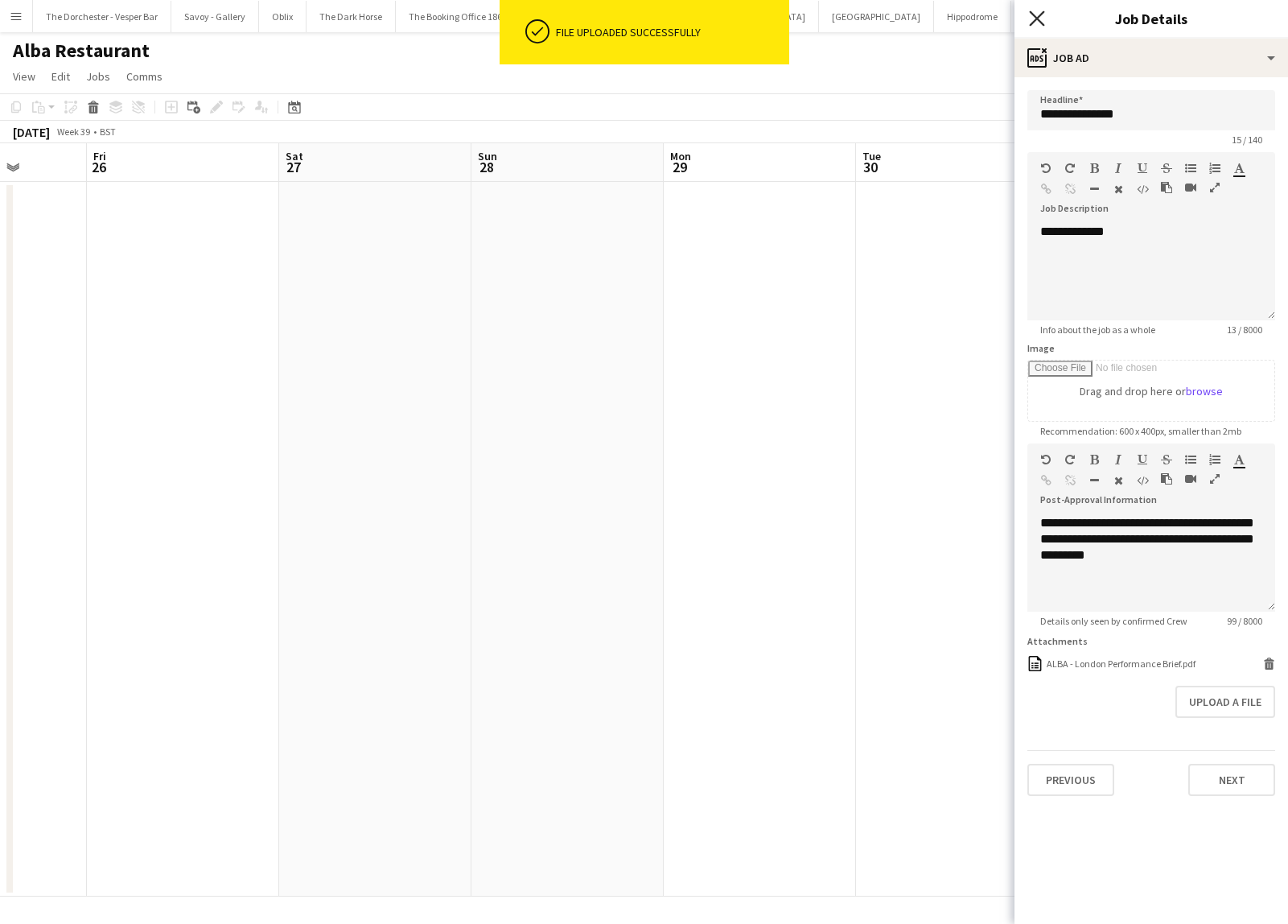
click at [1036, 12] on icon "Close pop-in" at bounding box center [1036, 18] width 15 height 15
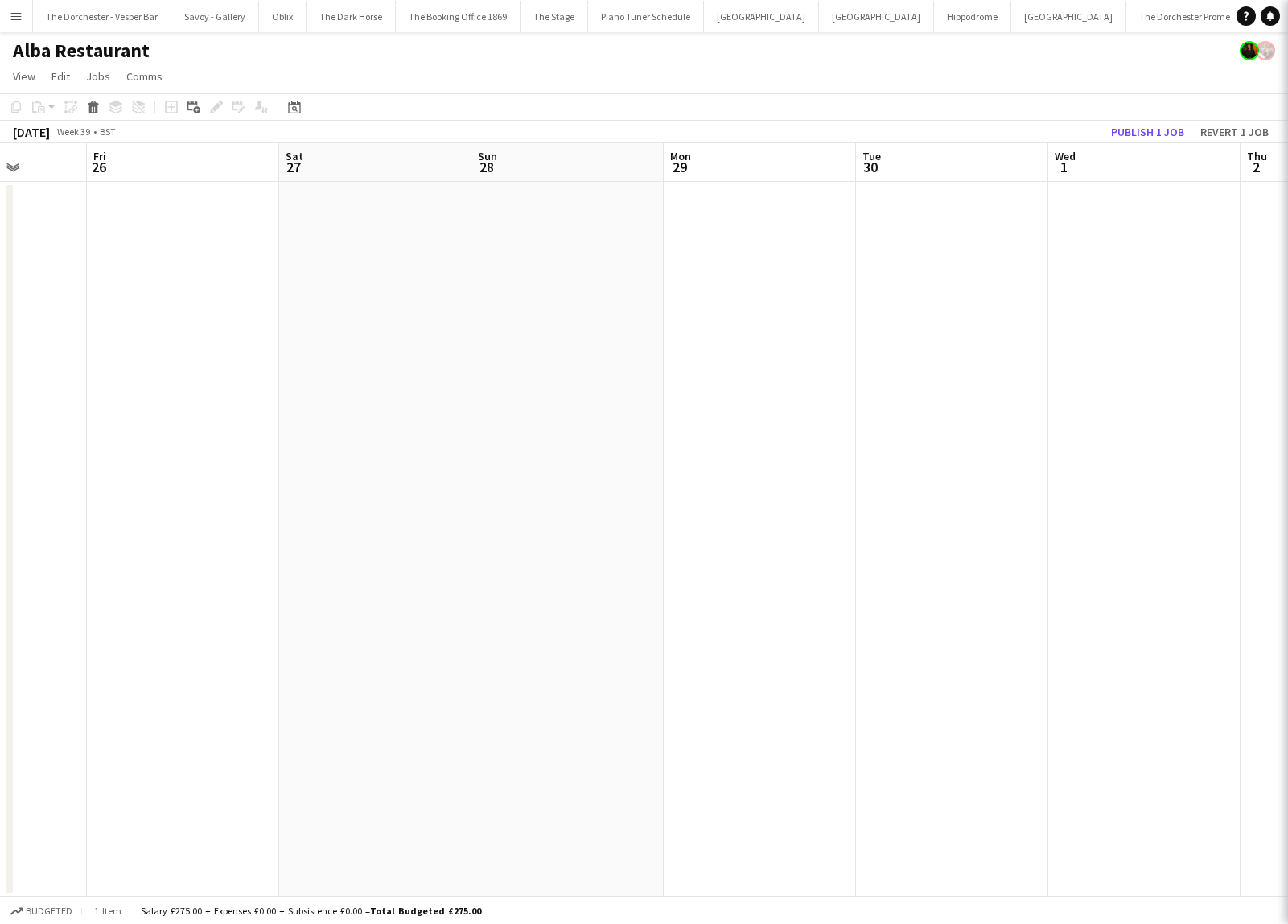
click at [769, 354] on app-date-cell at bounding box center [760, 539] width 192 height 715
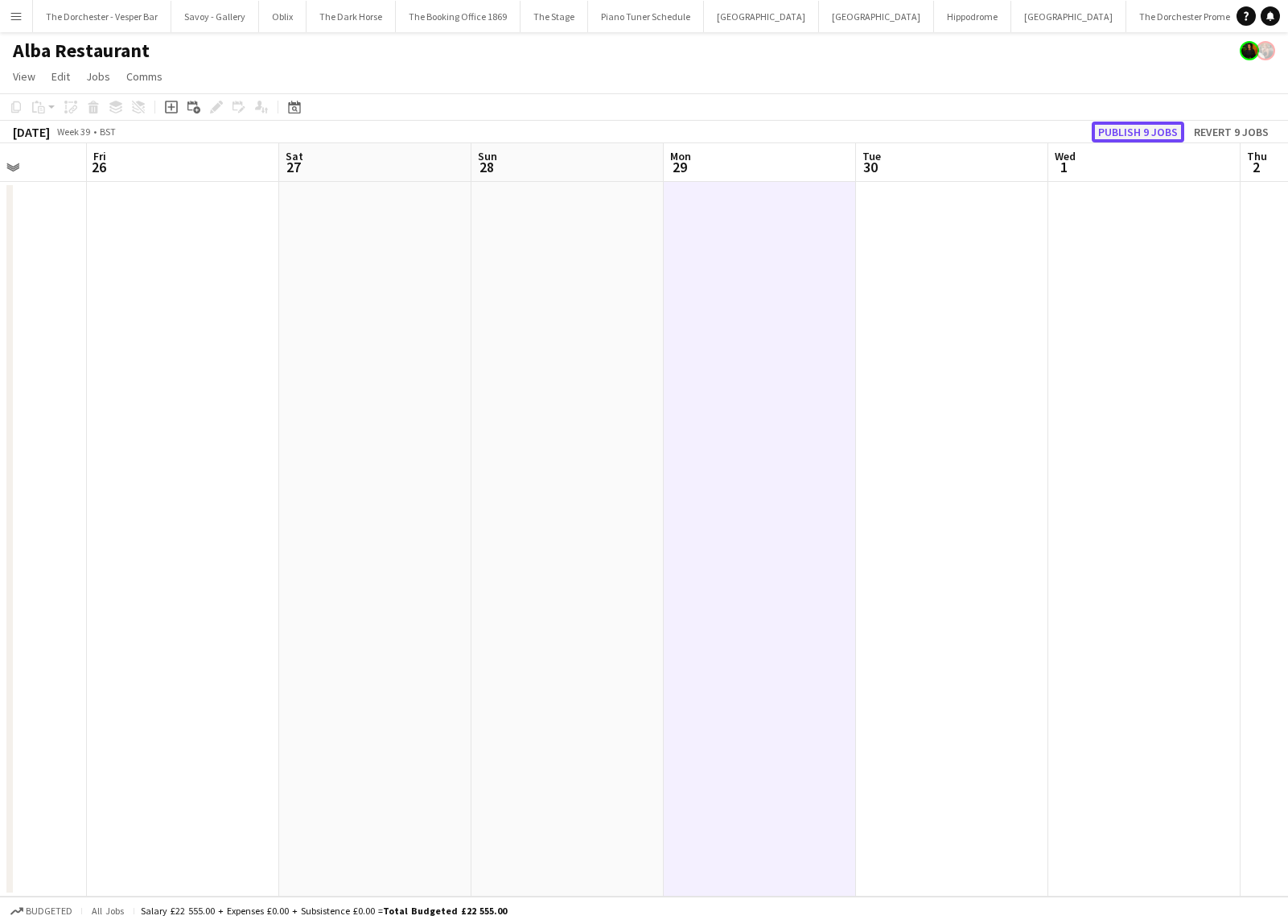
click at [1147, 124] on button "Publish 9 jobs" at bounding box center [1138, 132] width 93 height 21
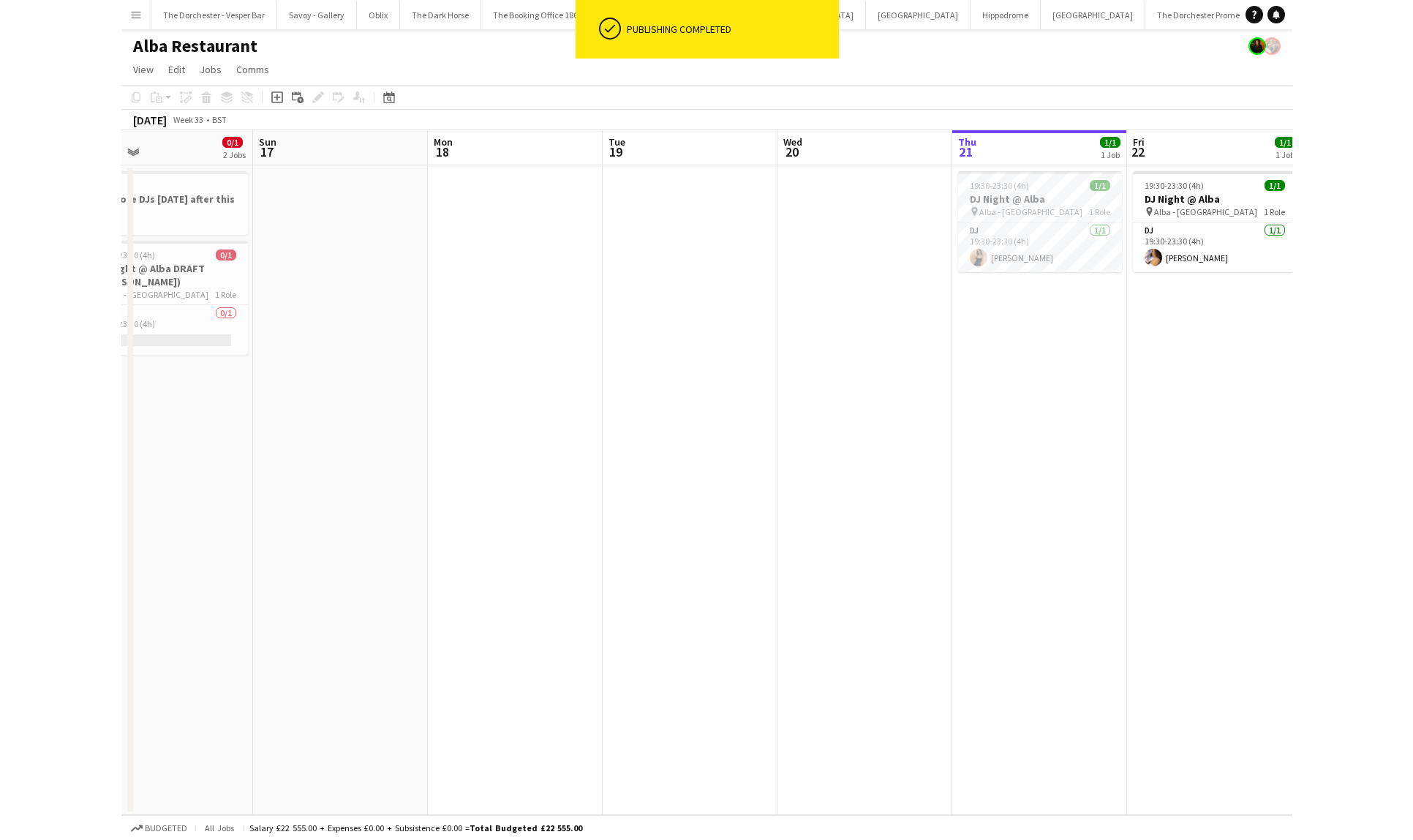
scroll to position [0, 478]
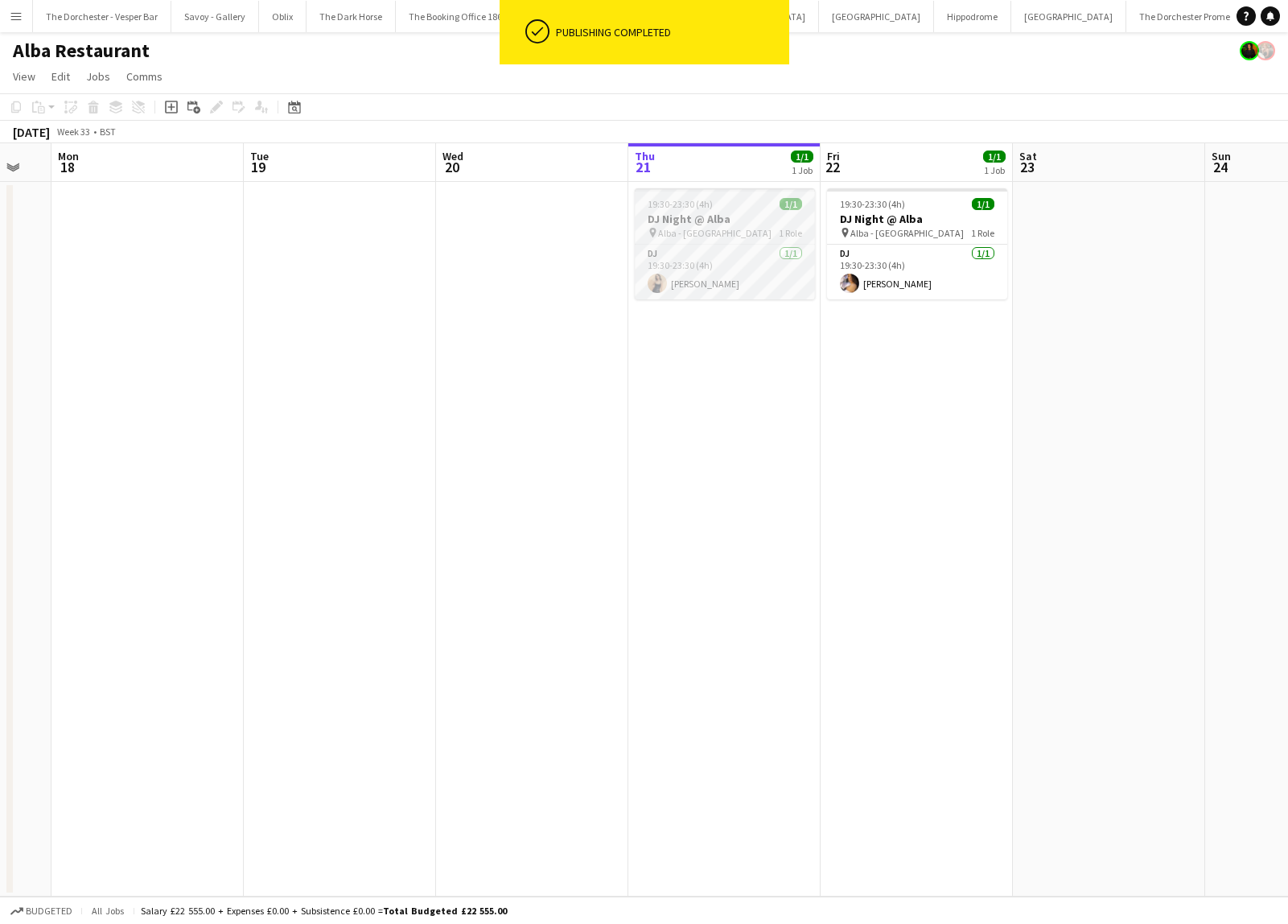
click at [760, 209] on div "19:30-23:30 (4h) 1/1" at bounding box center [725, 204] width 180 height 12
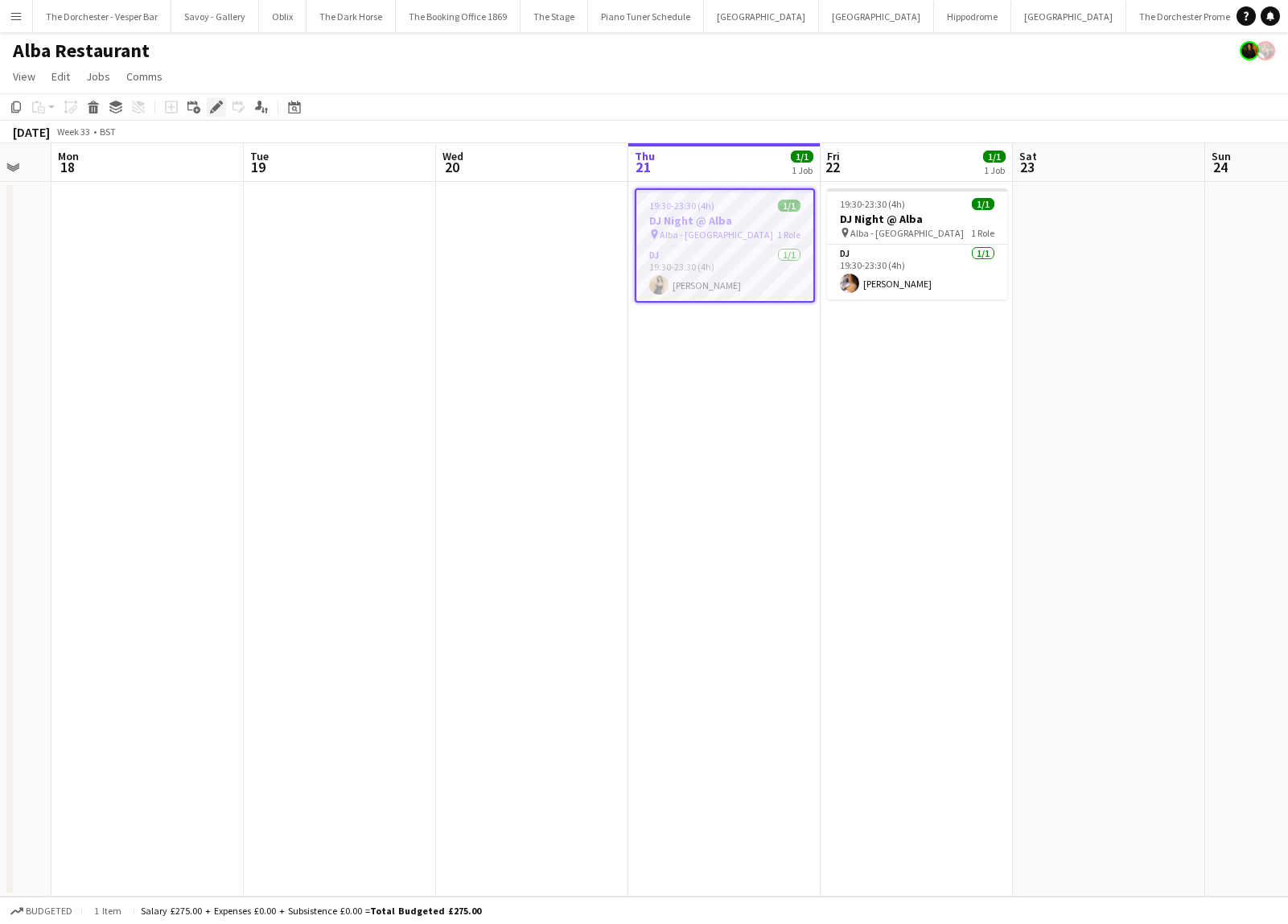
click at [210, 103] on icon "Edit" at bounding box center [217, 107] width 13 height 13
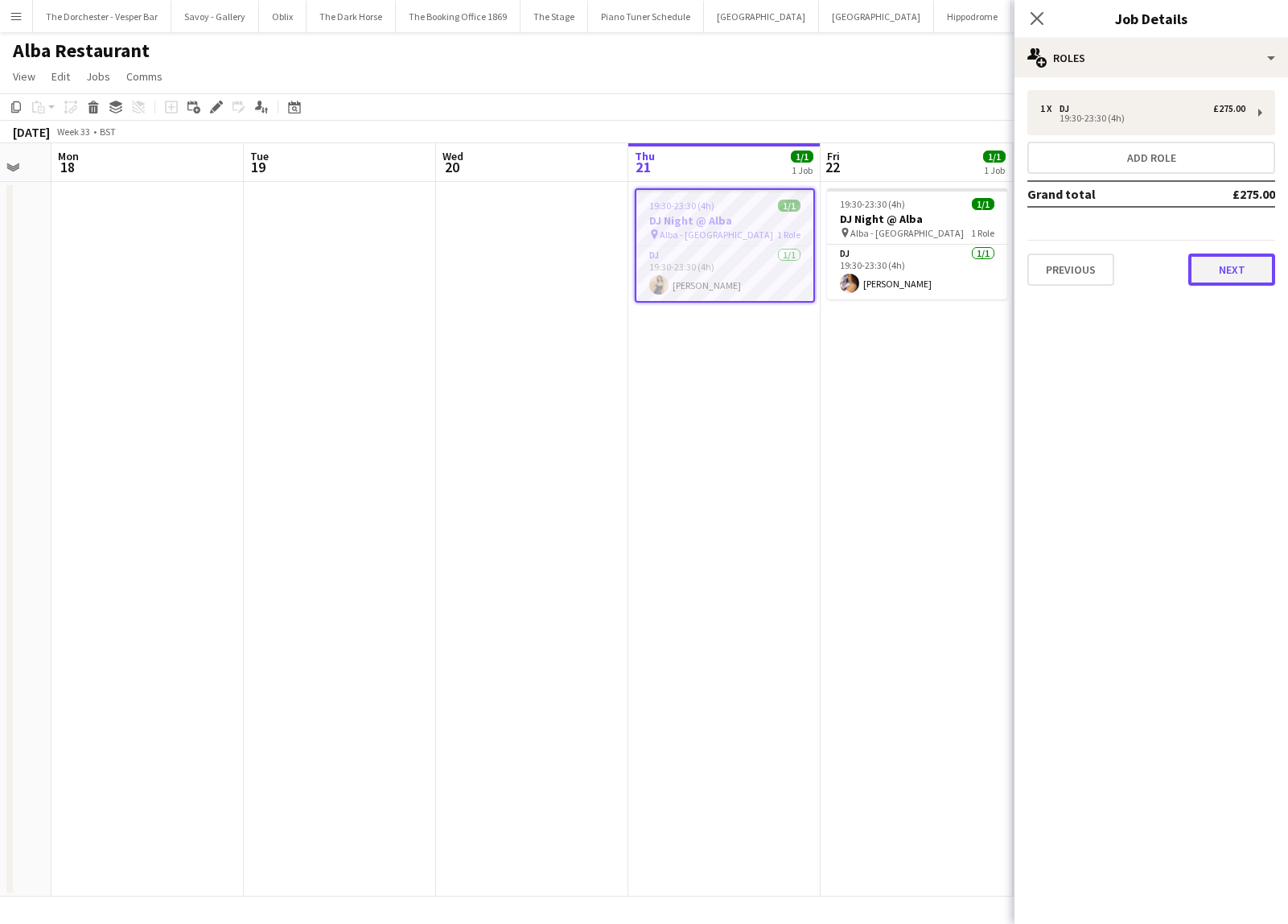
click at [1203, 275] on button "Next" at bounding box center [1231, 269] width 87 height 32
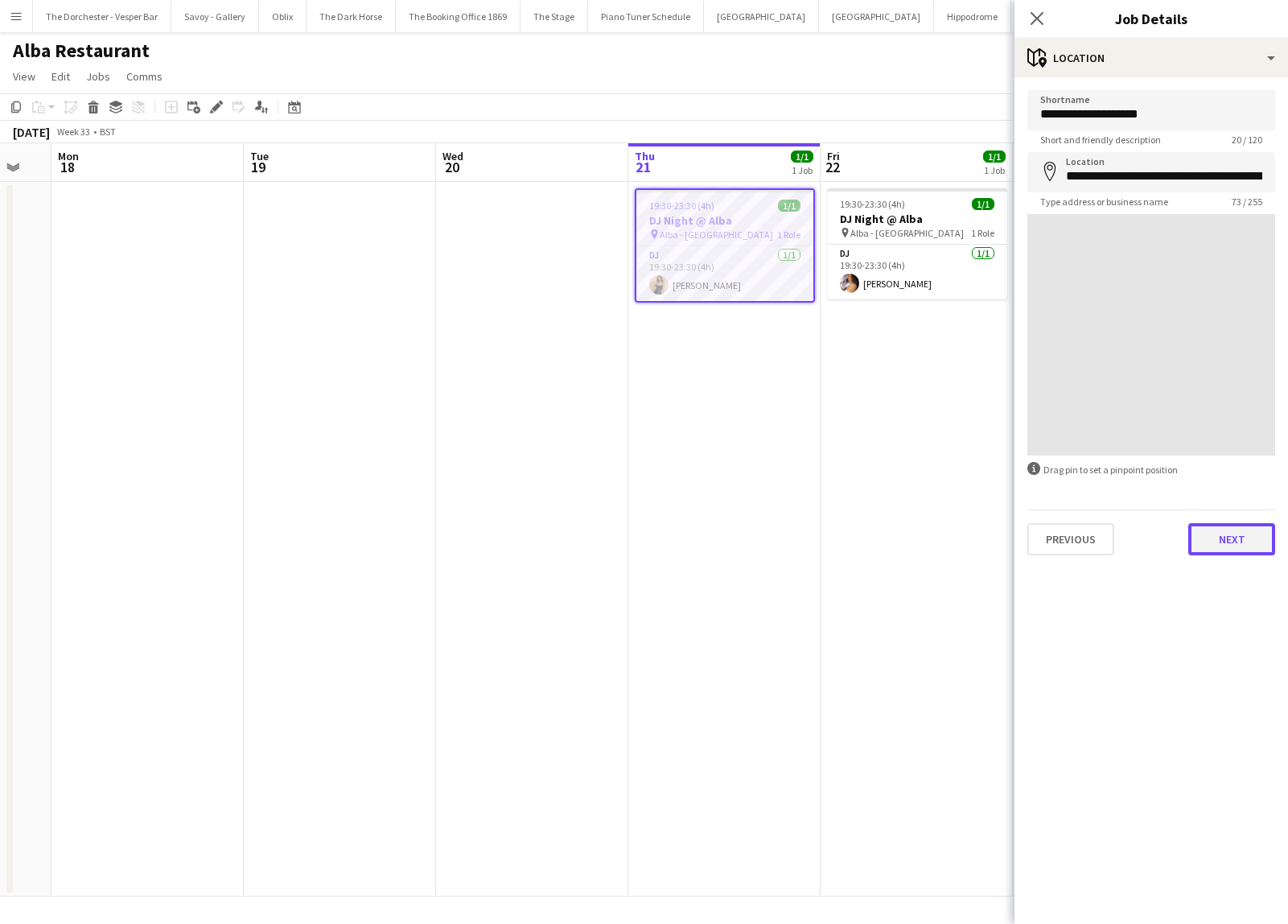
click at [1216, 551] on button "Next" at bounding box center [1231, 539] width 87 height 32
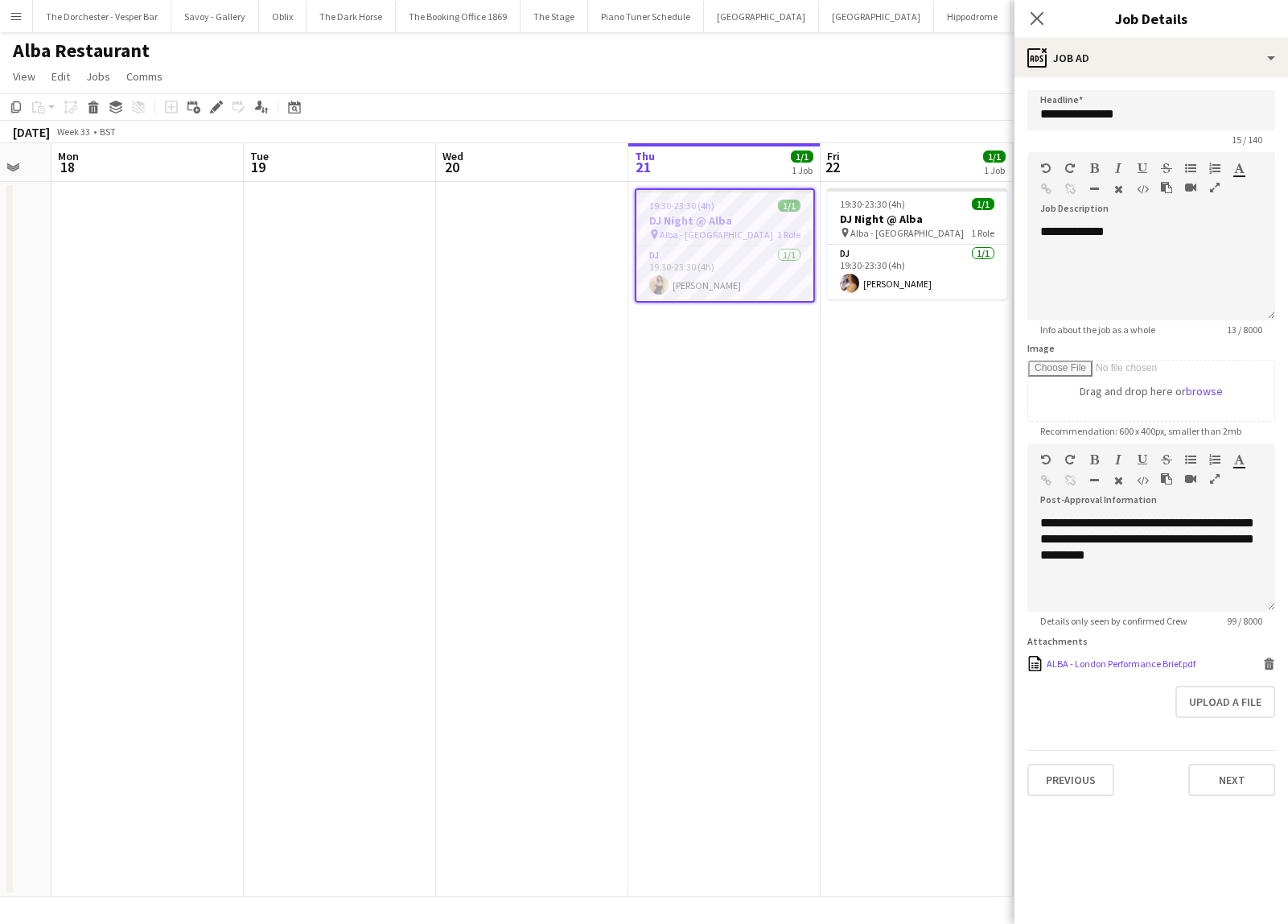
click at [1077, 661] on div "ALBA - London Performance Brief.pdf" at bounding box center [1121, 663] width 149 height 12
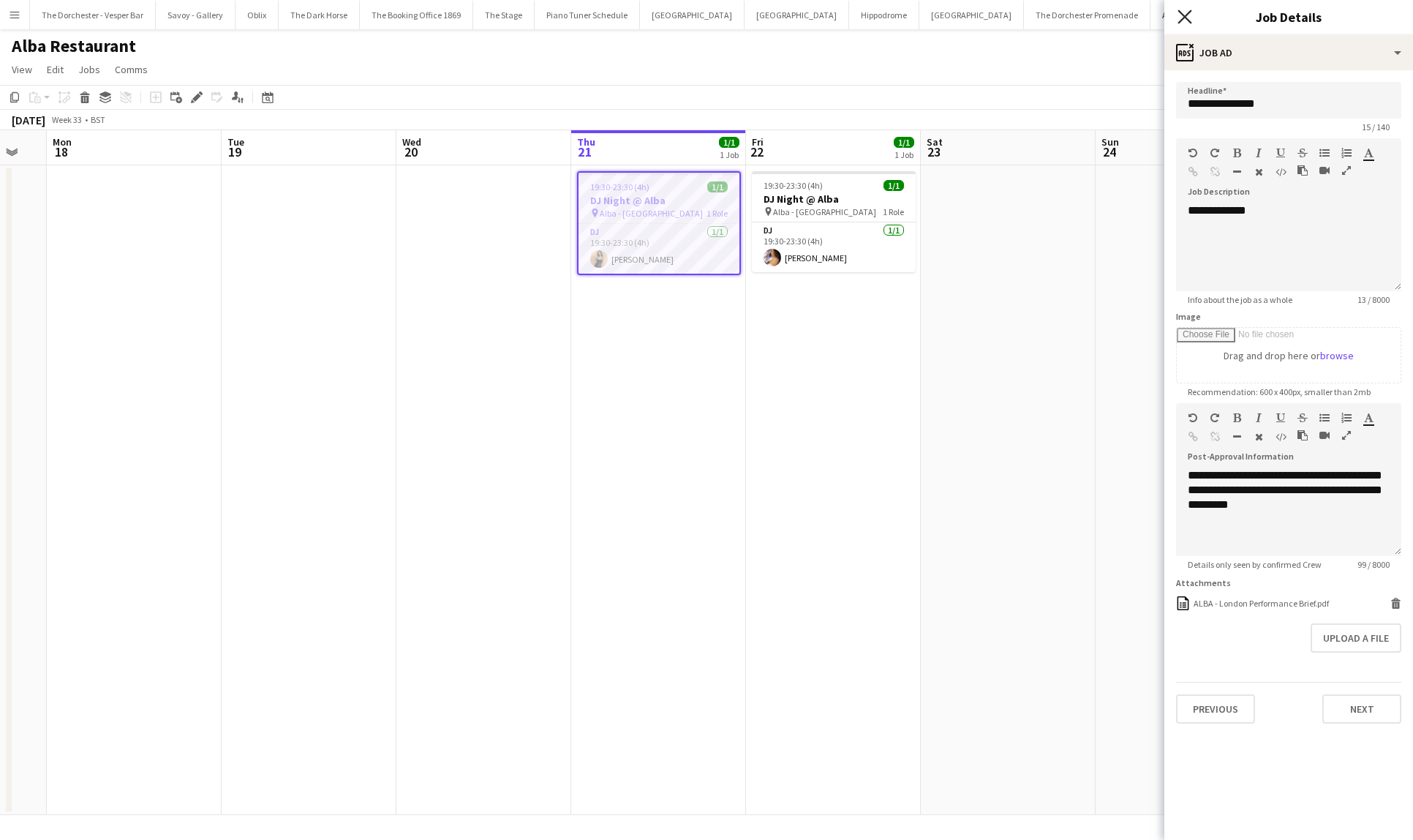
click at [1180, 15] on icon "Close pop-in" at bounding box center [1184, 17] width 14 height 14
